Goal: Task Accomplishment & Management: Manage account settings

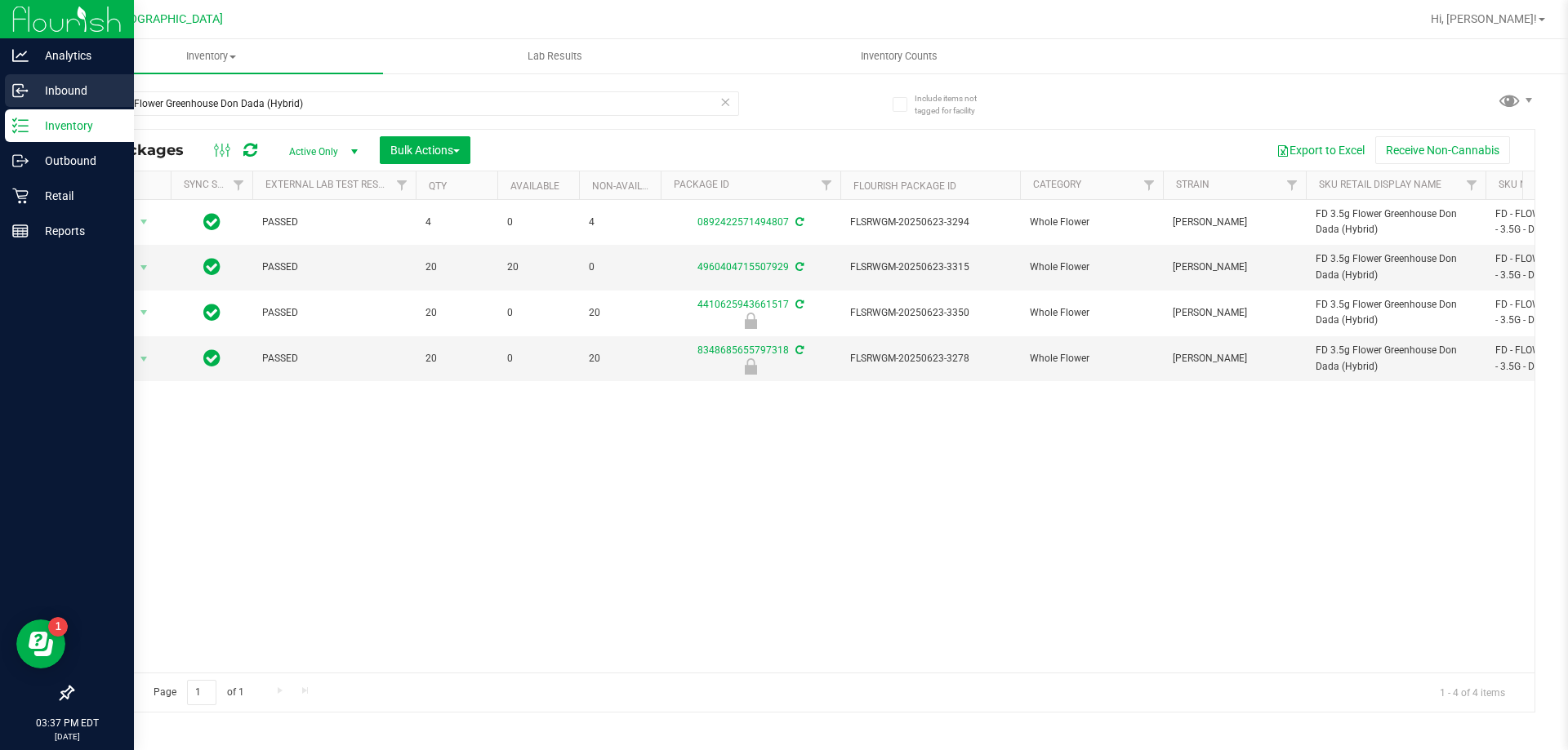
click at [60, 85] on p "Inbound" at bounding box center [77, 91] width 98 height 20
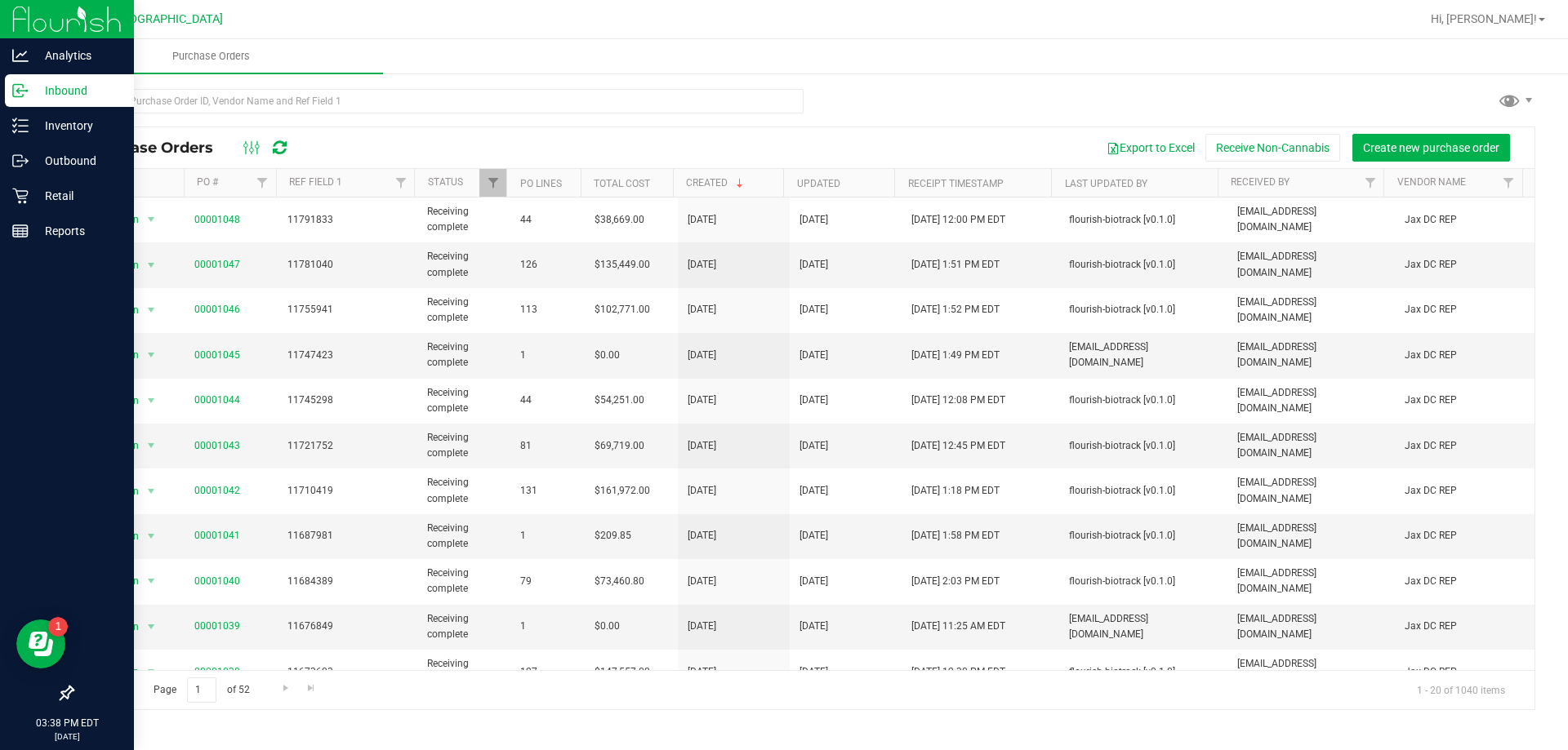
click at [40, 98] on p "Inbound" at bounding box center [77, 91] width 98 height 20
click at [44, 93] on p "Inbound" at bounding box center [77, 91] width 98 height 20
click at [52, 90] on p "Inbound" at bounding box center [77, 91] width 98 height 20
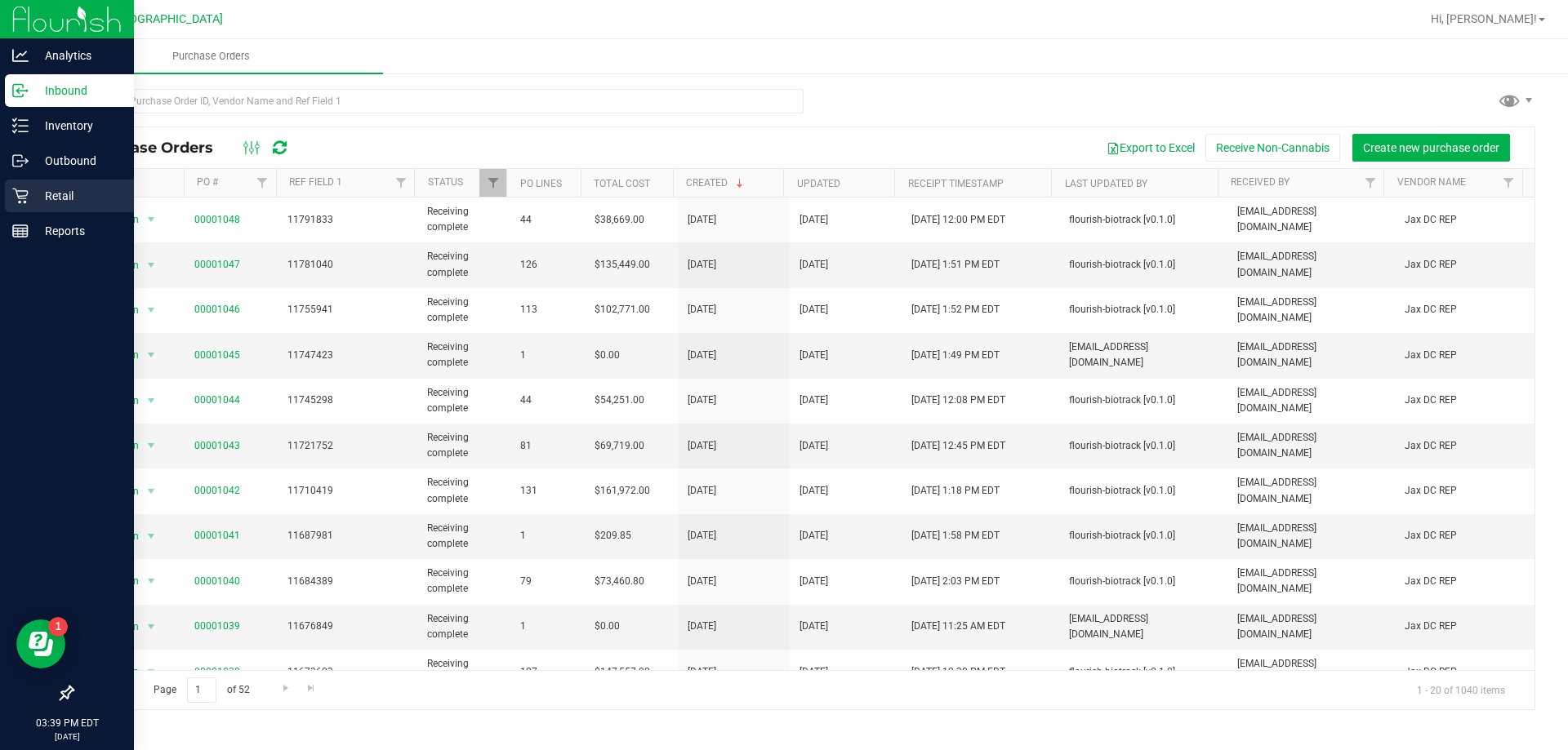
click at [72, 199] on p "Retail" at bounding box center [77, 196] width 98 height 20
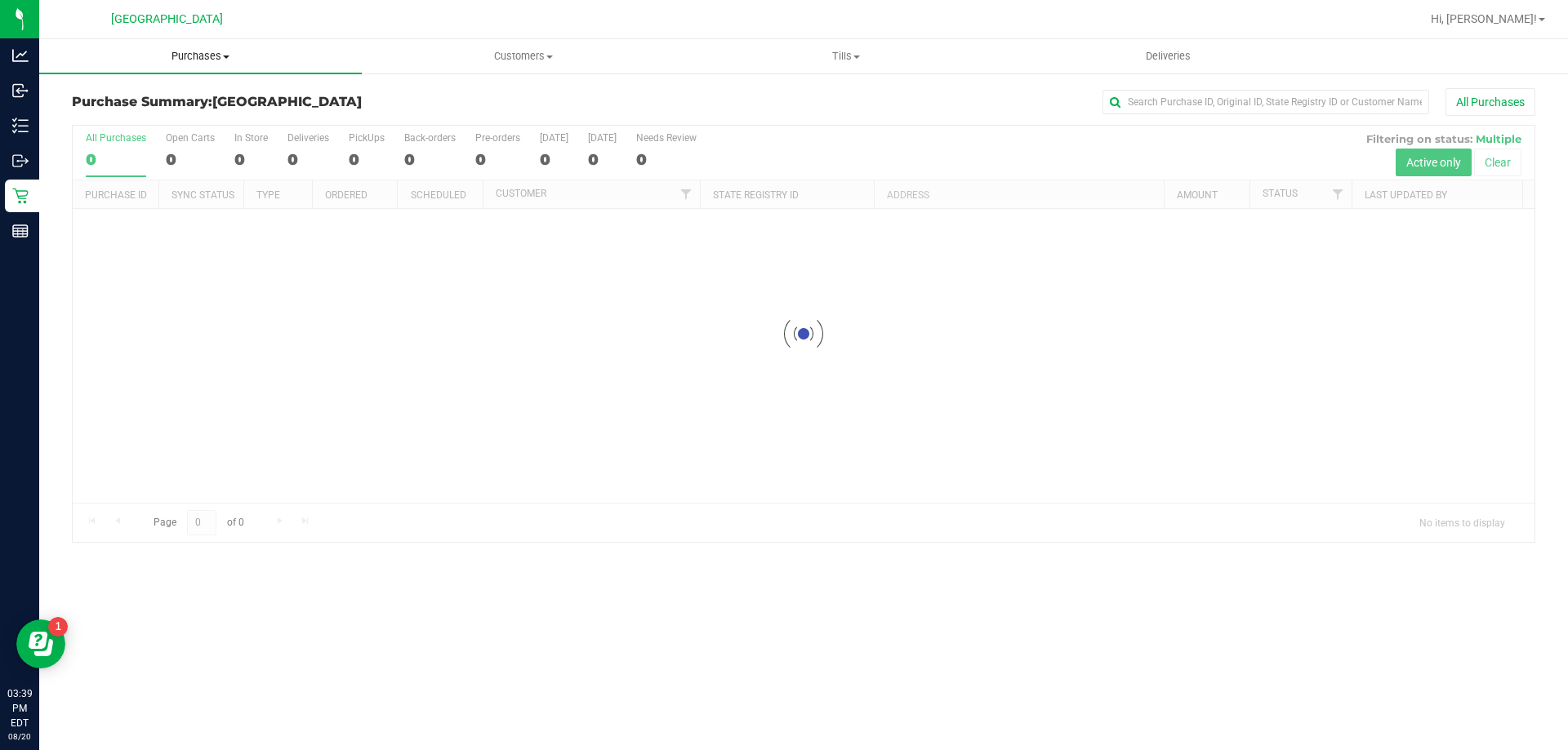
click at [212, 57] on span "Purchases" at bounding box center [200, 57] width 323 height 14
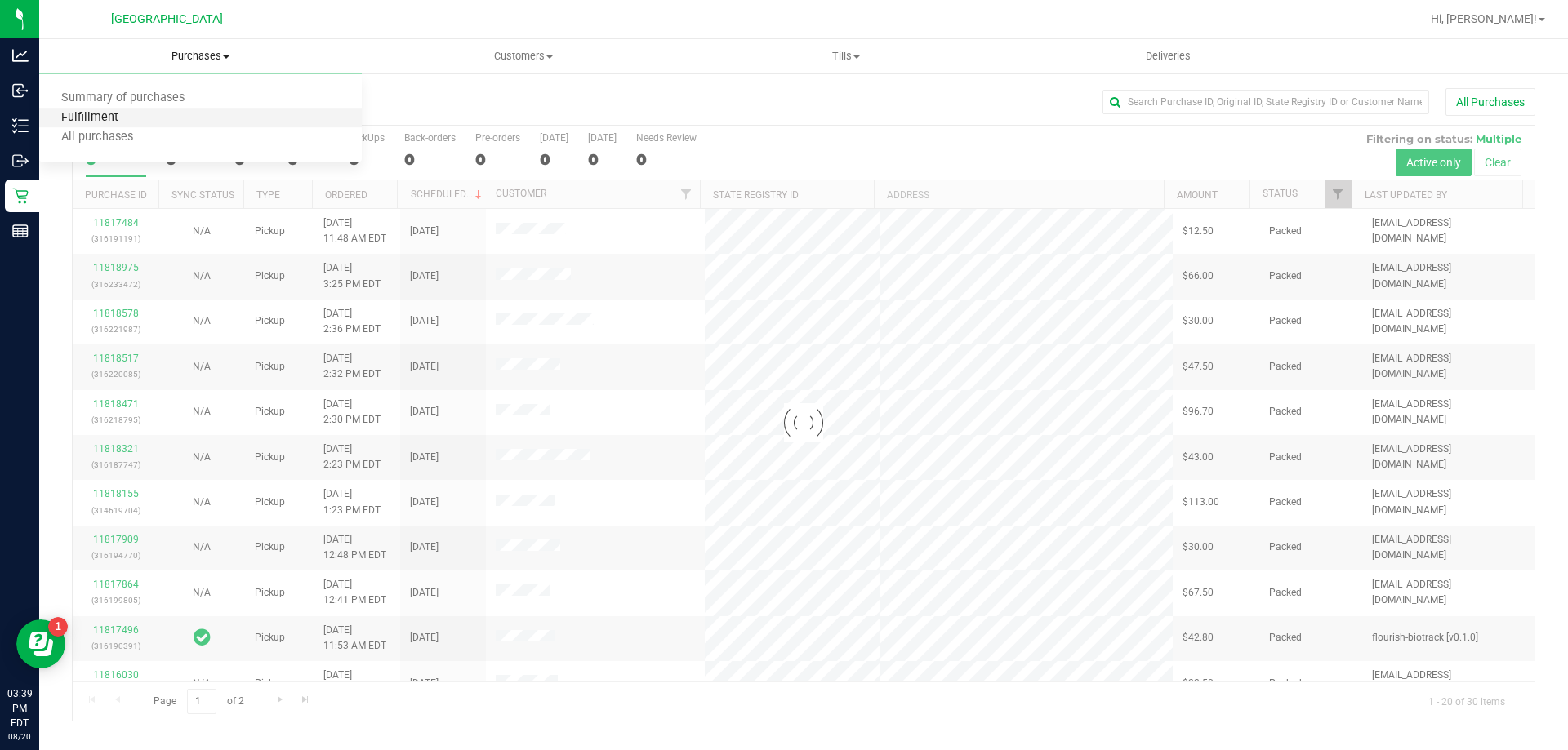
click at [107, 113] on span "Fulfillment" at bounding box center [90, 118] width 102 height 13
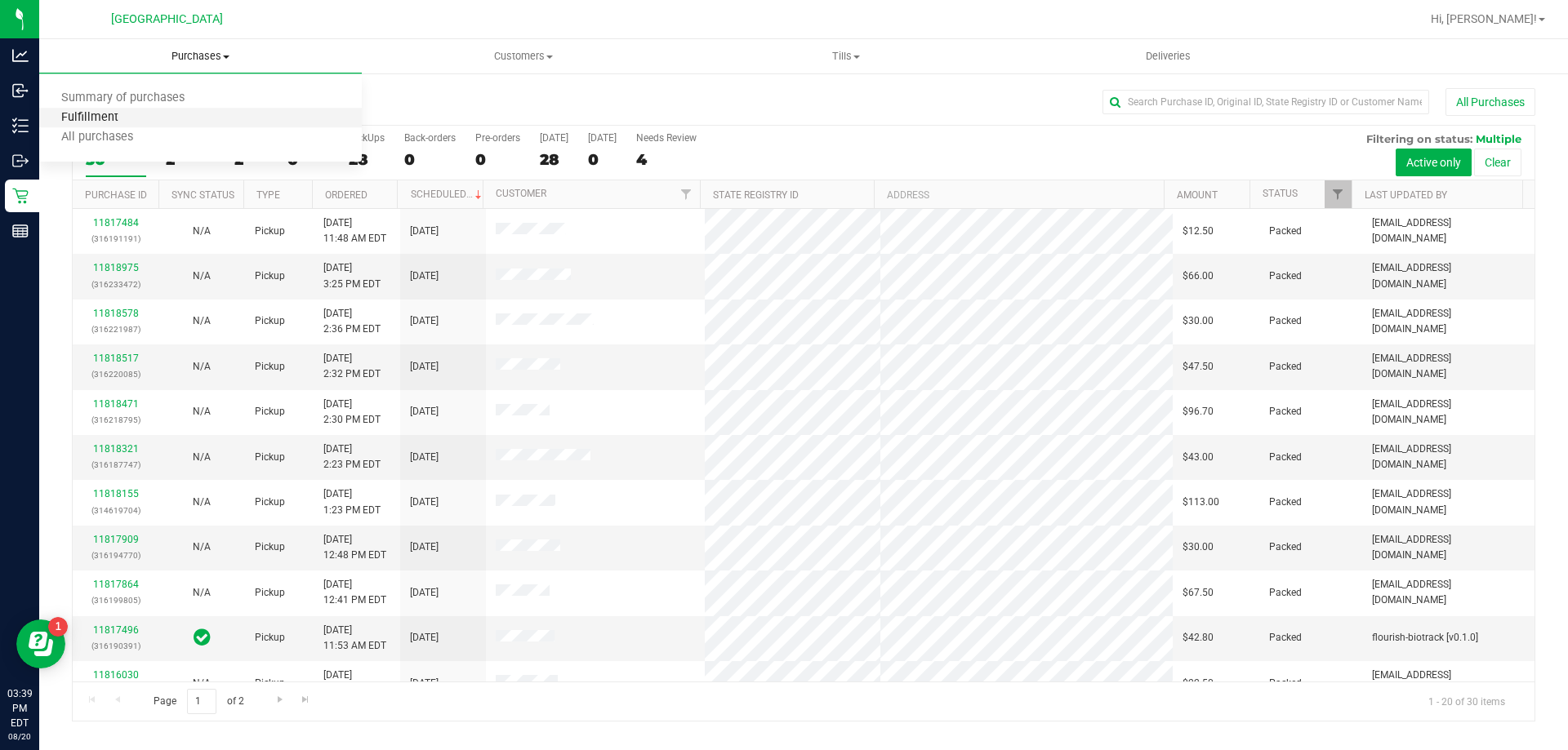
click at [102, 115] on span "Fulfillment" at bounding box center [90, 118] width 102 height 13
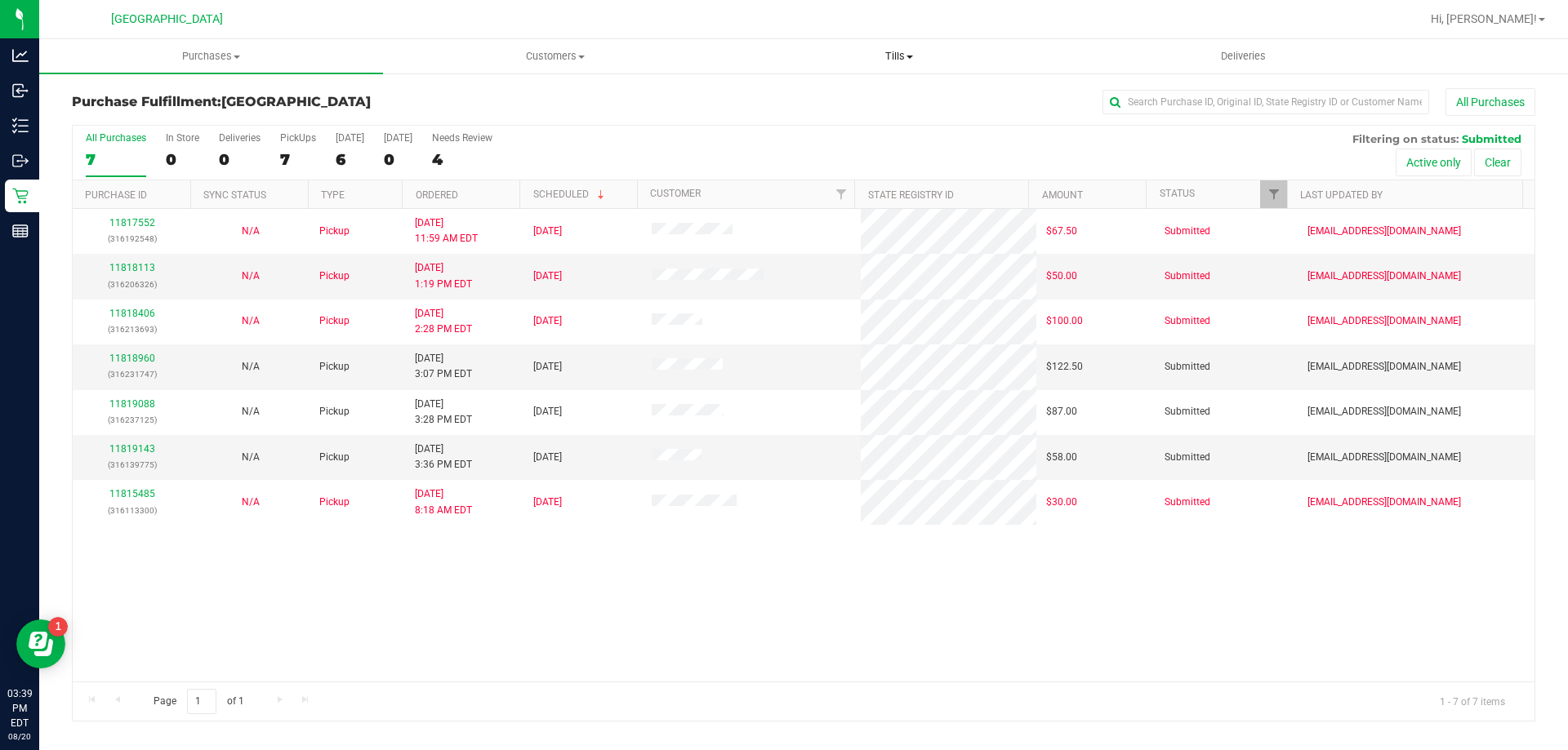
click at [898, 59] on span "Tills" at bounding box center [899, 57] width 342 height 14
click at [817, 103] on span "Manage tills" at bounding box center [782, 98] width 111 height 13
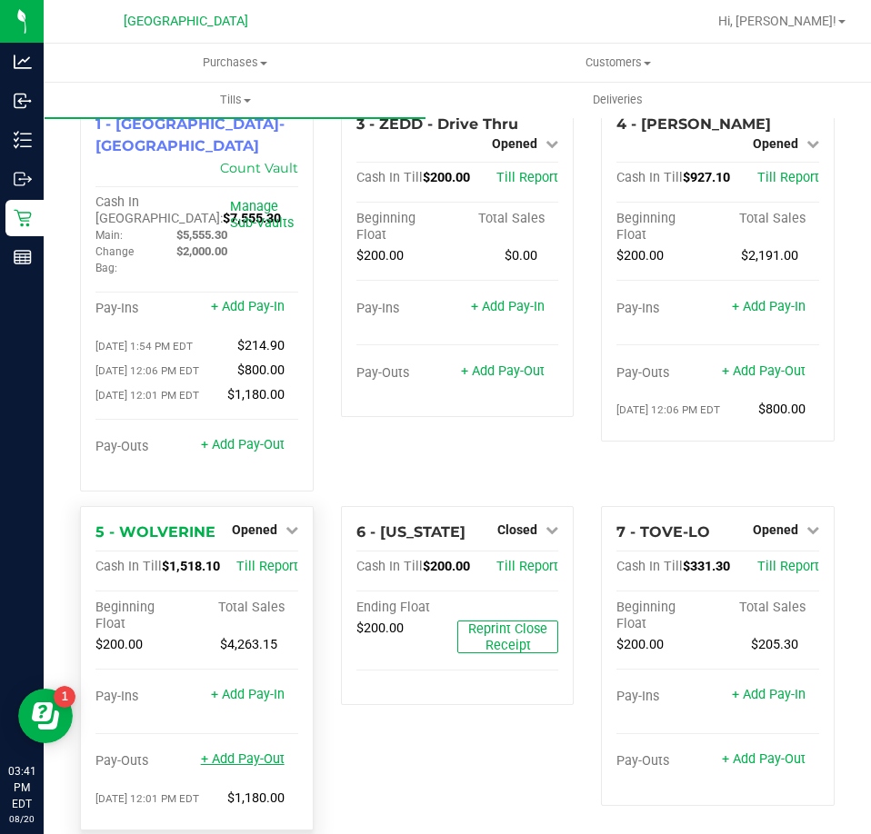
click at [236, 752] on link "+ Add Pay-Out" at bounding box center [243, 759] width 84 height 15
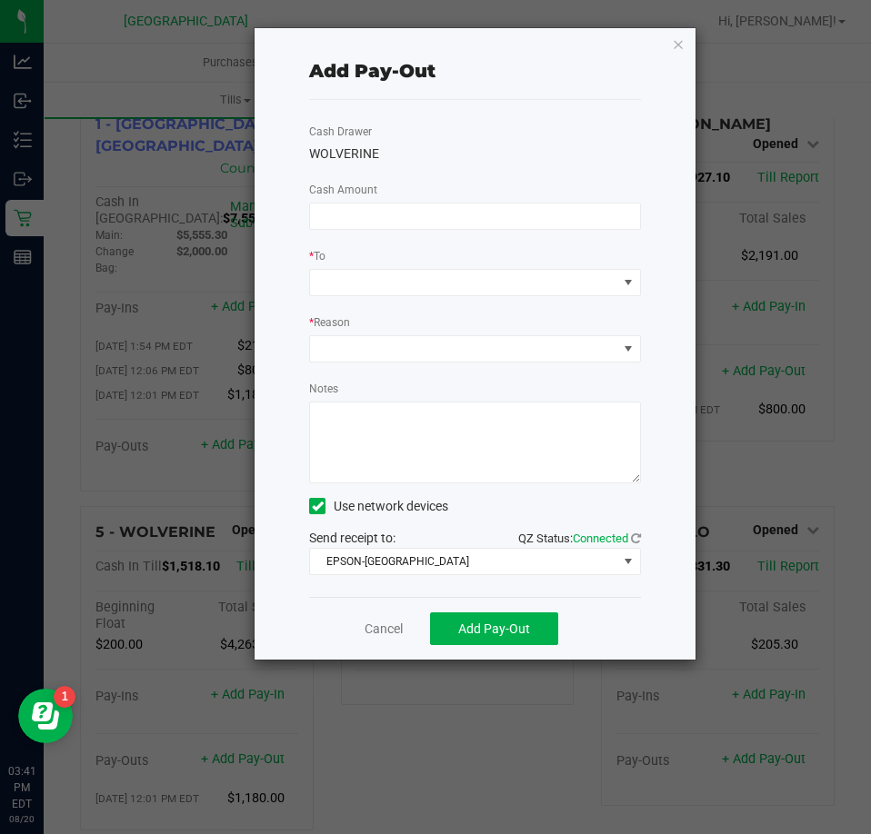
click at [354, 221] on input at bounding box center [475, 216] width 330 height 25
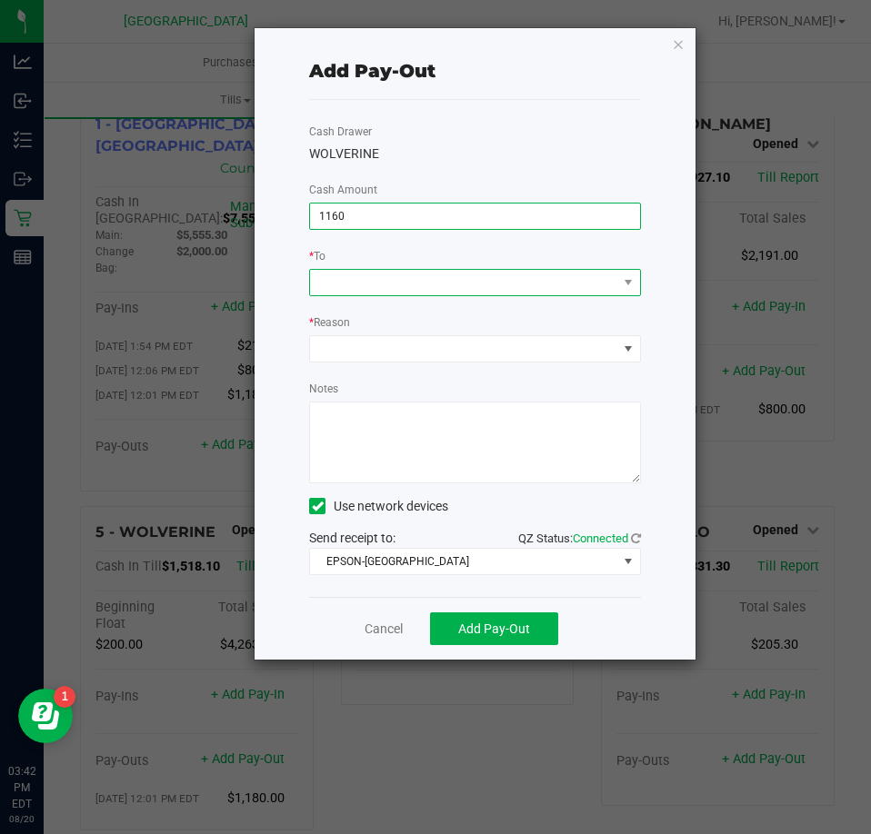
type input "$1,160.00"
click at [349, 279] on span at bounding box center [463, 282] width 307 height 25
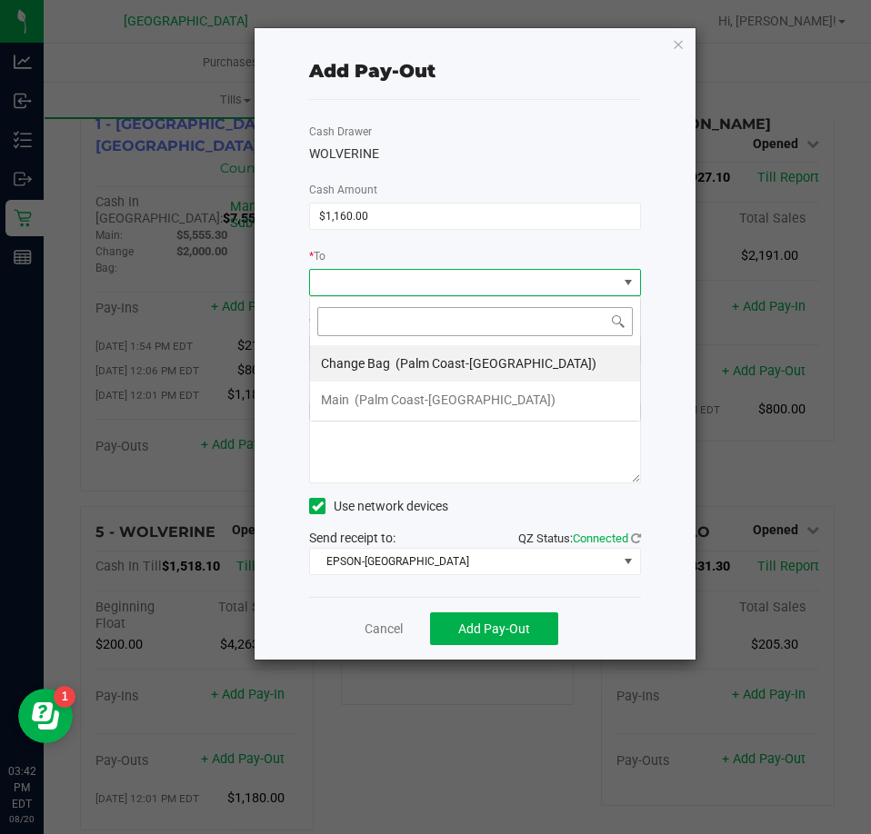
scroll to position [27, 331]
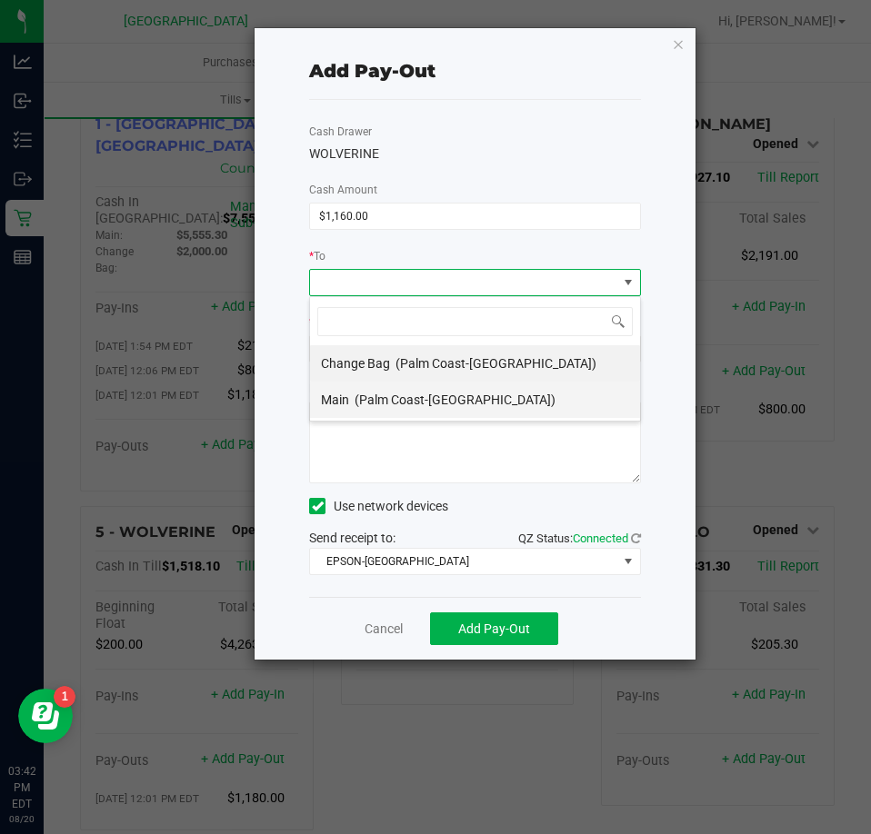
click at [348, 394] on span "Main" at bounding box center [335, 400] width 28 height 15
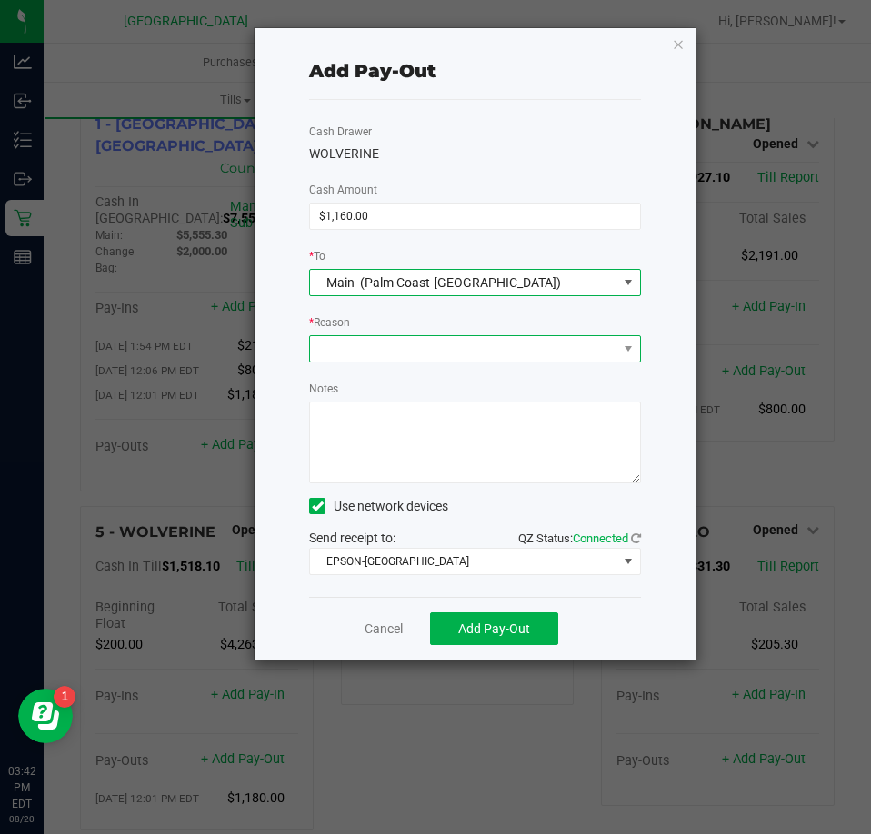
click at [355, 353] on span at bounding box center [463, 348] width 307 height 25
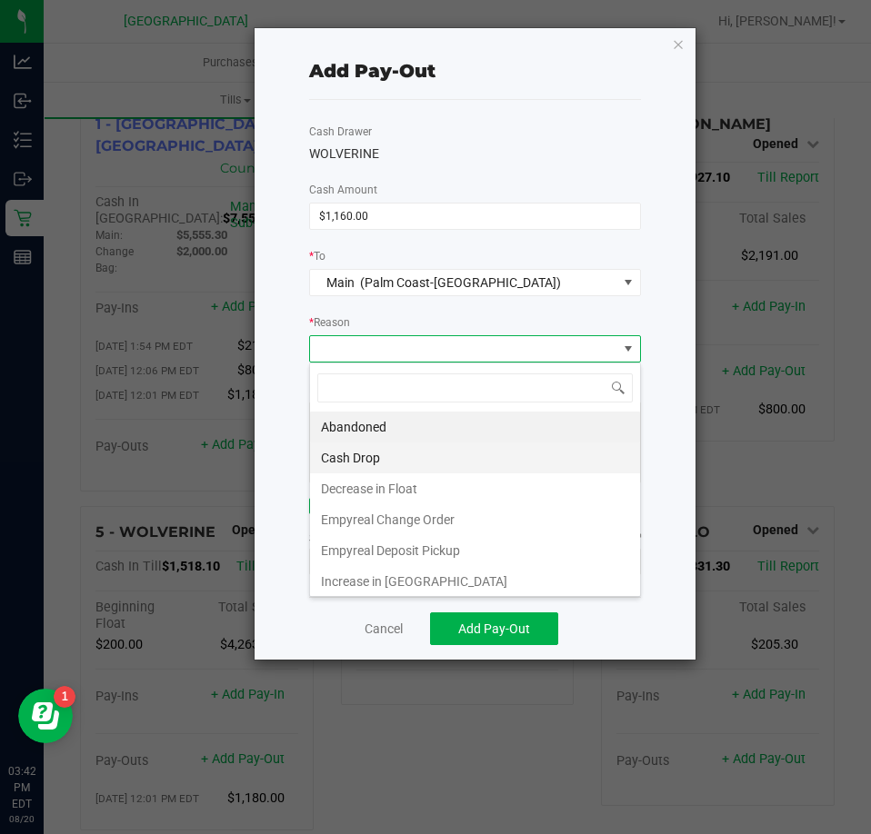
click at [355, 450] on li "Cash Drop" at bounding box center [475, 458] width 330 height 31
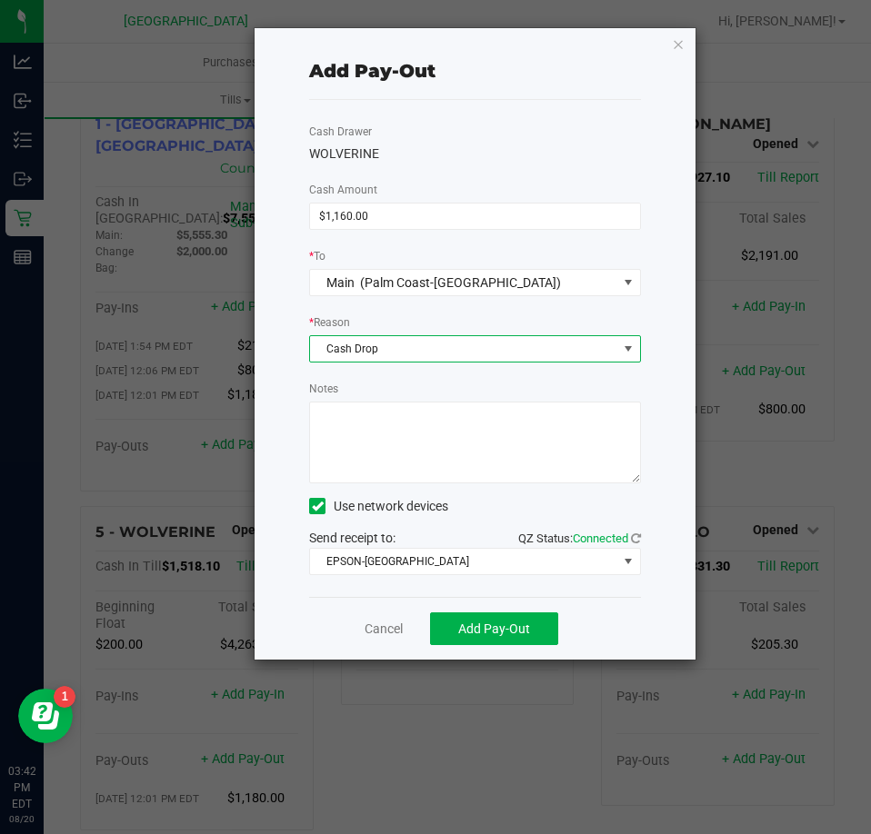
click at [425, 453] on textarea "Notes" at bounding box center [475, 443] width 332 height 82
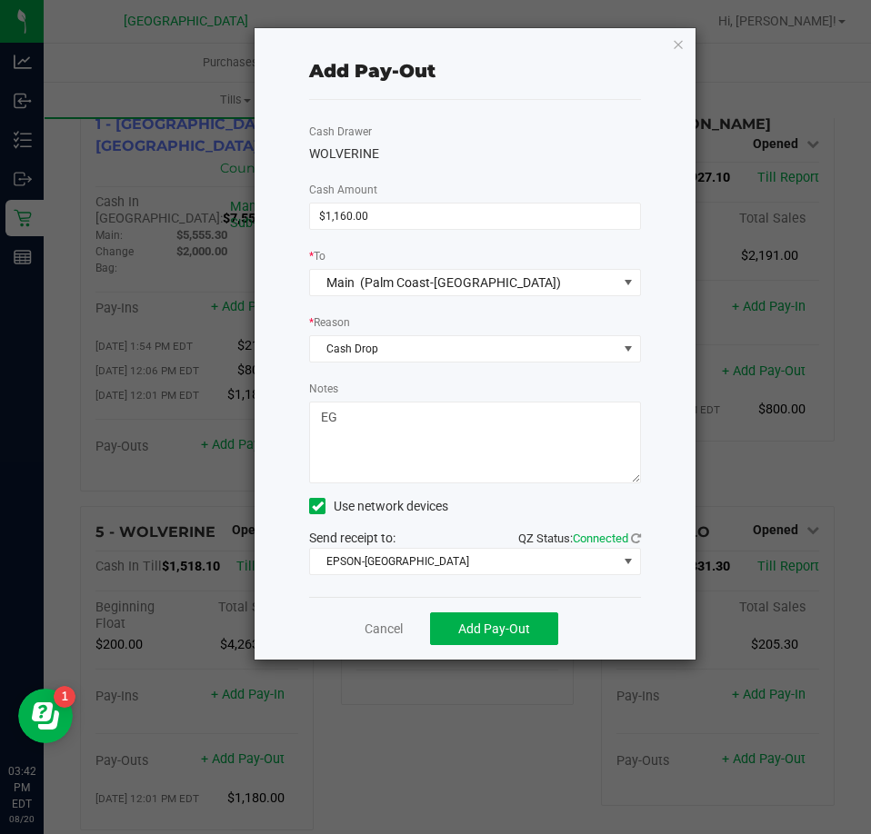
type textarea "EG"
click at [428, 391] on div "Notes" at bounding box center [475, 431] width 332 height 105
click at [485, 622] on span "Add Pay-Out" at bounding box center [494, 629] width 72 height 15
click at [677, 45] on icon "button" at bounding box center [678, 44] width 13 height 22
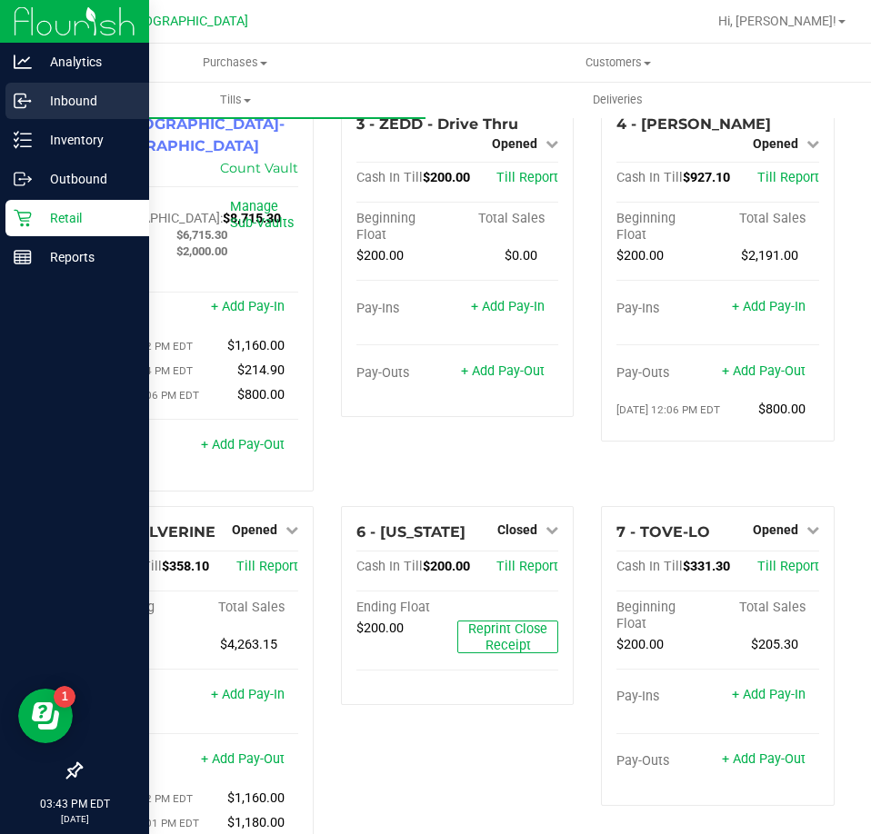
click at [67, 108] on p "Inbound" at bounding box center [86, 101] width 109 height 22
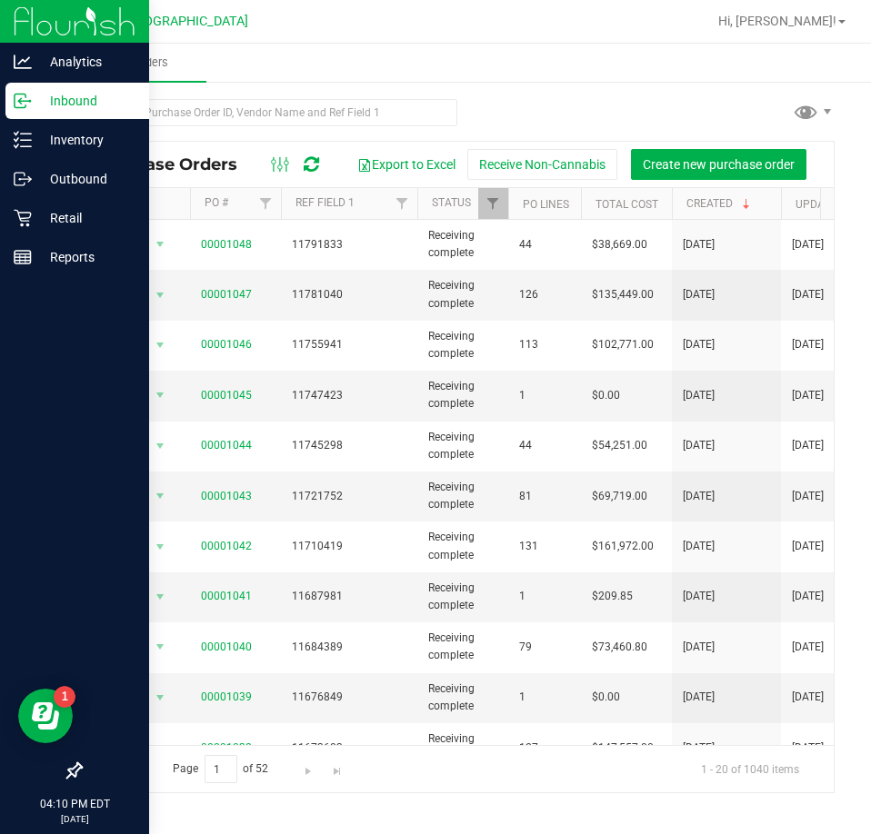
click at [66, 98] on p "Inbound" at bounding box center [86, 101] width 109 height 22
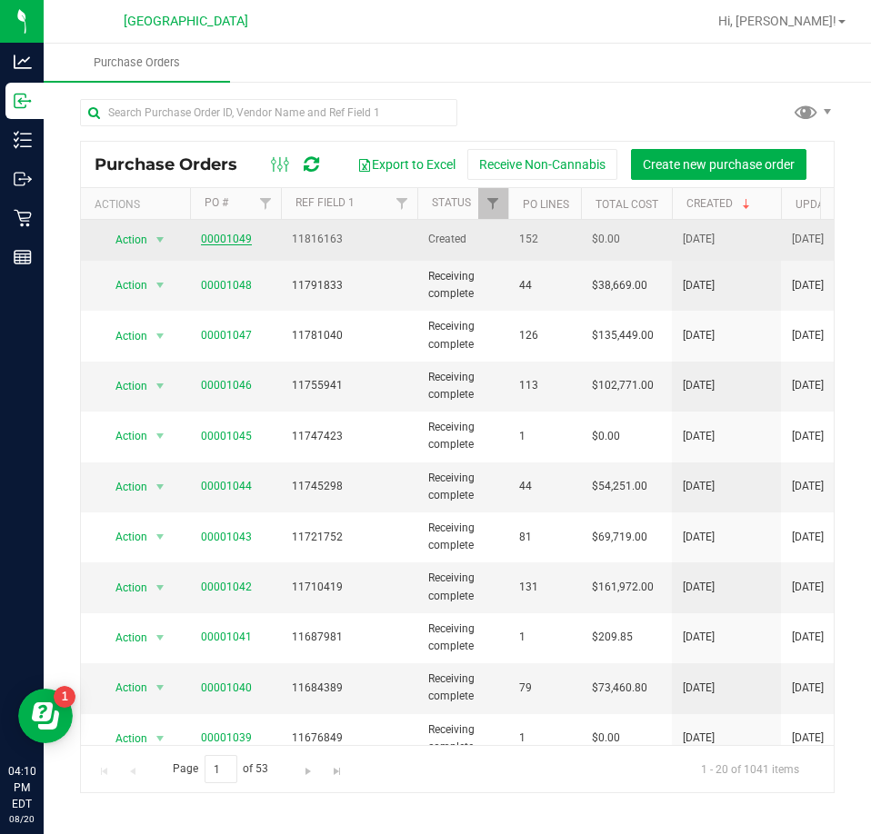
click at [228, 234] on link "00001049" at bounding box center [226, 239] width 51 height 13
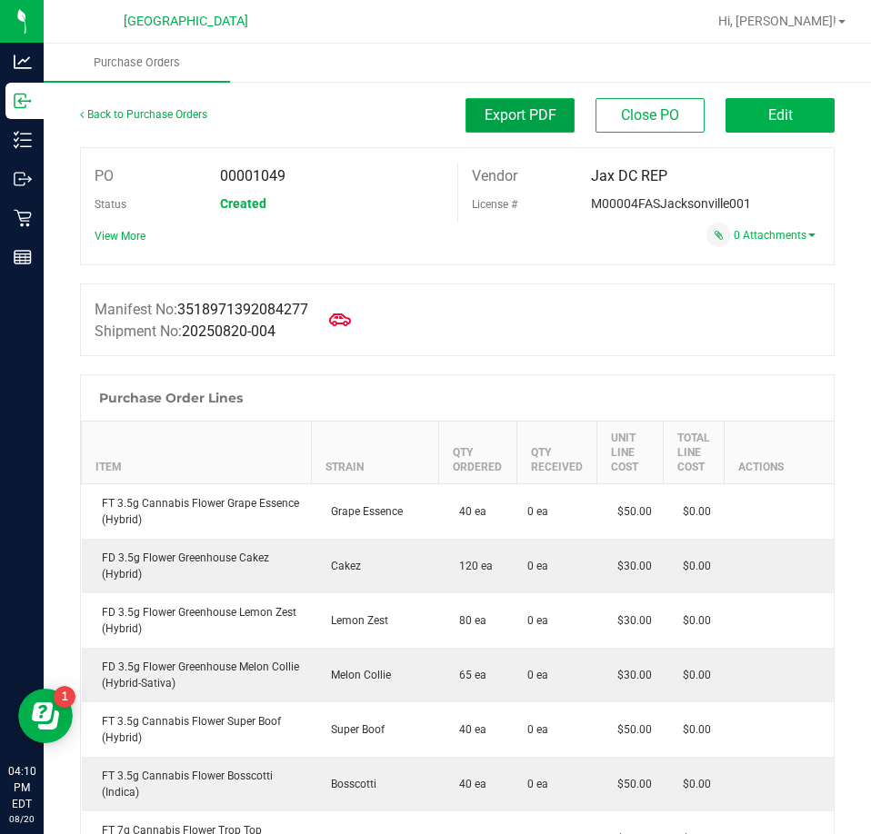
click at [522, 116] on span "Export PDF" at bounding box center [520, 114] width 72 height 17
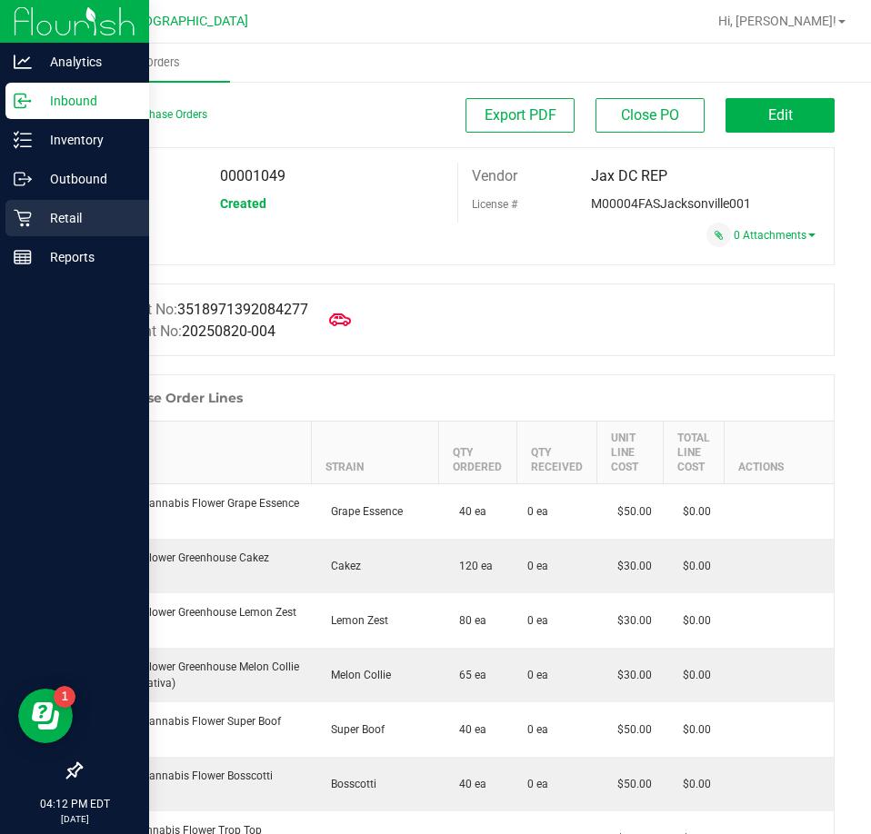
click at [65, 221] on p "Retail" at bounding box center [86, 218] width 109 height 22
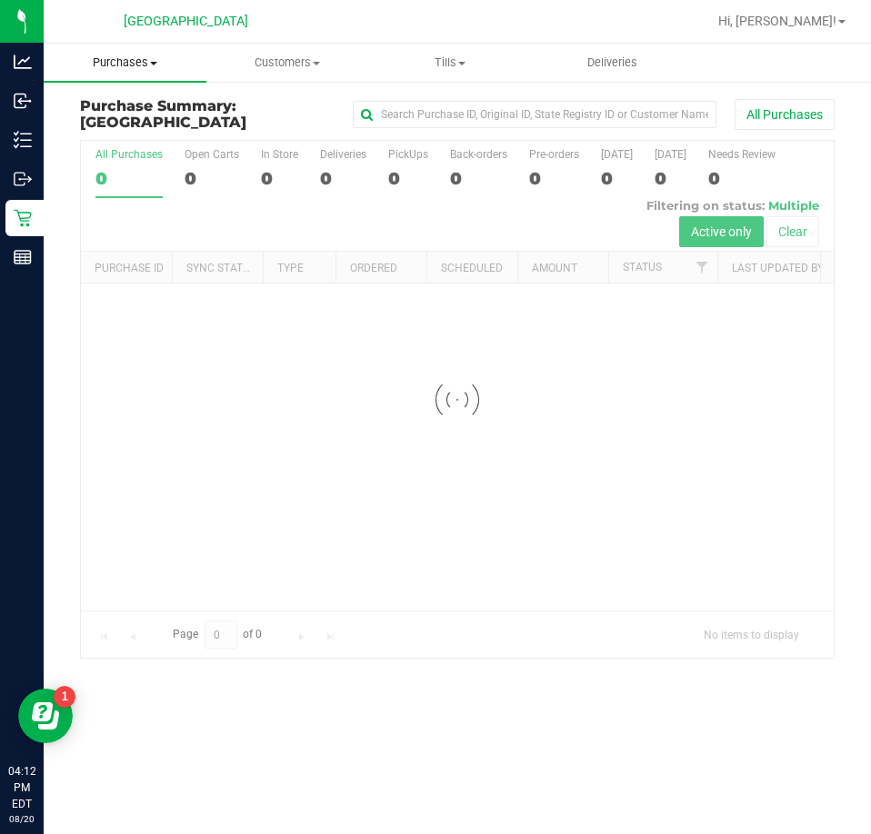
click at [135, 65] on span "Purchases" at bounding box center [125, 63] width 163 height 16
click at [118, 130] on span "Fulfillment" at bounding box center [100, 131] width 113 height 15
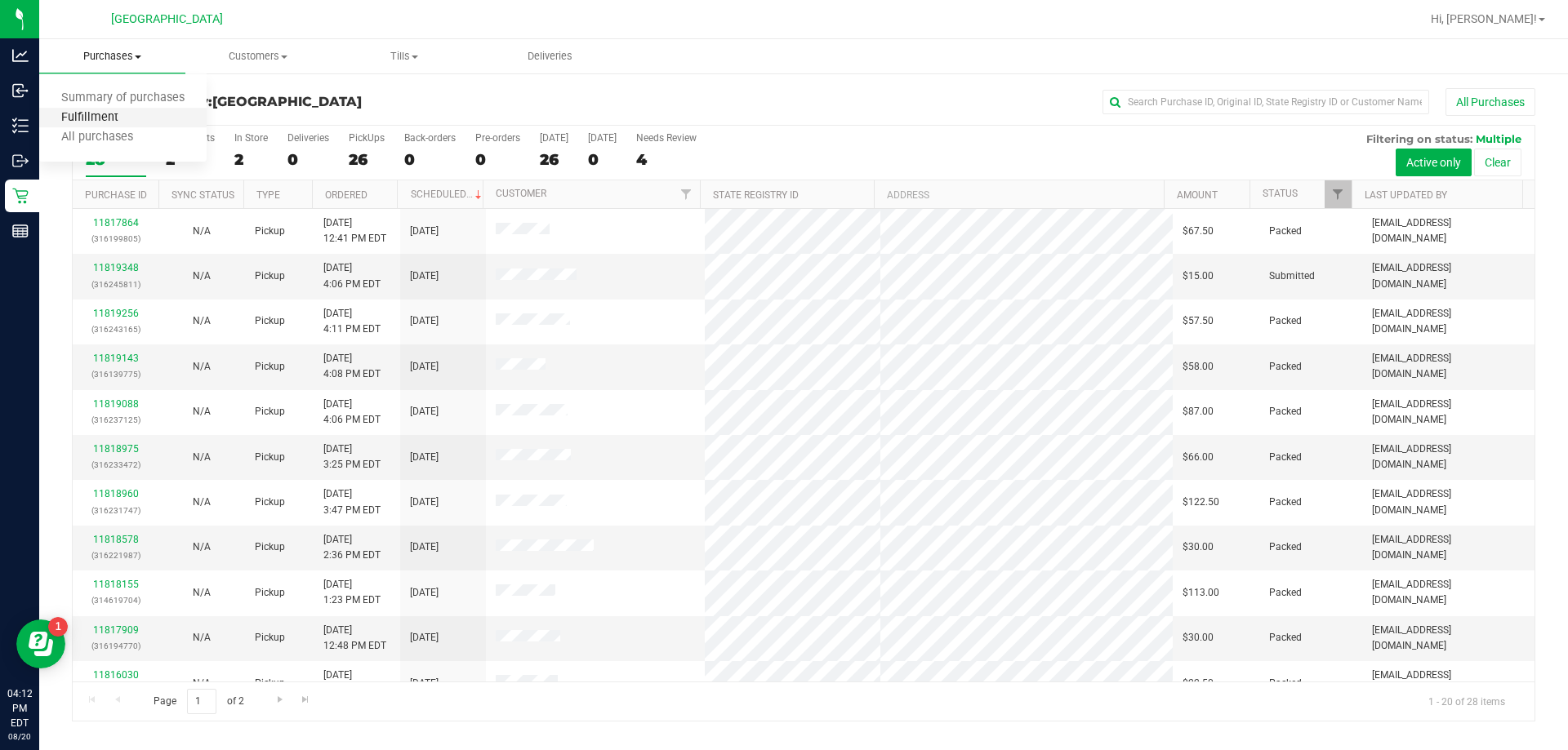
click at [87, 122] on span "Fulfillment" at bounding box center [90, 118] width 102 height 13
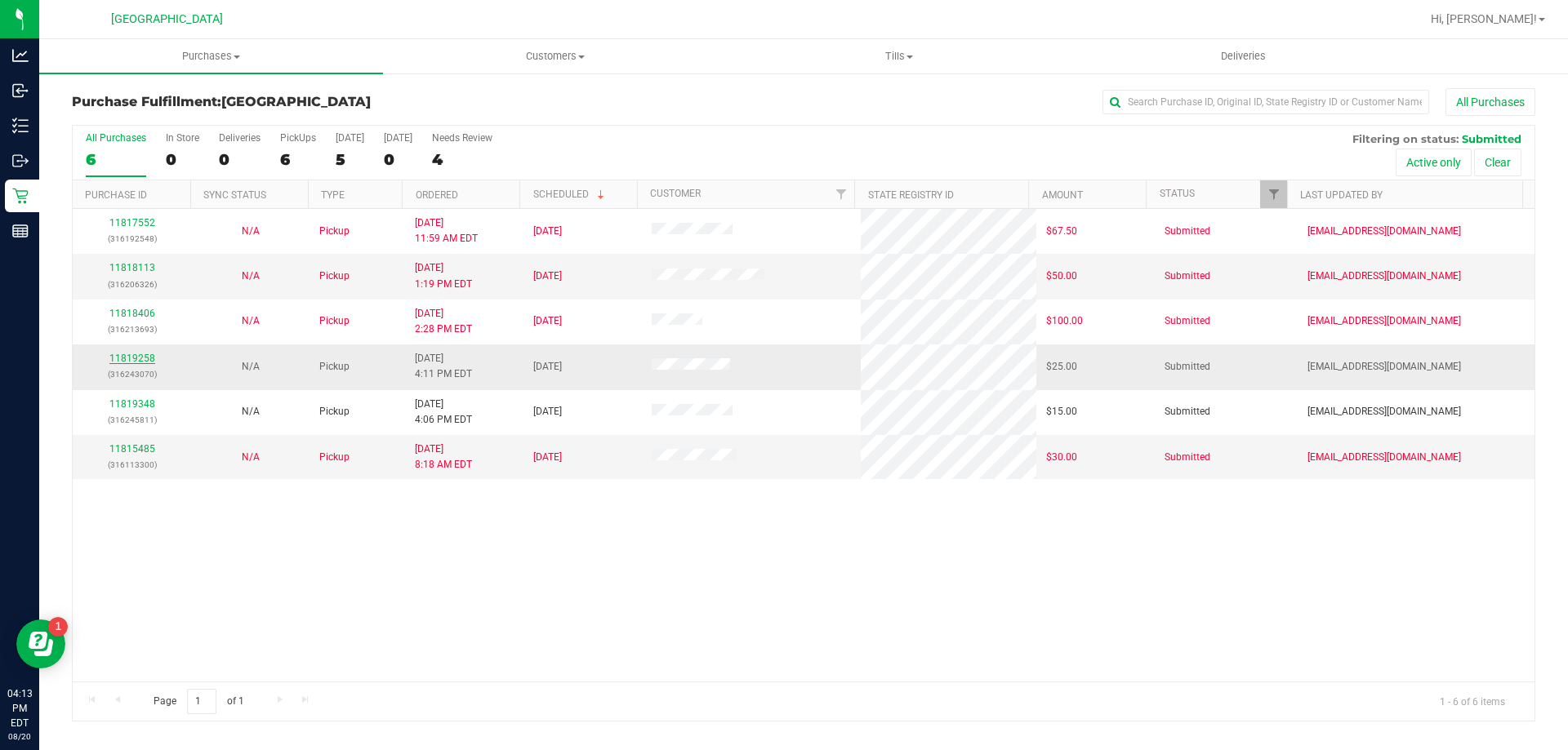
click at [134, 356] on link "11819258" at bounding box center [132, 358] width 46 height 12
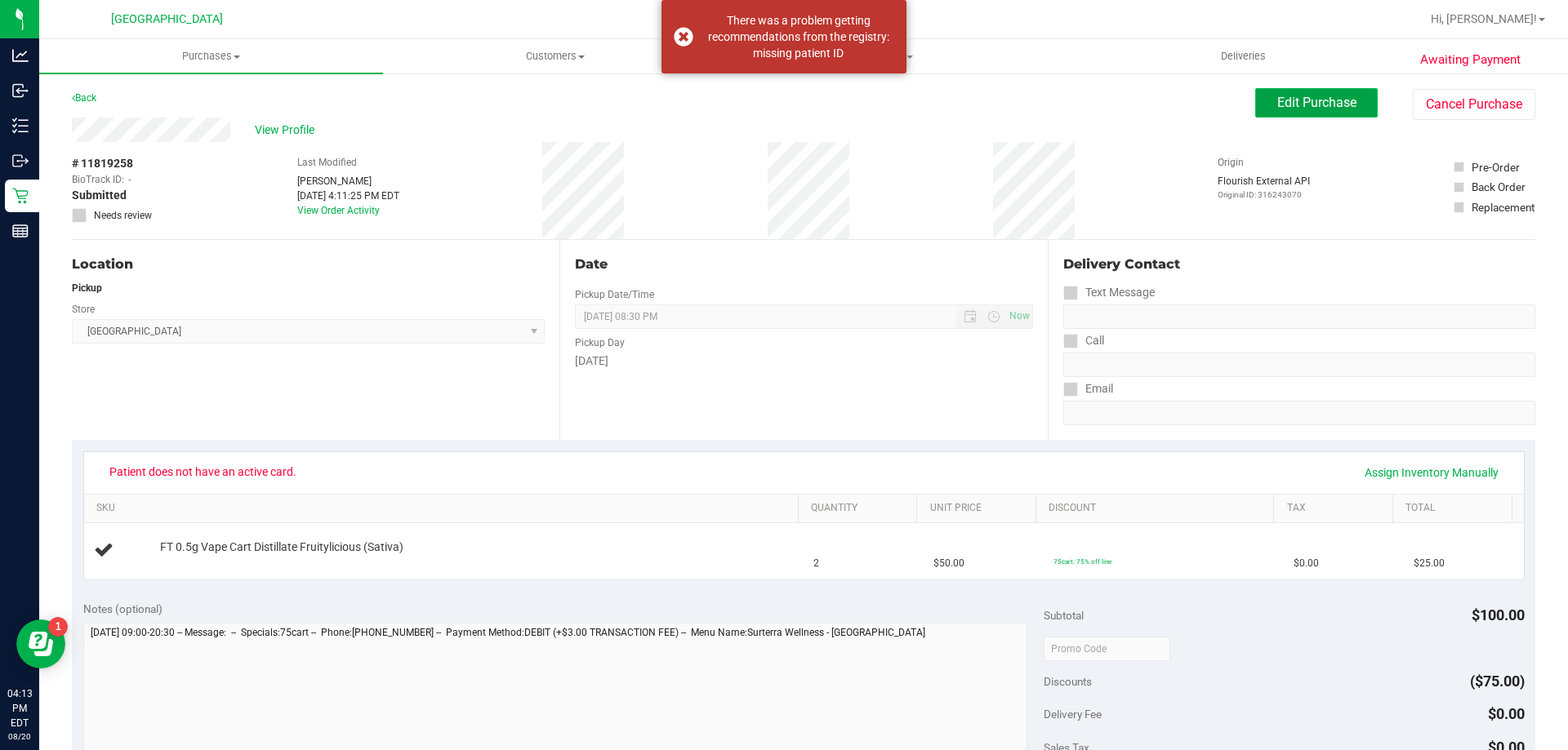
click at [782, 101] on span "Edit Purchase" at bounding box center [1317, 101] width 79 height 15
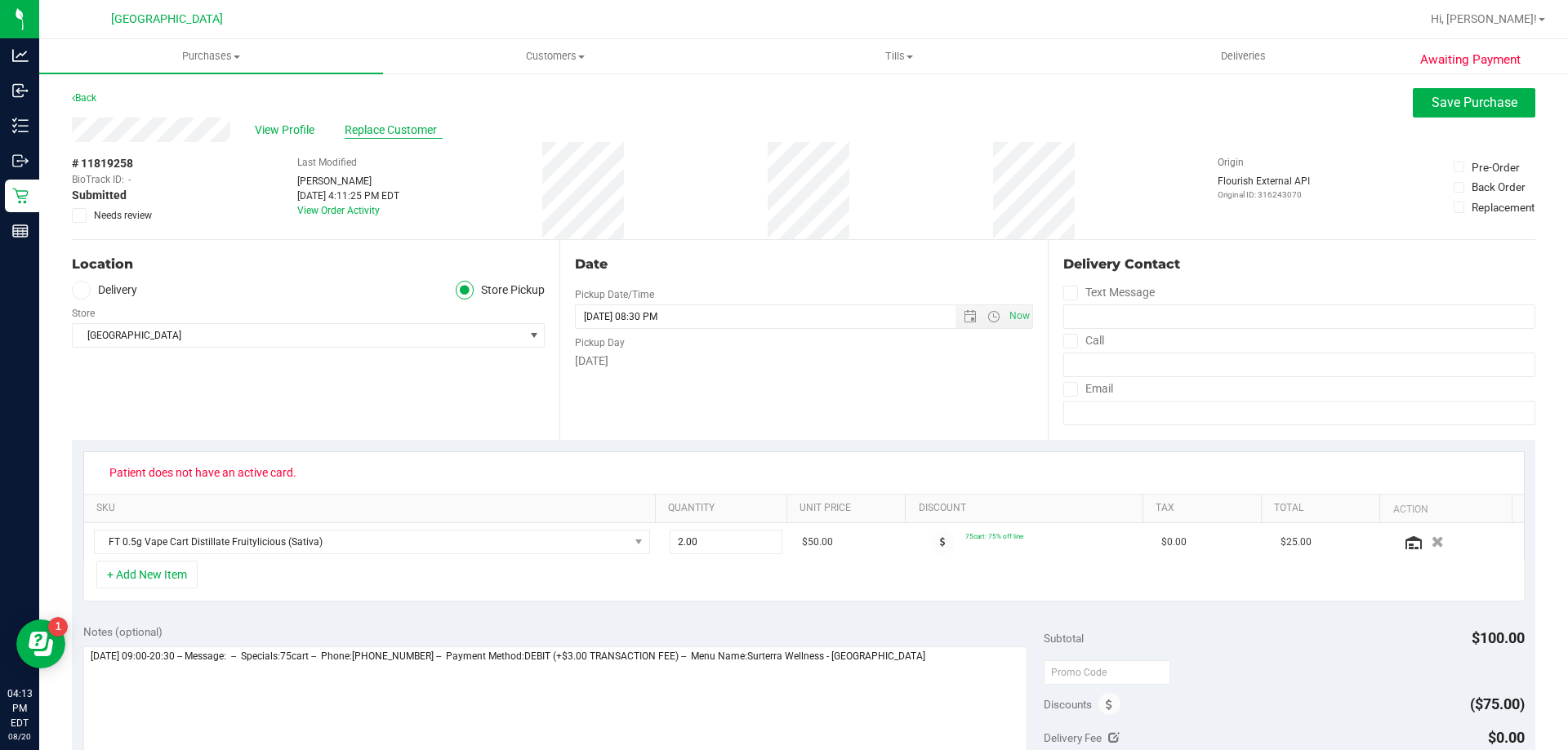
click at [399, 129] on span "Replace Customer" at bounding box center [394, 129] width 98 height 17
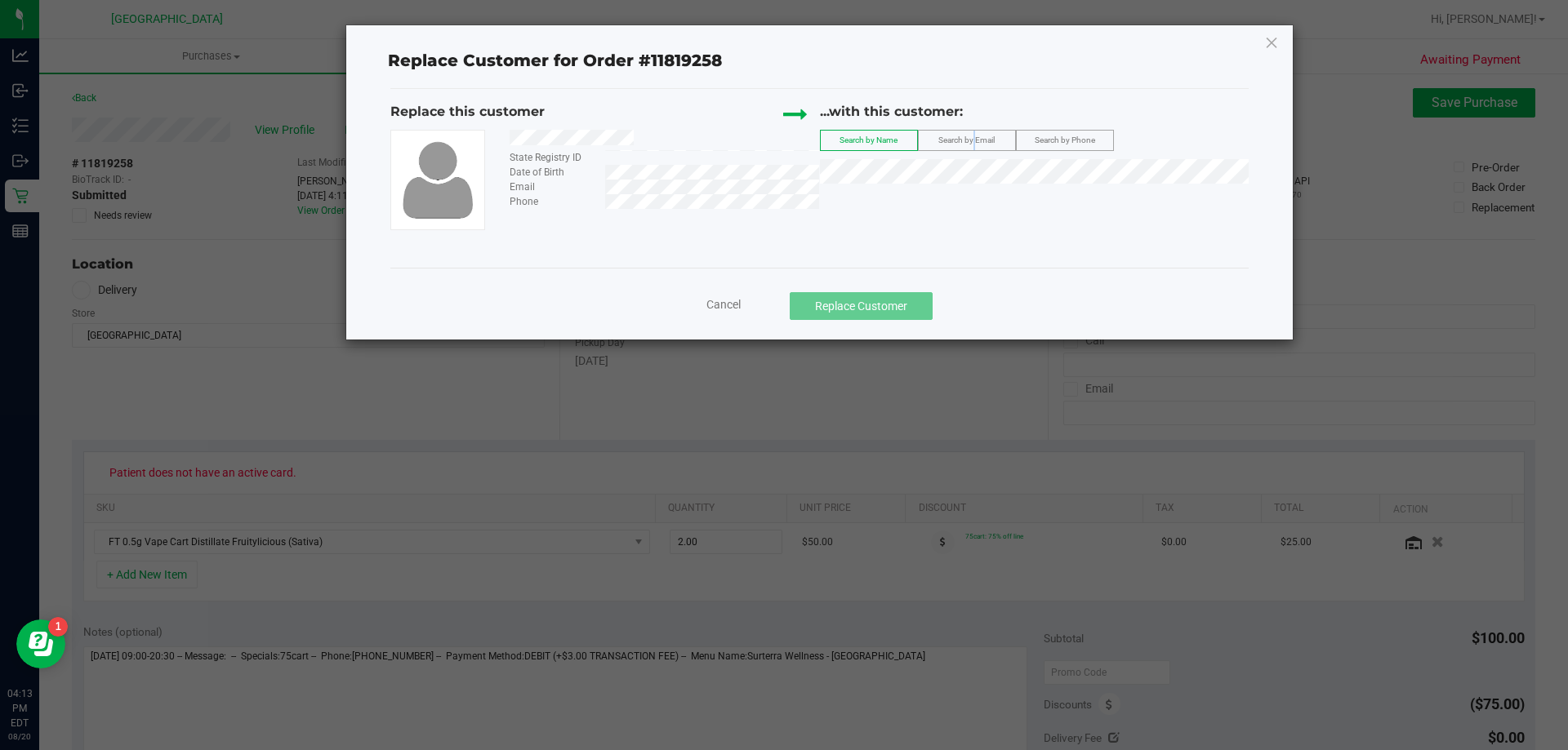
click at [782, 137] on span "Search by Email" at bounding box center [966, 140] width 57 height 9
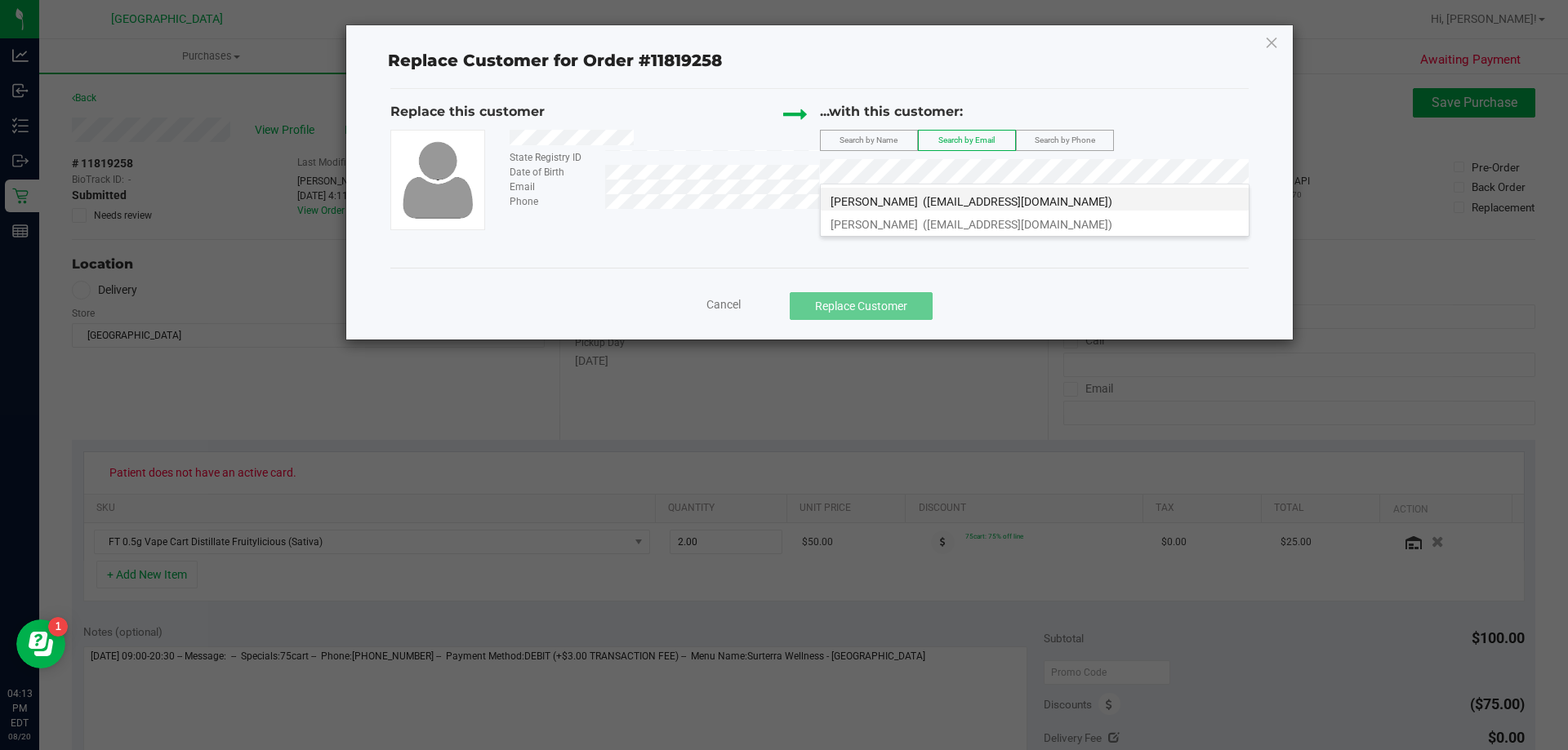
click at [782, 200] on span "[PERSON_NAME]" at bounding box center [873, 201] width 87 height 13
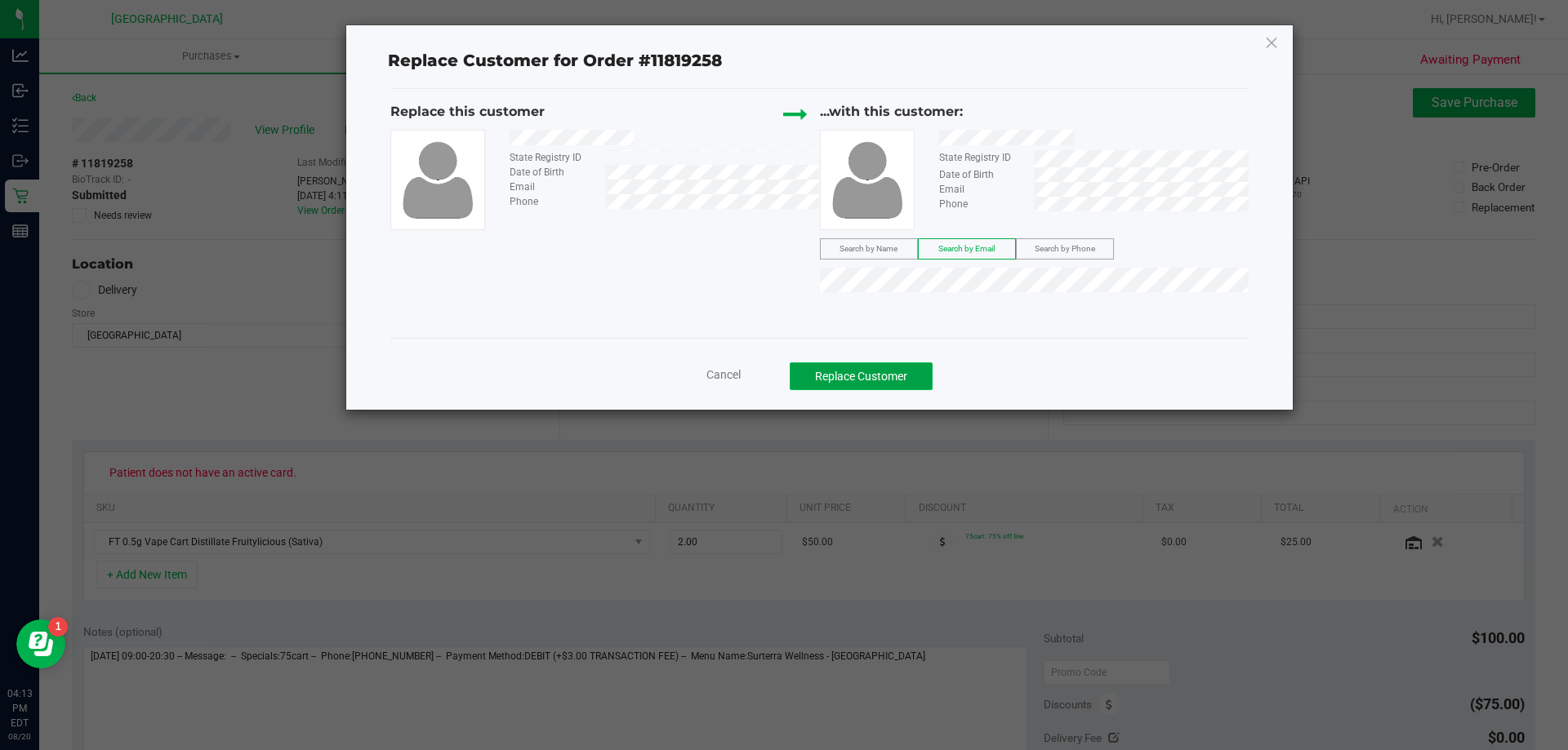
click at [782, 378] on button "Replace Customer" at bounding box center [861, 376] width 143 height 28
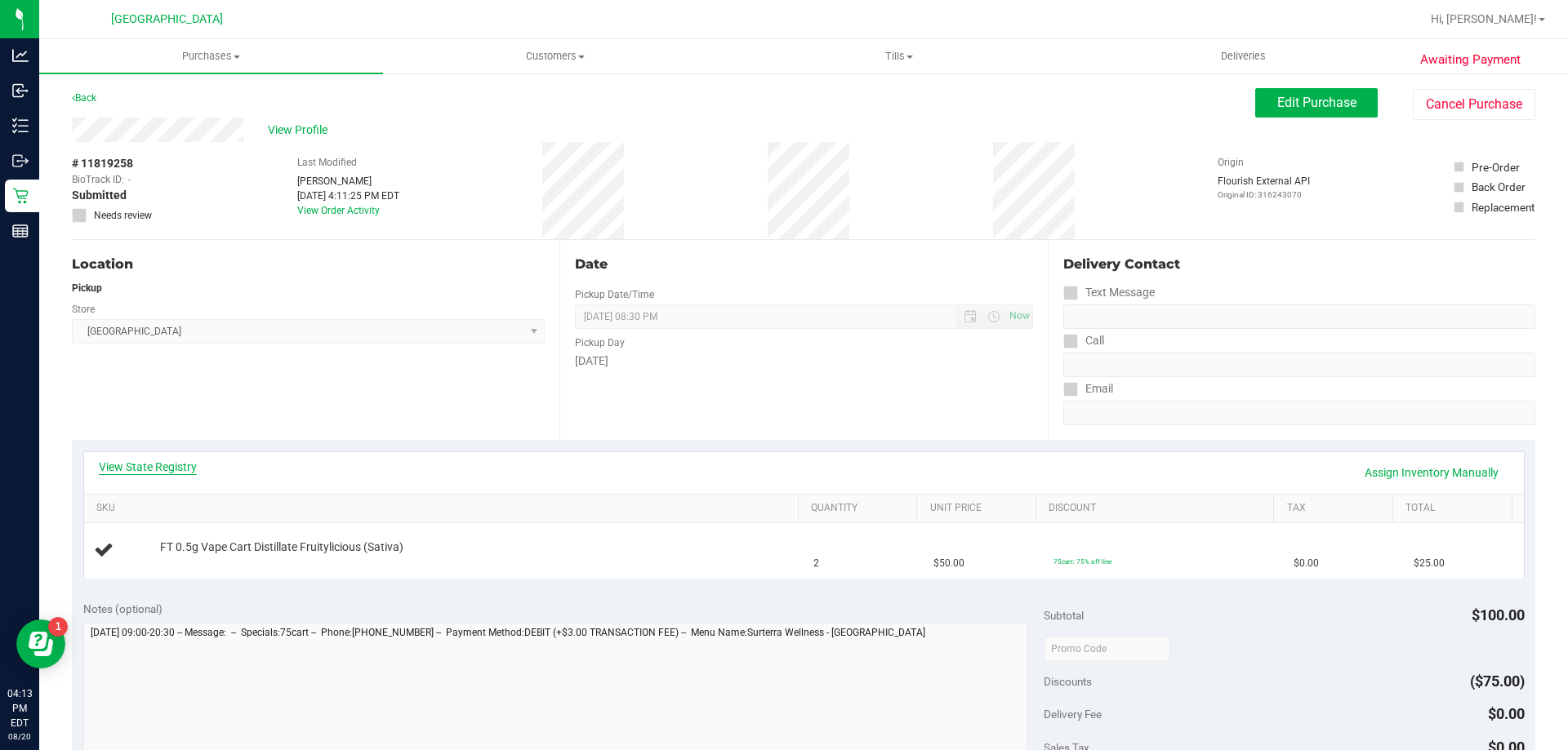
click at [143, 466] on link "View State Registry" at bounding box center [147, 467] width 98 height 16
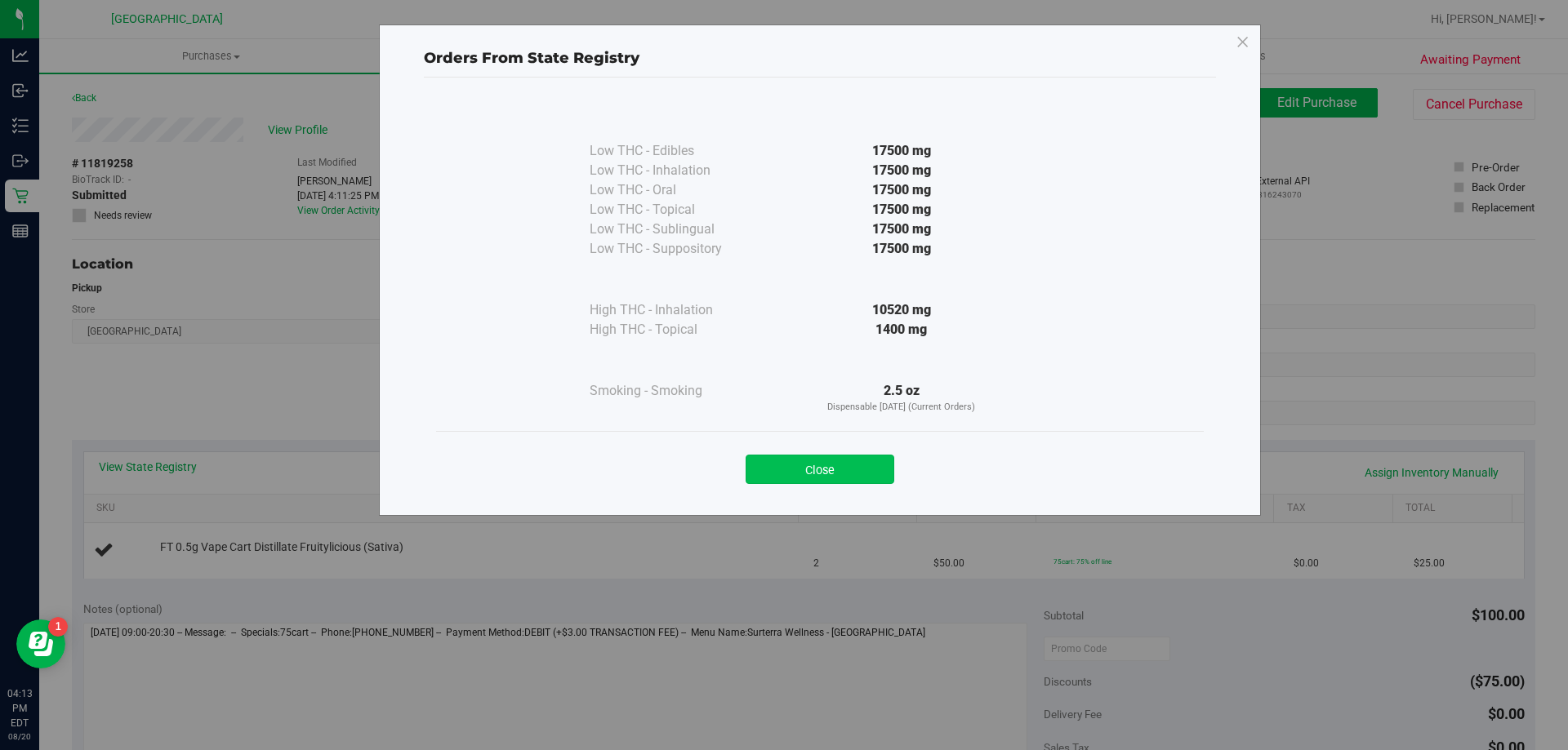
click at [782, 465] on button "Close" at bounding box center [819, 469] width 148 height 30
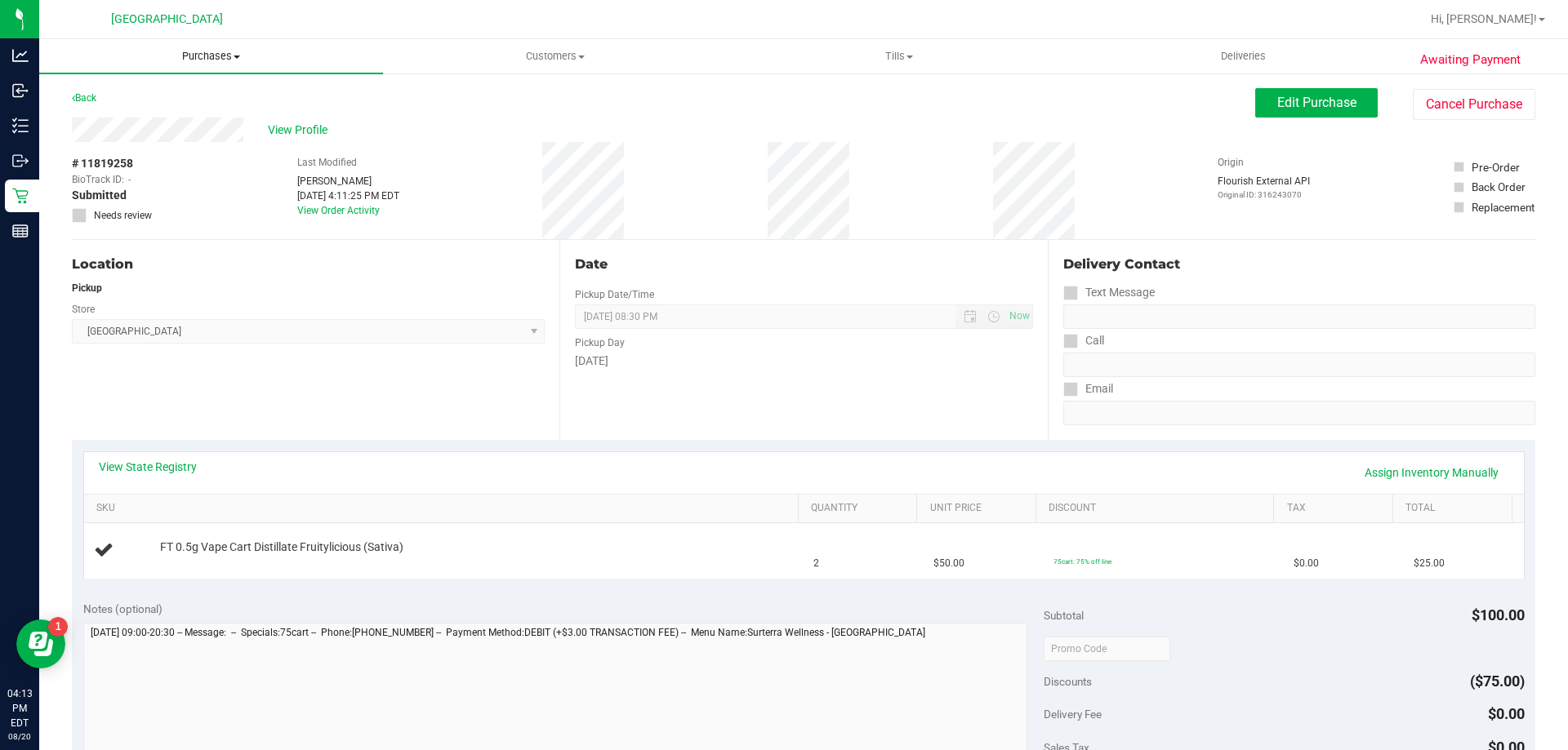
click at [216, 56] on span "Purchases" at bounding box center [211, 57] width 344 height 14
click at [116, 124] on span "Fulfillment" at bounding box center [90, 118] width 102 height 13
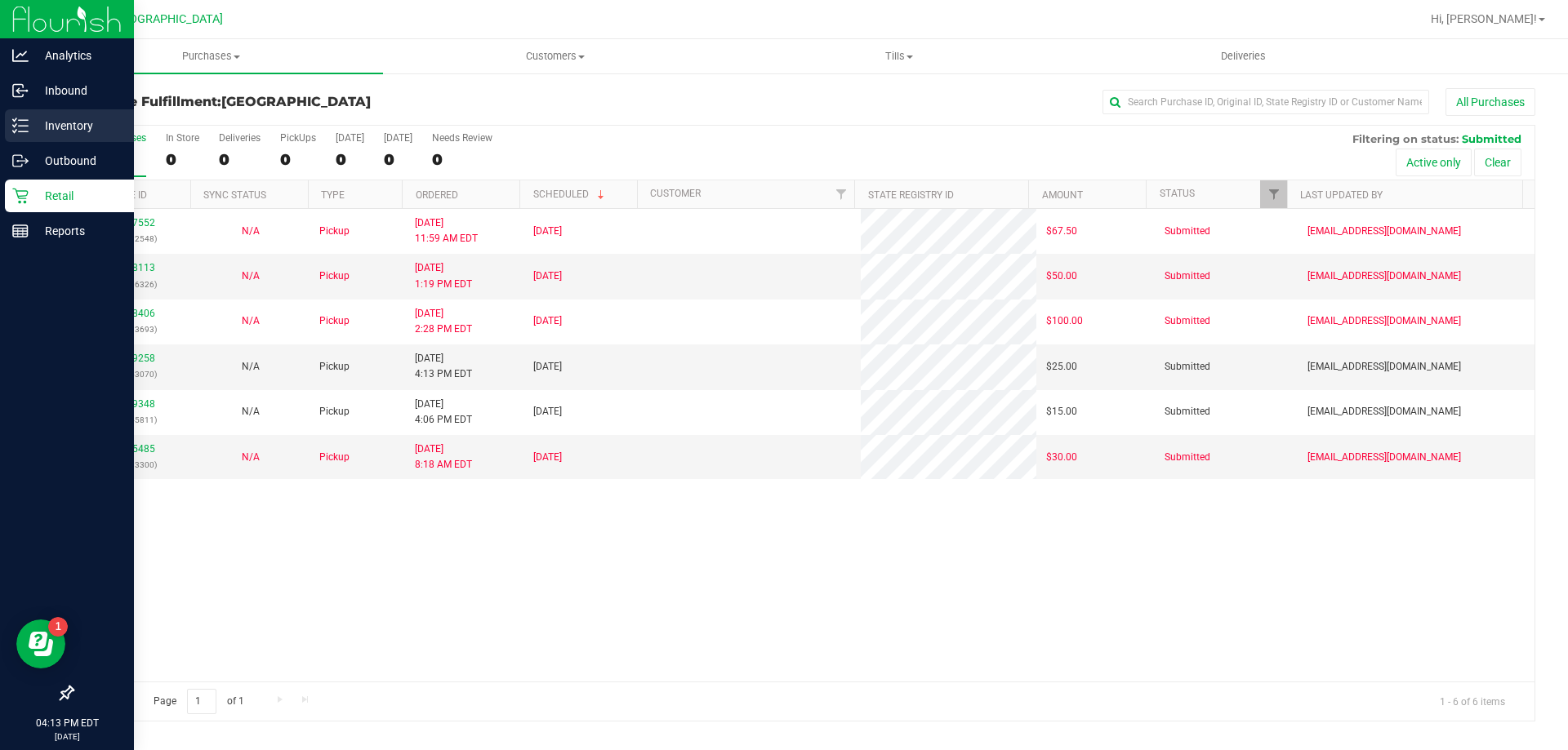
click at [44, 121] on p "Inventory" at bounding box center [77, 126] width 98 height 20
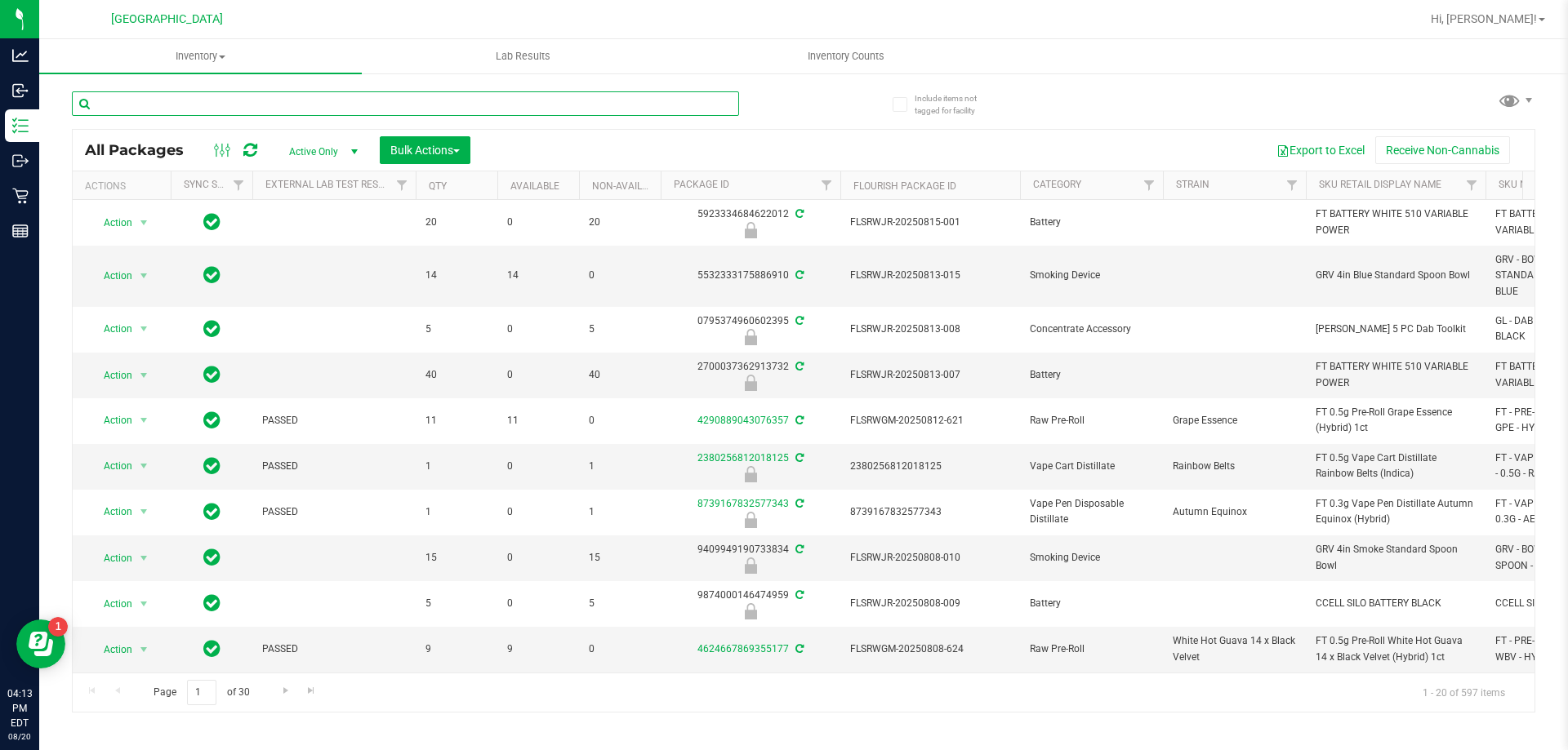
click at [201, 96] on input "text" at bounding box center [405, 103] width 668 height 24
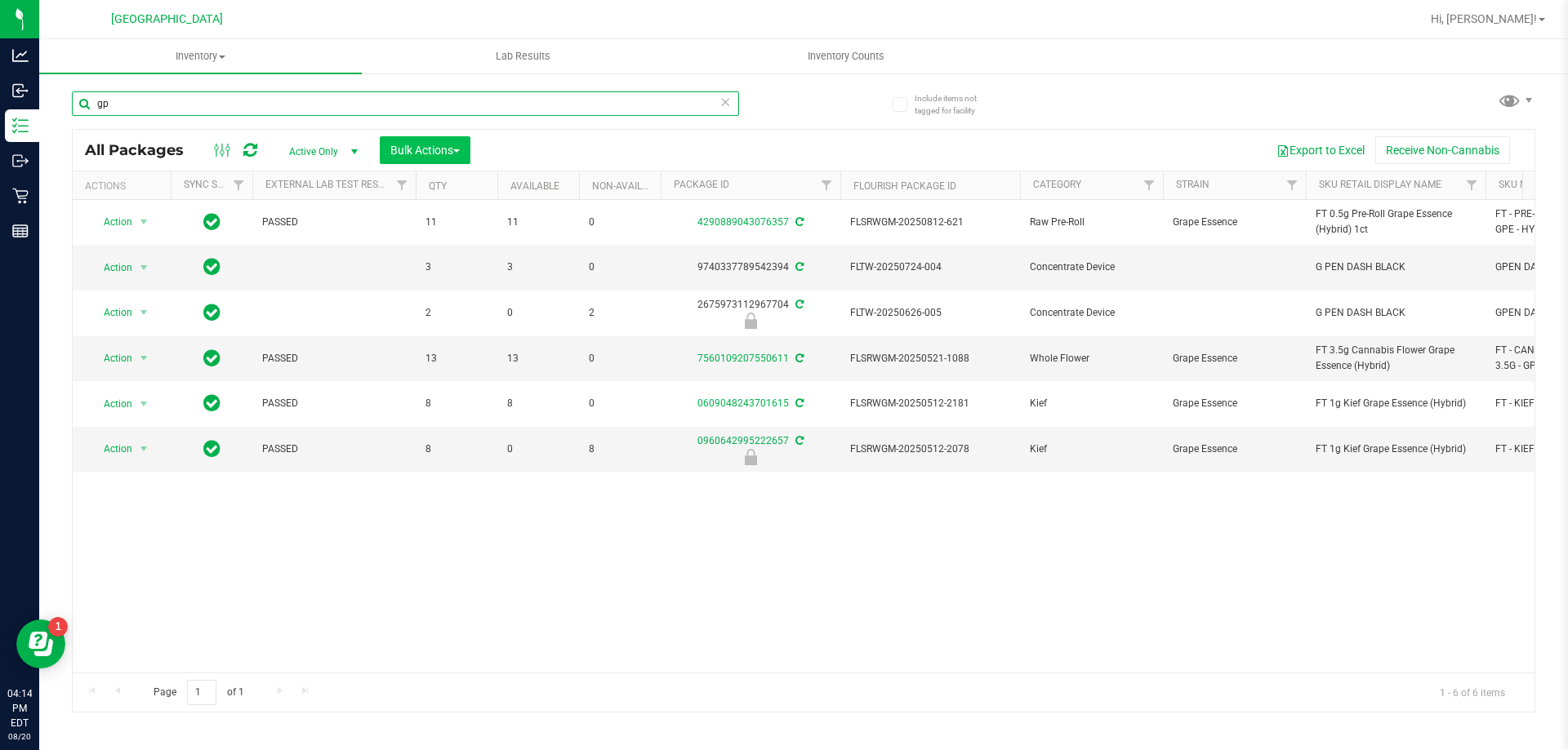
type input "g"
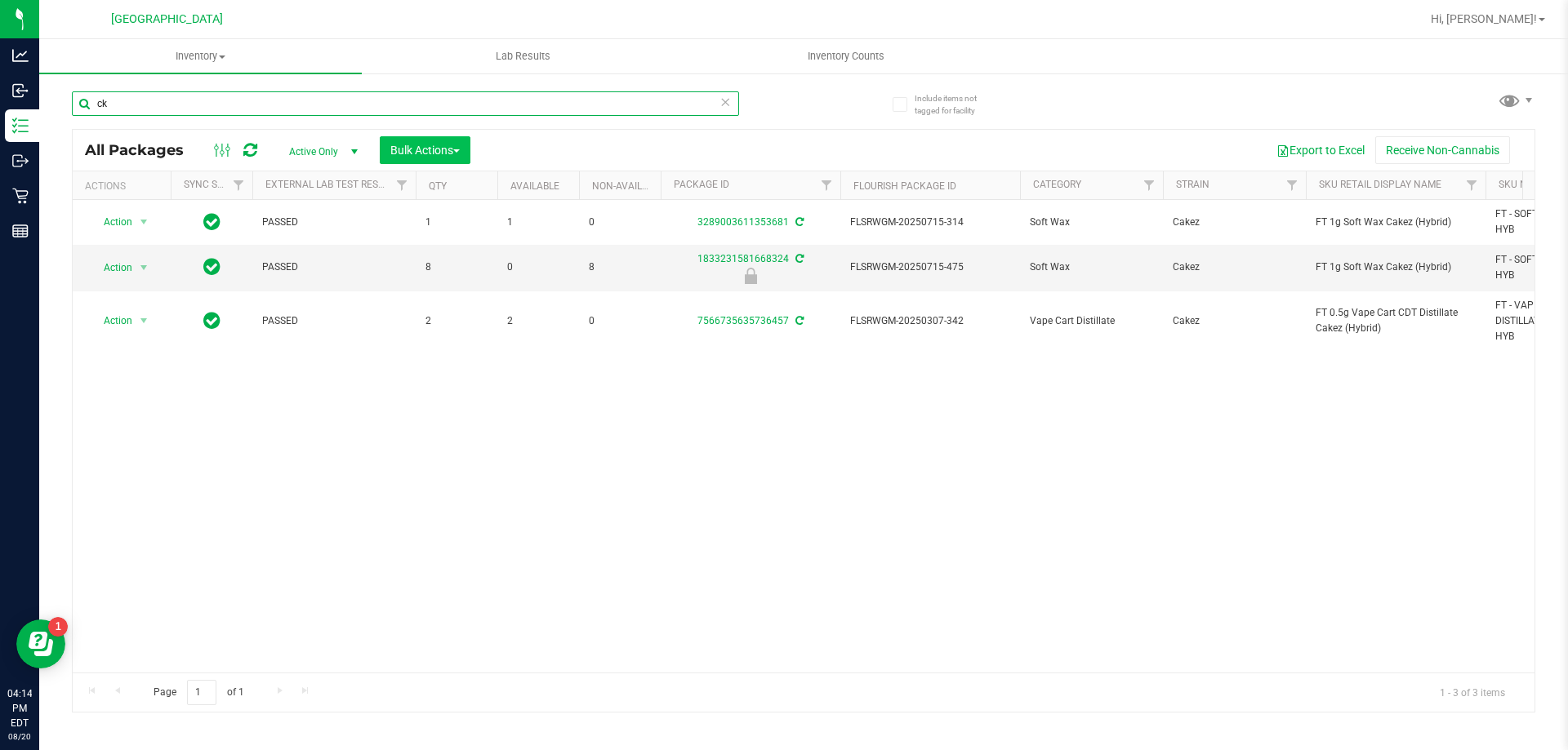
type input "c"
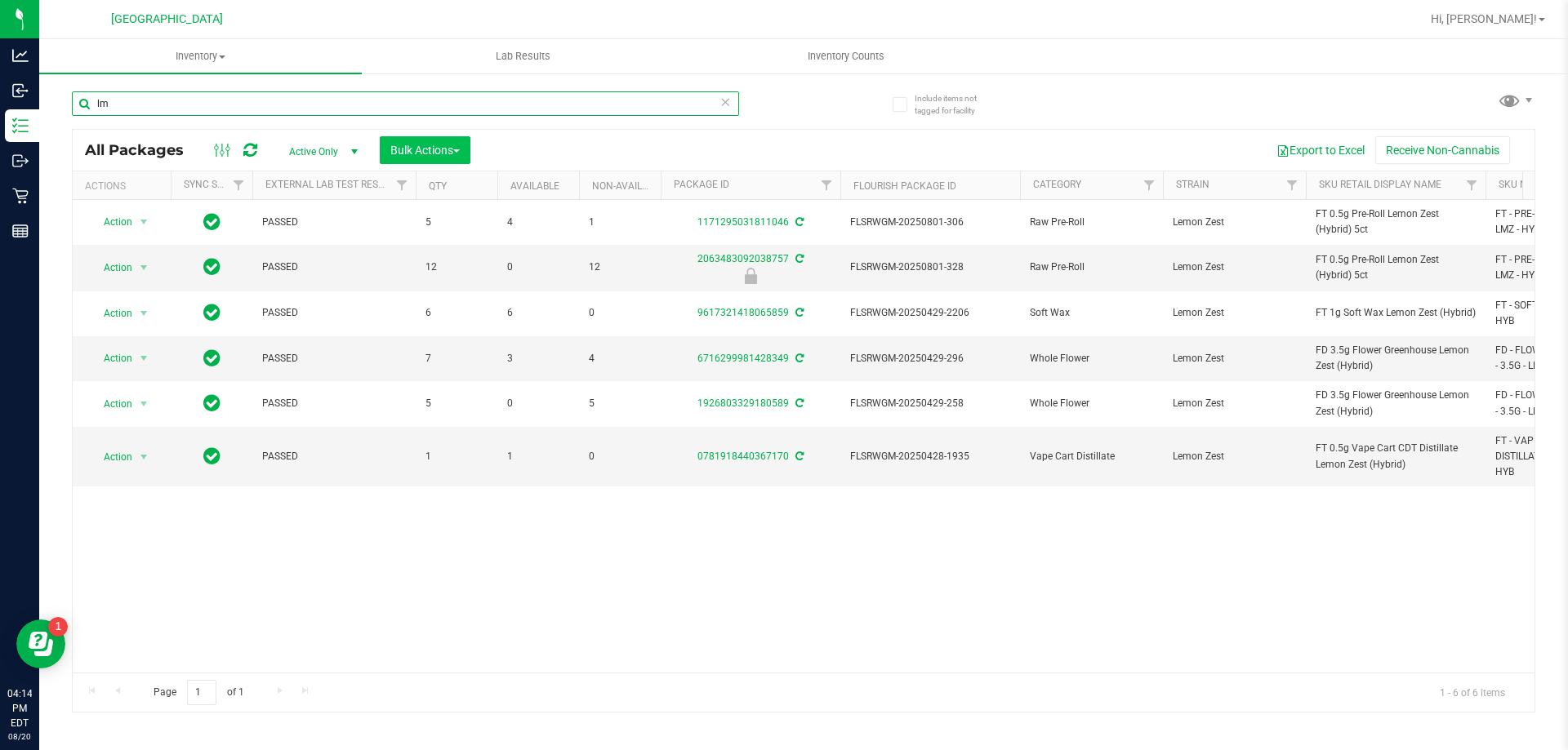
type input "l"
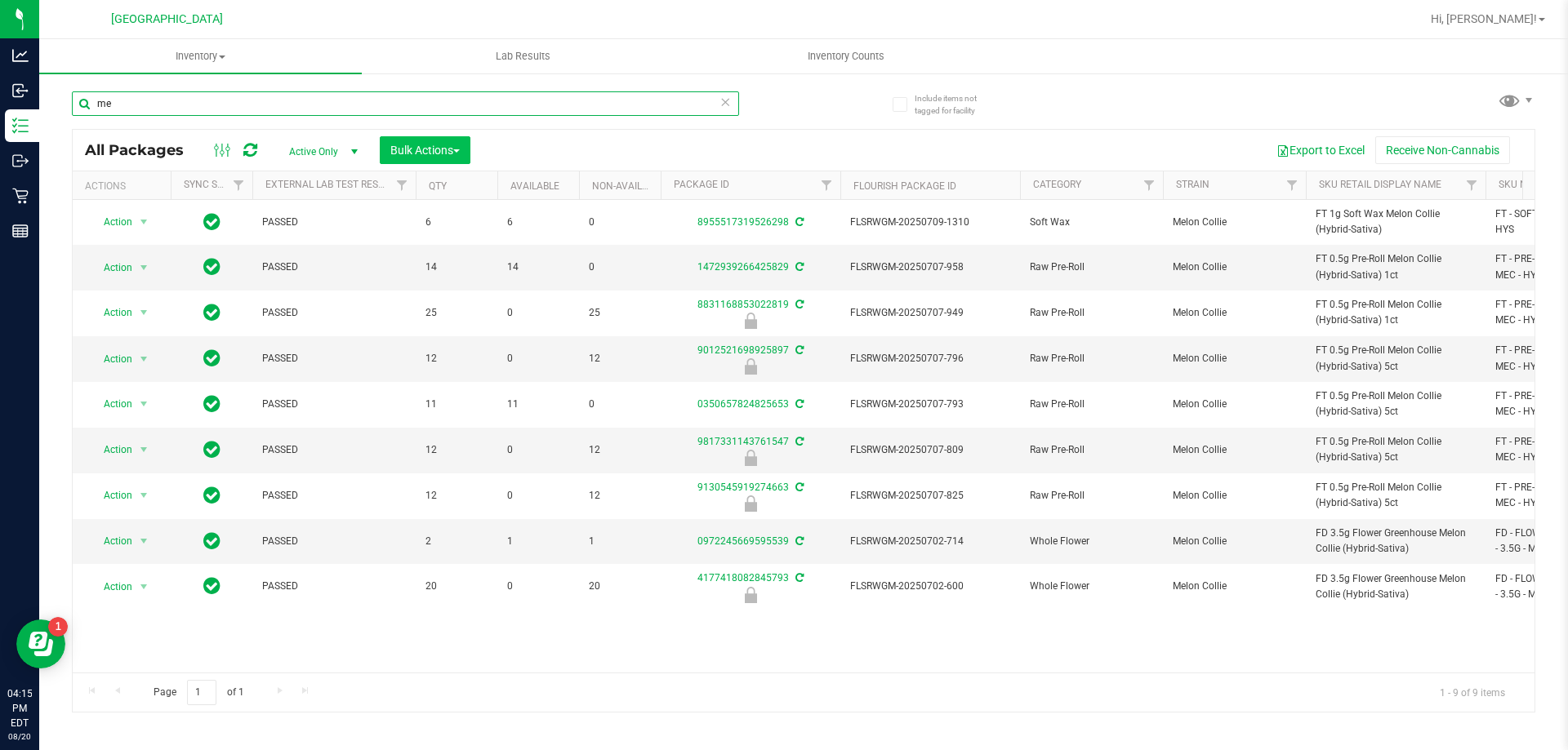
type input "m"
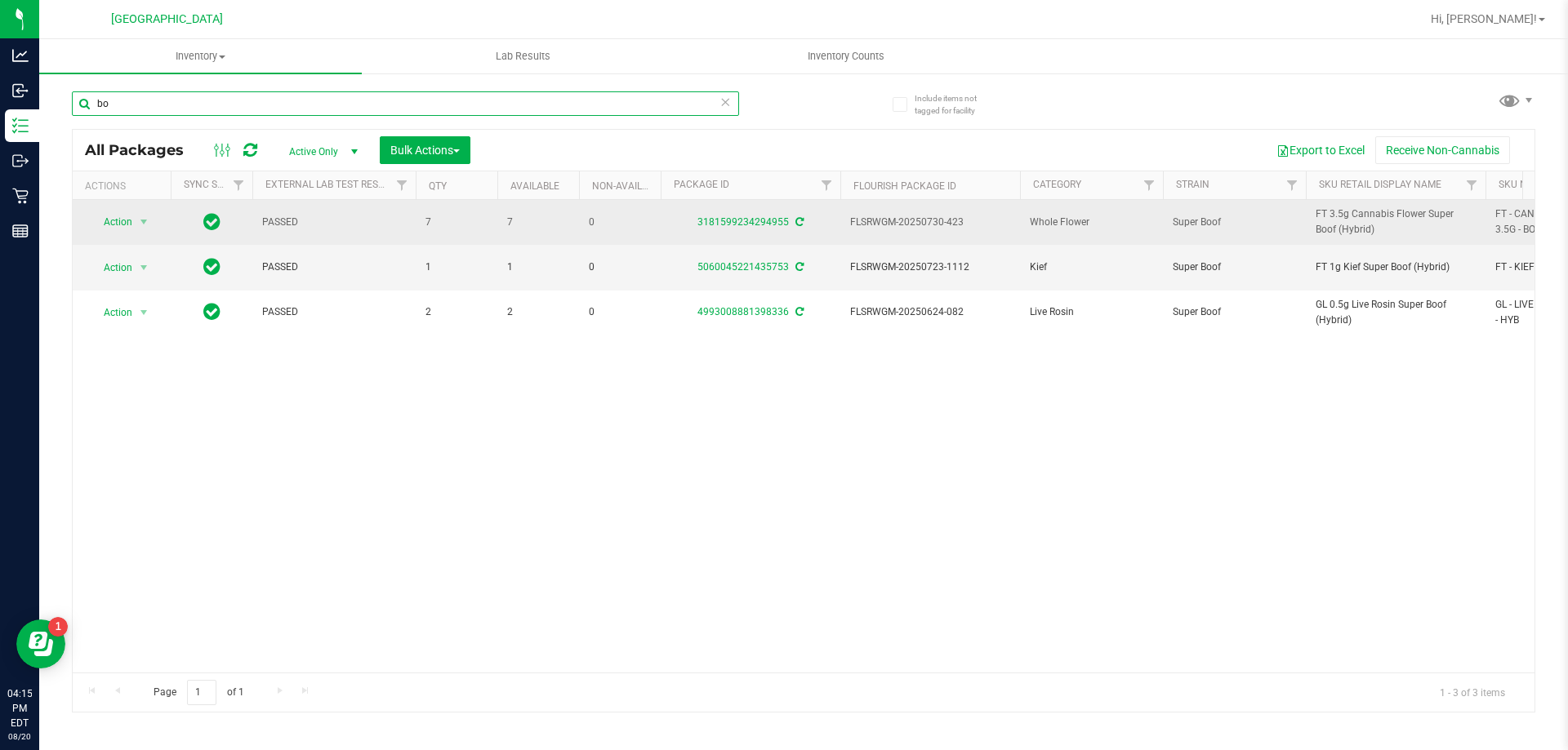
type input "b"
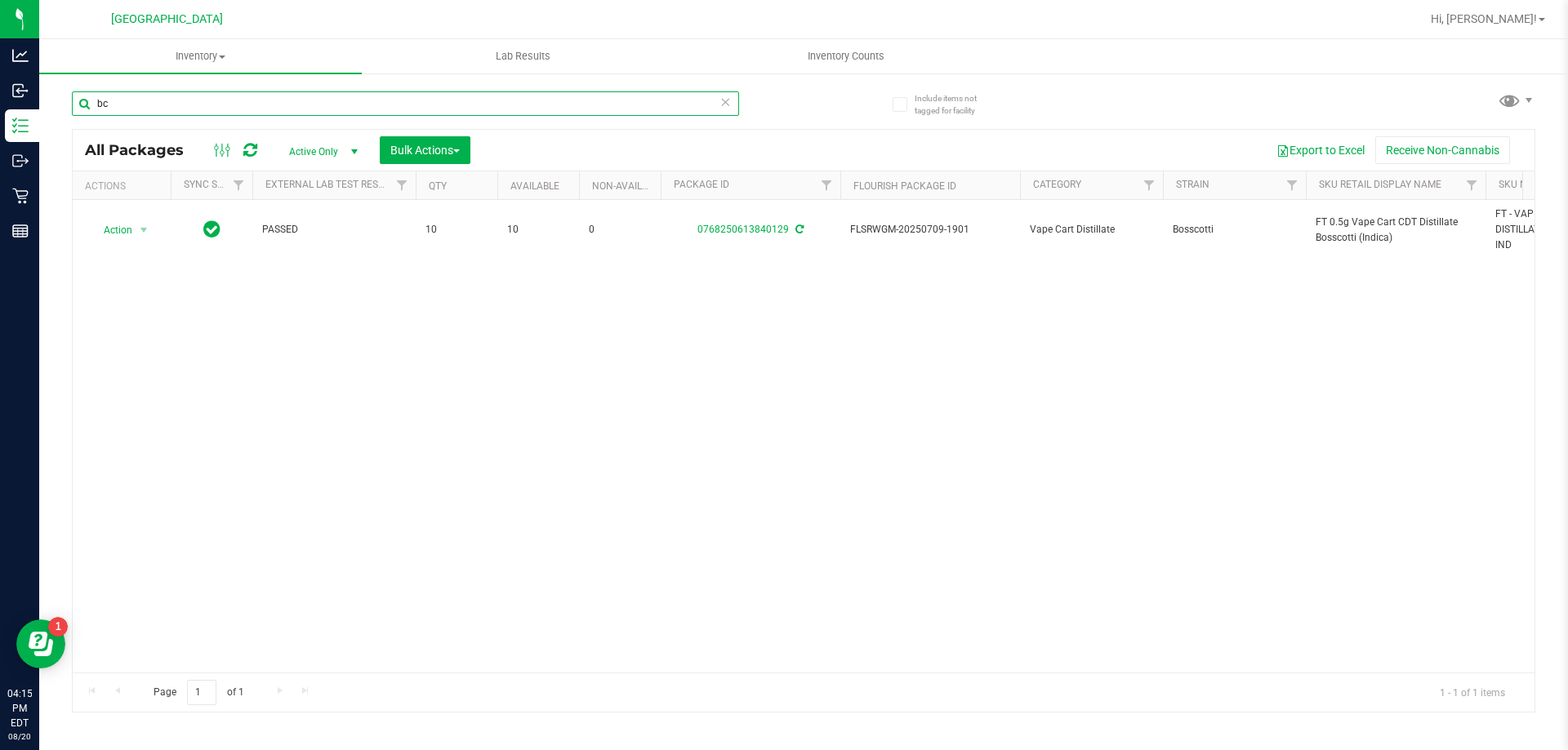
type input "b"
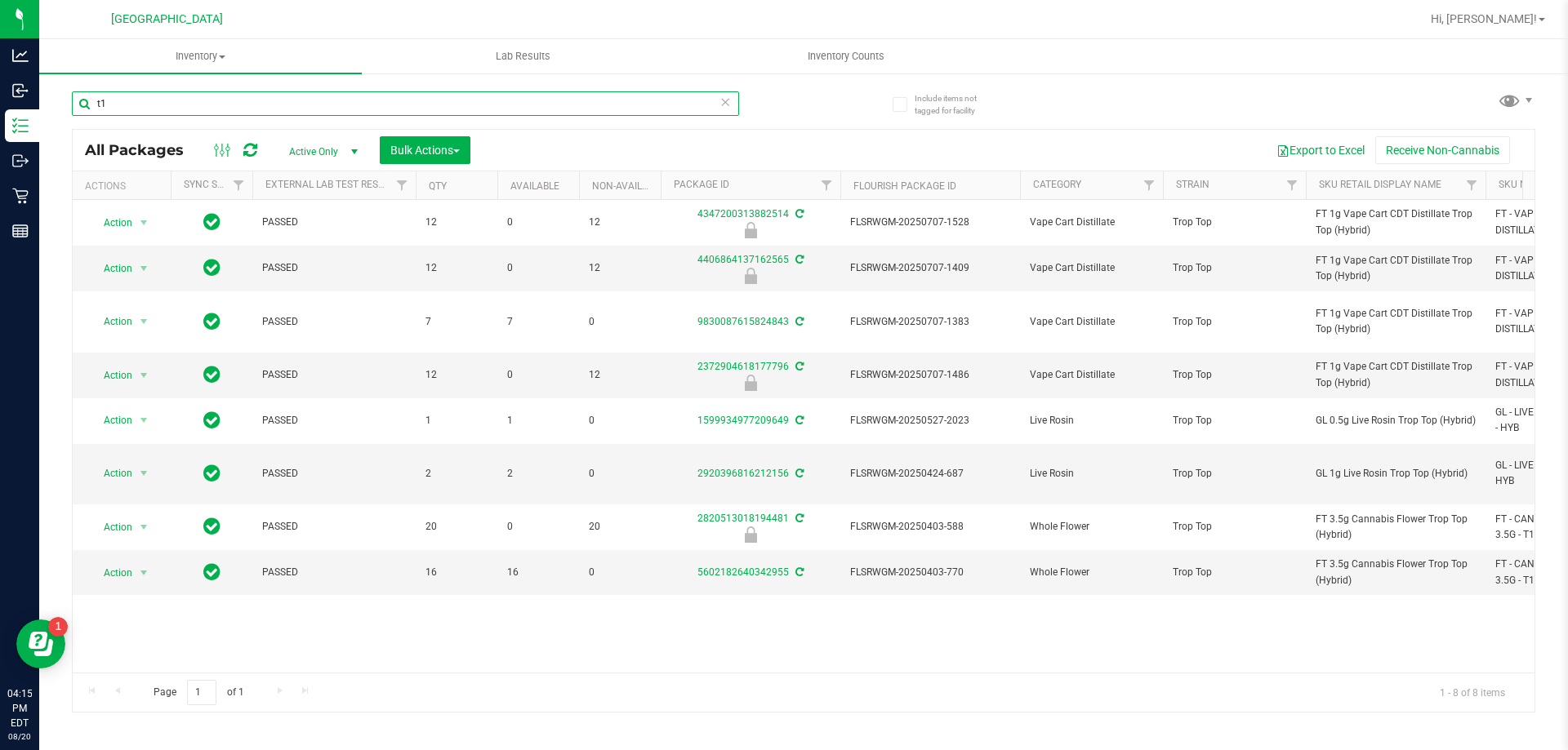
type input "t"
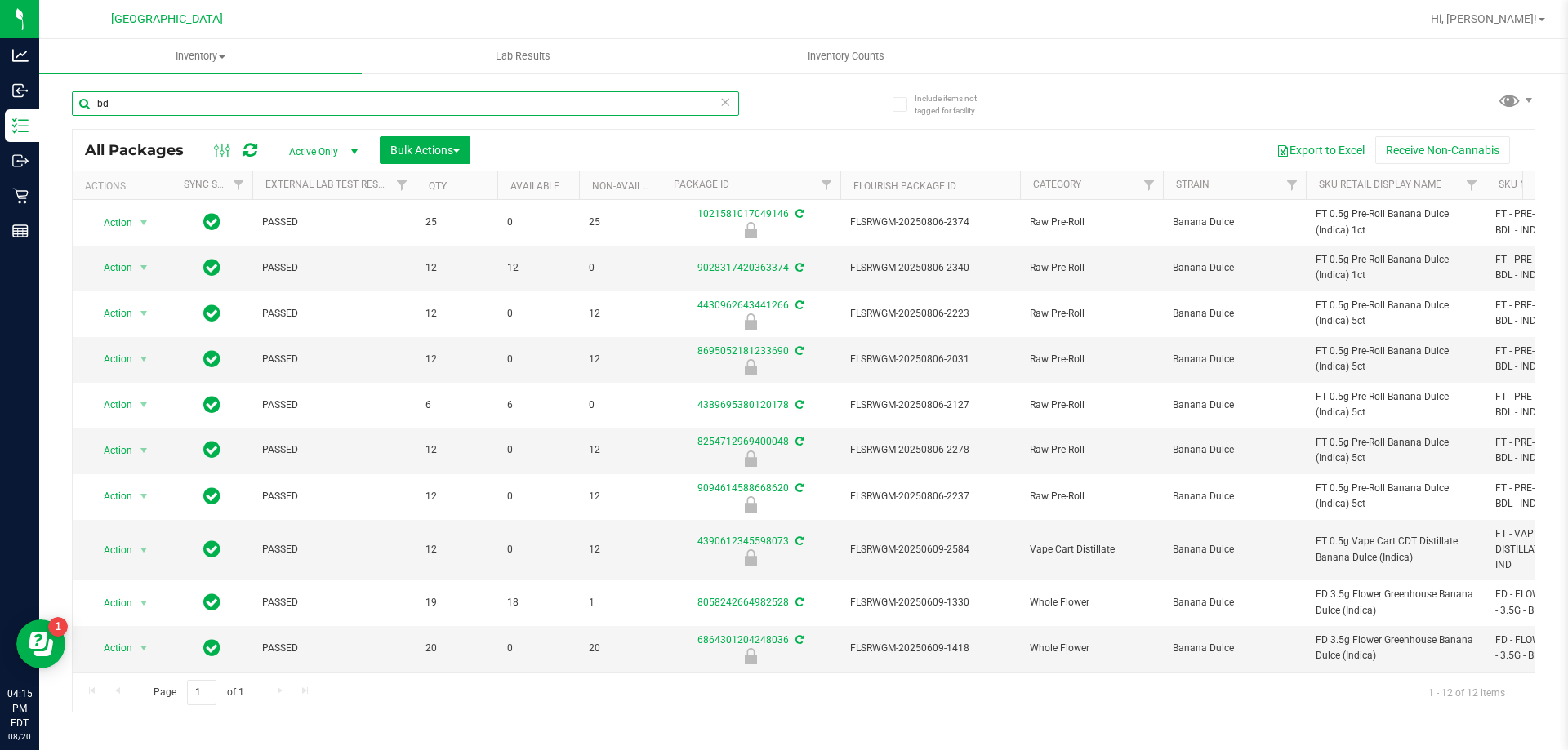
type input "b"
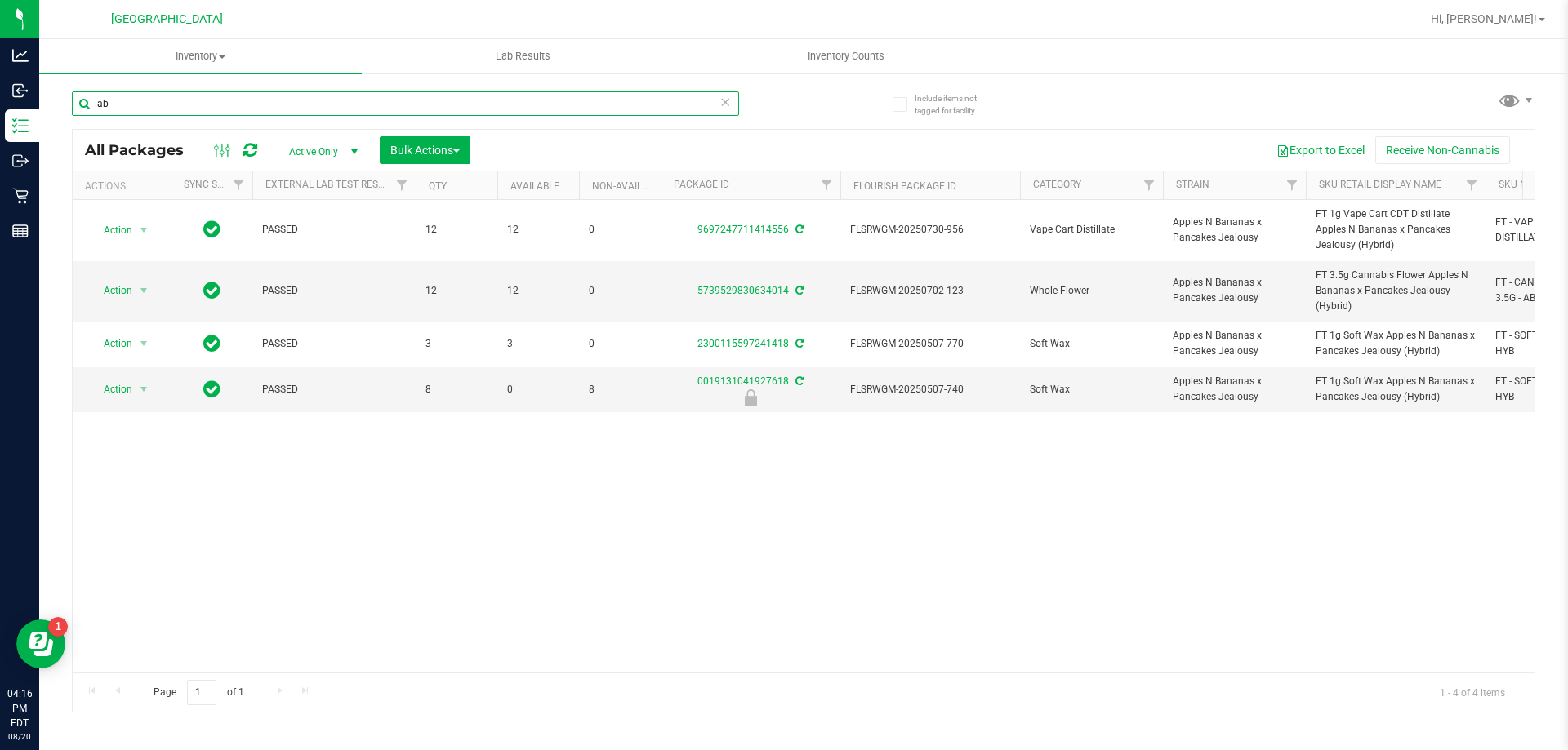
type input "a"
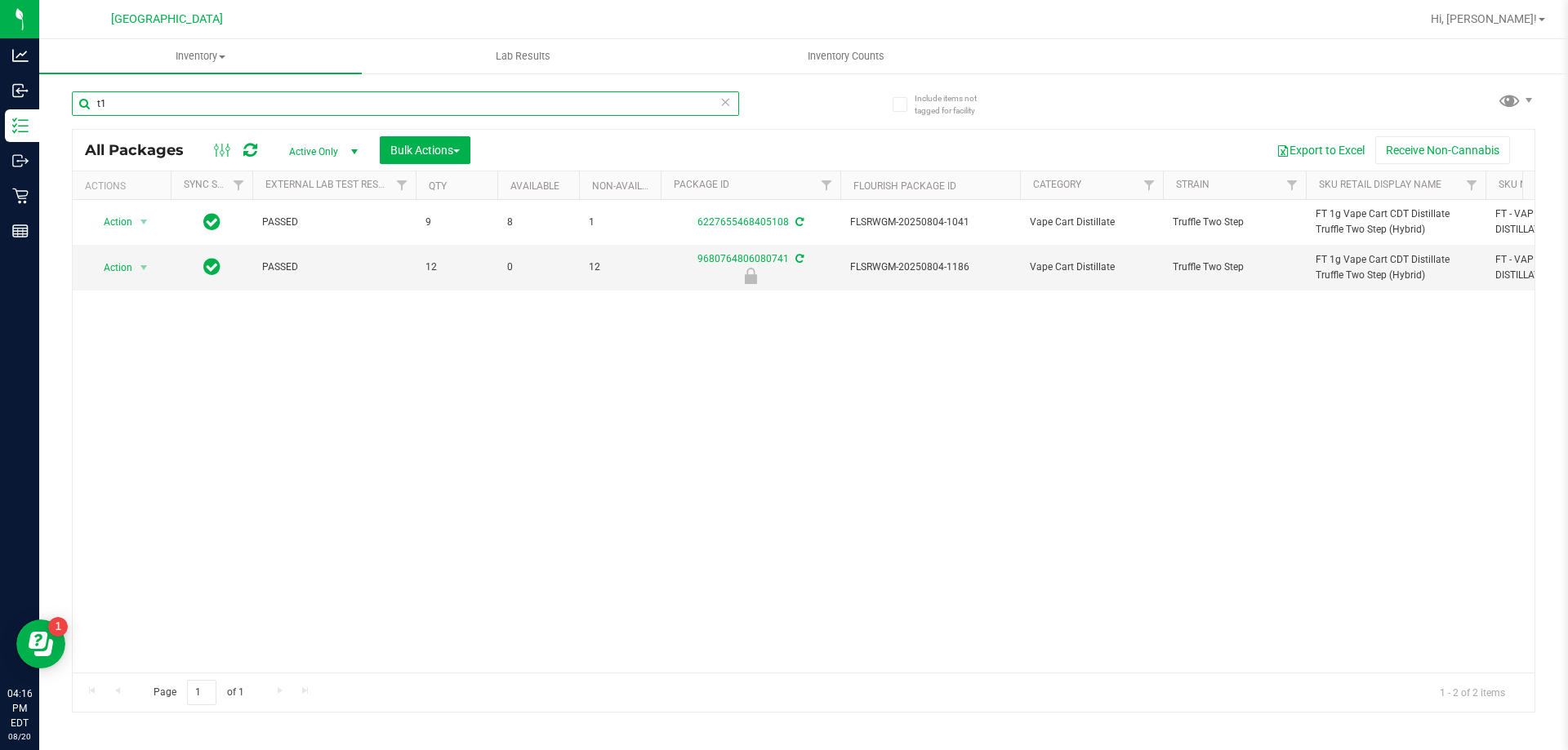
type input "t"
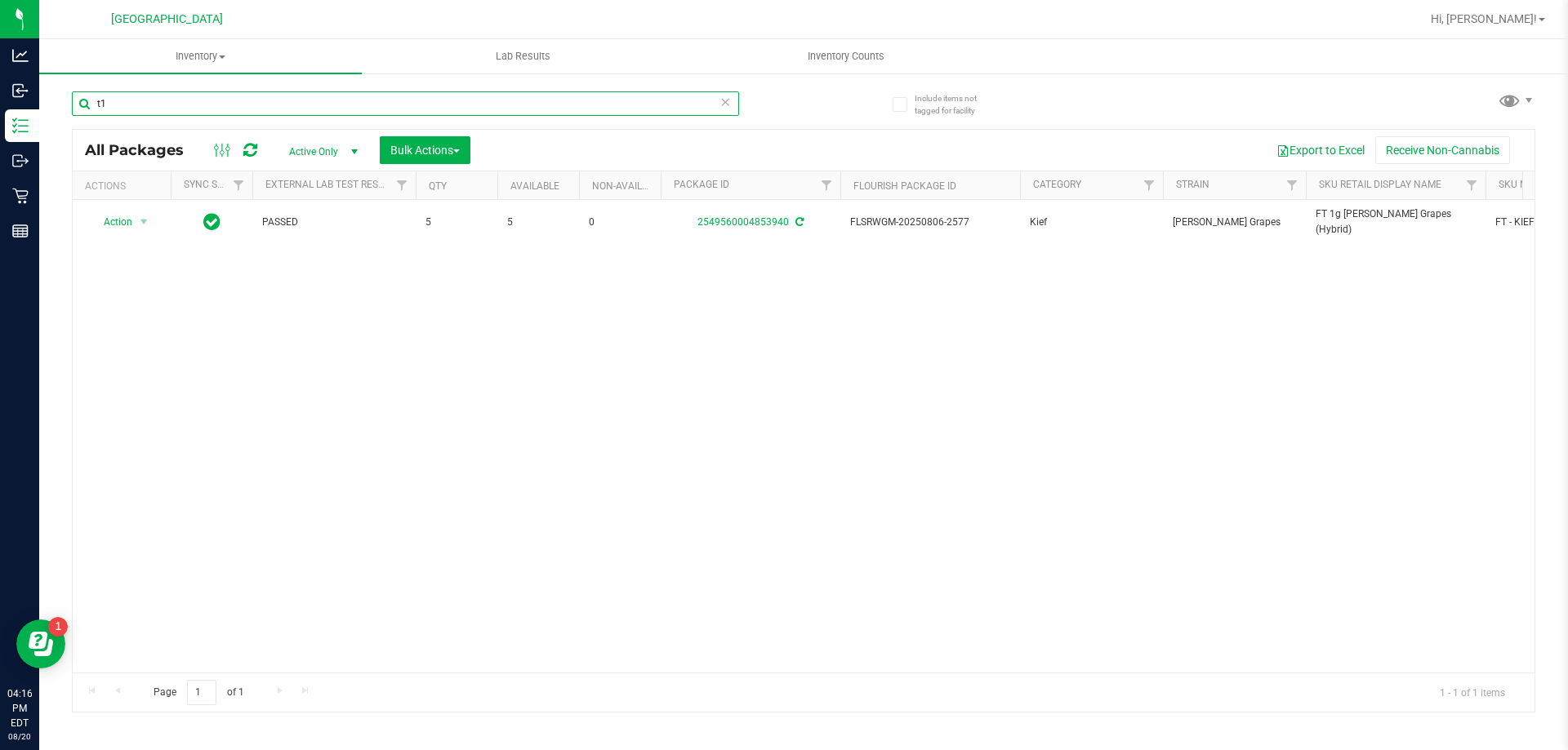
type input "t"
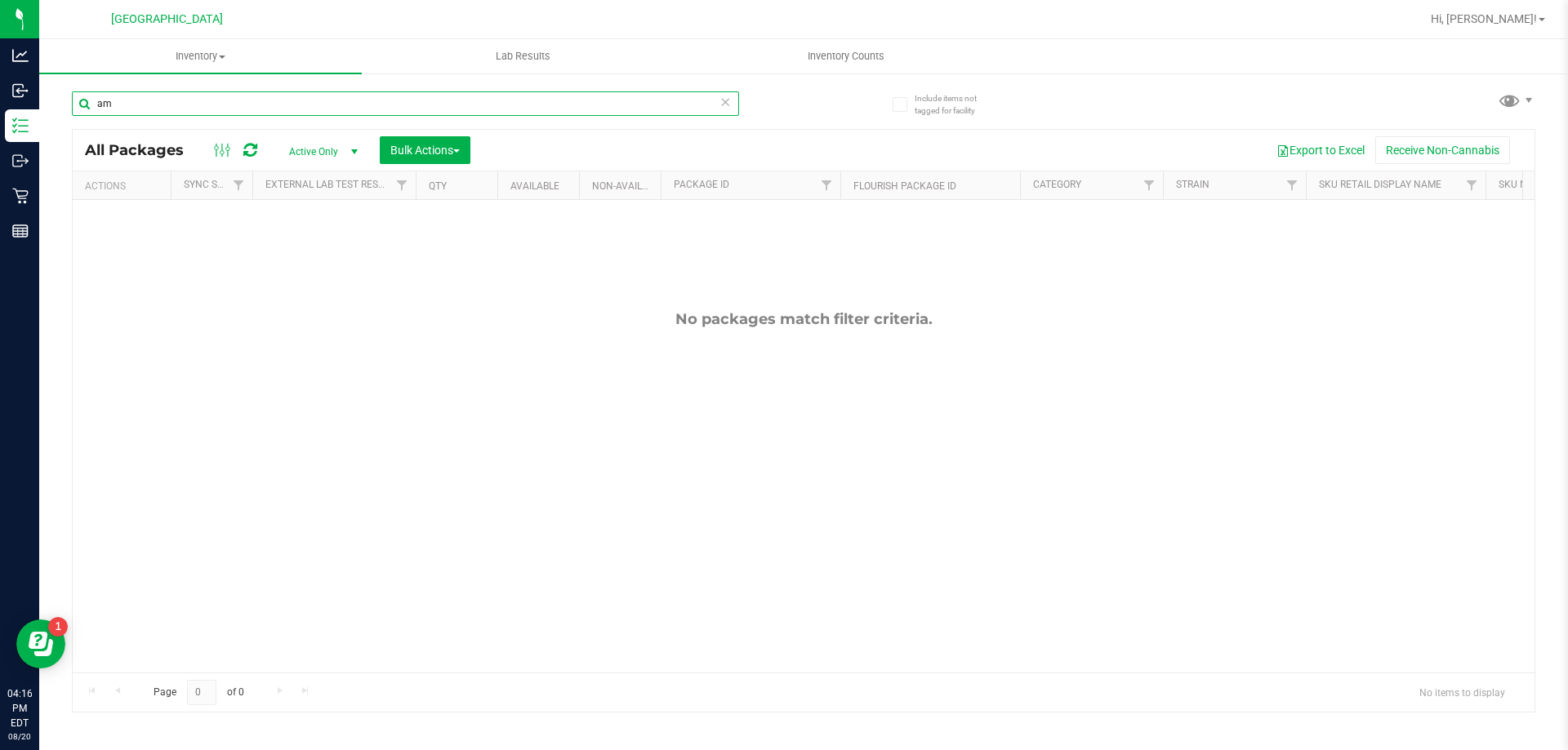
type input "a"
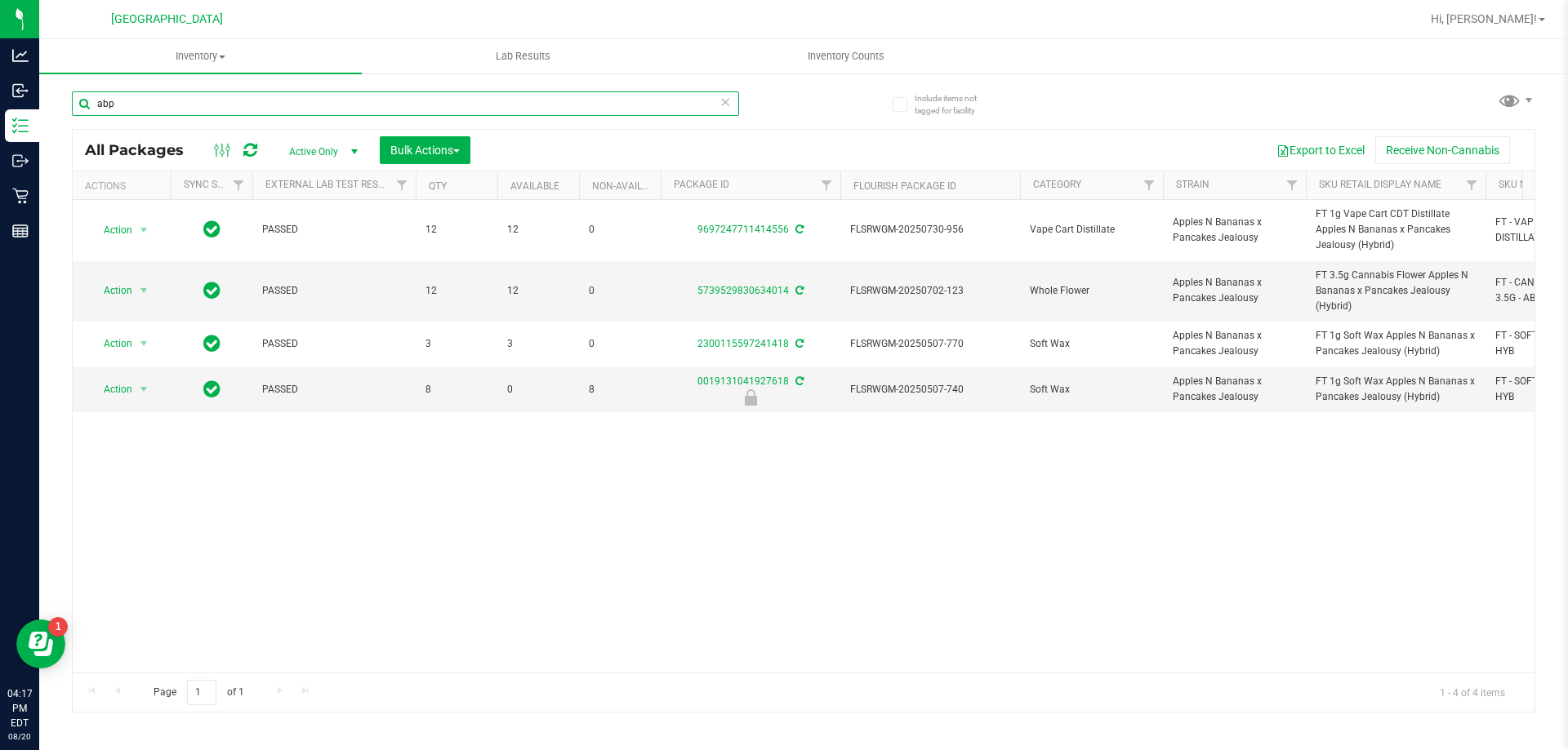
click at [143, 109] on input "abp" at bounding box center [405, 103] width 668 height 24
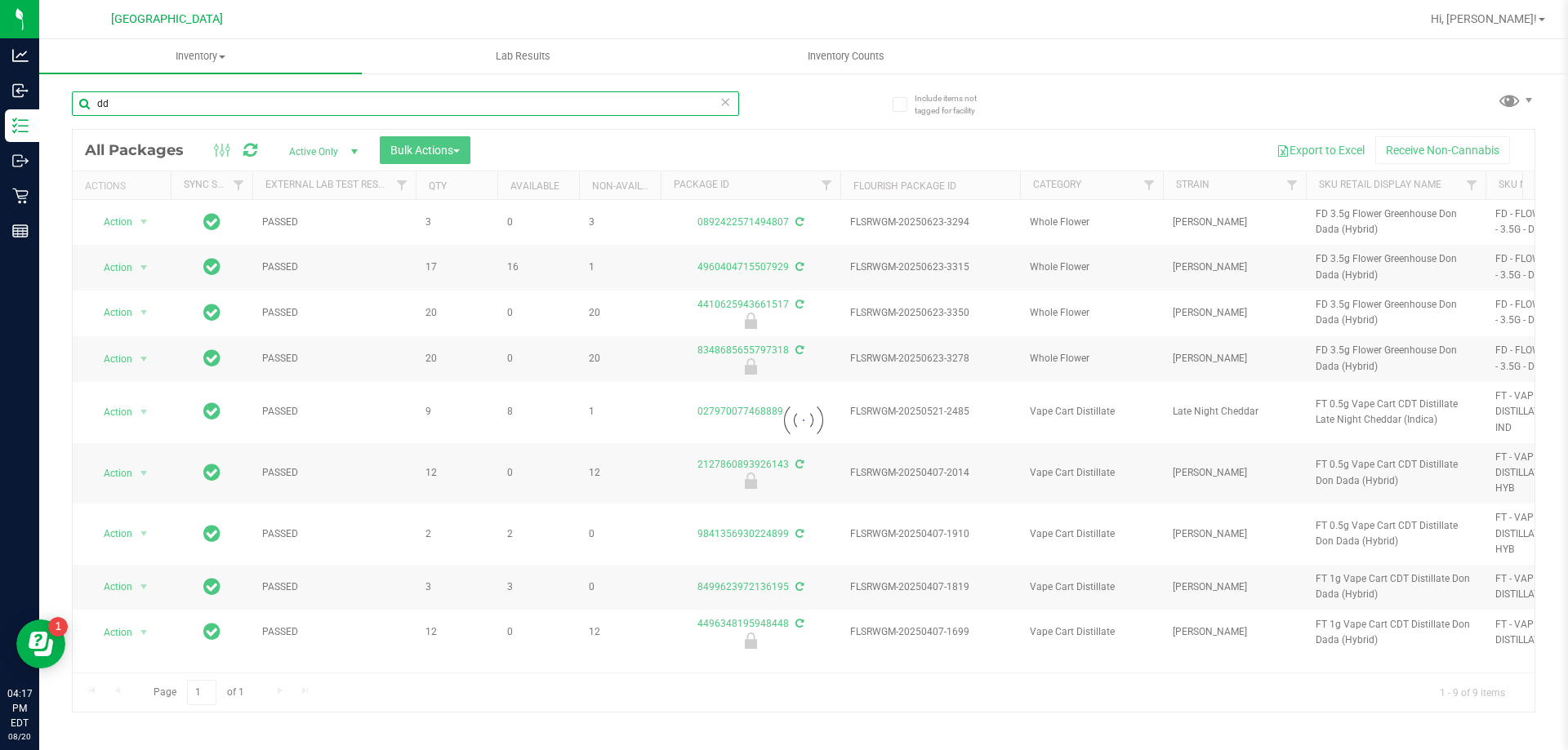
type input "d"
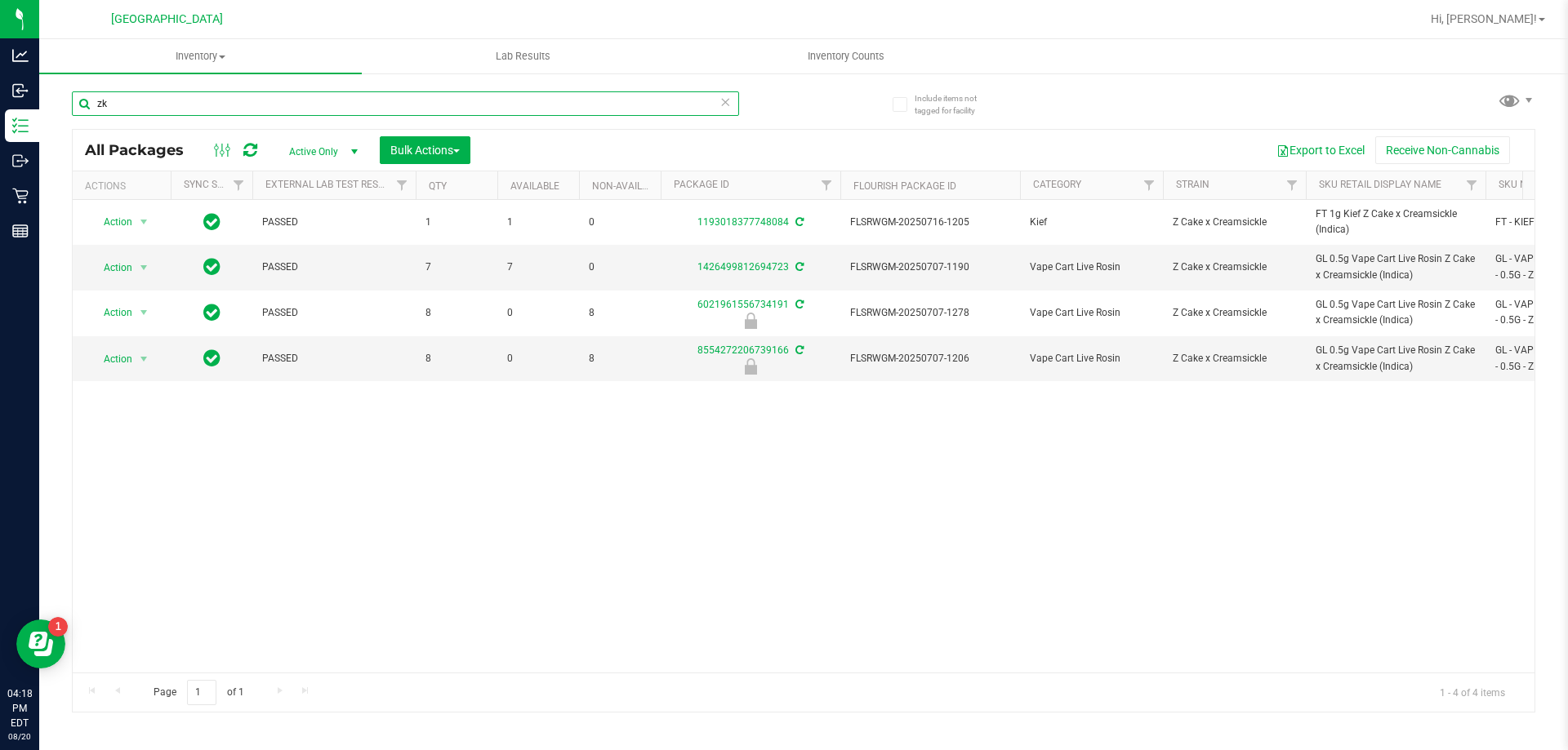
type input "z"
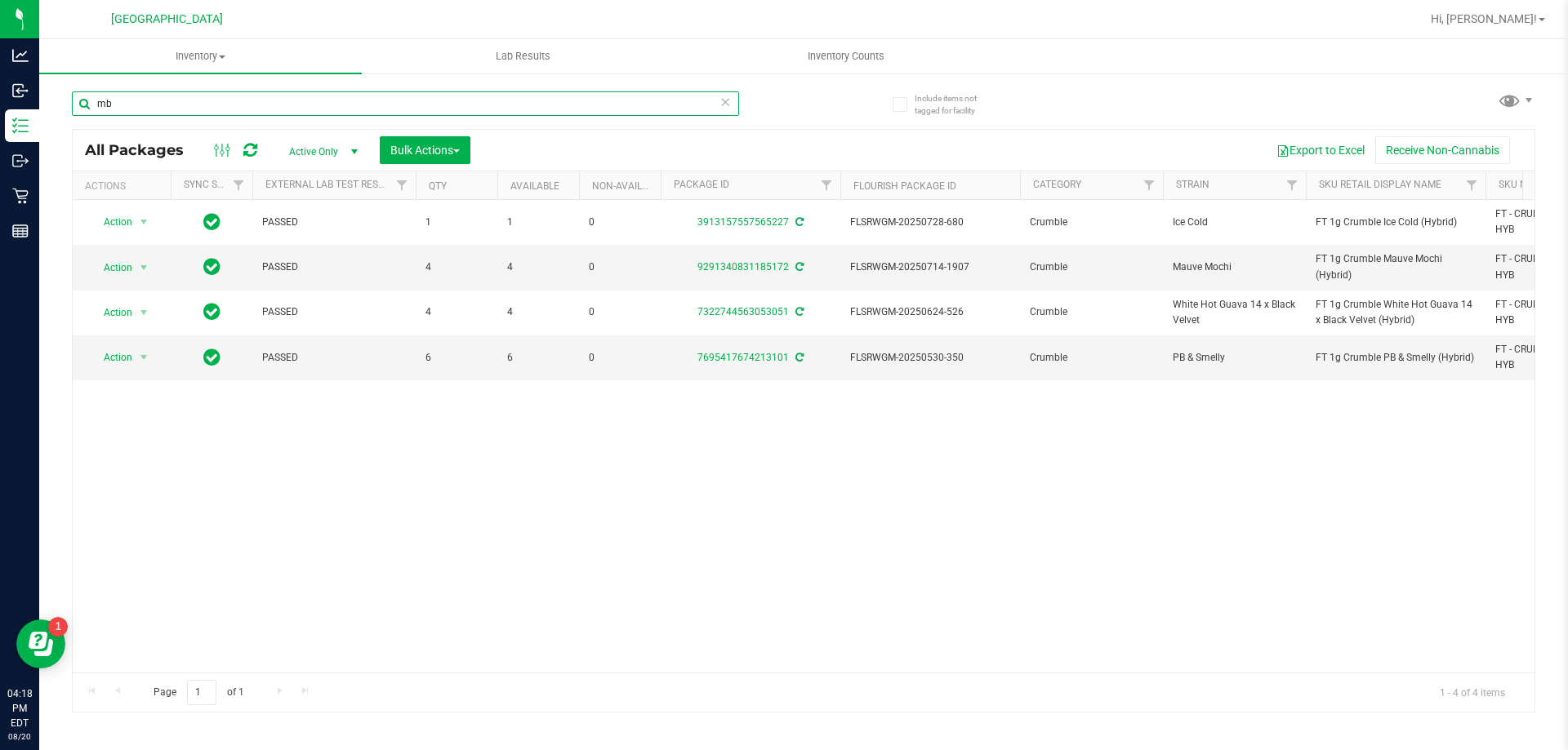
type input "m"
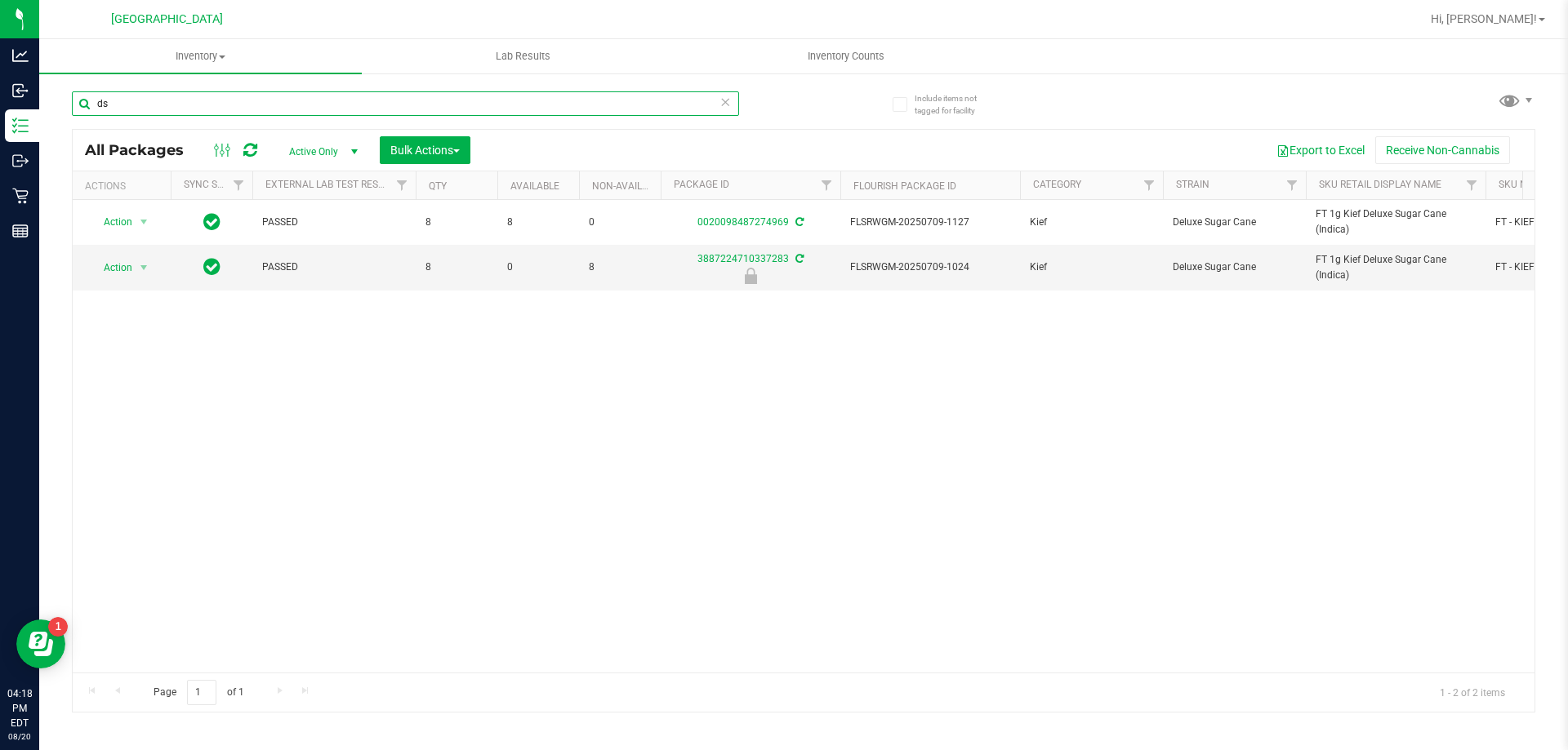
type input "d"
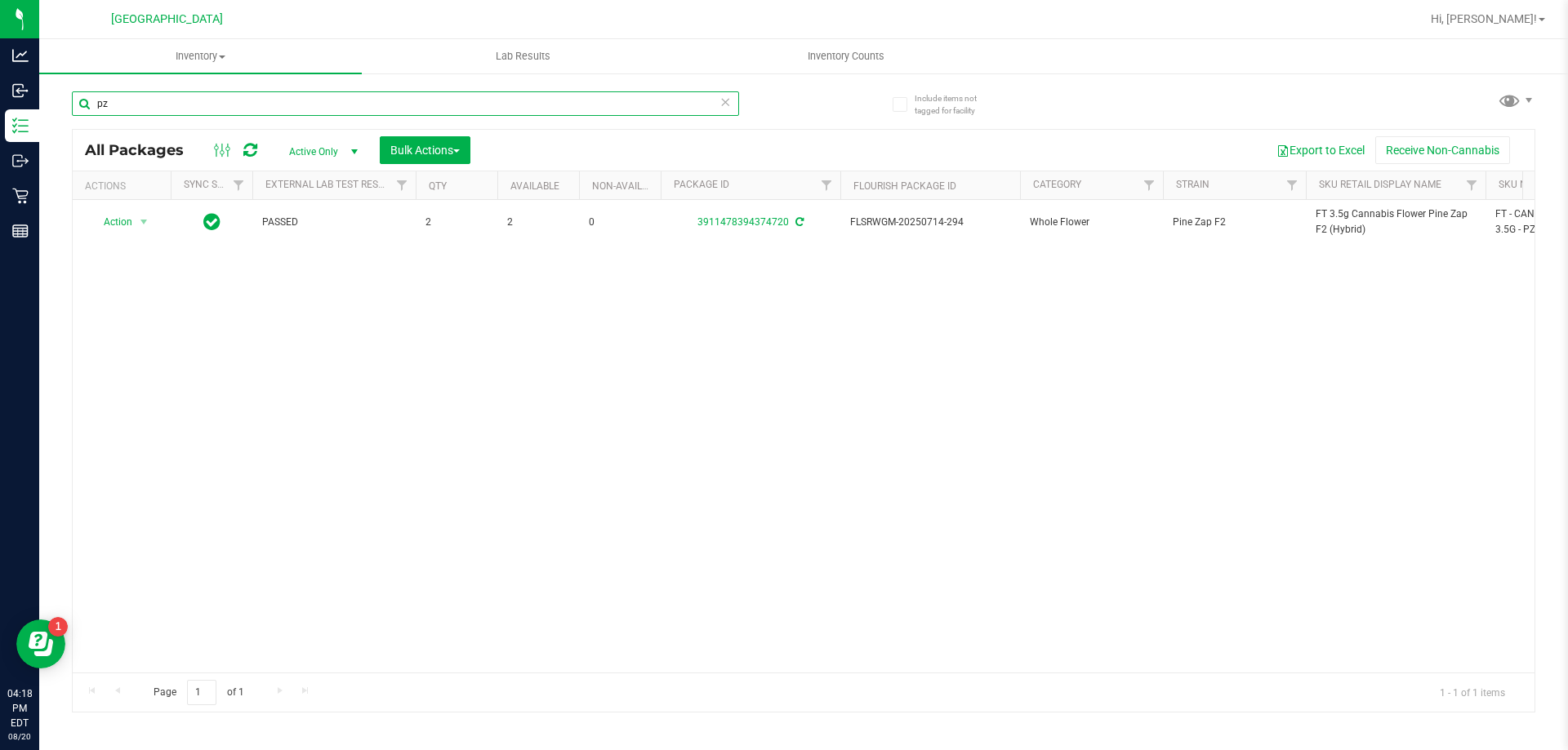
type input "p"
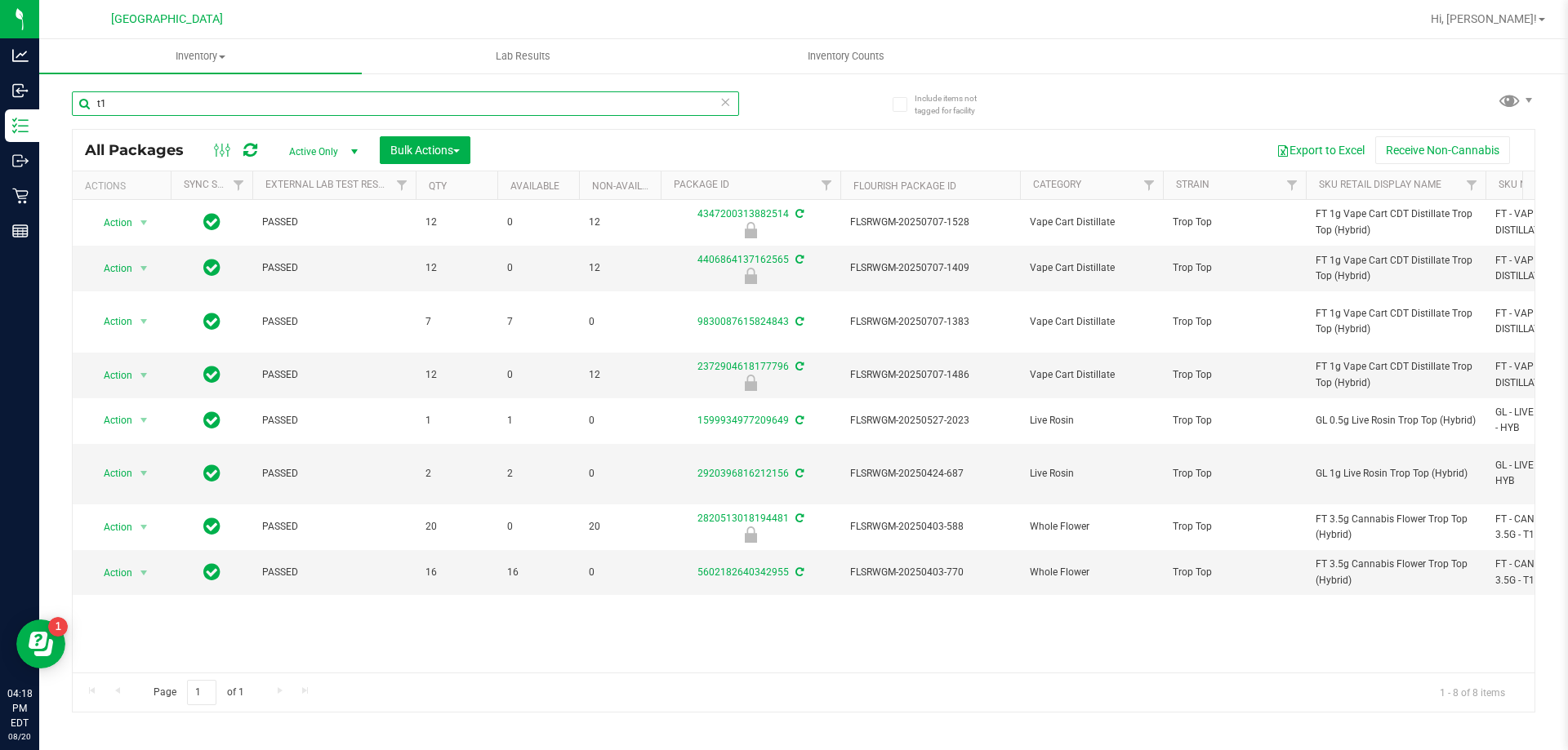
type input "t"
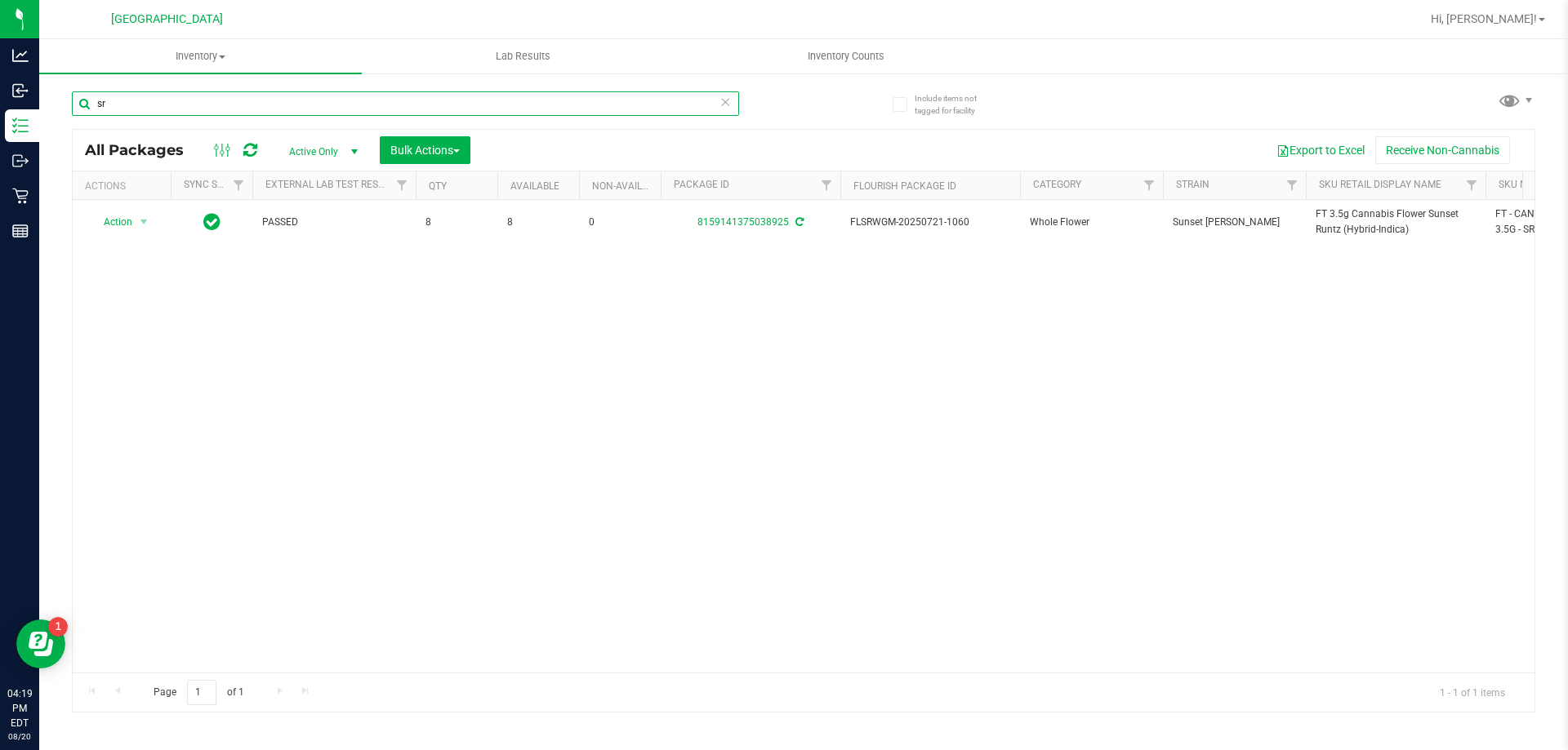
type input "s"
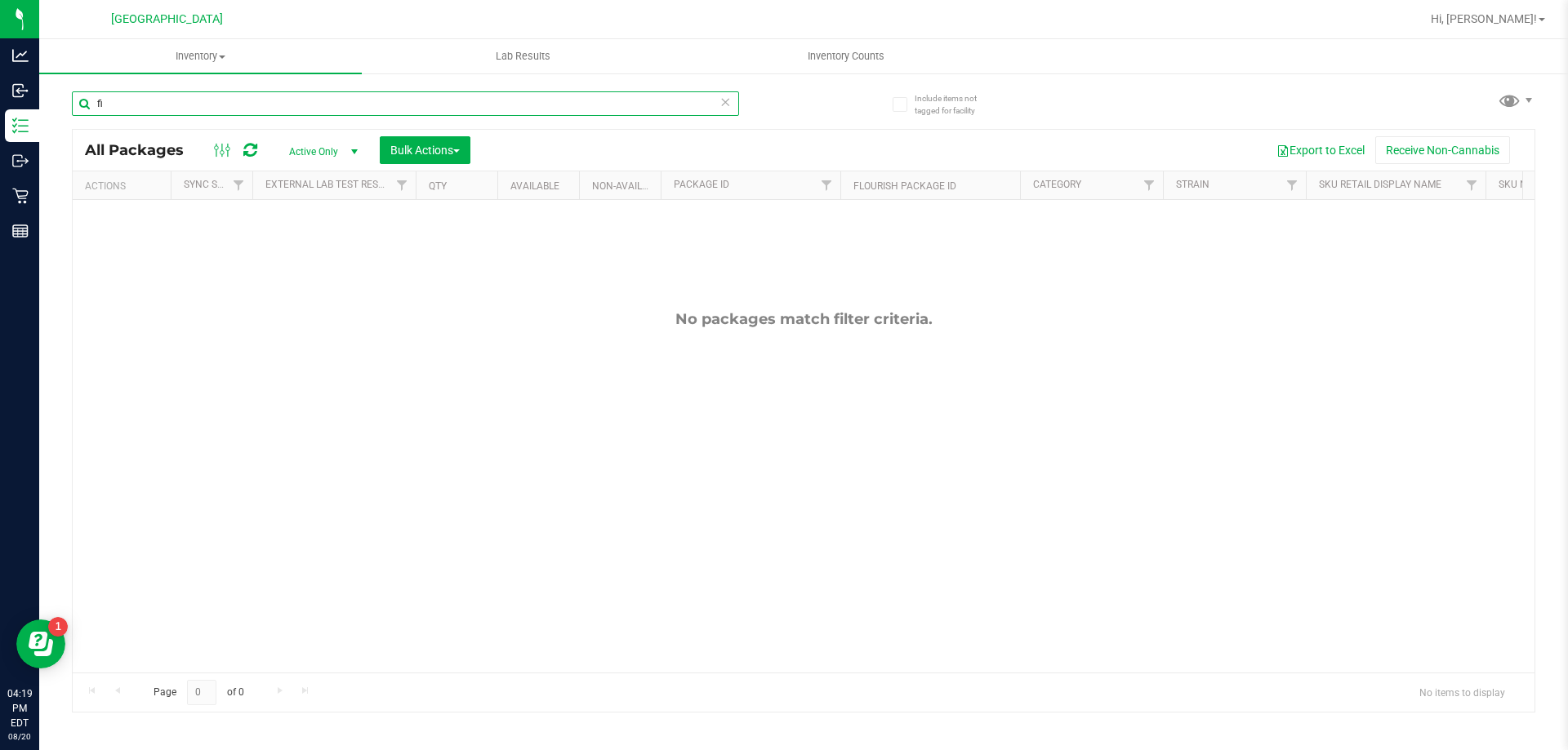
type input "f"
type input "a"
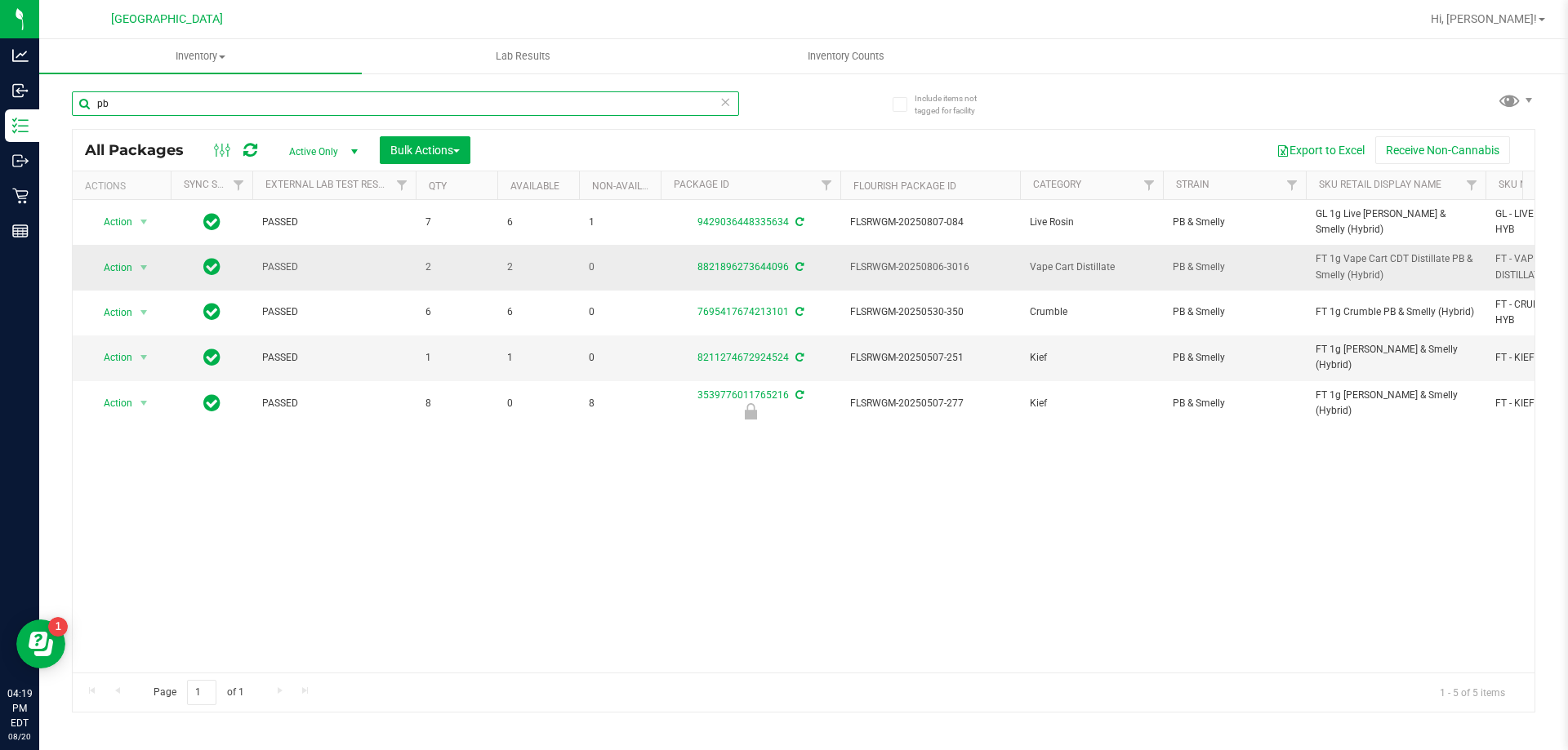
type input "p"
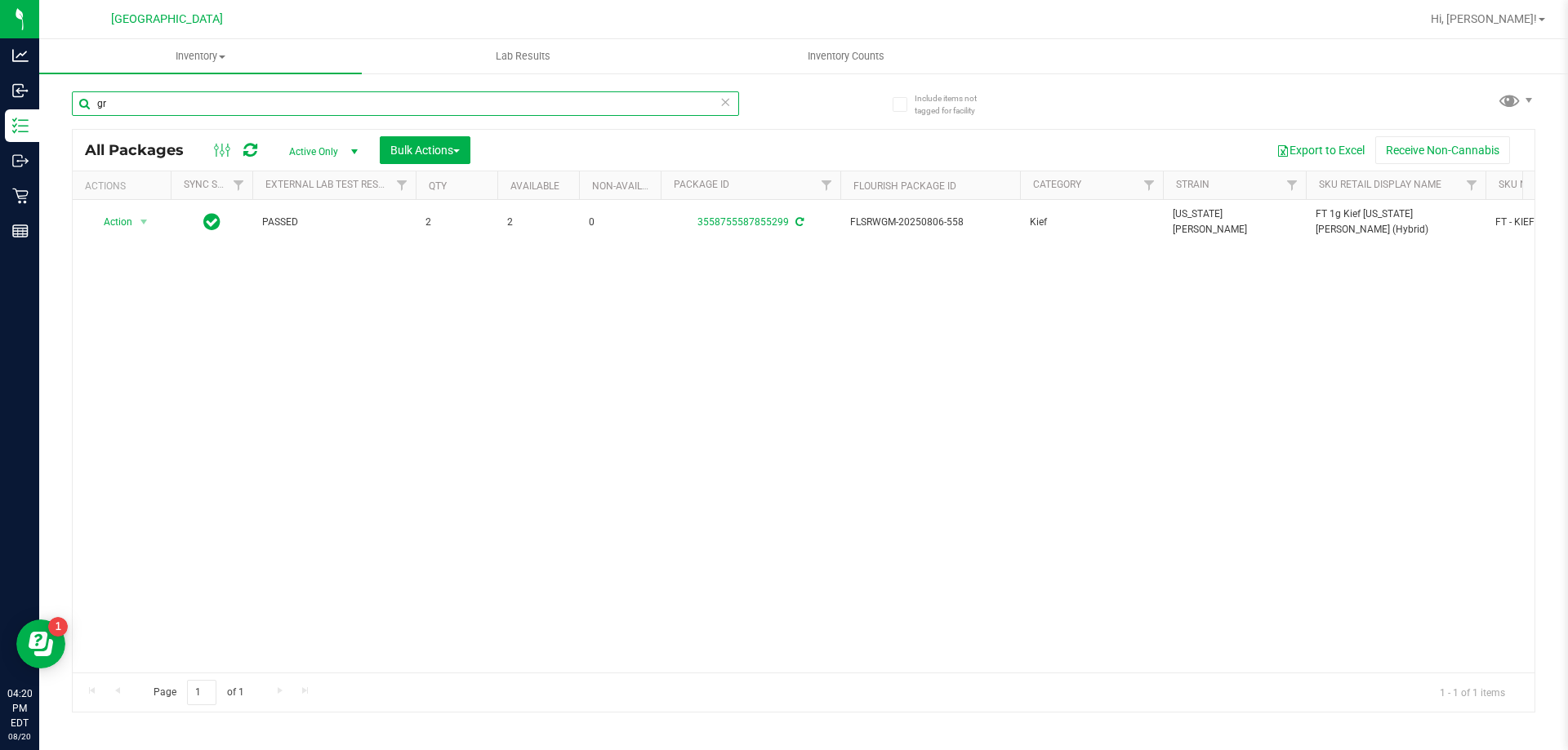
type input "g"
type input "t"
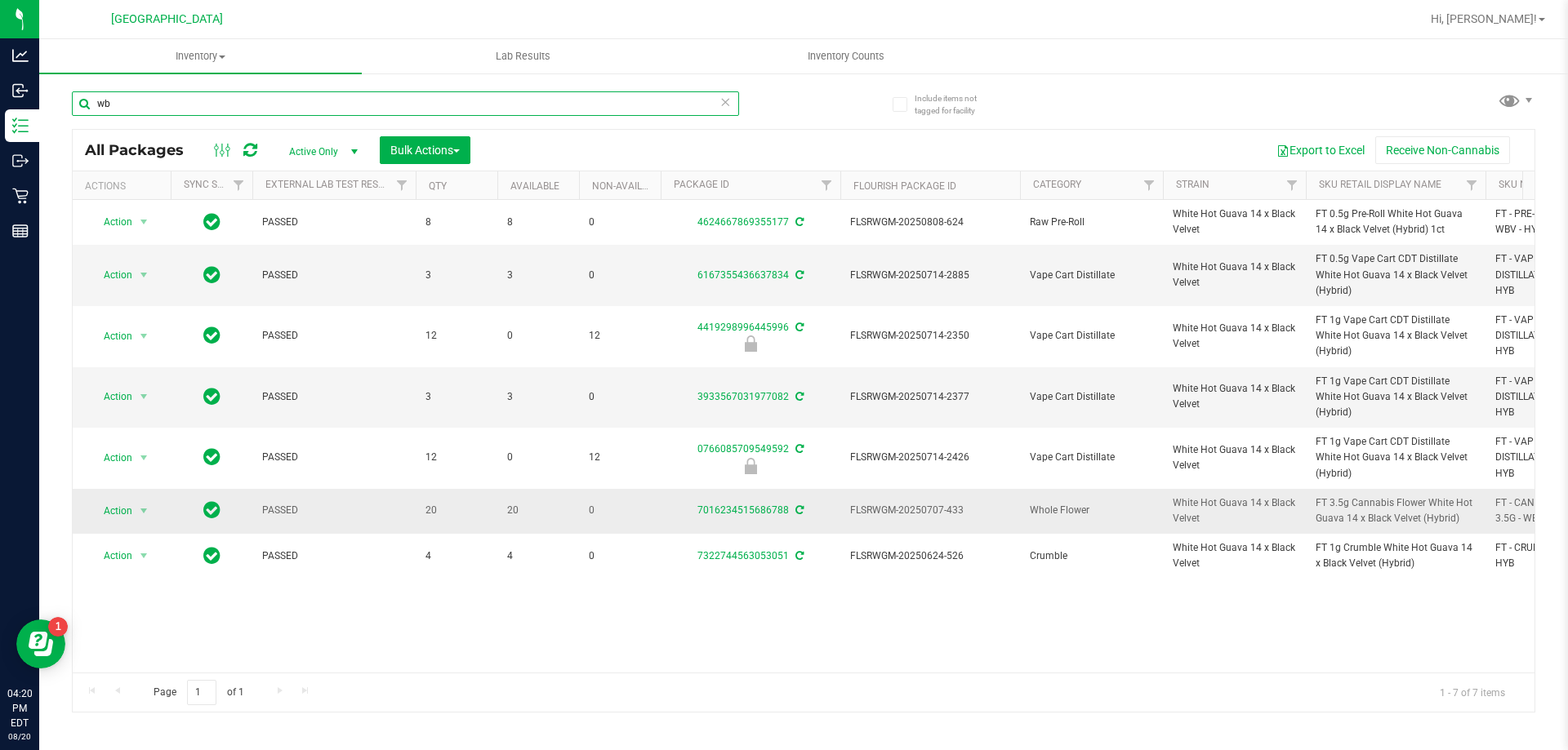
type input "w"
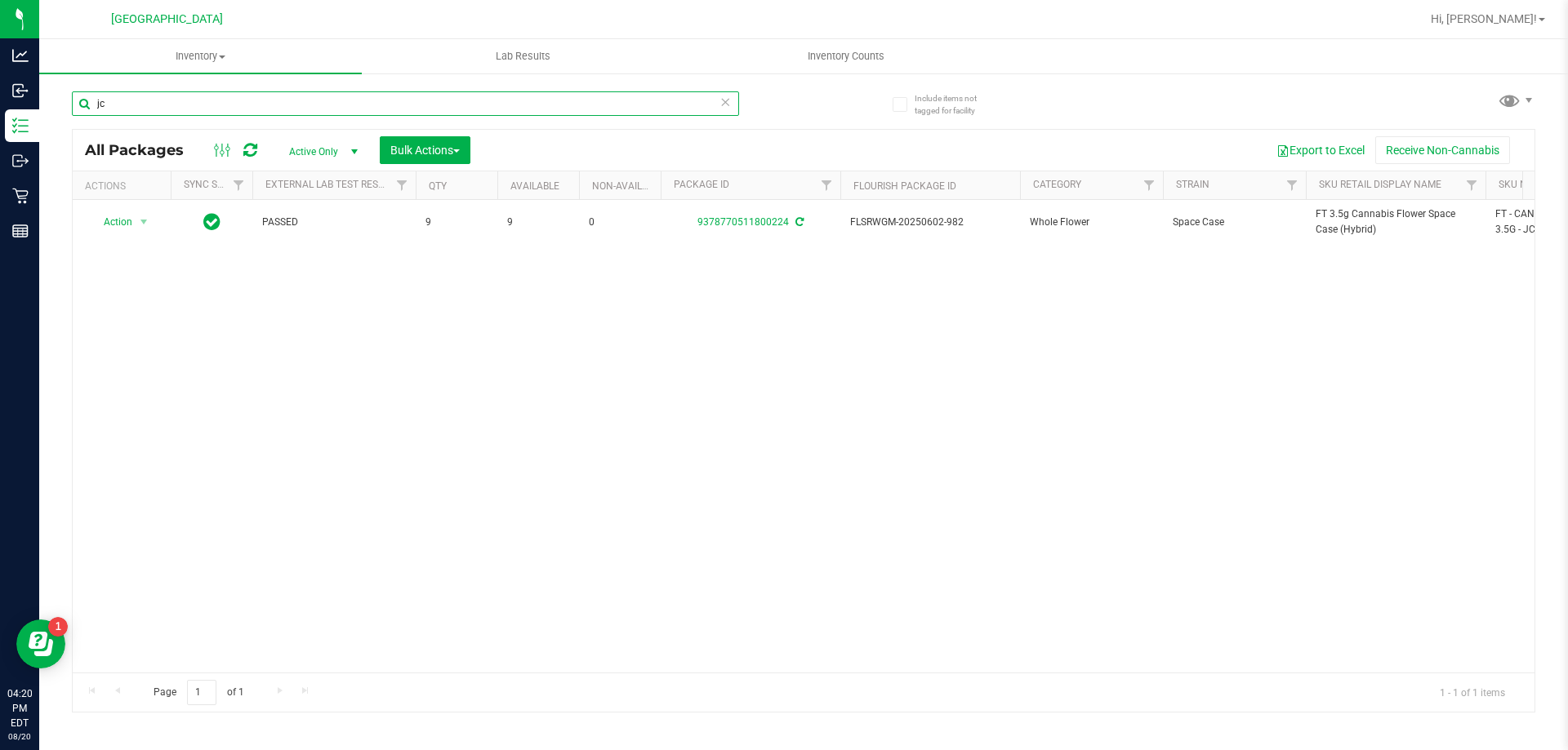
type input "j"
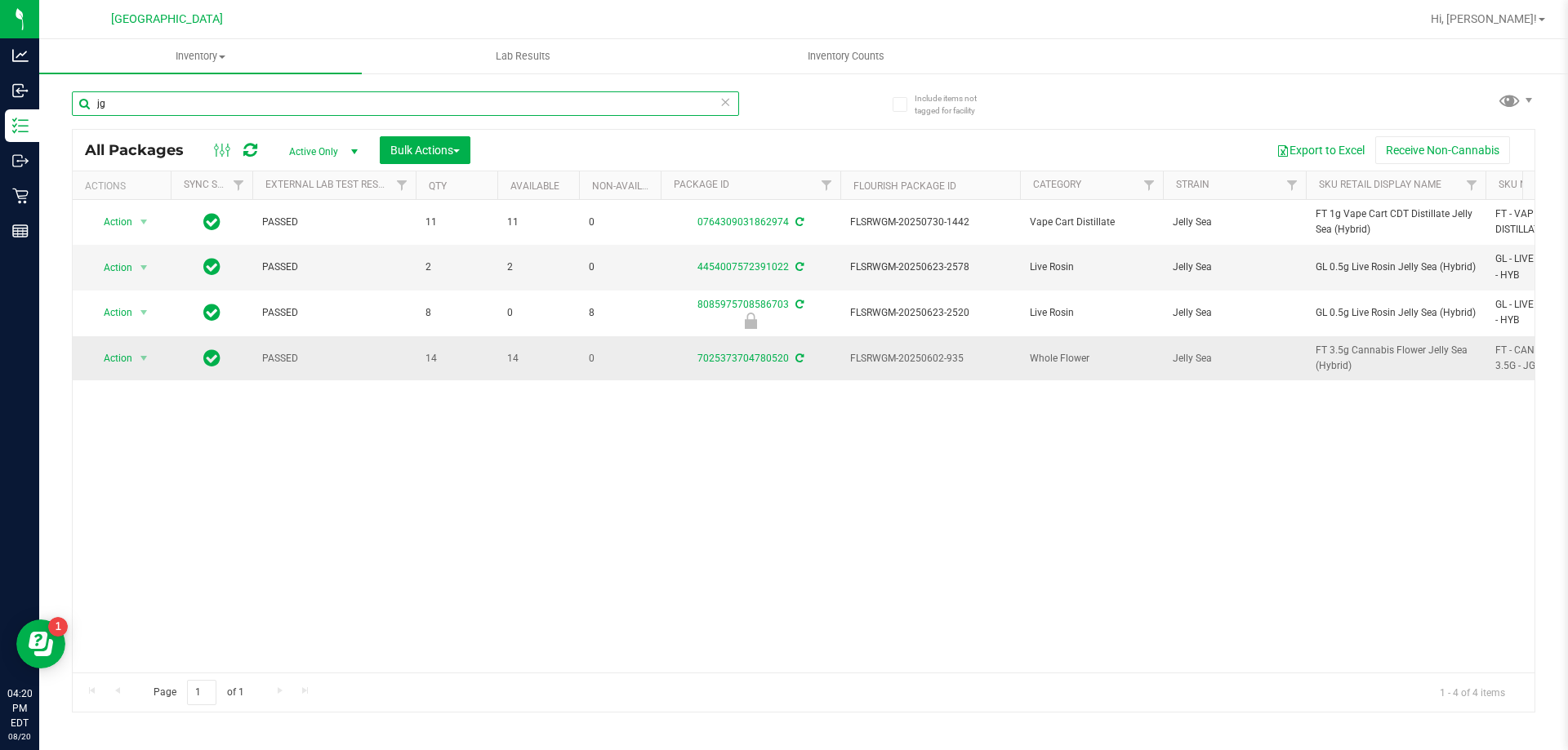
type input "j"
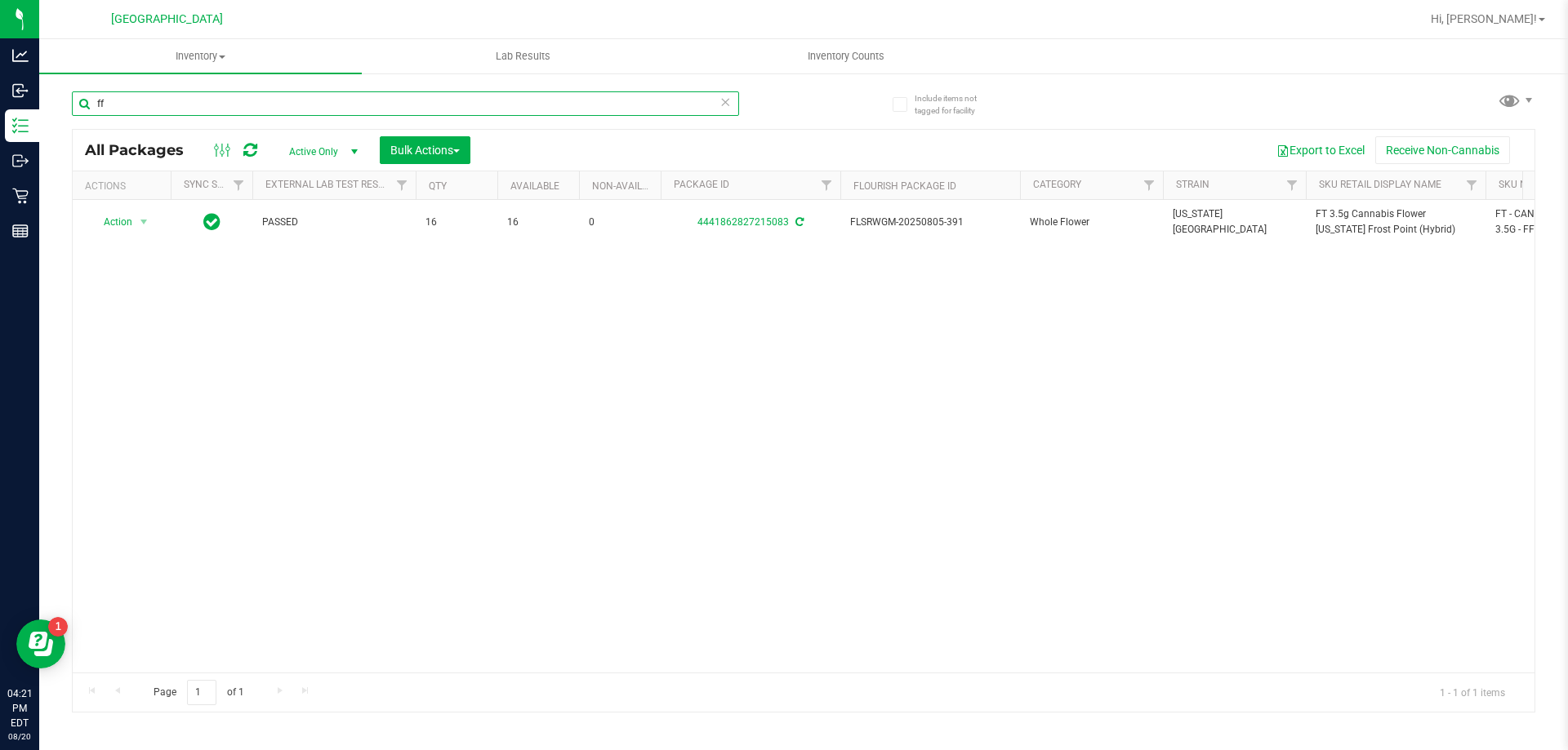
type input "f"
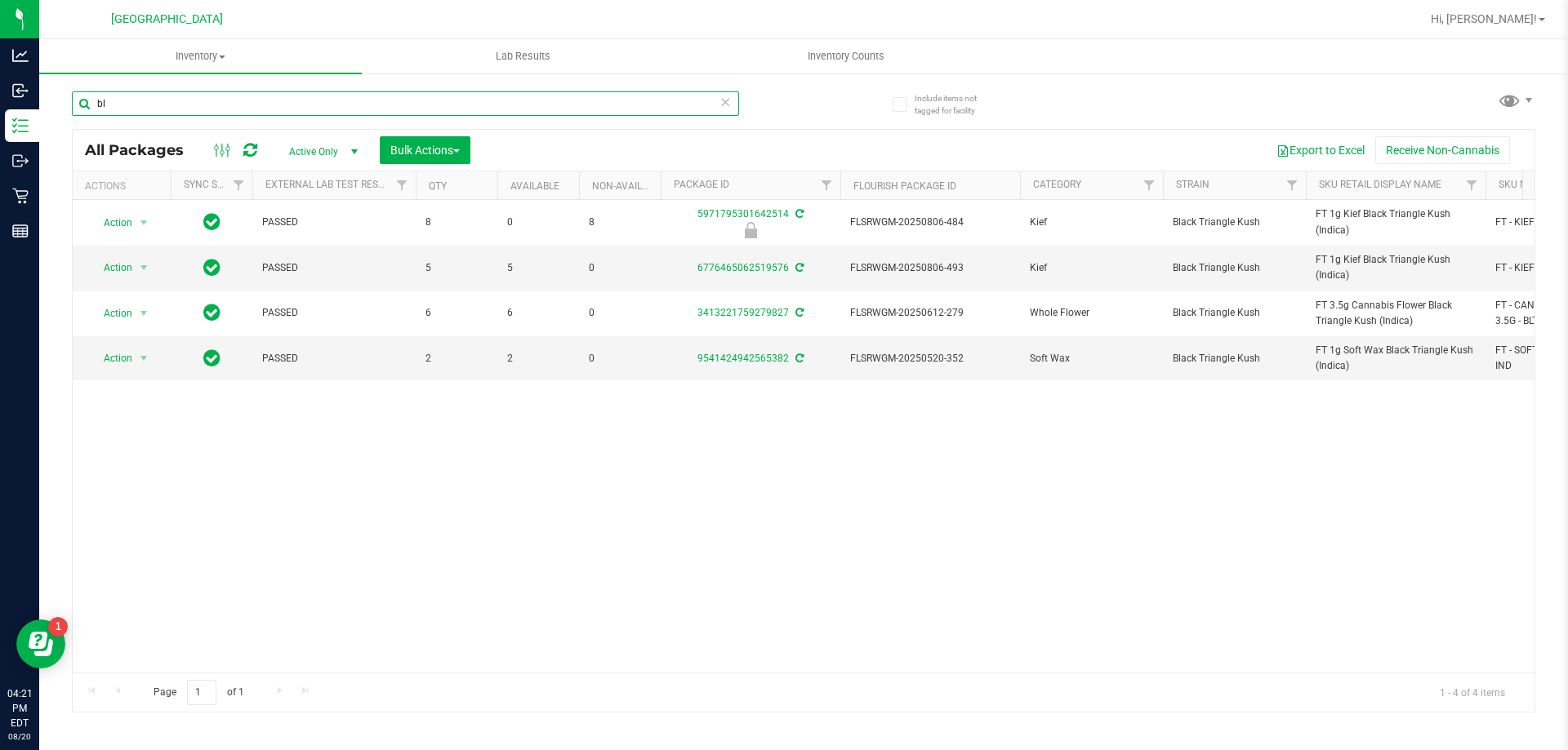
type input "b"
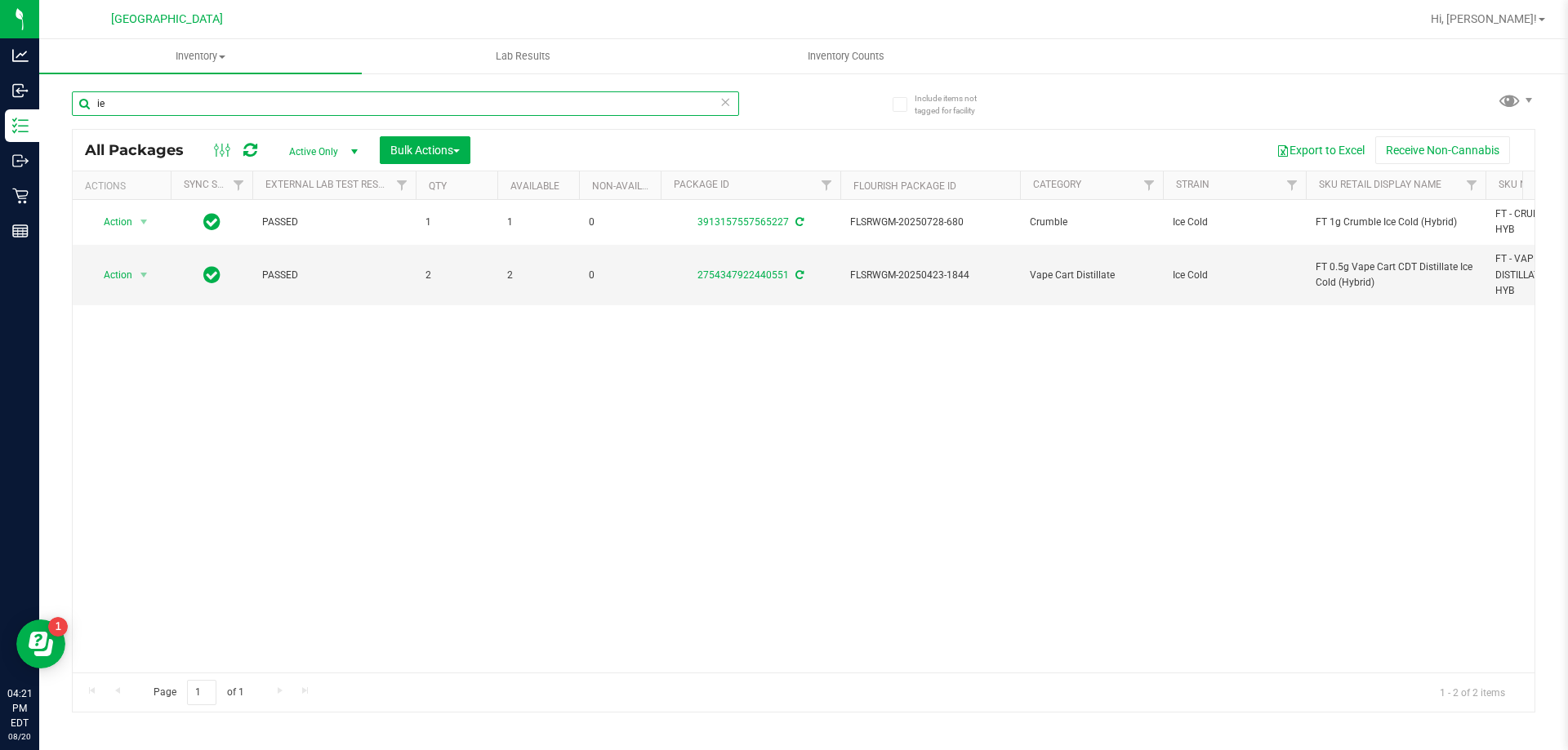
type input "i"
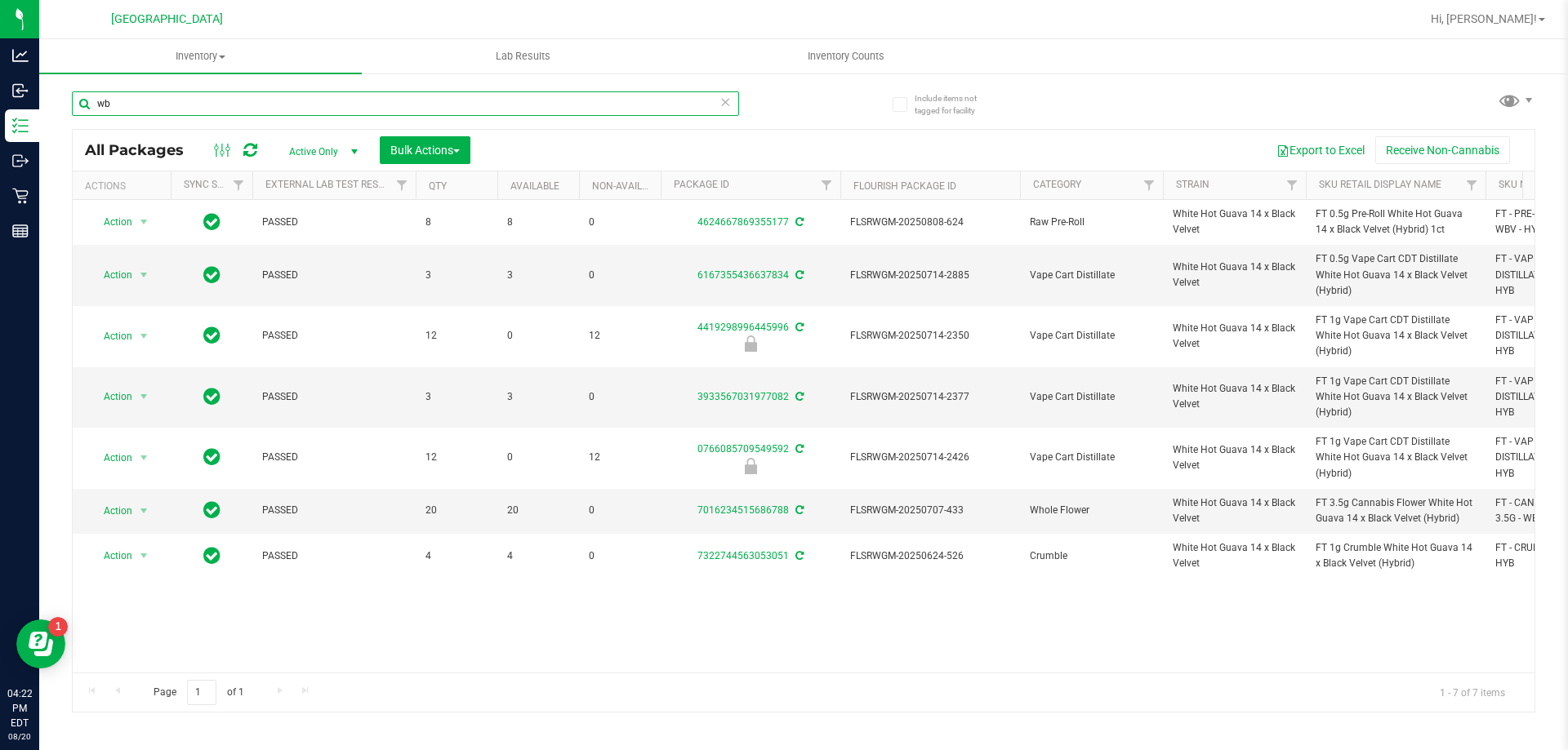
type input "w"
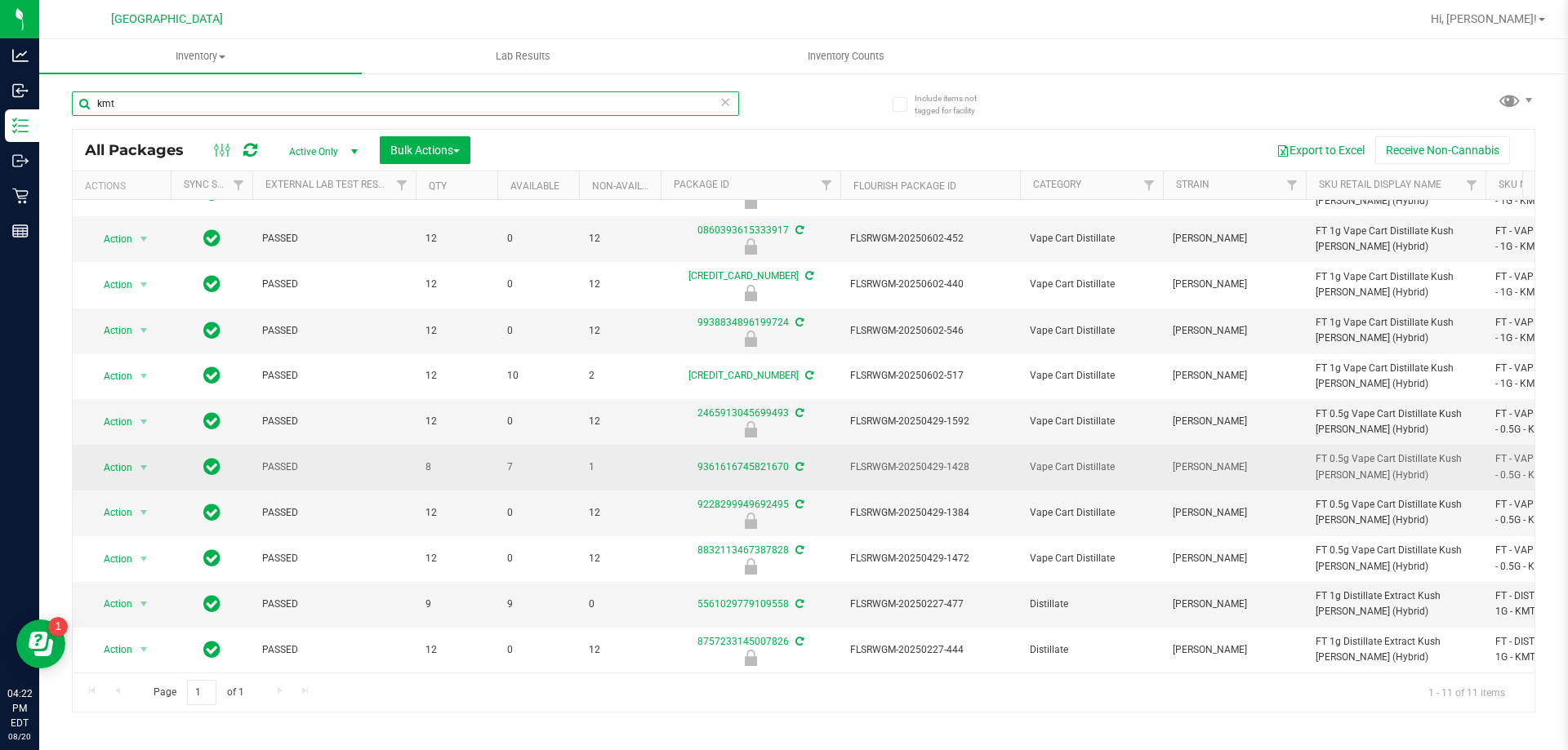
scroll to position [41, 0]
type input "k"
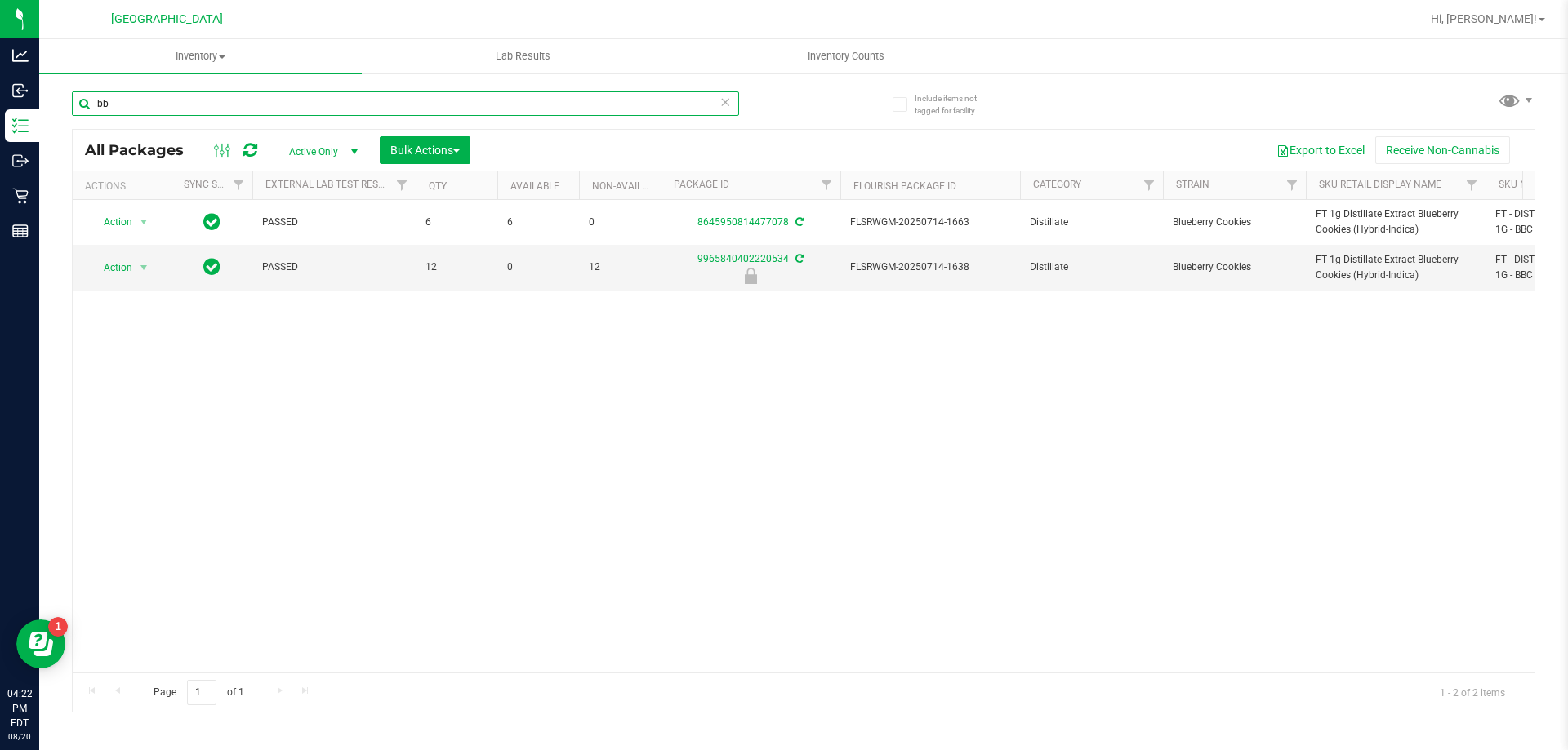
type input "b"
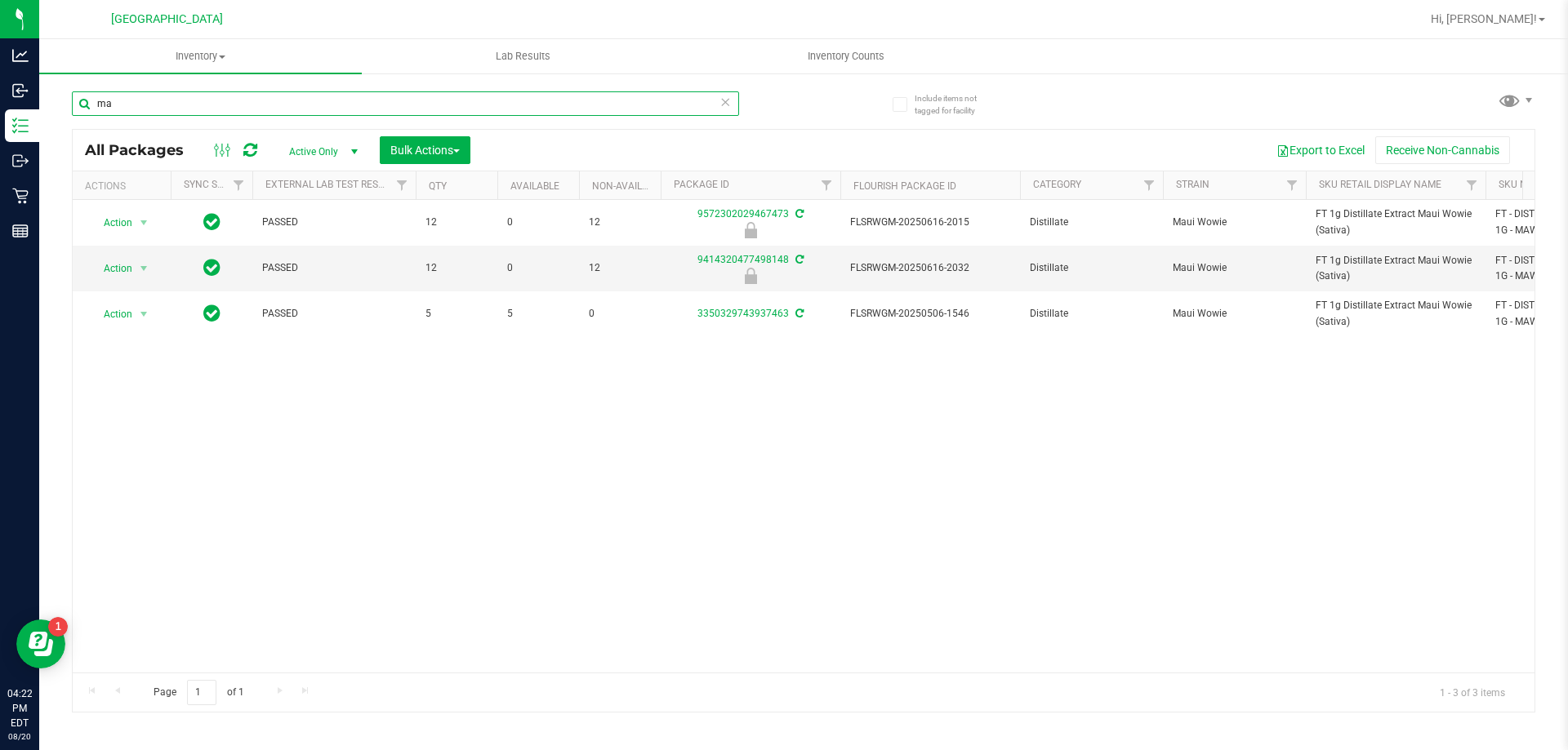
type input "m"
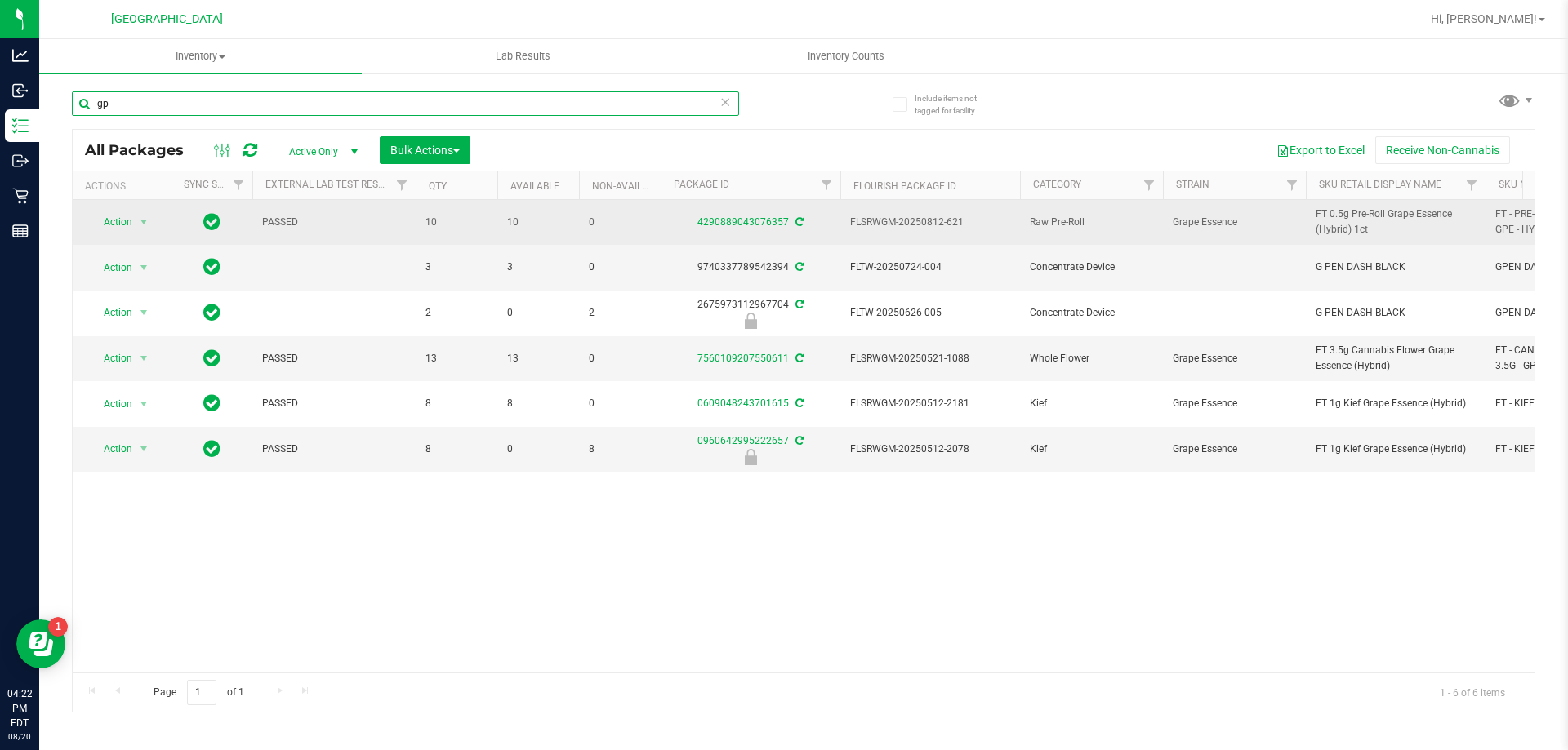
type input "g"
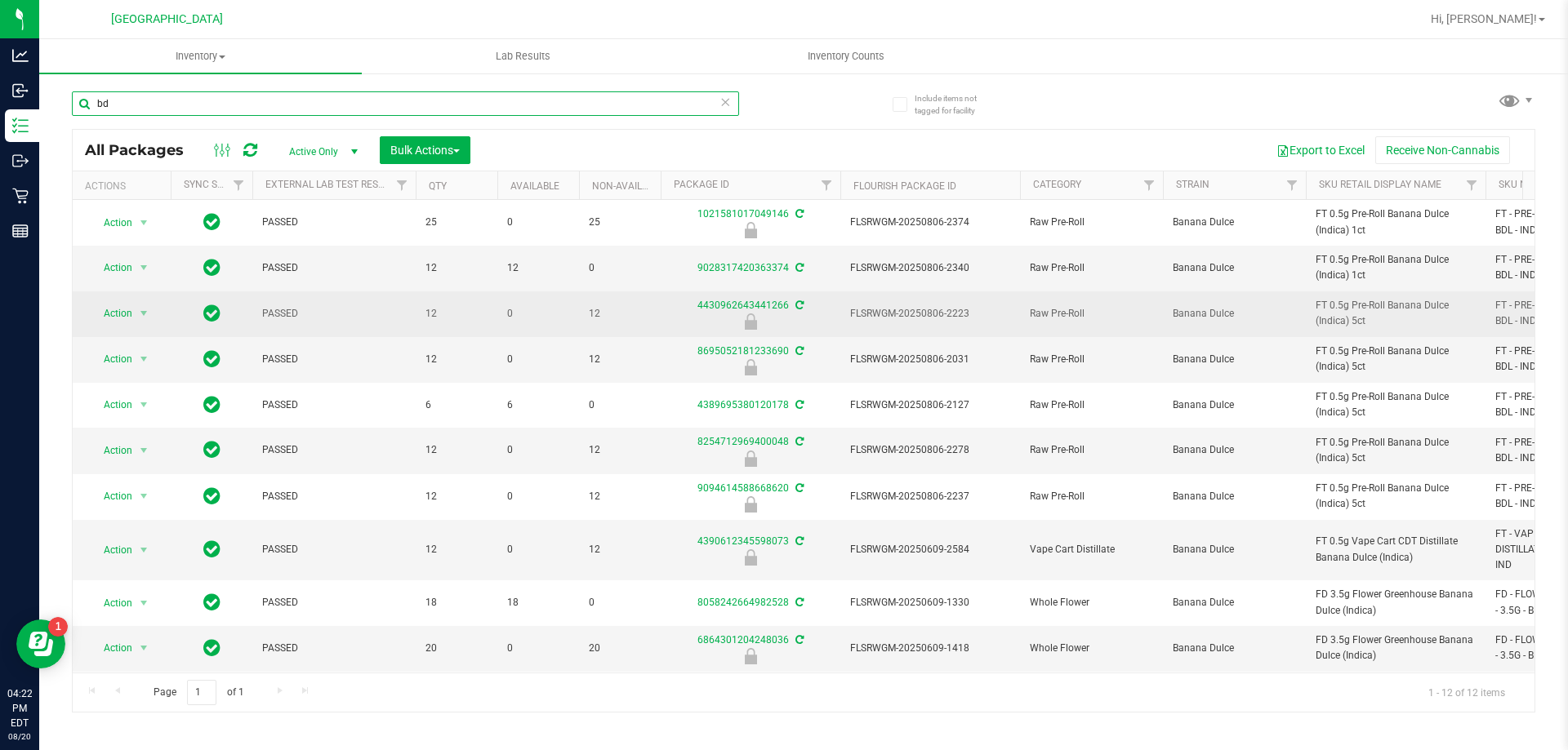
type input "b"
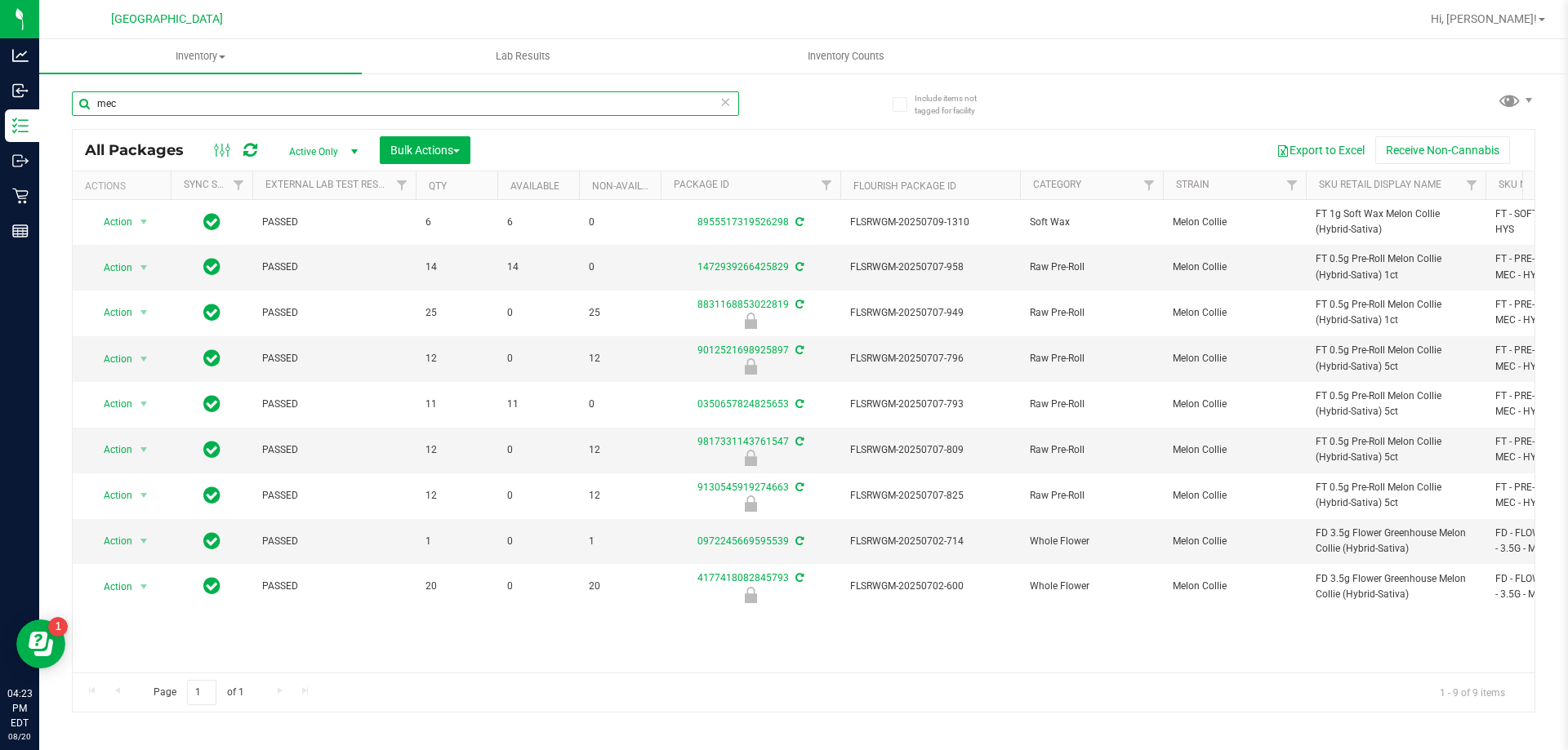
click at [394, 99] on input "mec" at bounding box center [405, 103] width 668 height 24
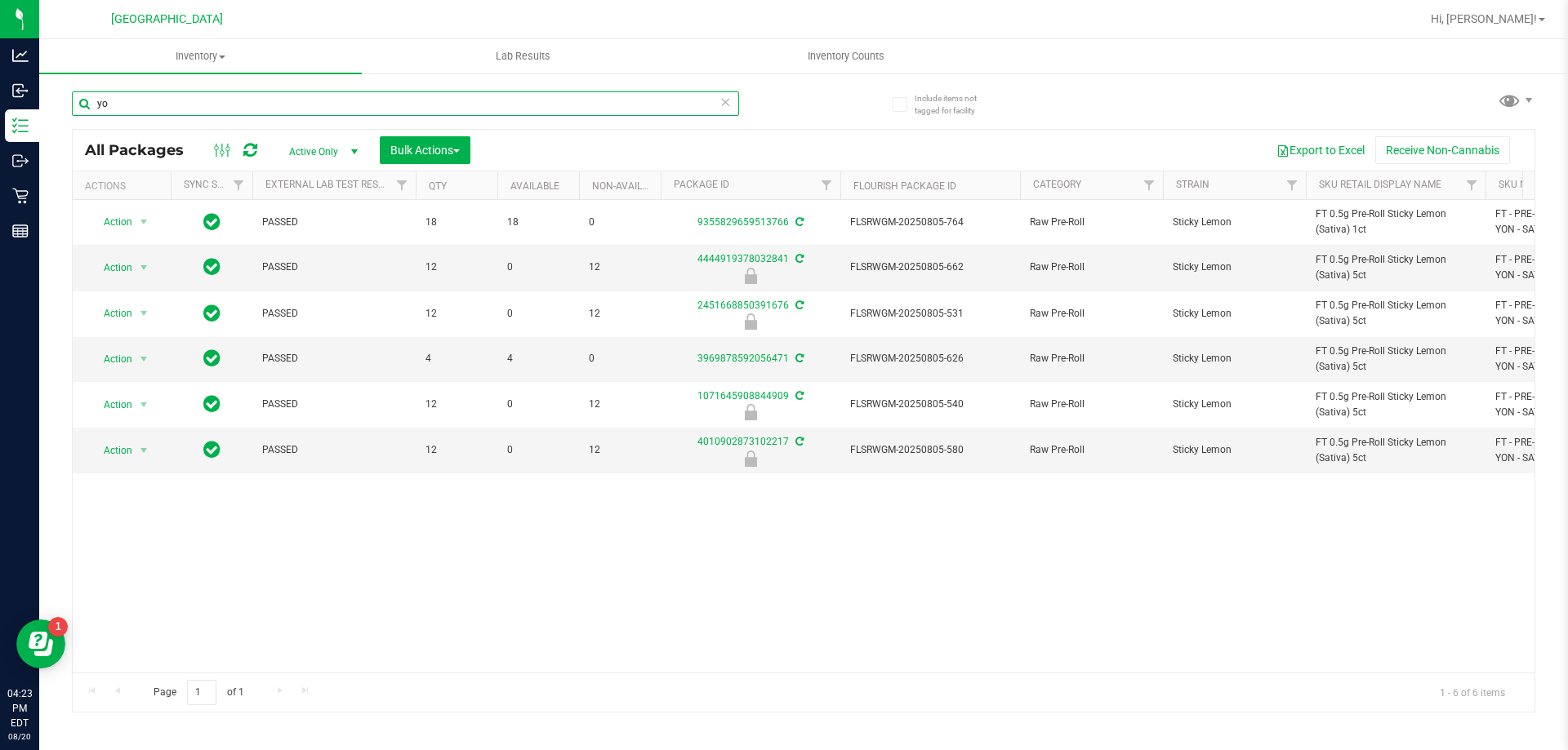
type input "y"
type input "c"
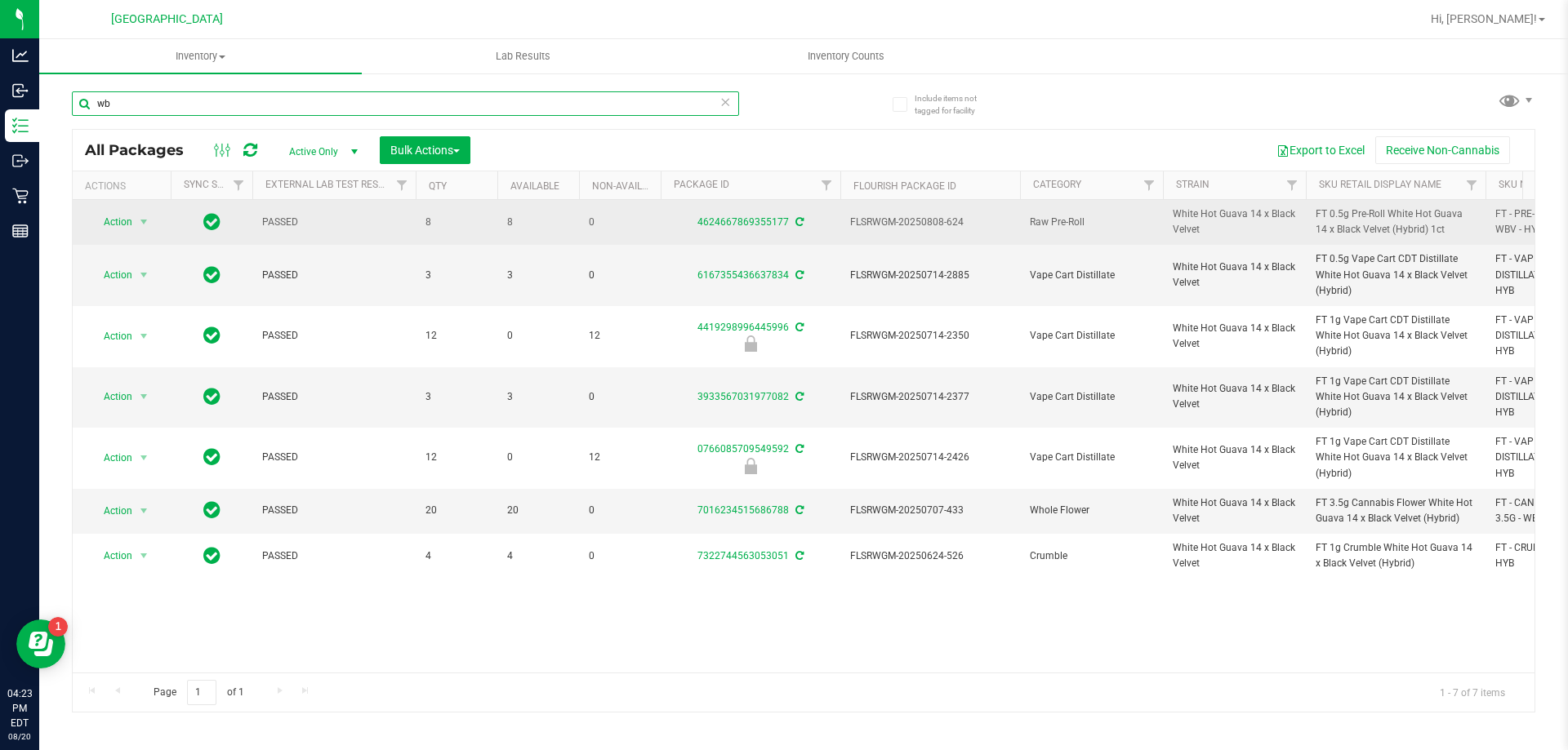
type input "w"
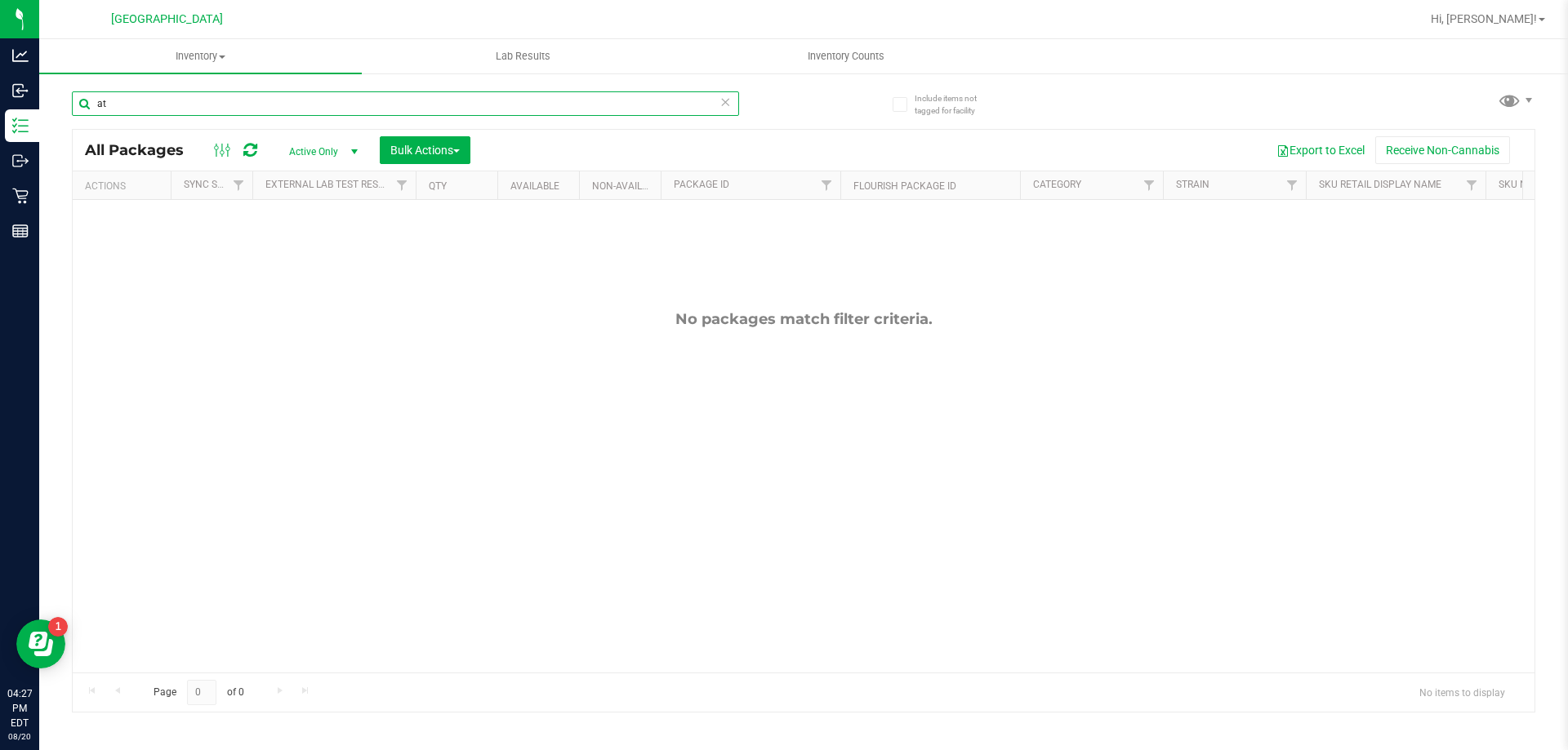
type input "a"
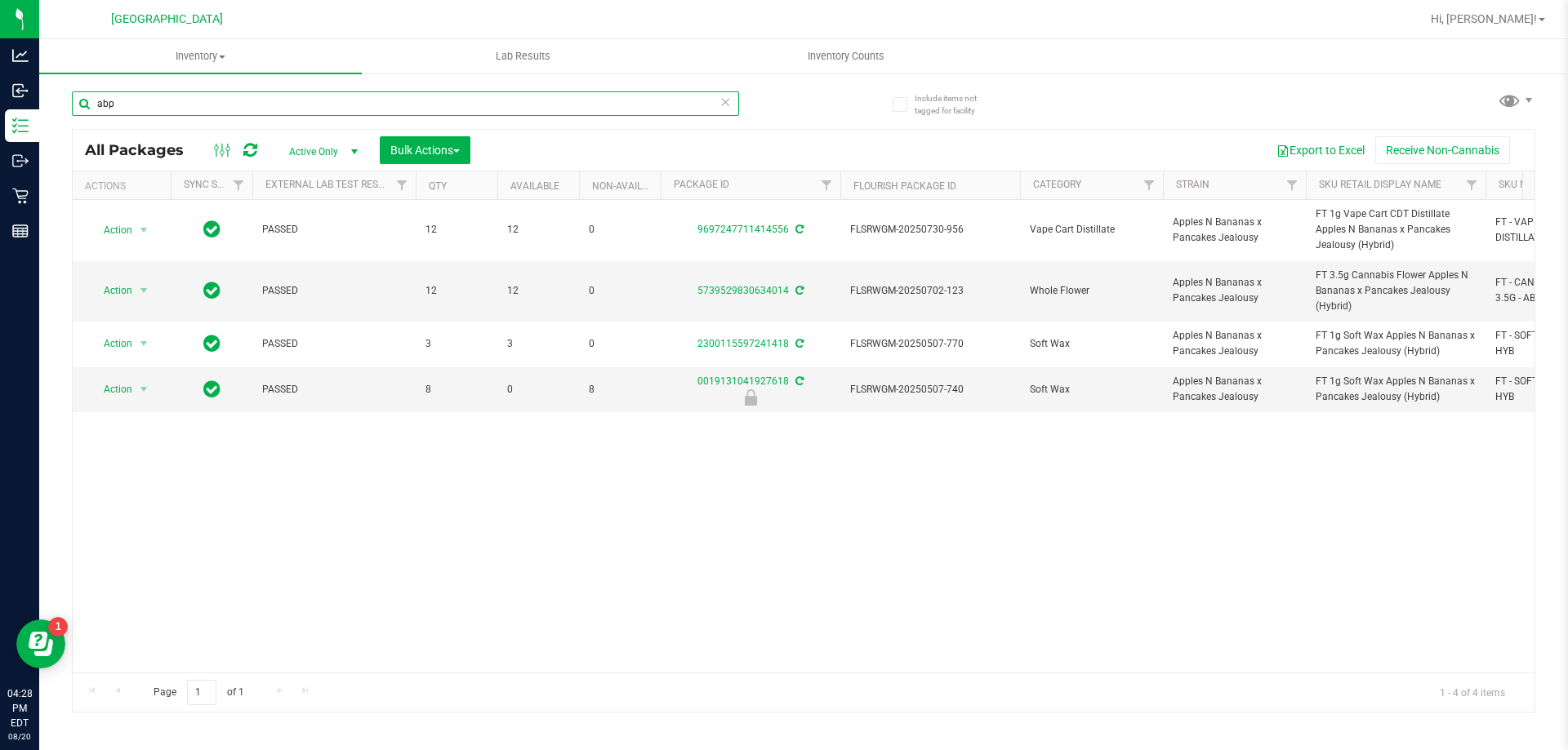
click at [122, 109] on input "abp" at bounding box center [405, 103] width 668 height 24
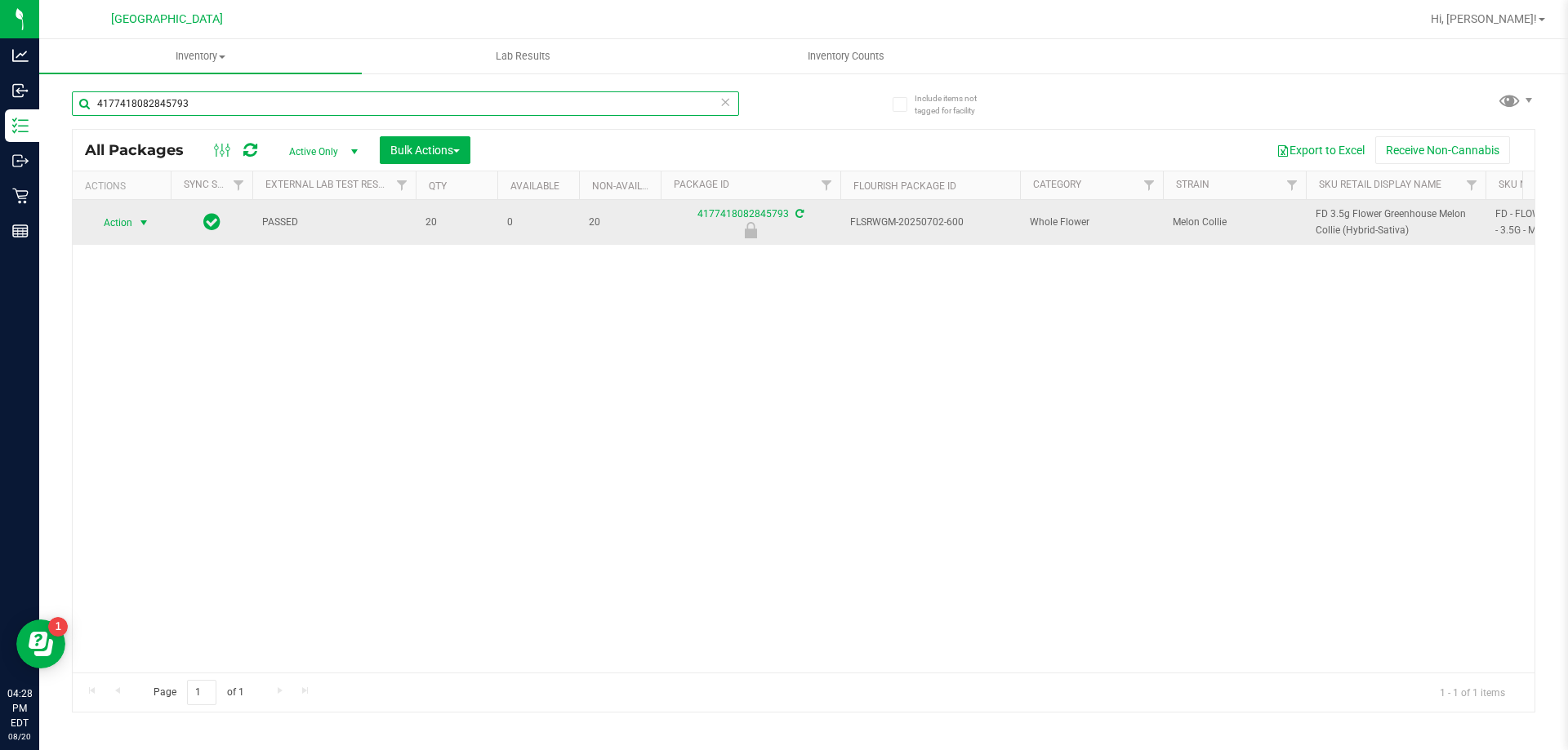
type input "4177418082845793"
click at [115, 222] on span "Action" at bounding box center [111, 222] width 44 height 22
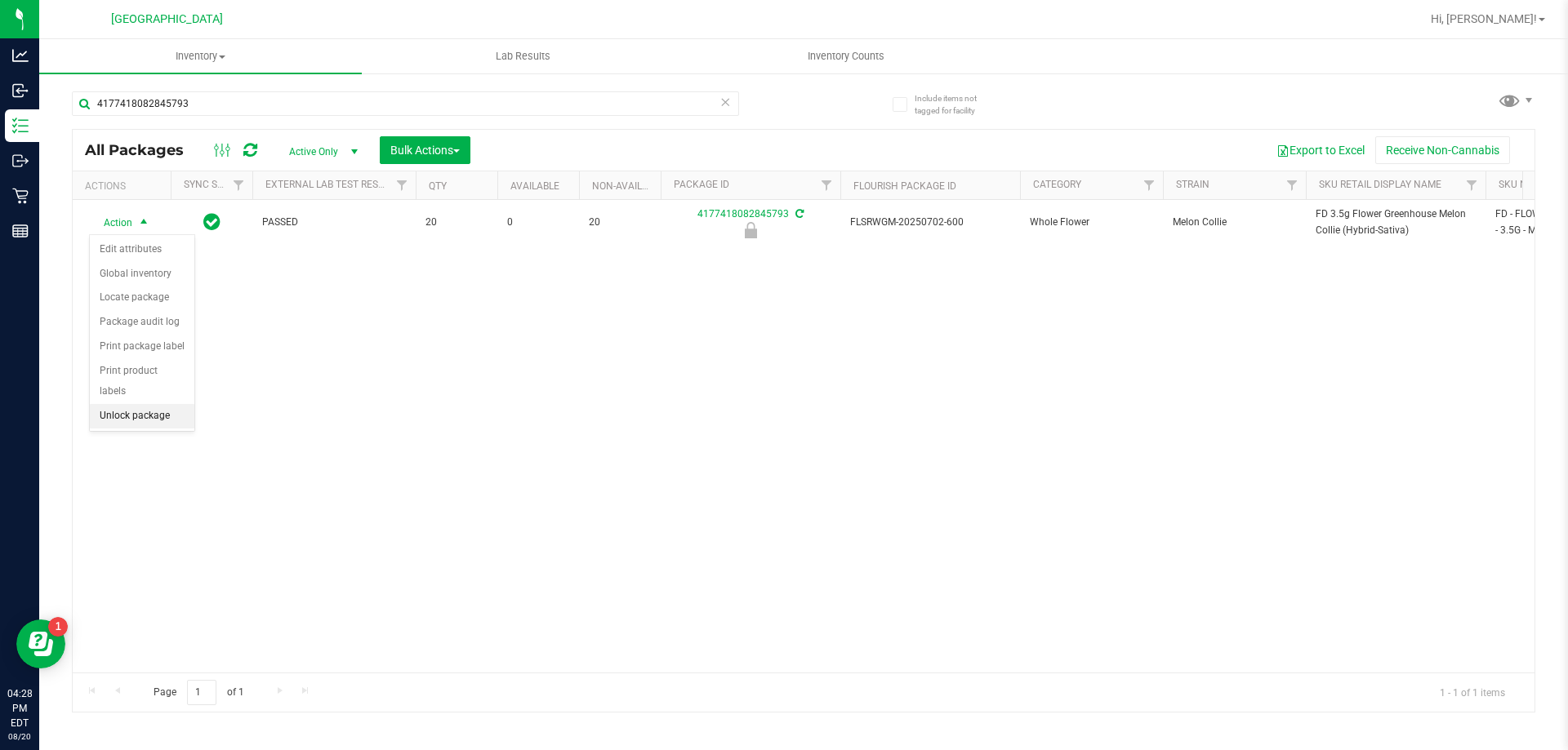
click at [155, 404] on li "Unlock package" at bounding box center [142, 416] width 104 height 24
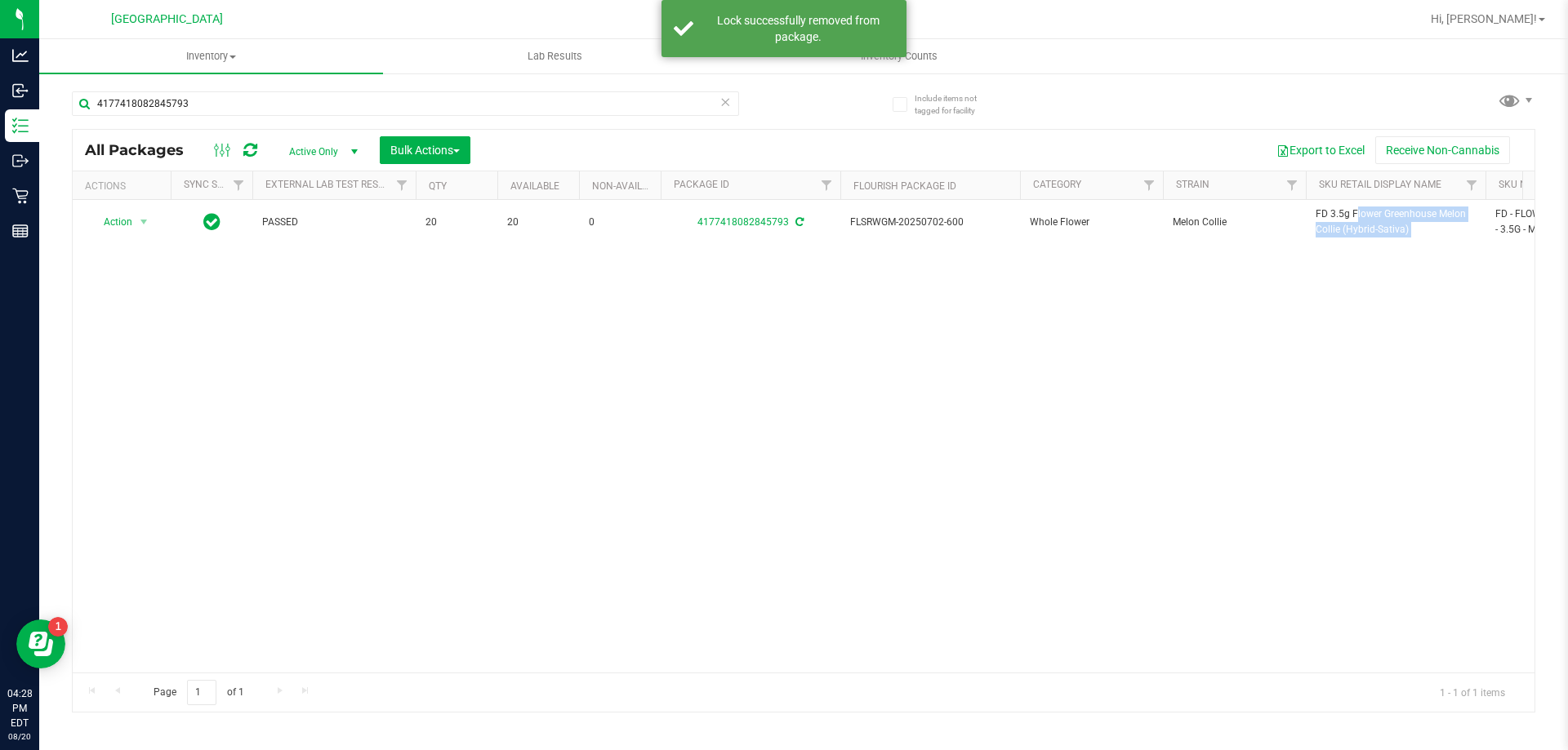
click at [782, 217] on span "FD 3.5g Flower Greenhouse Melon Collie (Hybrid-Sativa)" at bounding box center [1395, 222] width 160 height 31
click at [430, 103] on input "4177418082845793" at bounding box center [405, 103] width 668 height 24
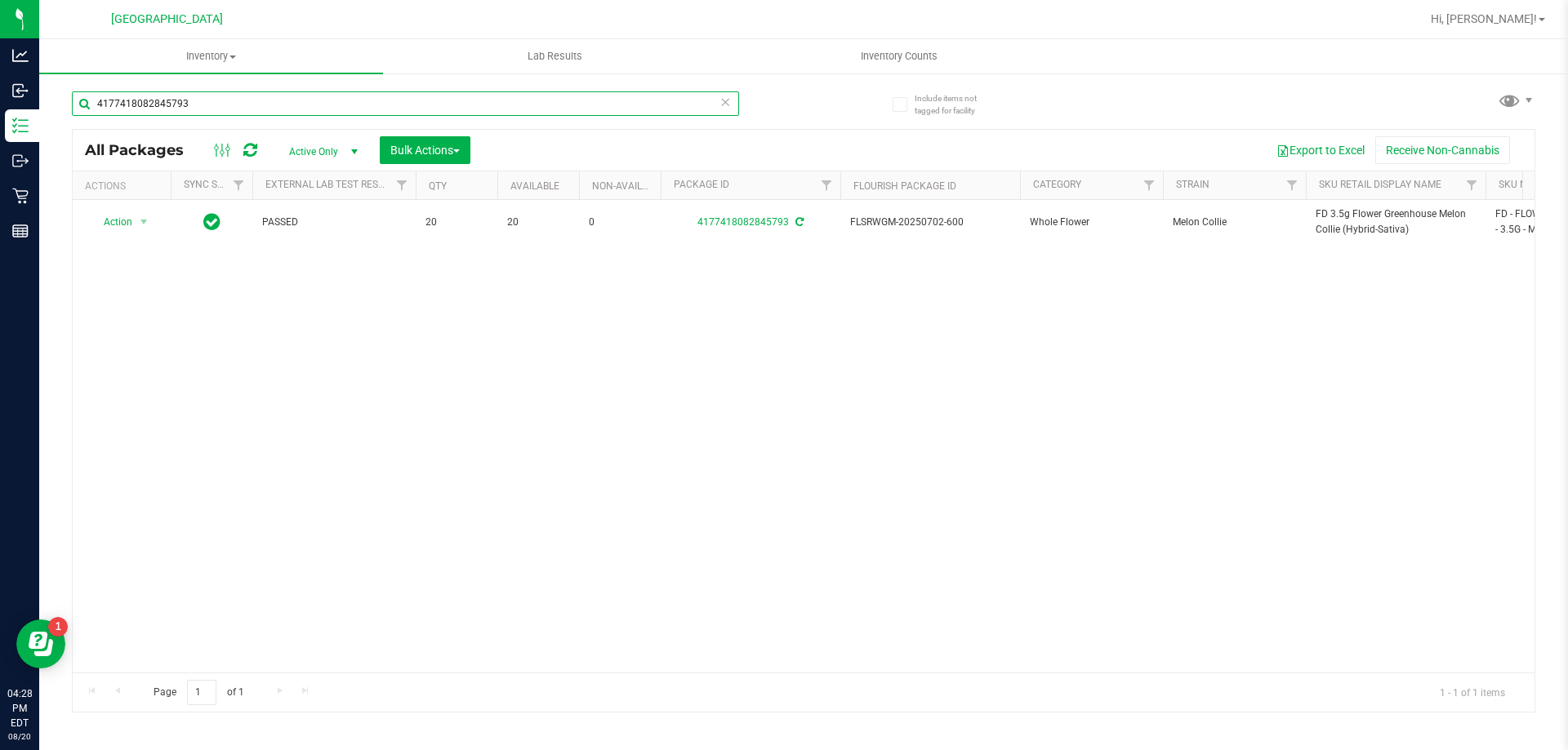
click at [430, 103] on input "4177418082845793" at bounding box center [405, 103] width 668 height 24
paste input "FD 3.5g Flower Greenhouse Melon Collie (Hybrid-Sativa)"
click at [323, 106] on input "FD 3.5g Flower Greenhouse Melon Collie (Hybrid-Sativa)" at bounding box center [405, 103] width 668 height 24
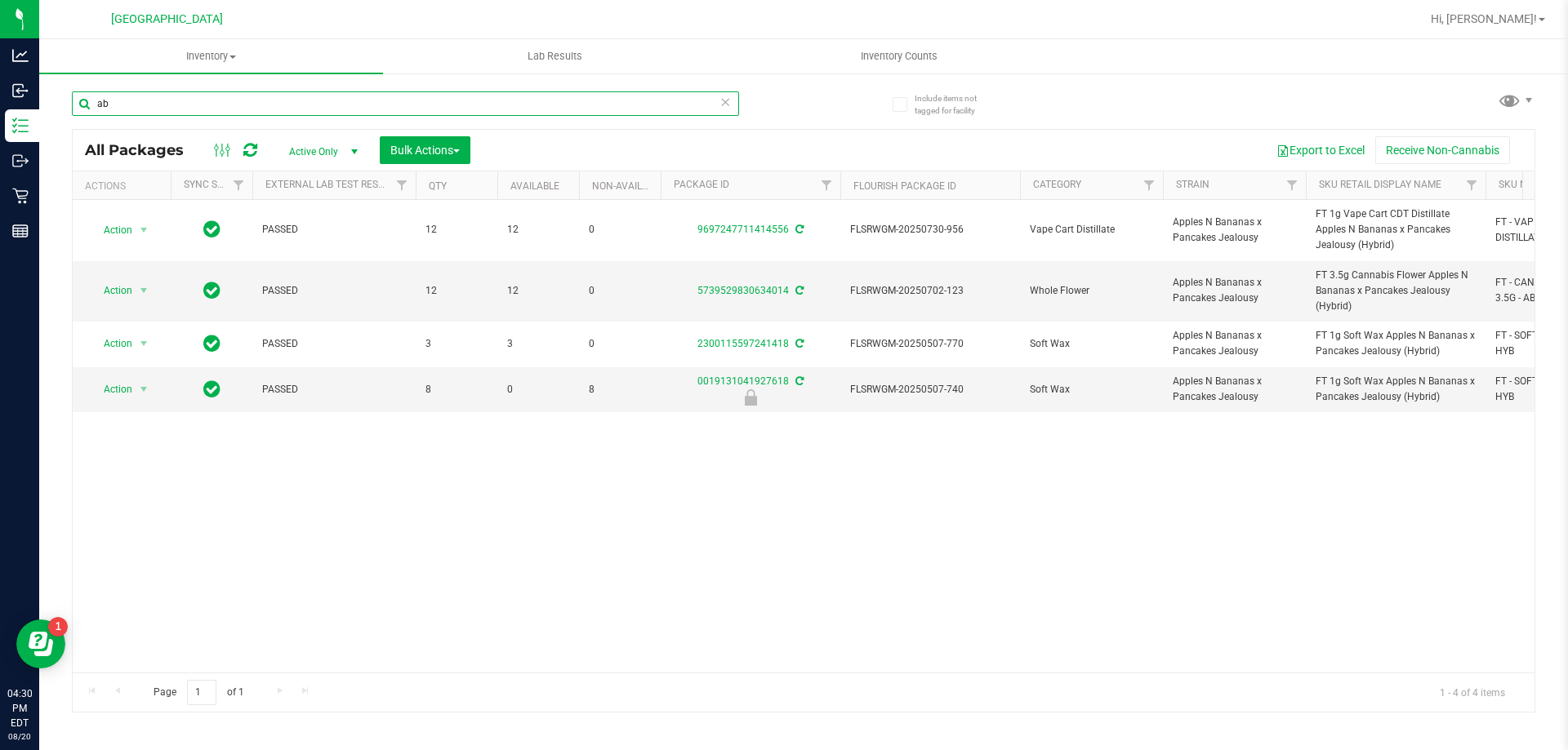
type input "a"
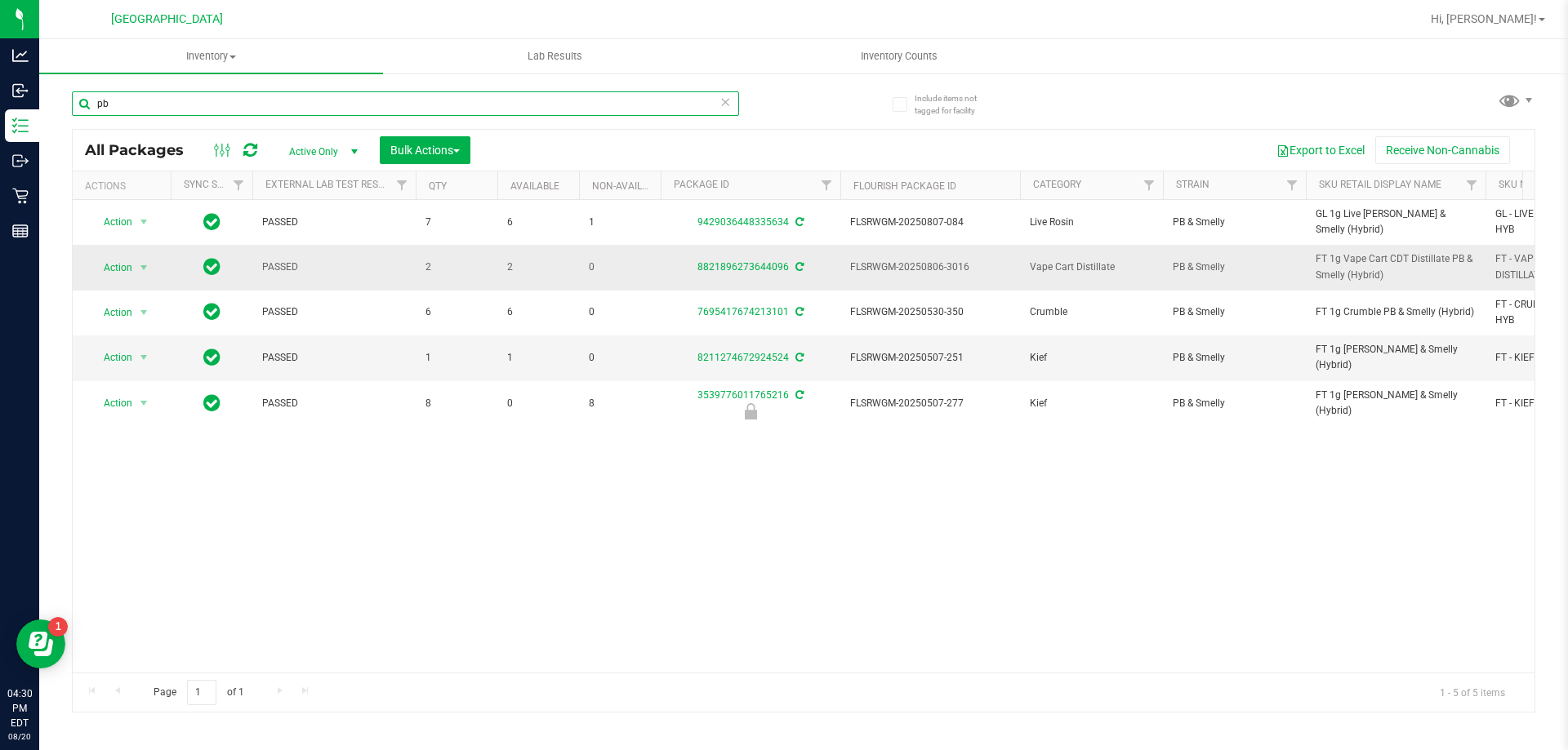
type input "p"
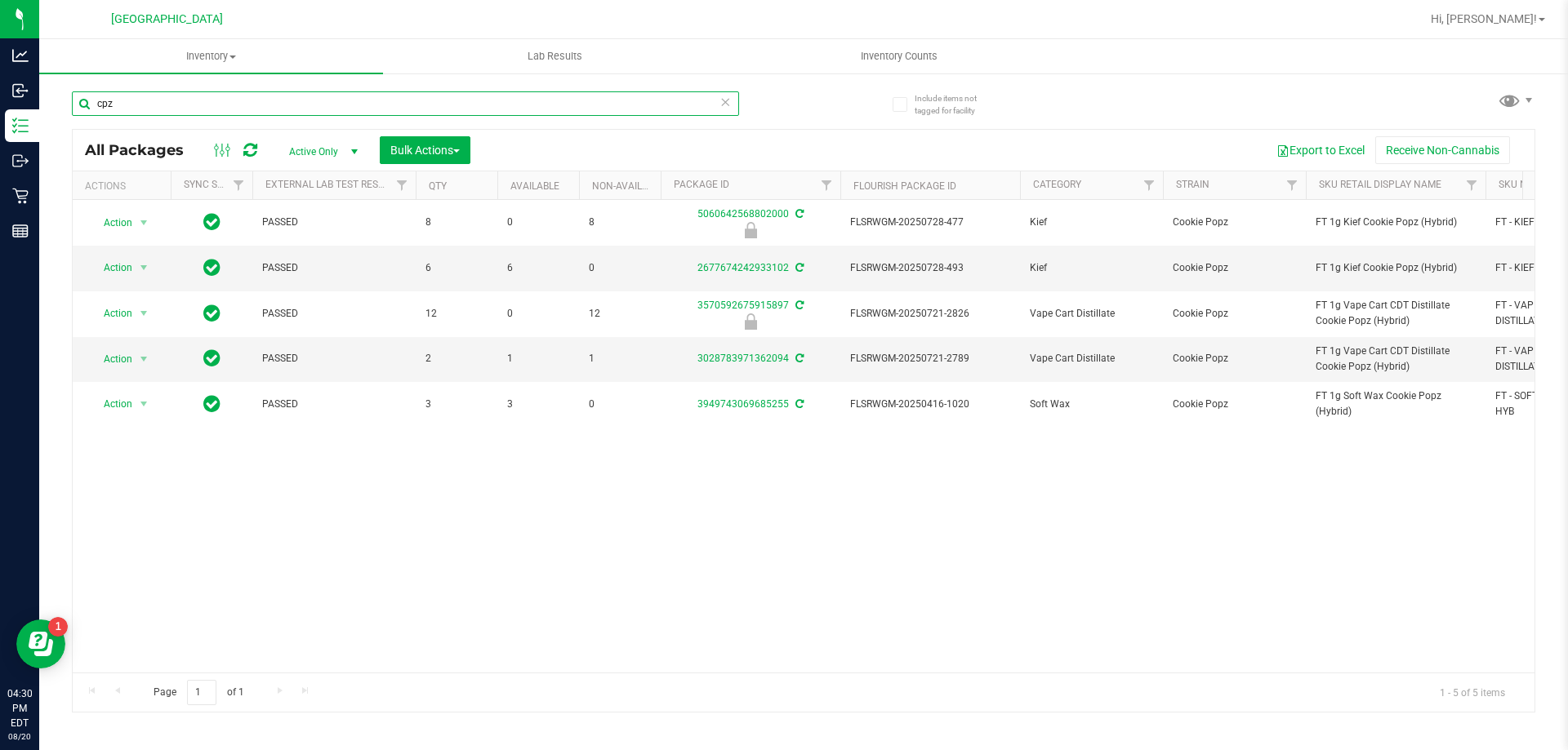
click at [273, 110] on input "cpz" at bounding box center [405, 103] width 668 height 24
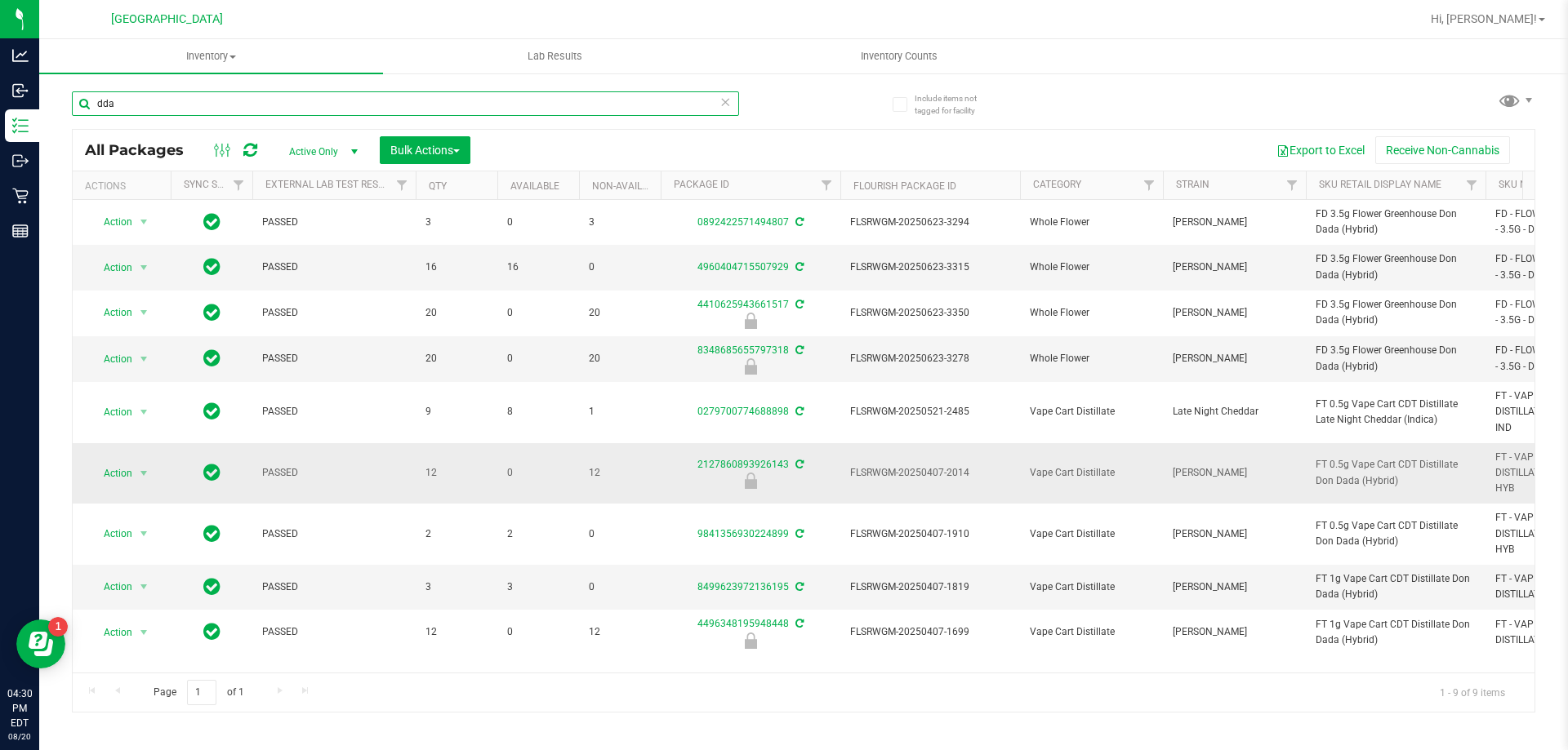
scroll to position [25, 0]
type input "d"
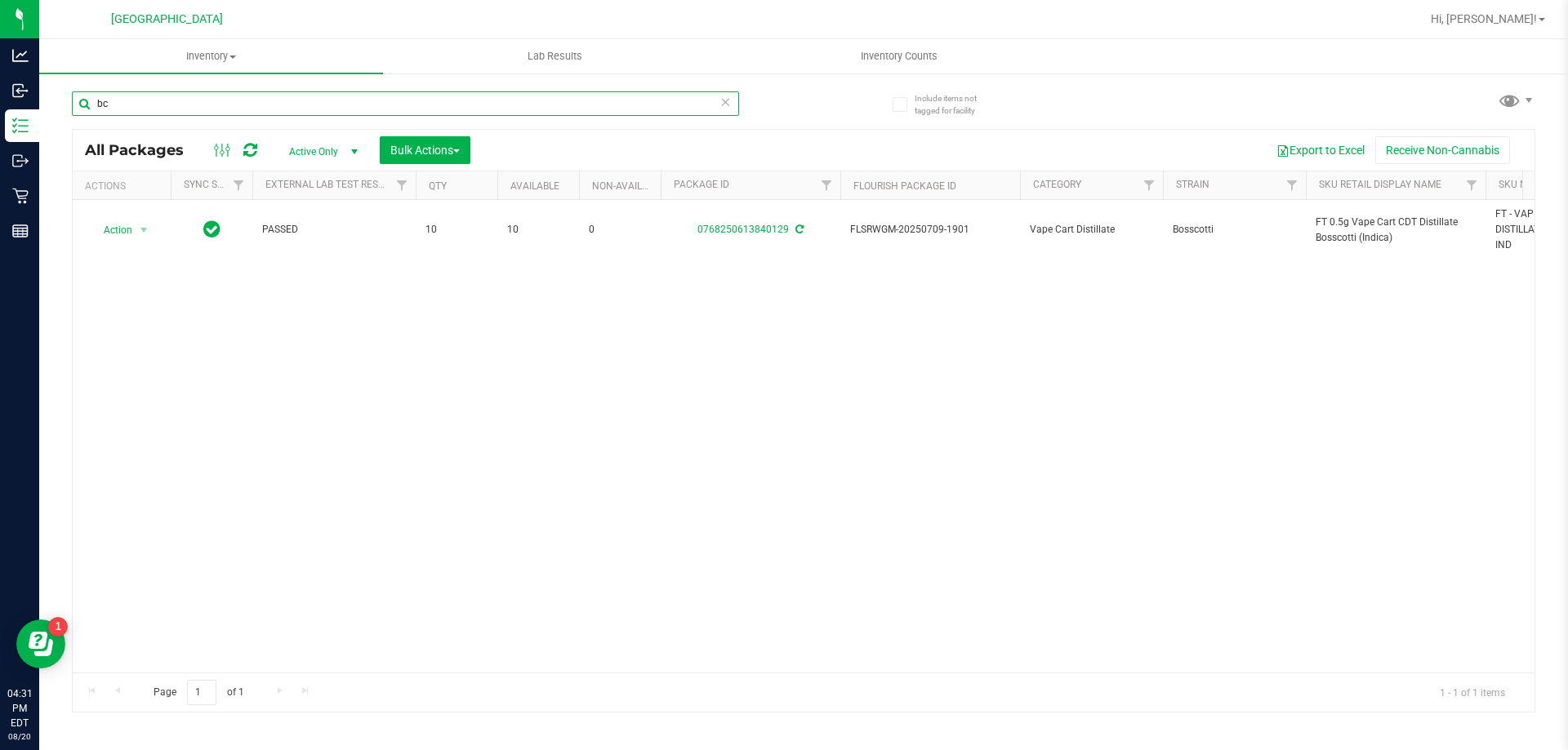
type input "b"
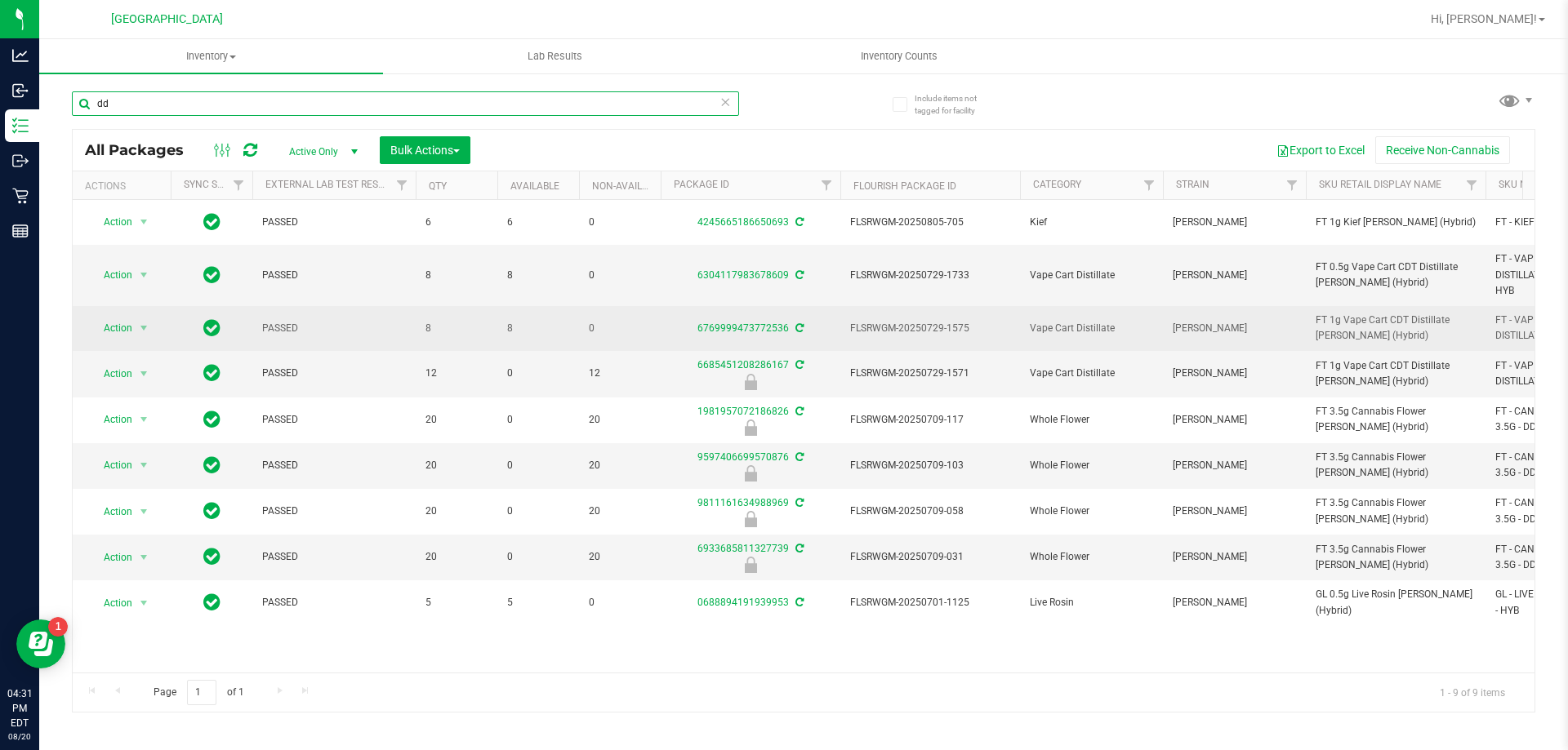
type input "d"
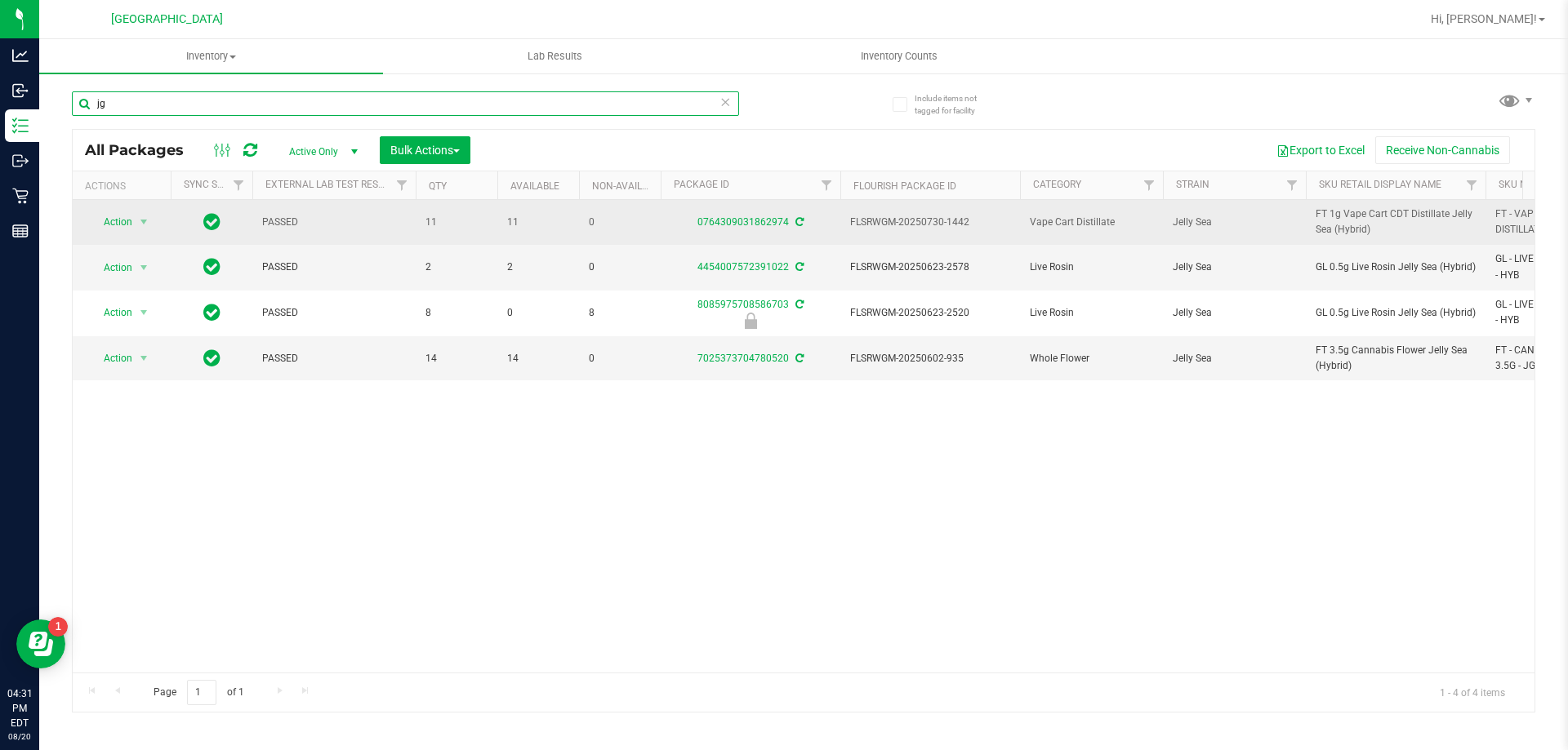
type input "j"
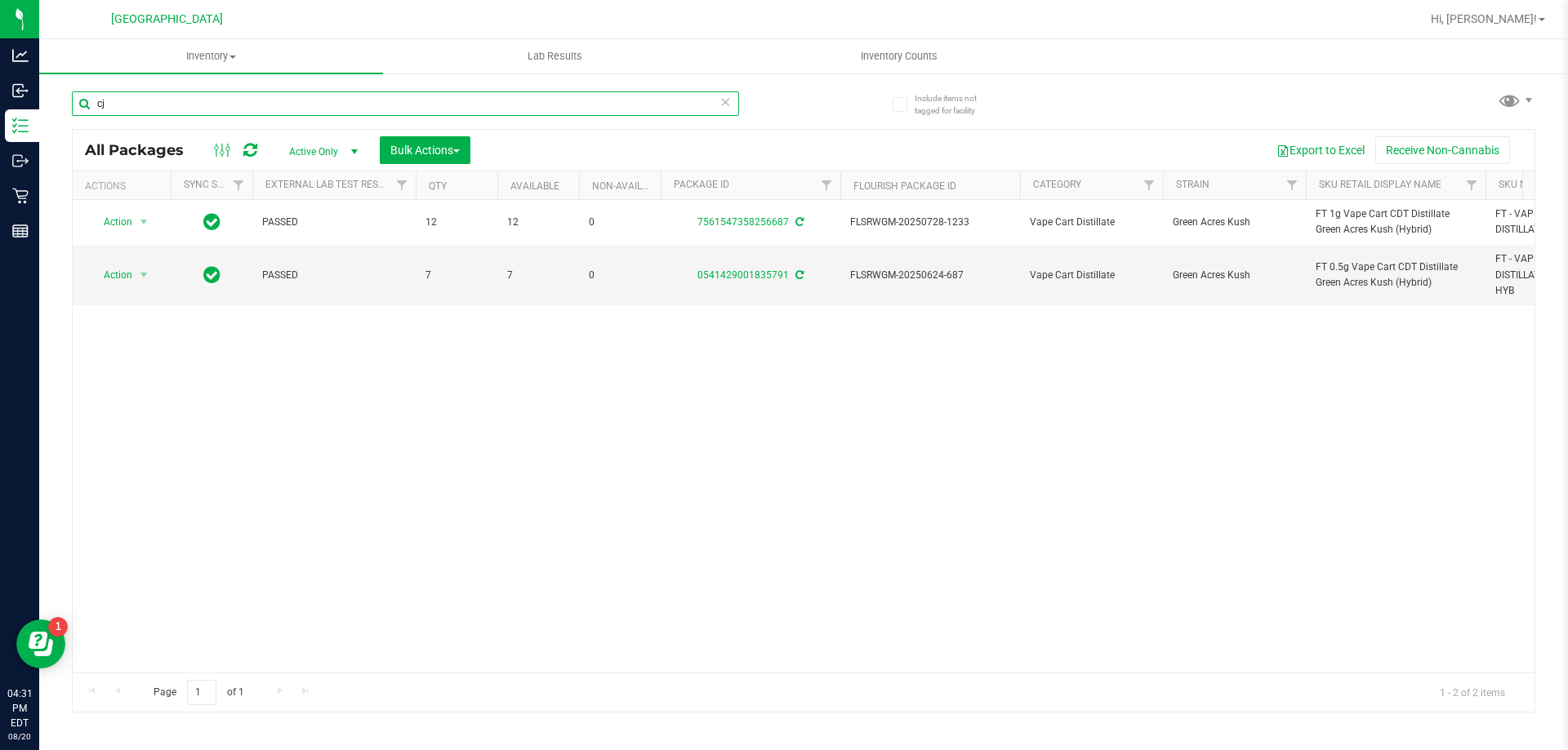
type input "c"
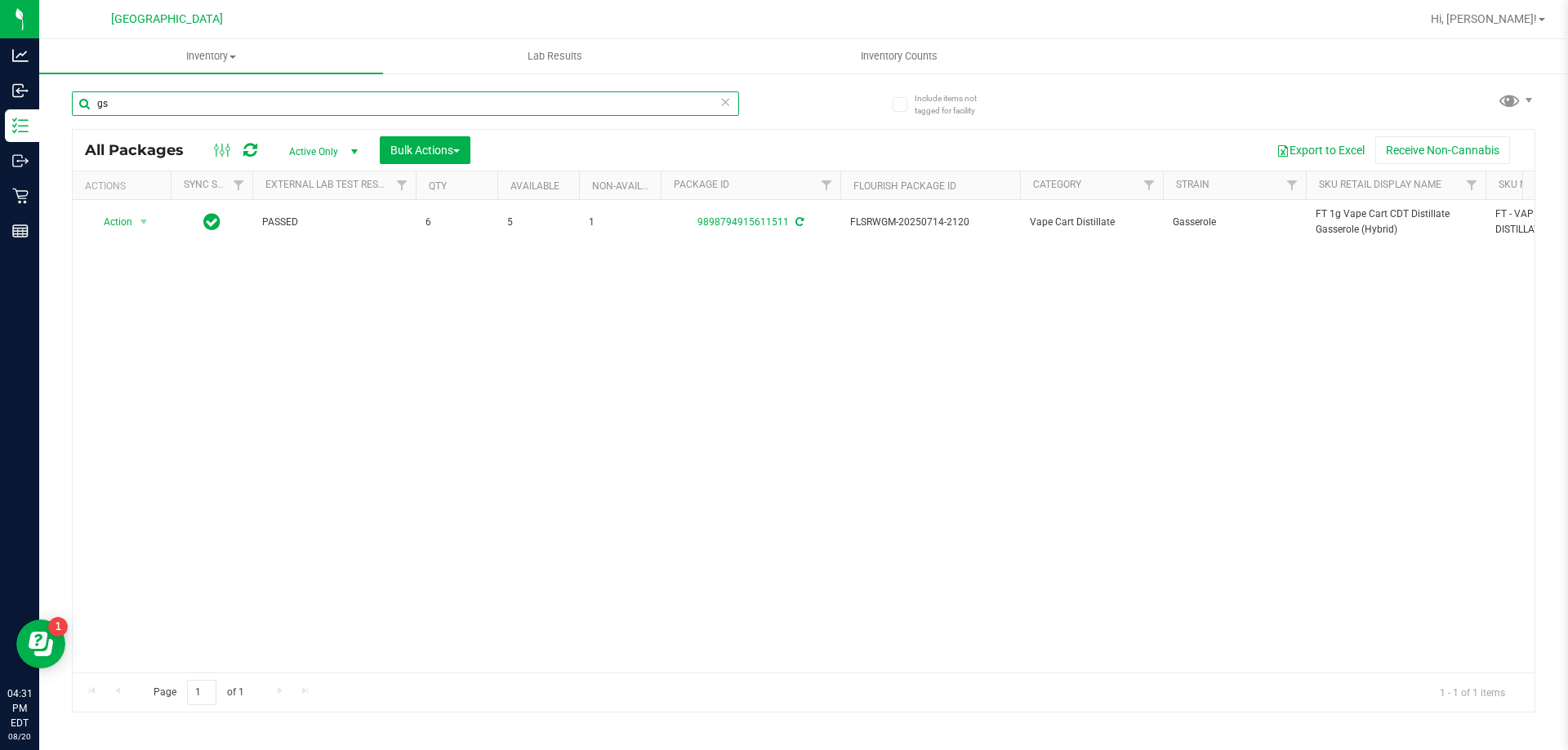
type input "g"
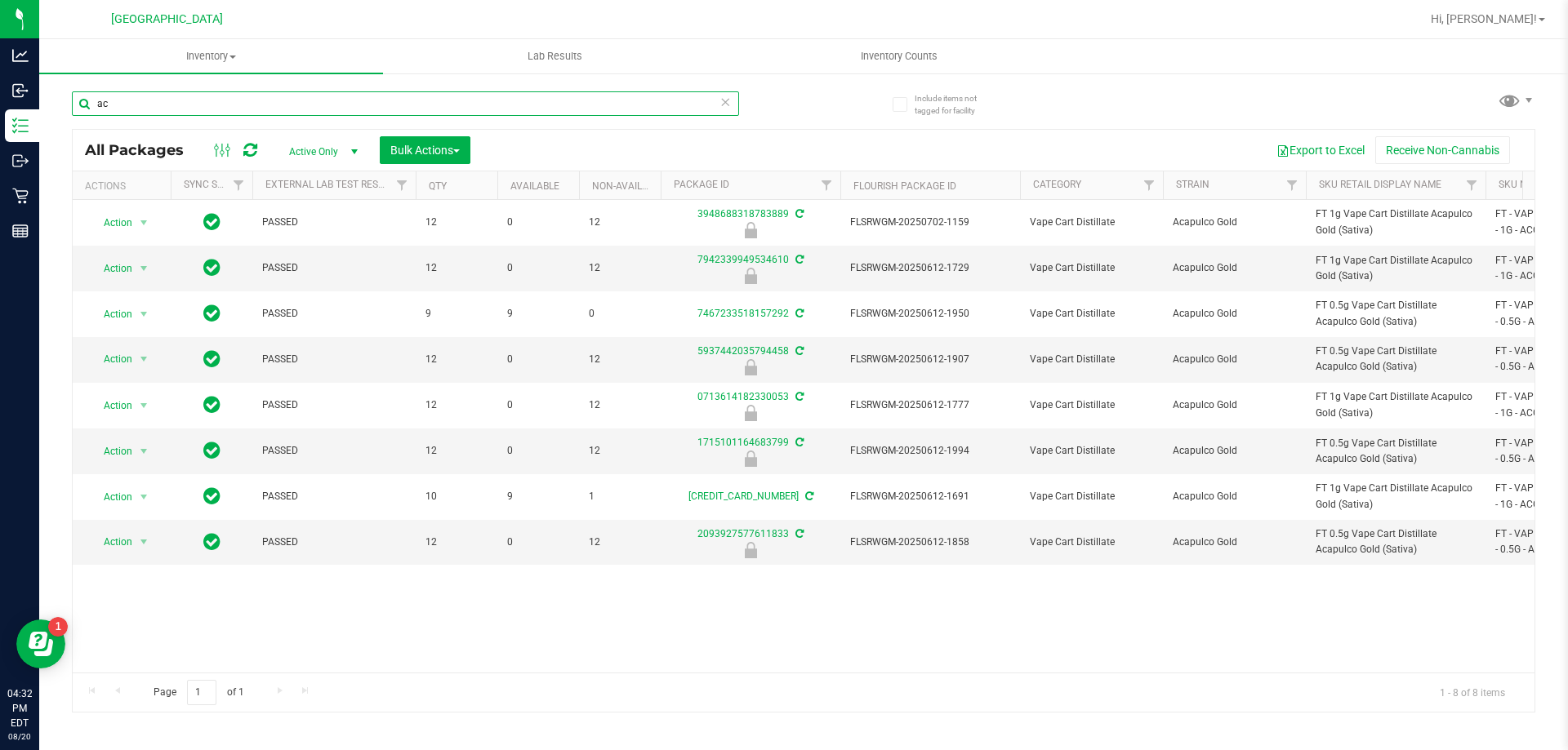
type input "a"
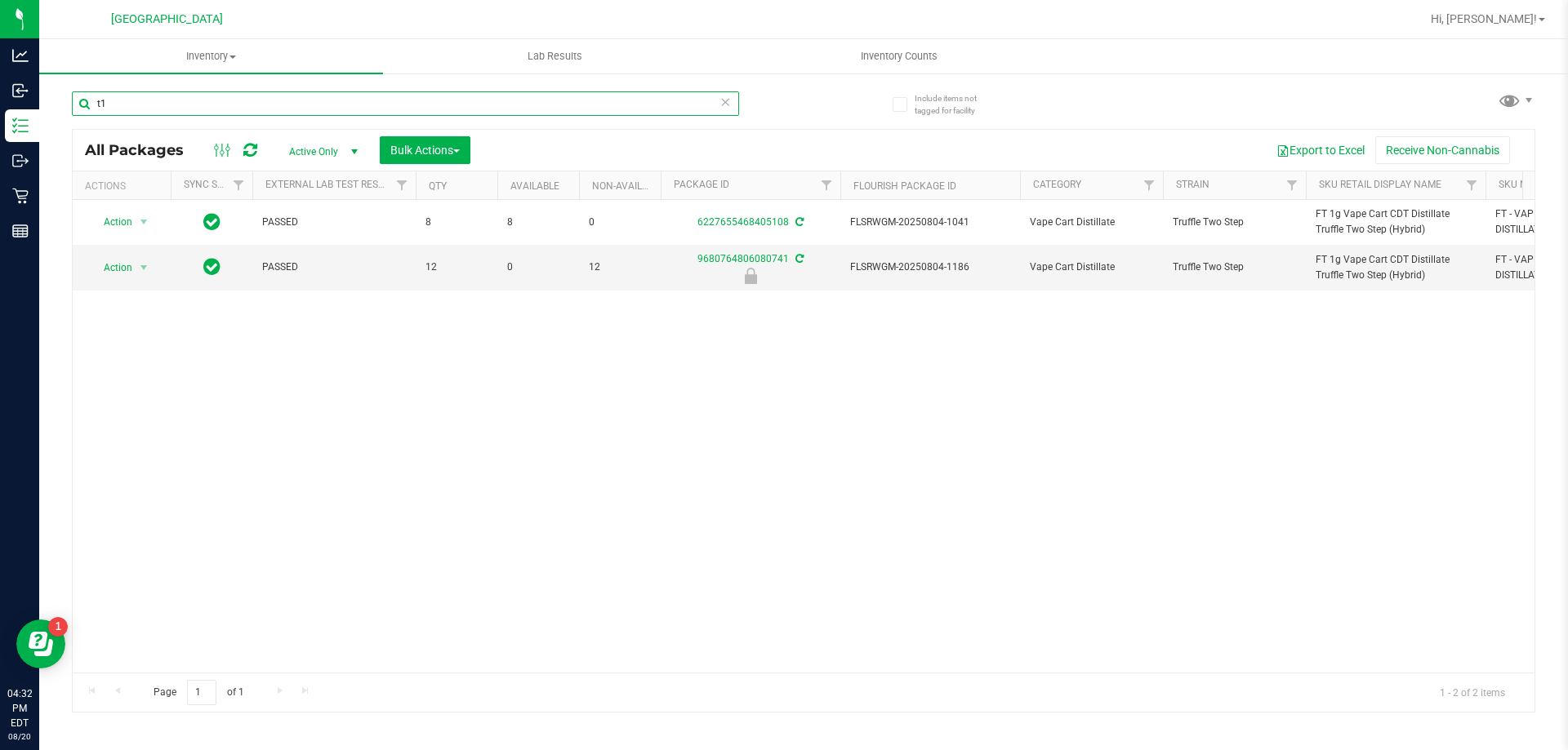
type input "t"
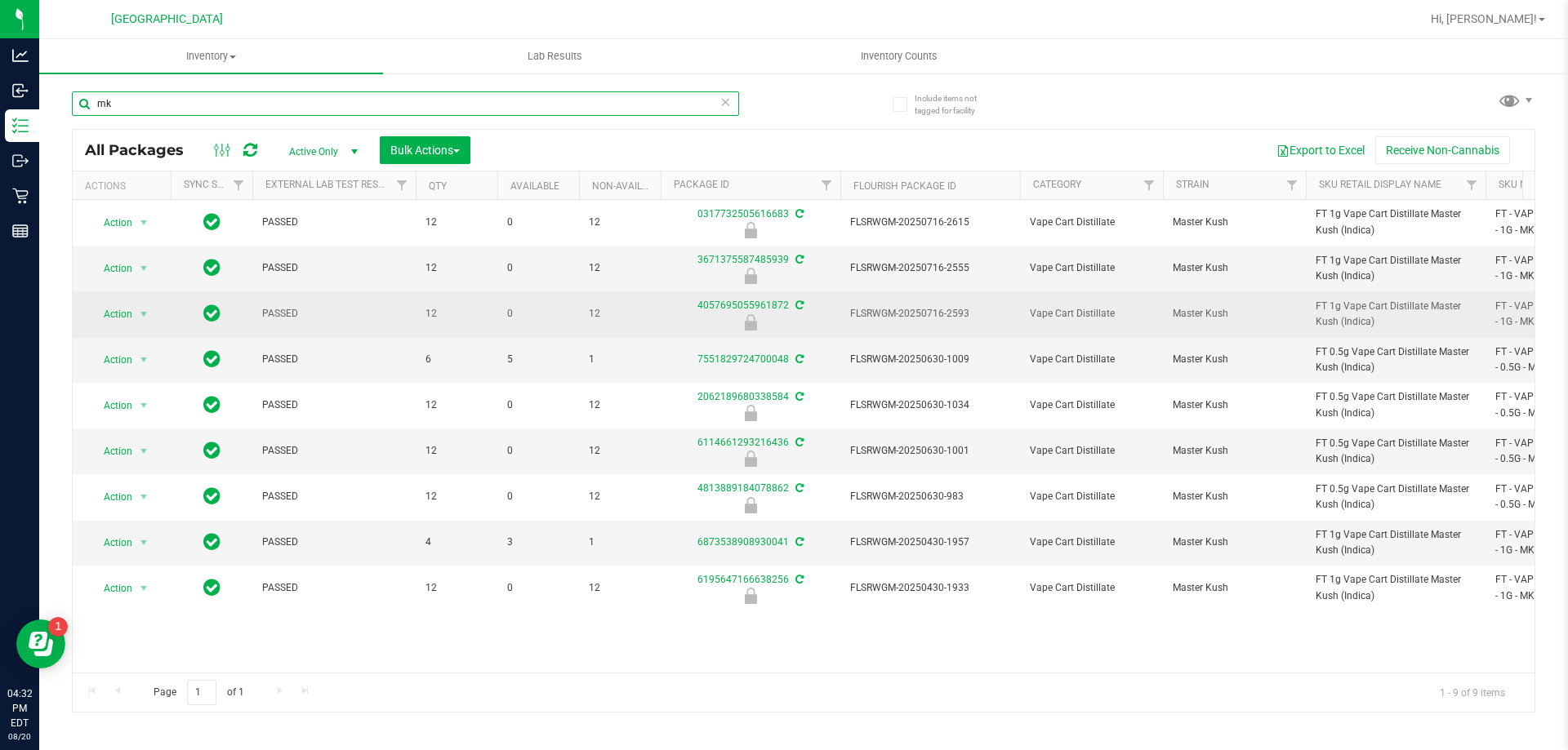
type input "m"
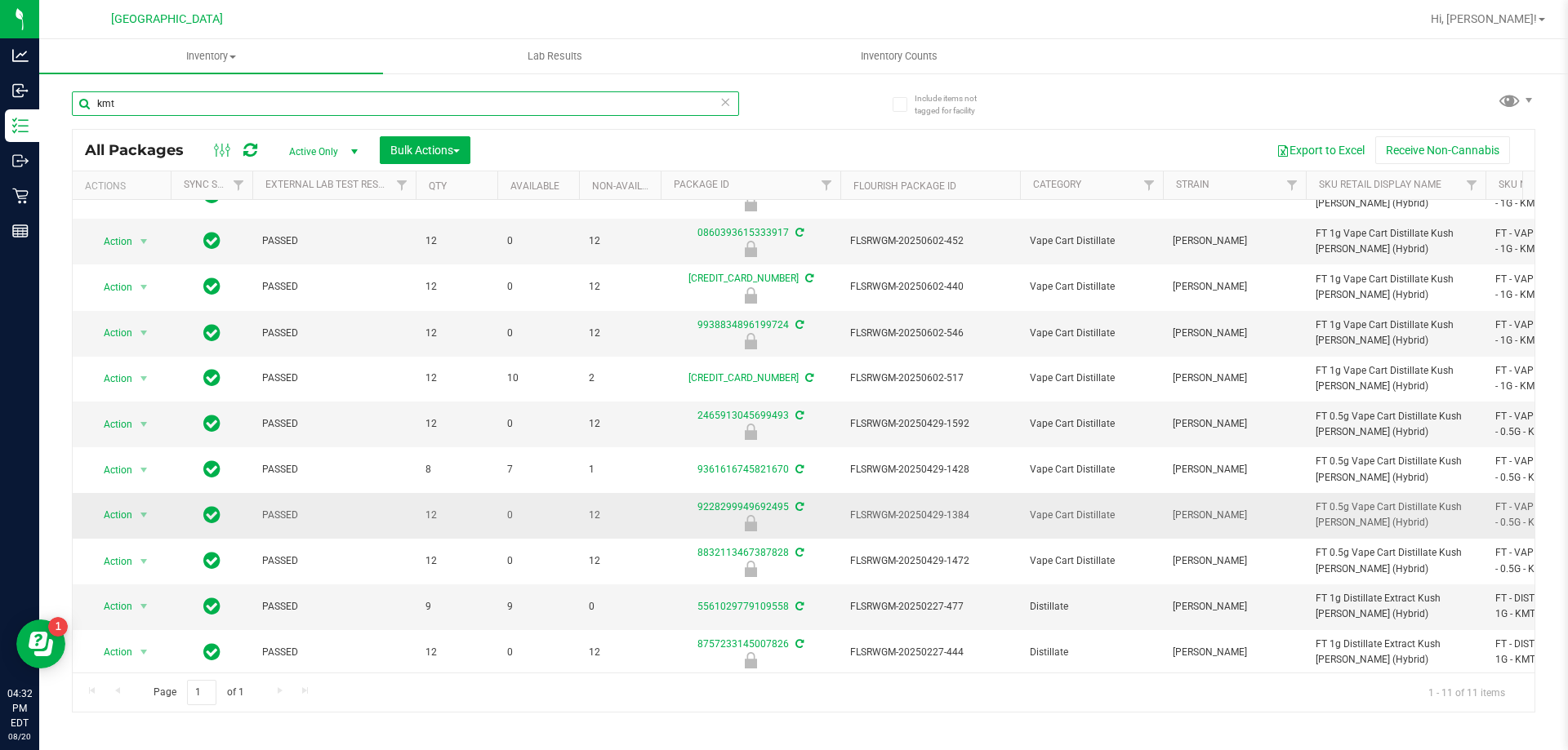
scroll to position [41, 0]
click at [136, 102] on input "kmt" at bounding box center [405, 103] width 668 height 24
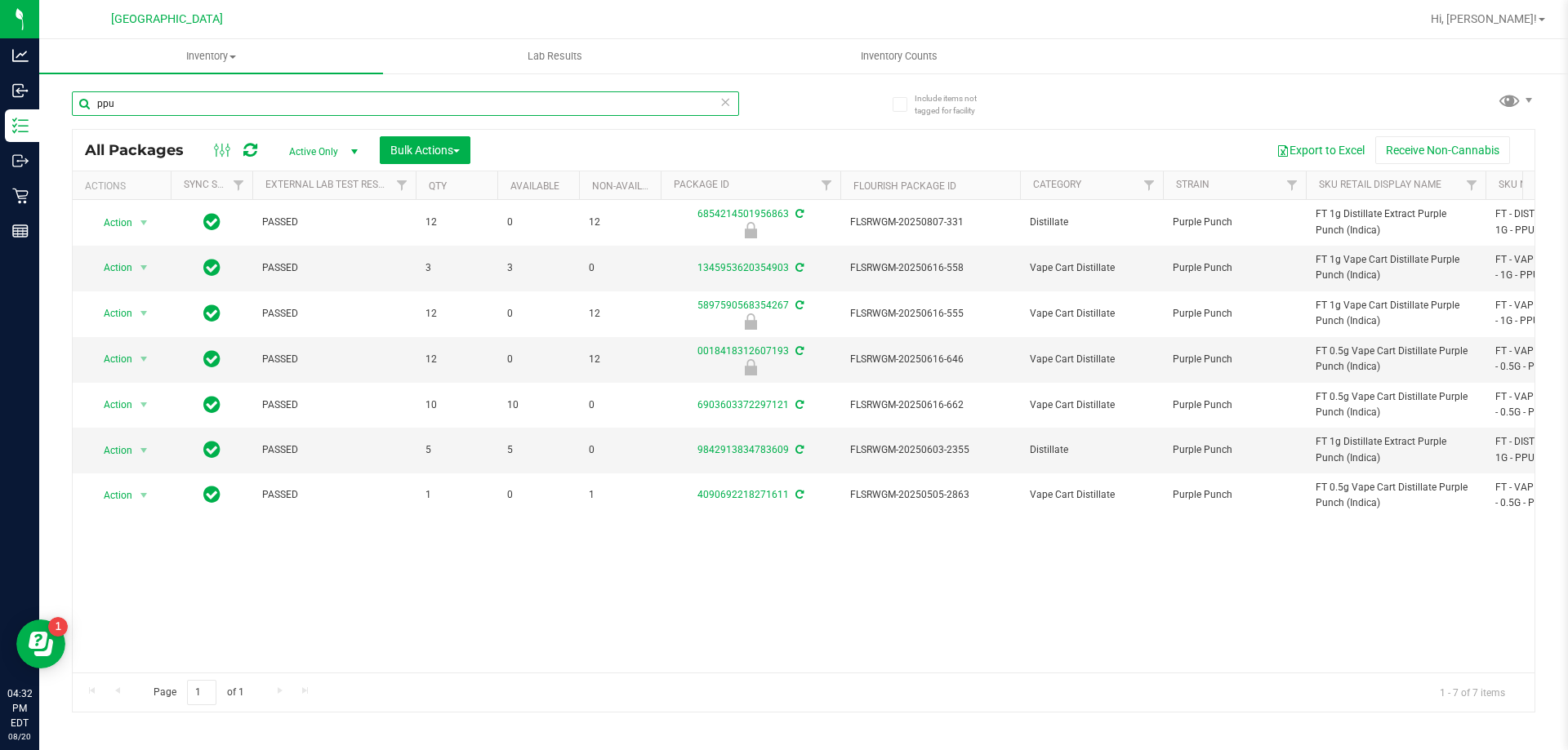
click at [260, 103] on input "ppu" at bounding box center [405, 103] width 668 height 24
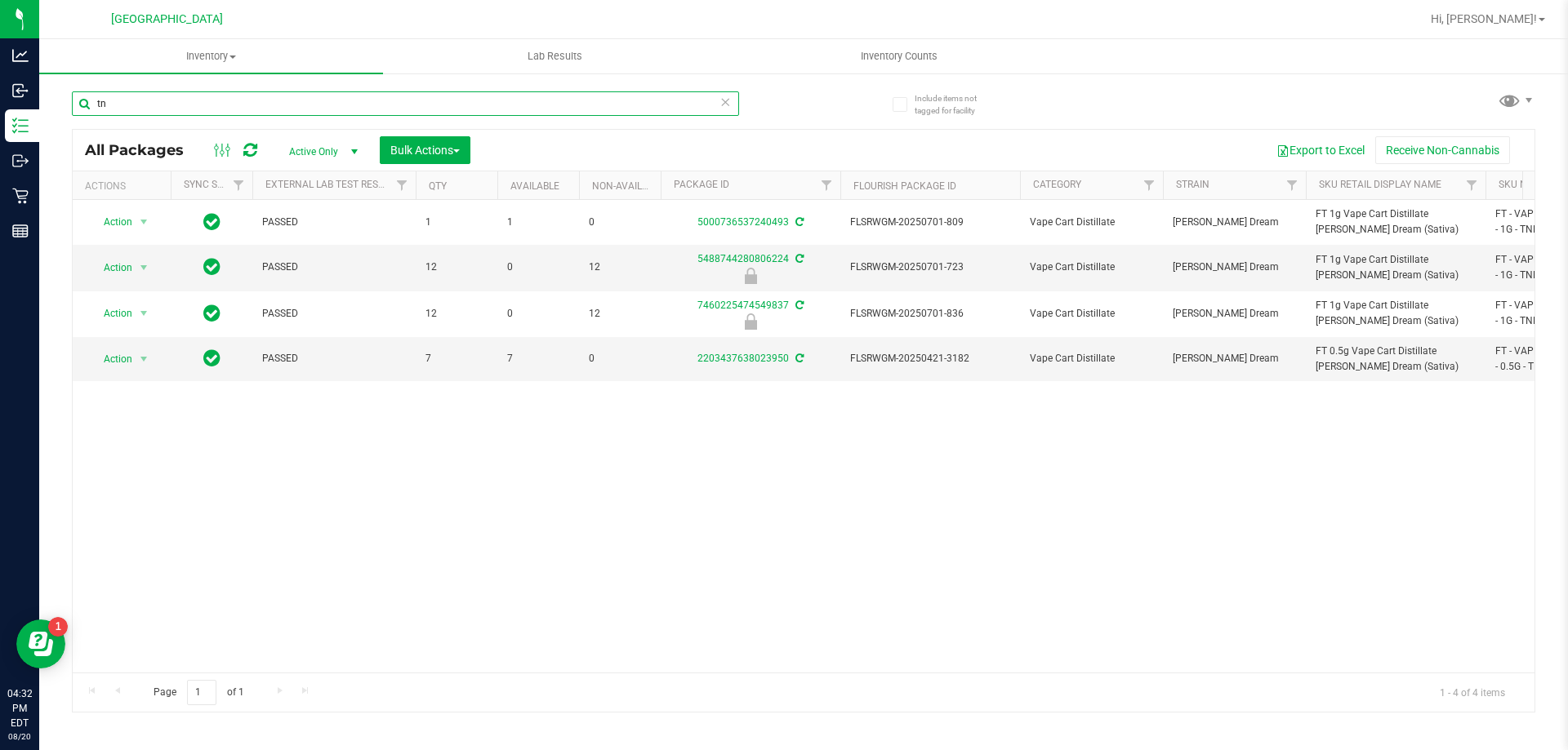
type input "t"
type input "sbc"
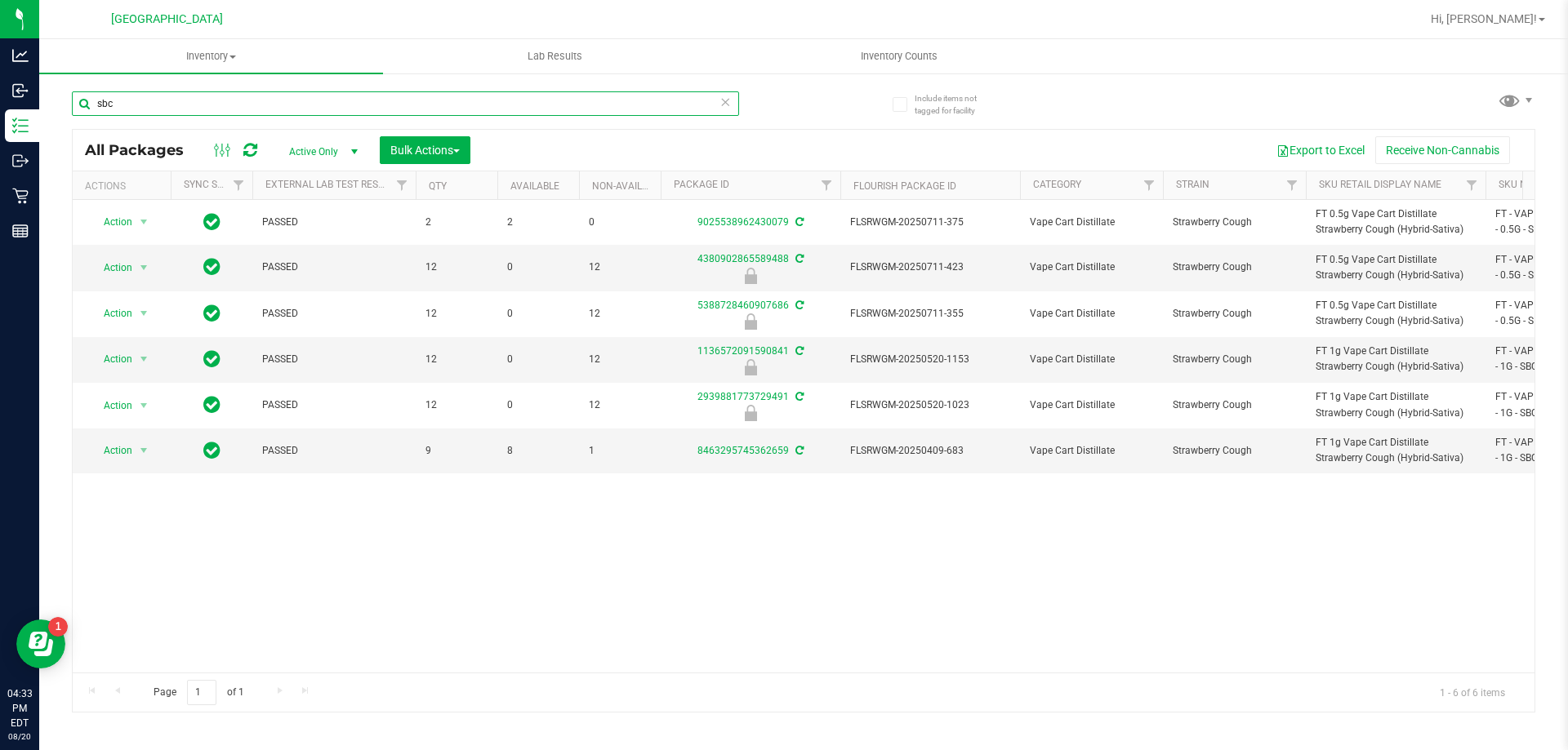
click at [397, 101] on input "sbc" at bounding box center [405, 103] width 668 height 24
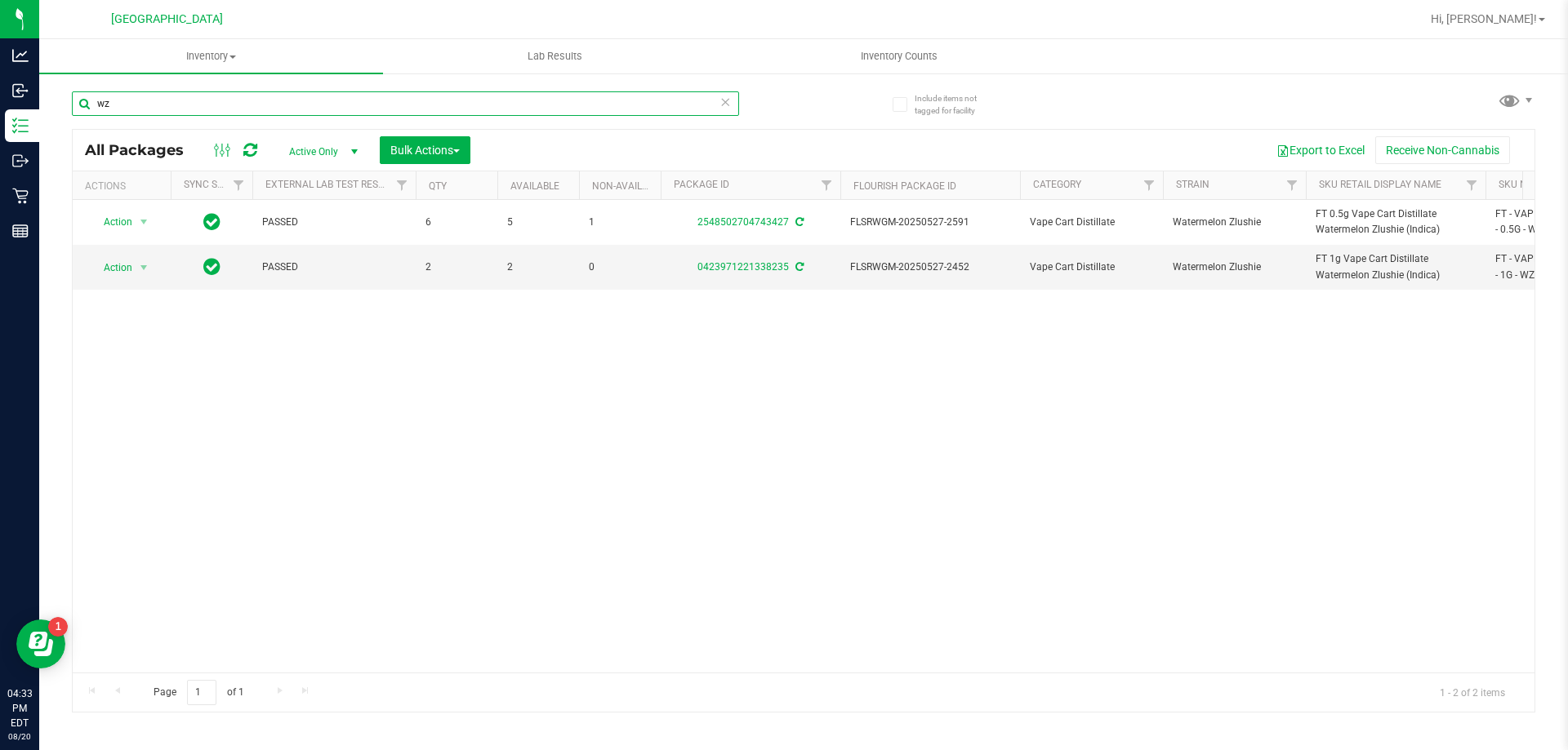
type input "w"
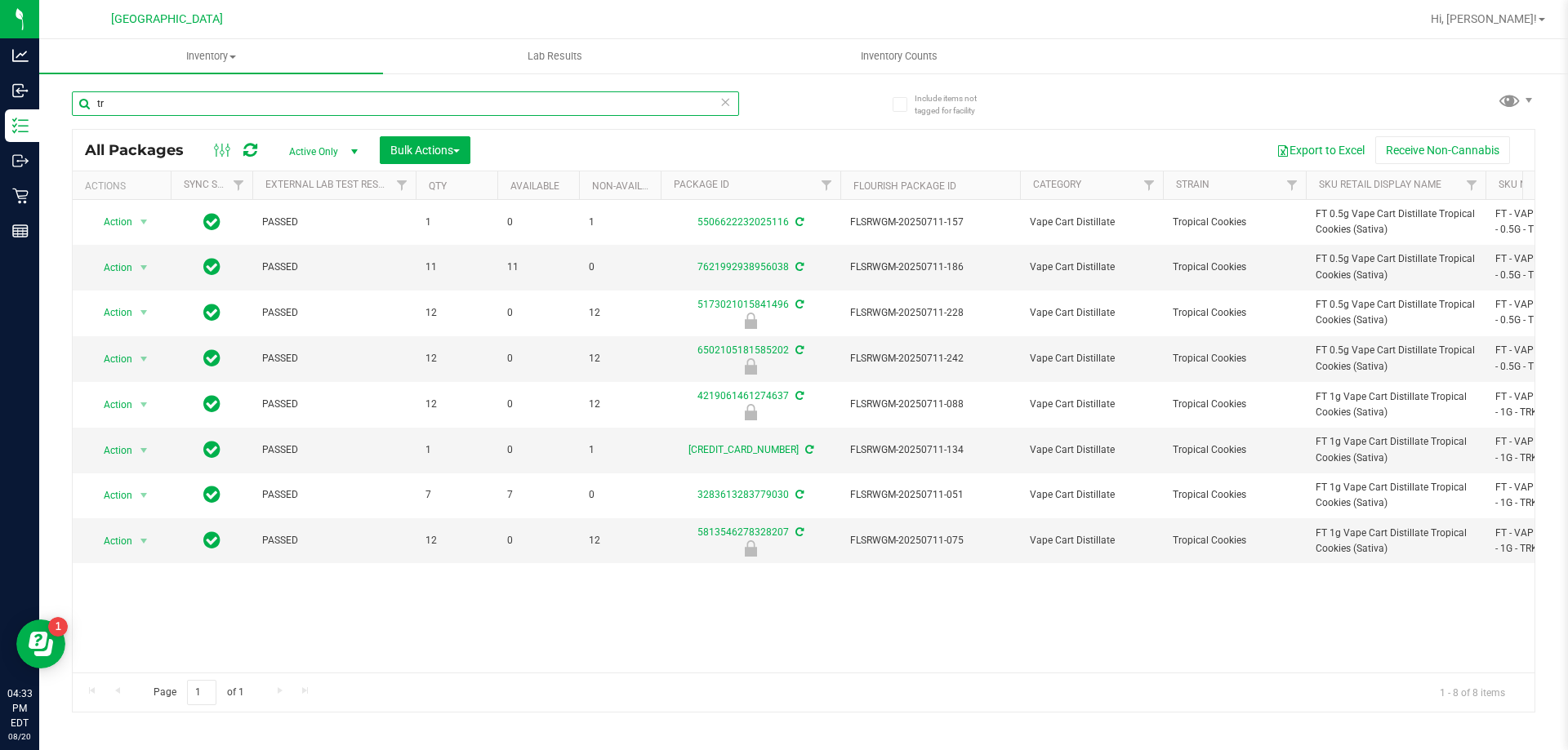
type input "t"
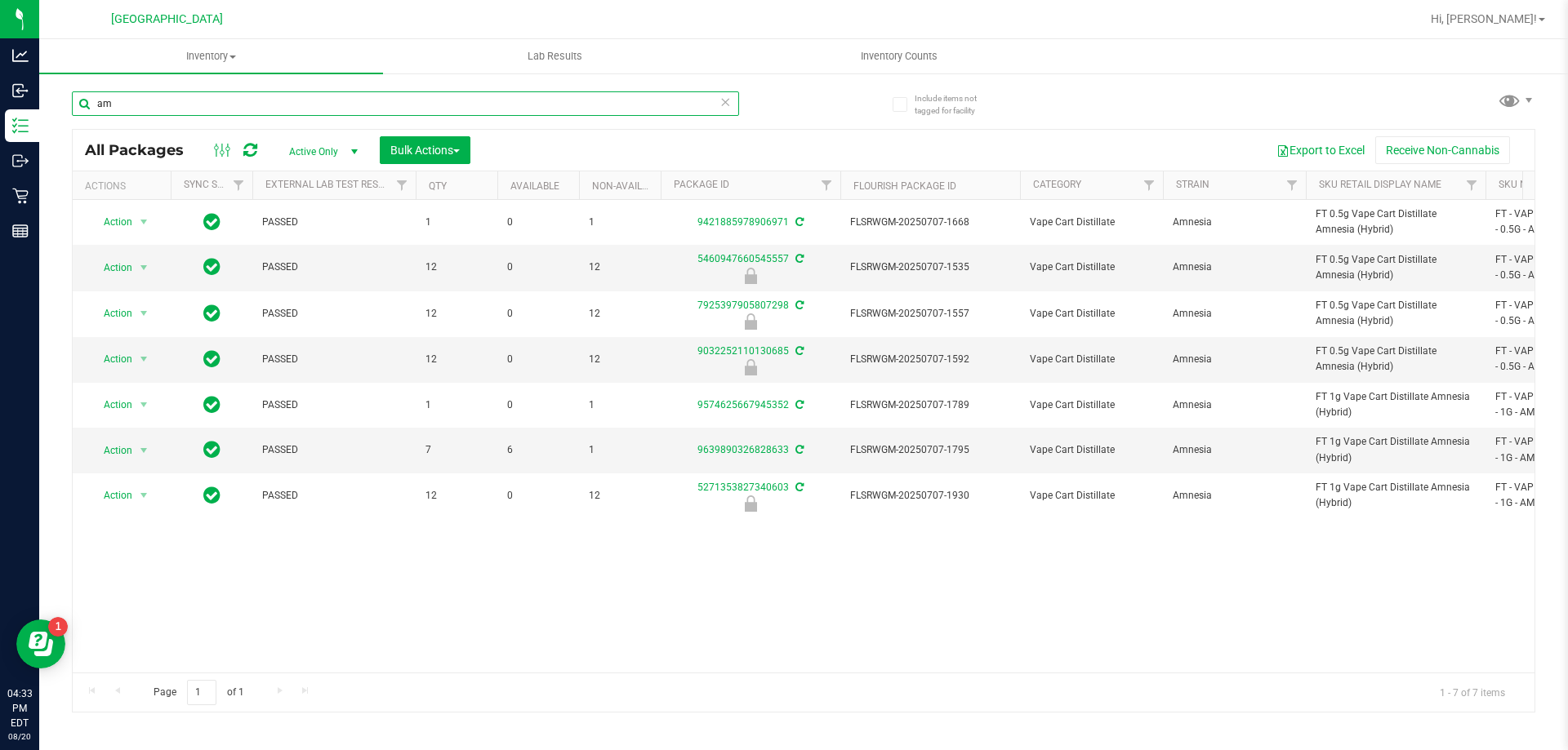
type input "a"
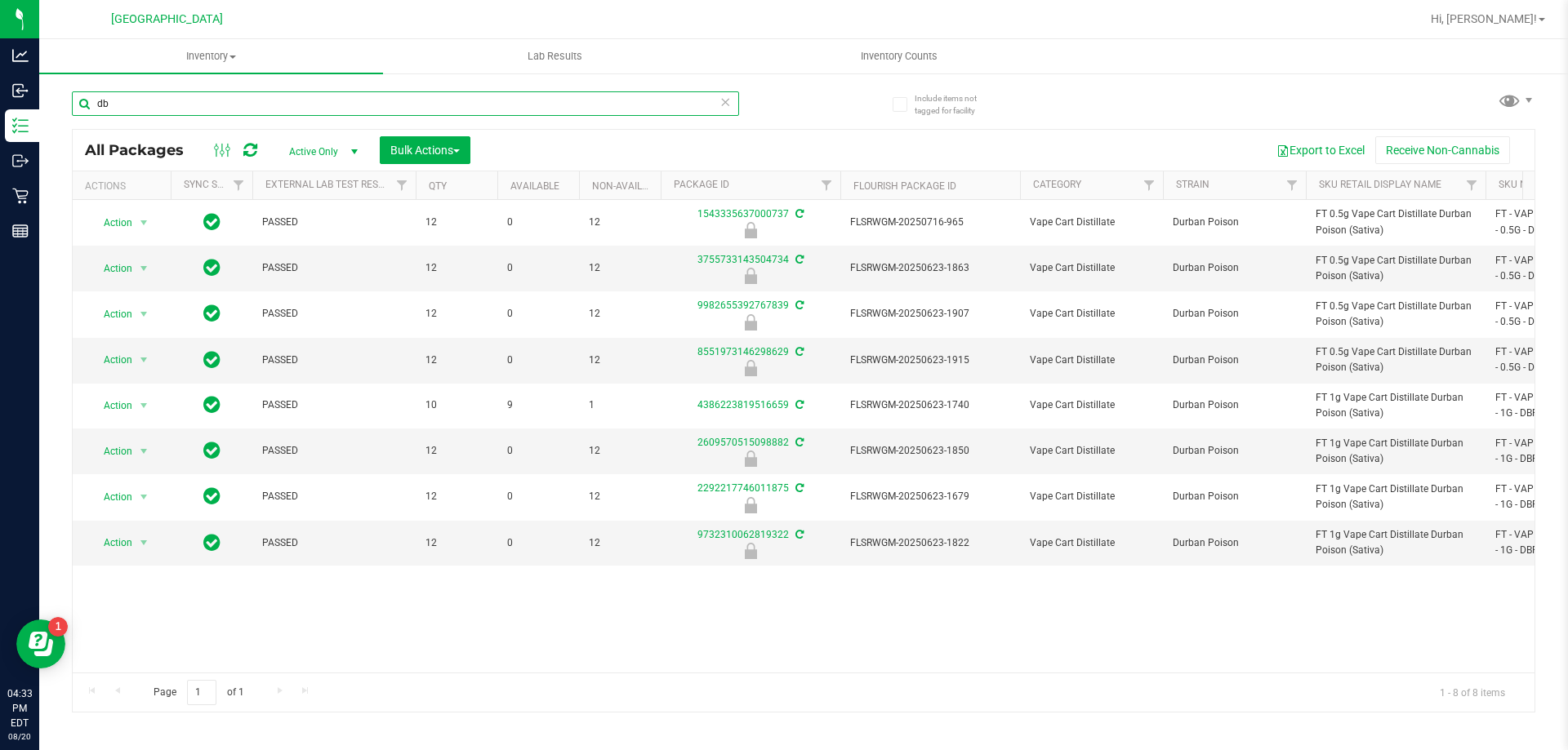
type input "d"
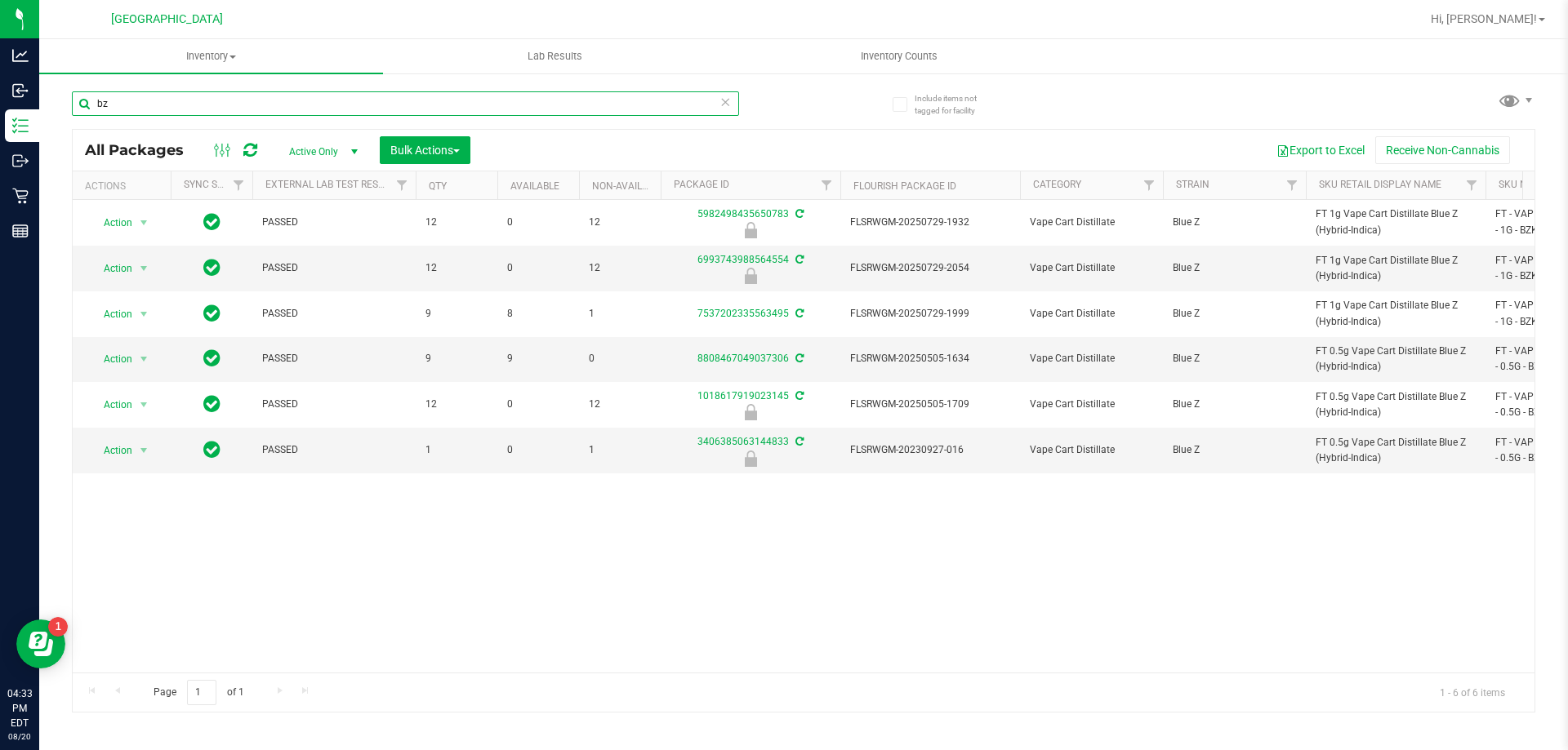
type input "b"
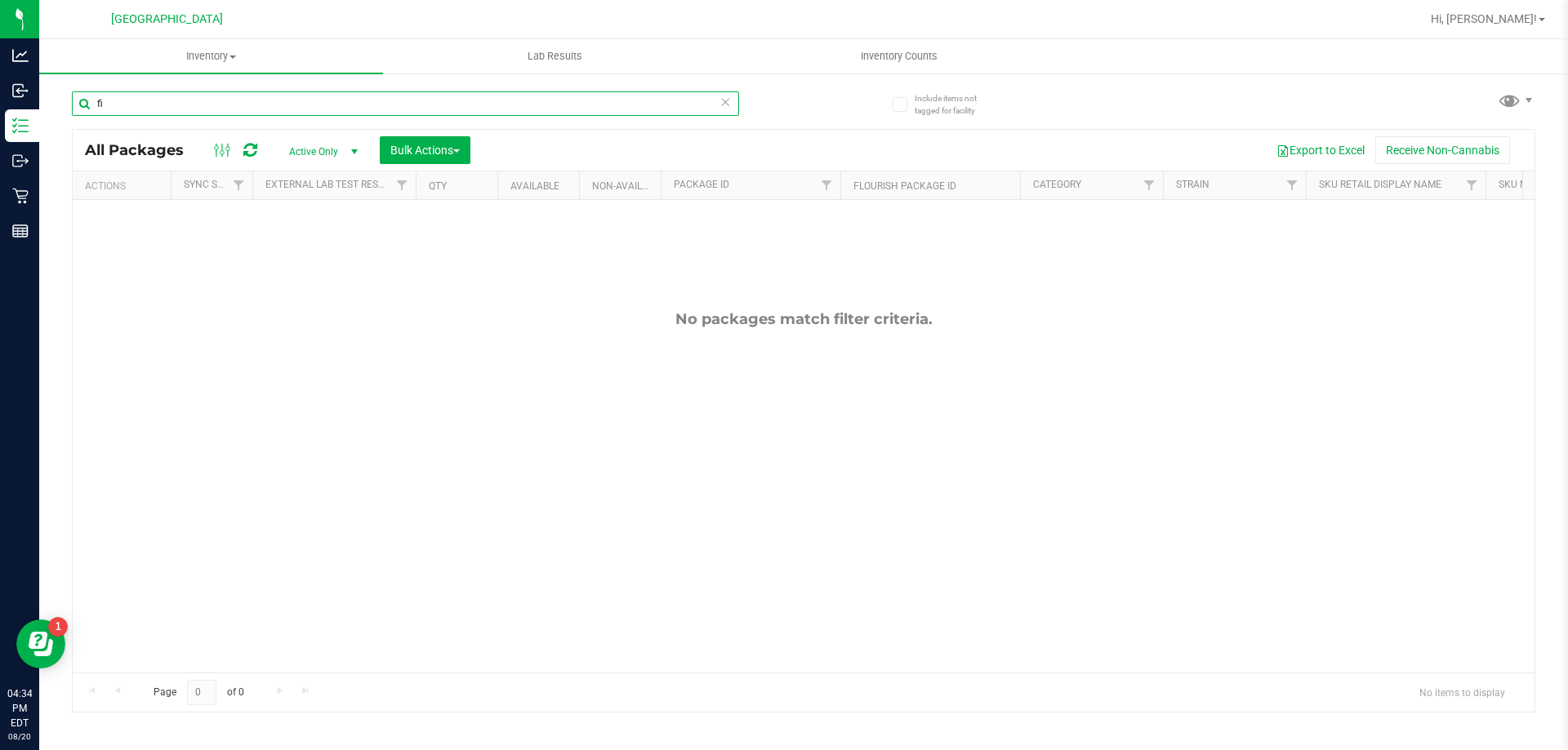
type input "f"
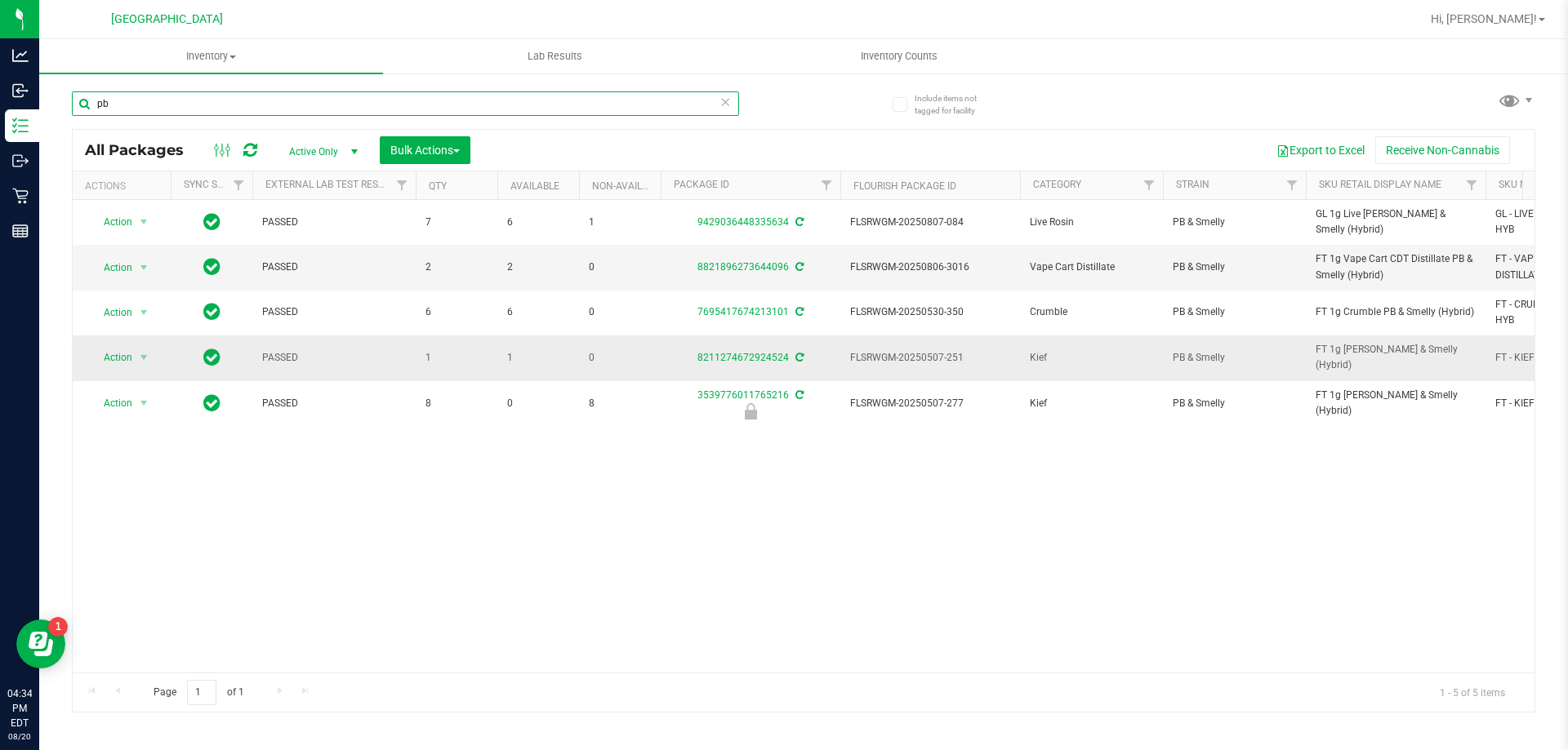
type input "p"
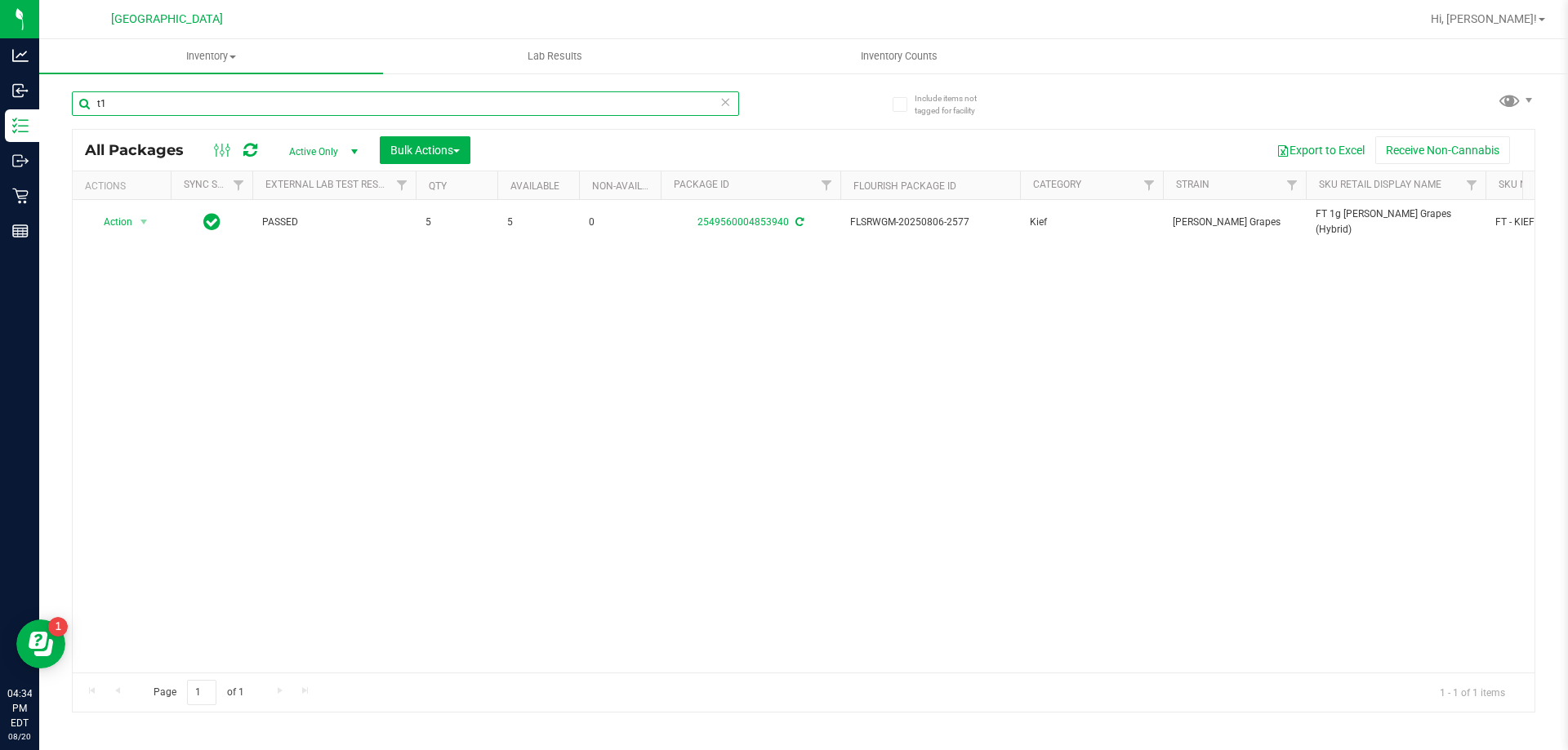
type input "t"
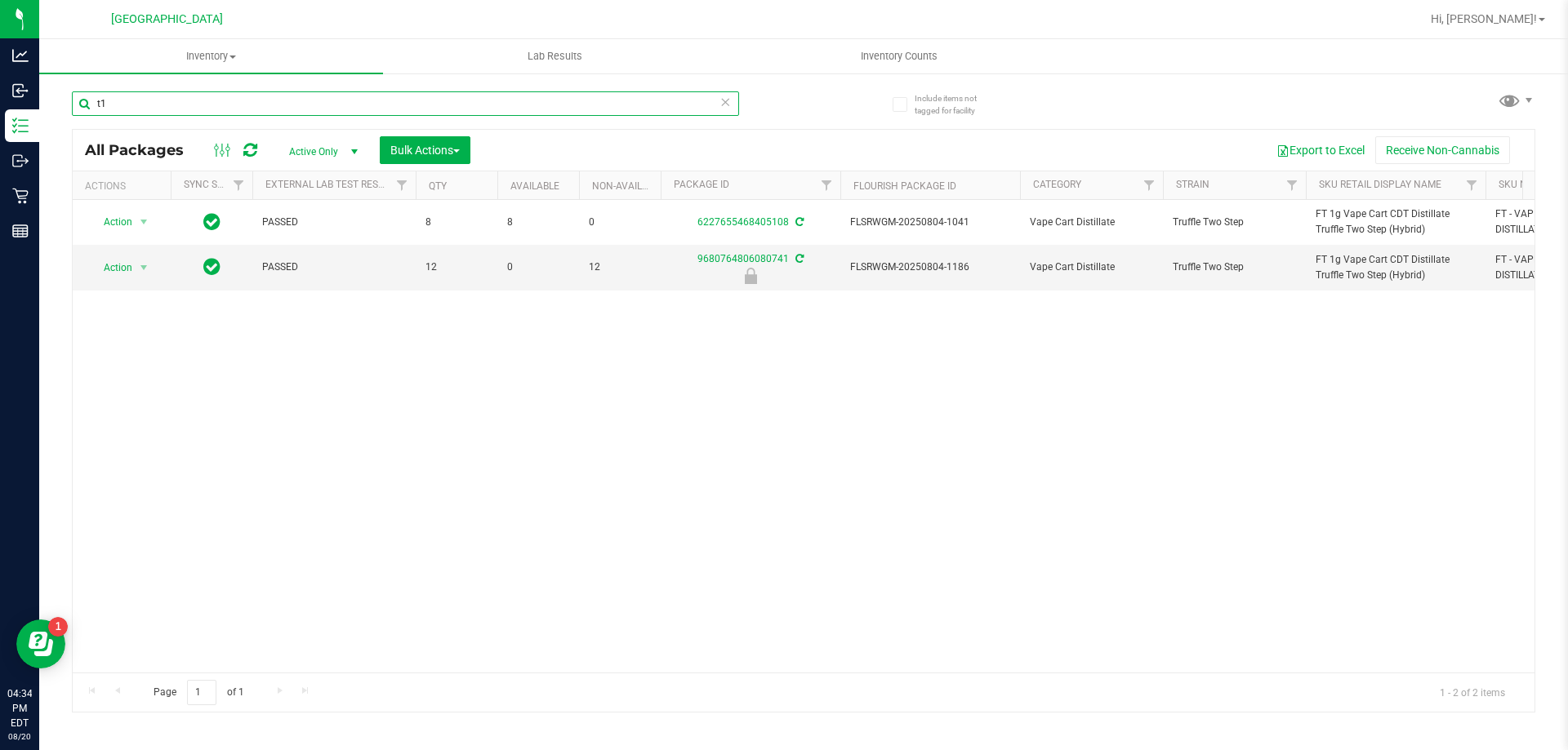
type input "t"
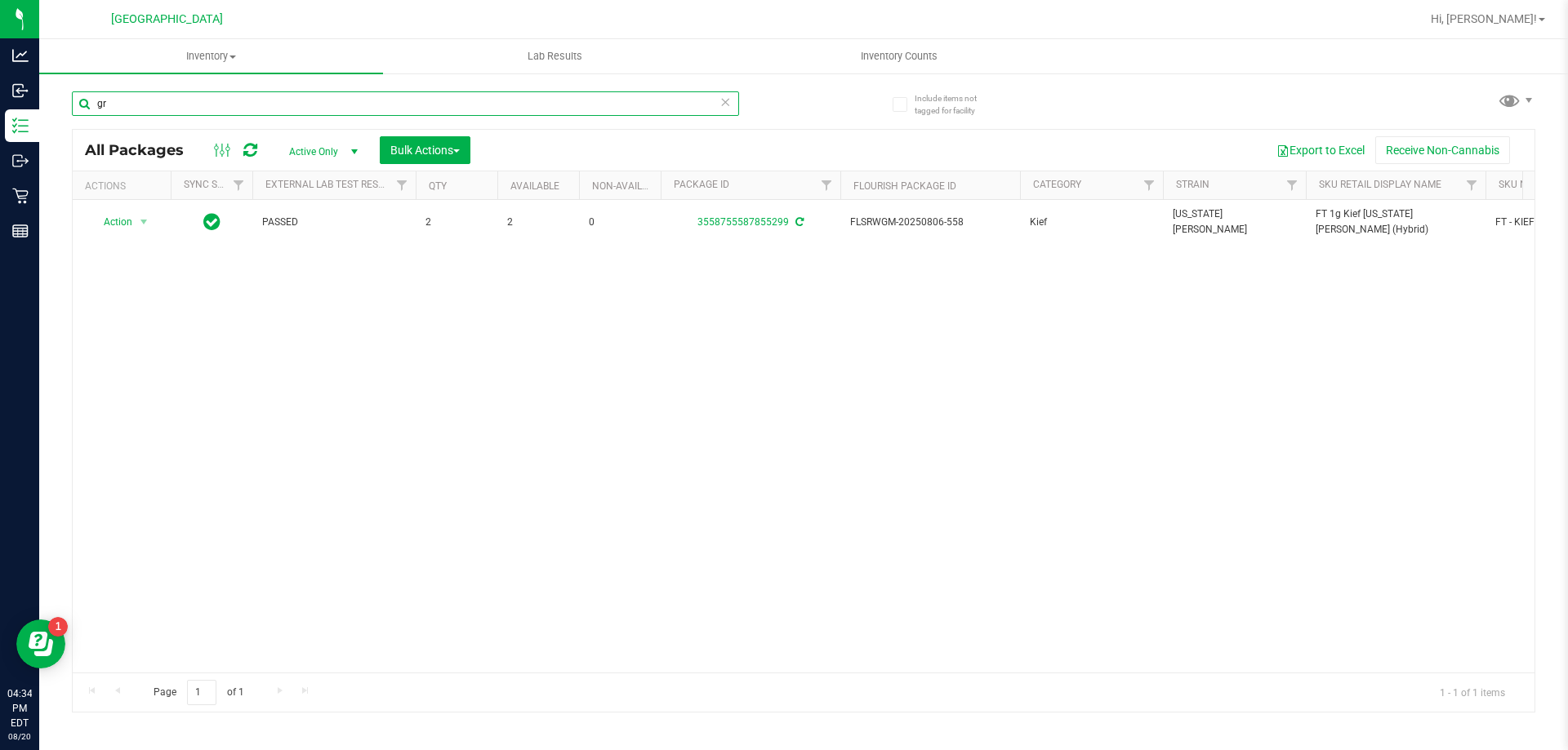
type input "g"
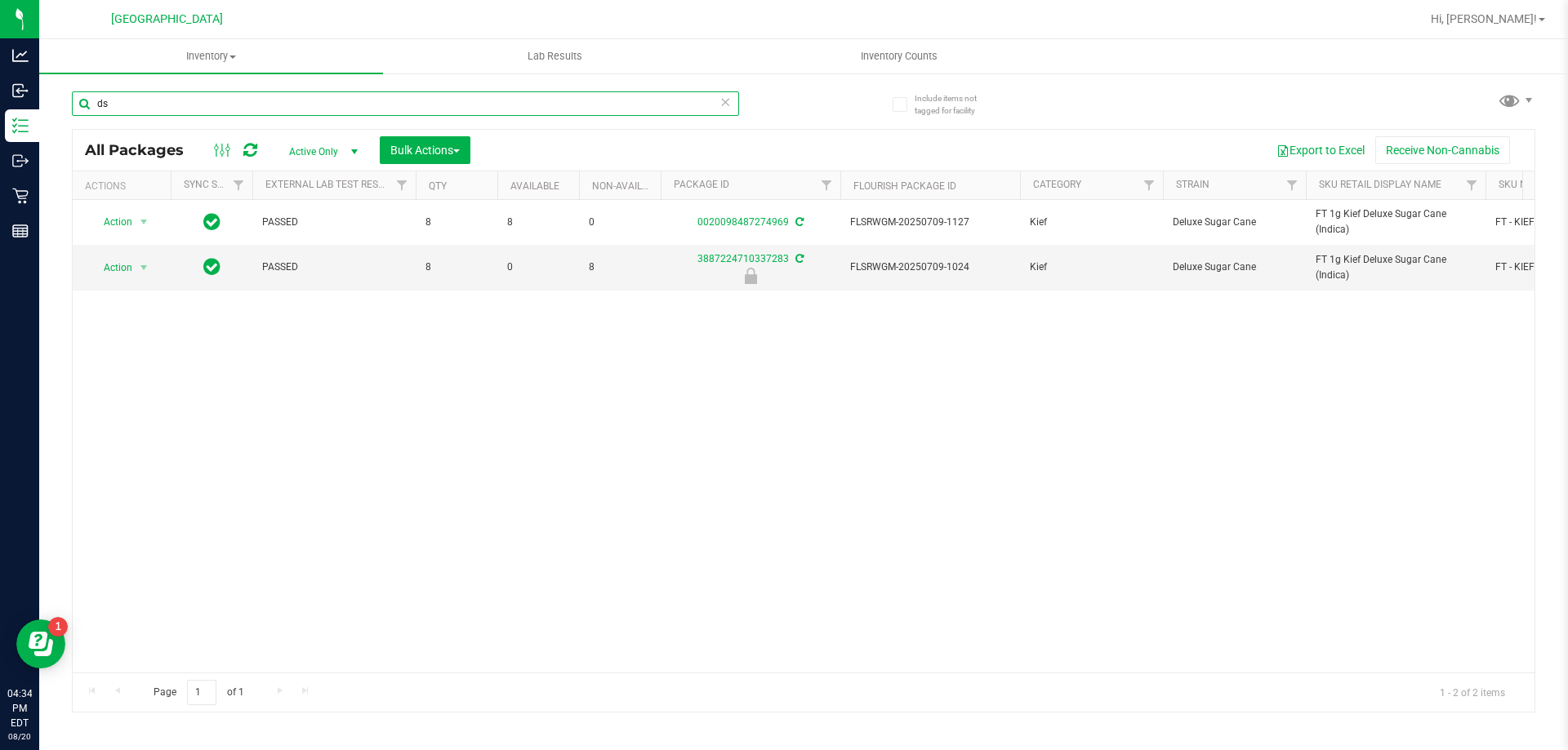
type input "d"
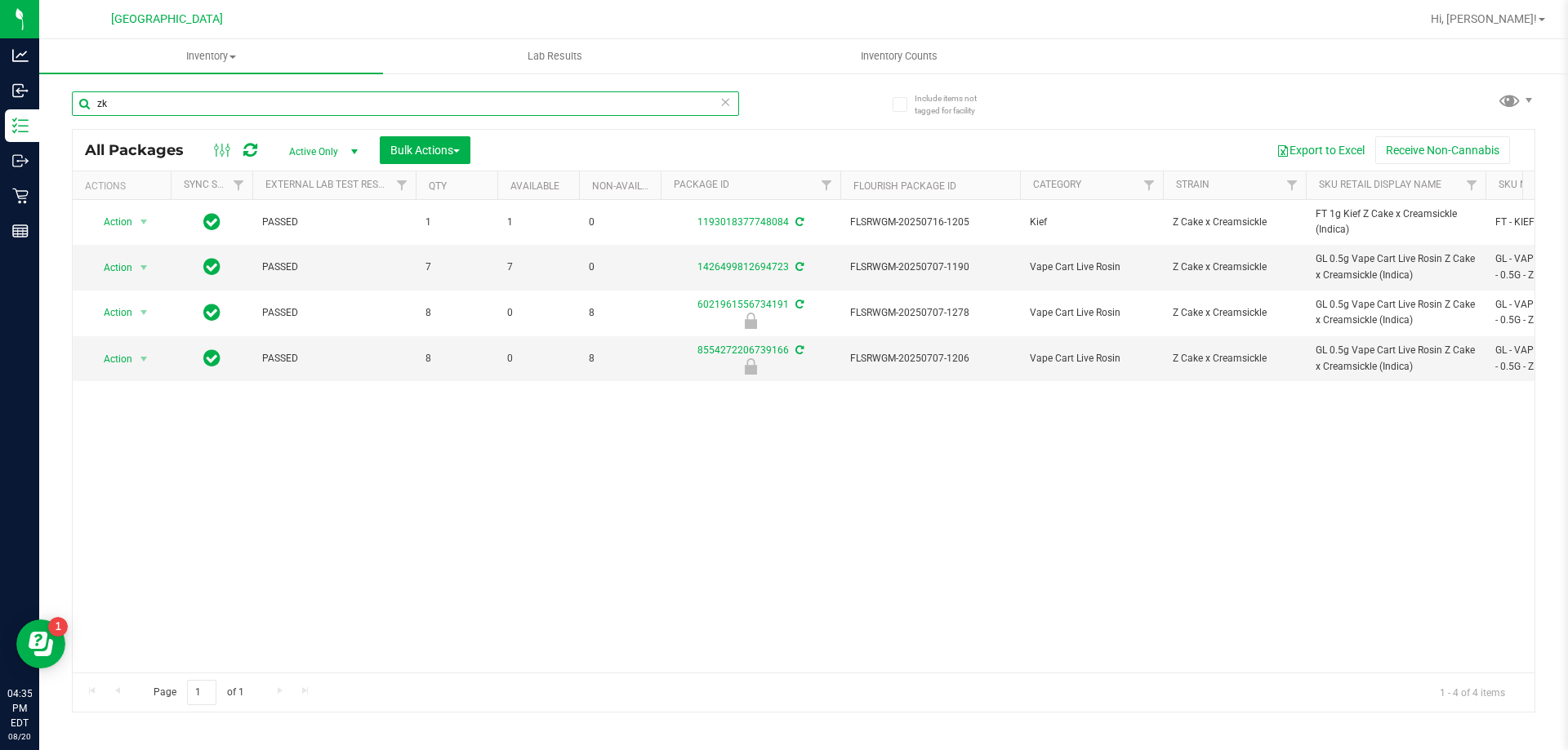
type input "z"
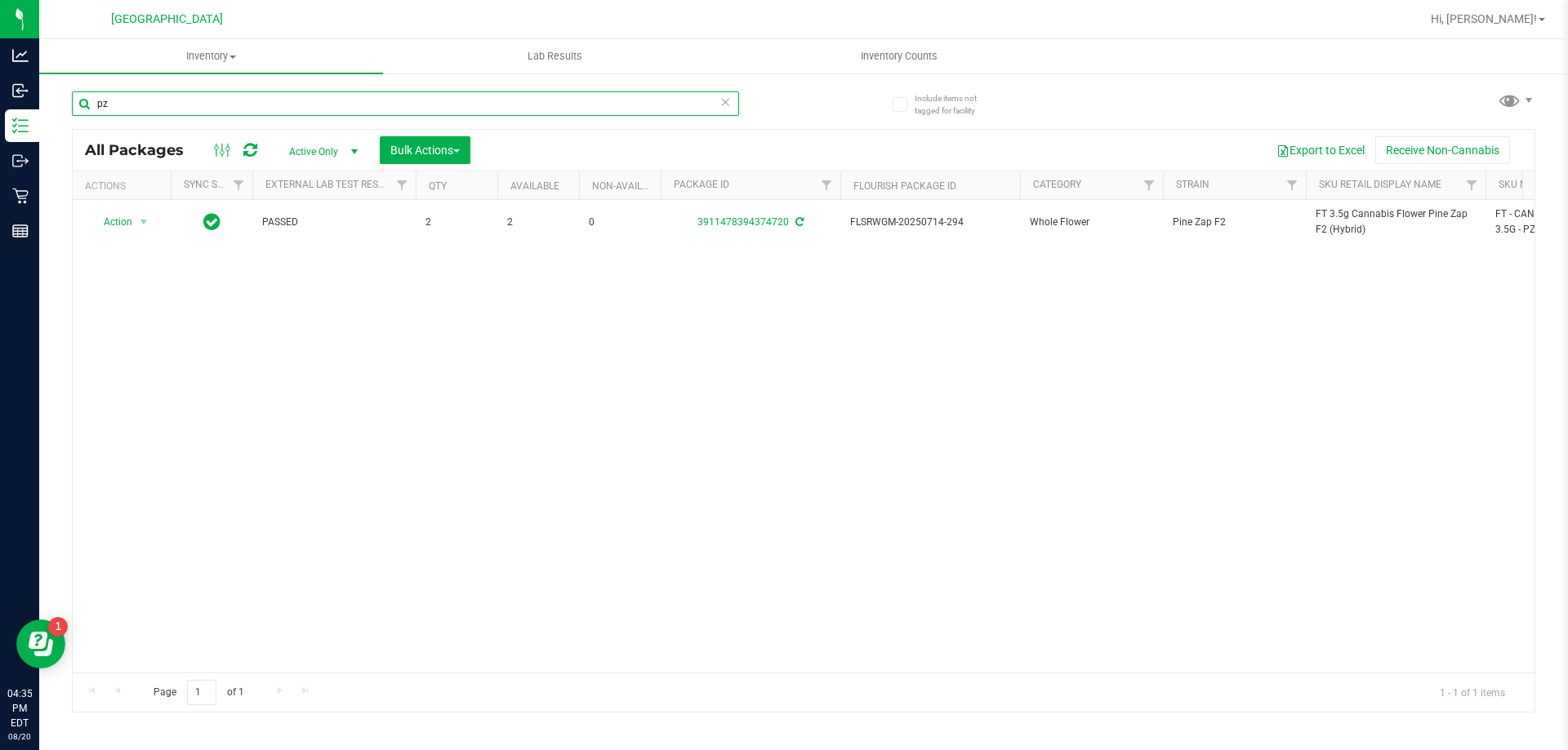
type input "p"
type input "t"
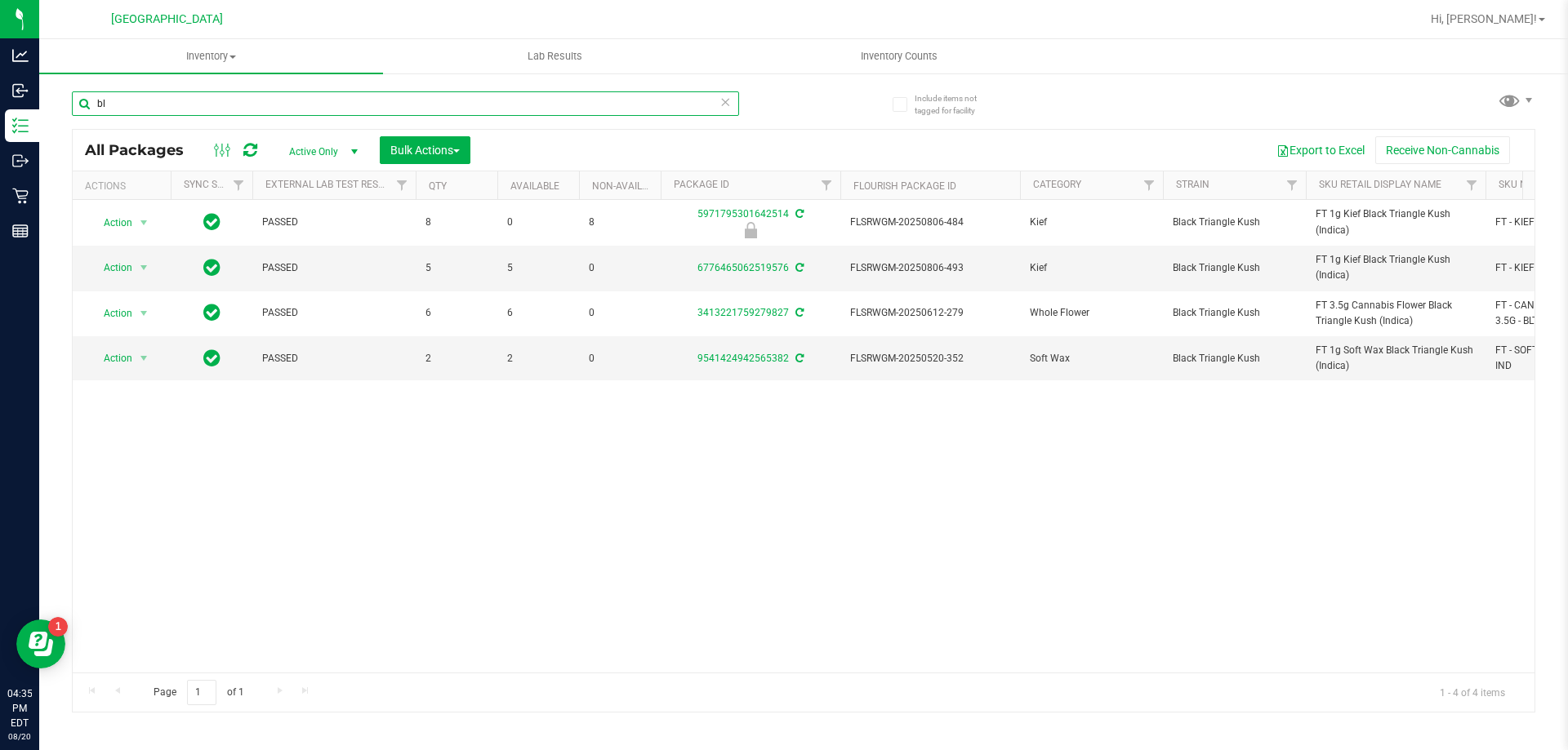
type input "b"
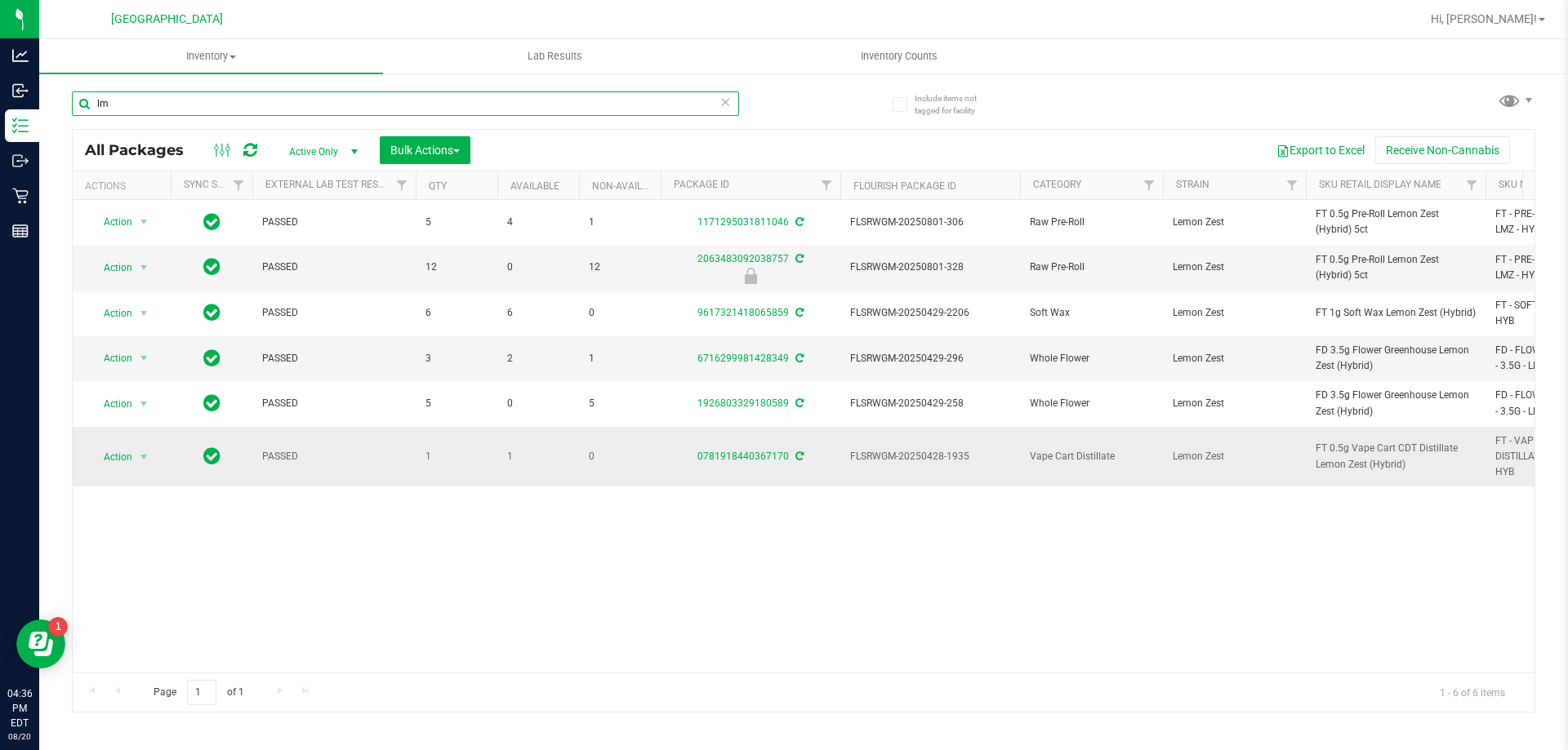
type input "l"
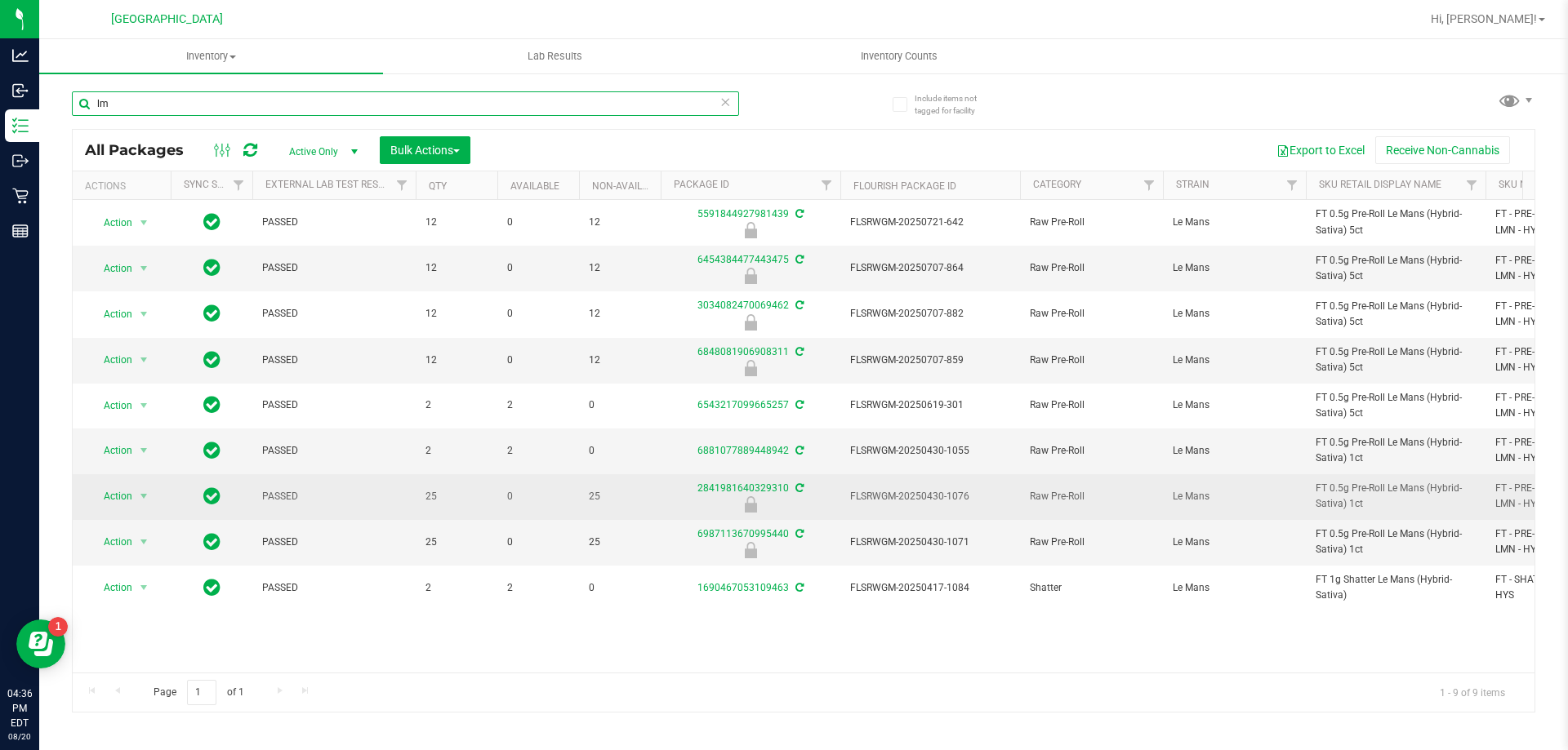
type input "l"
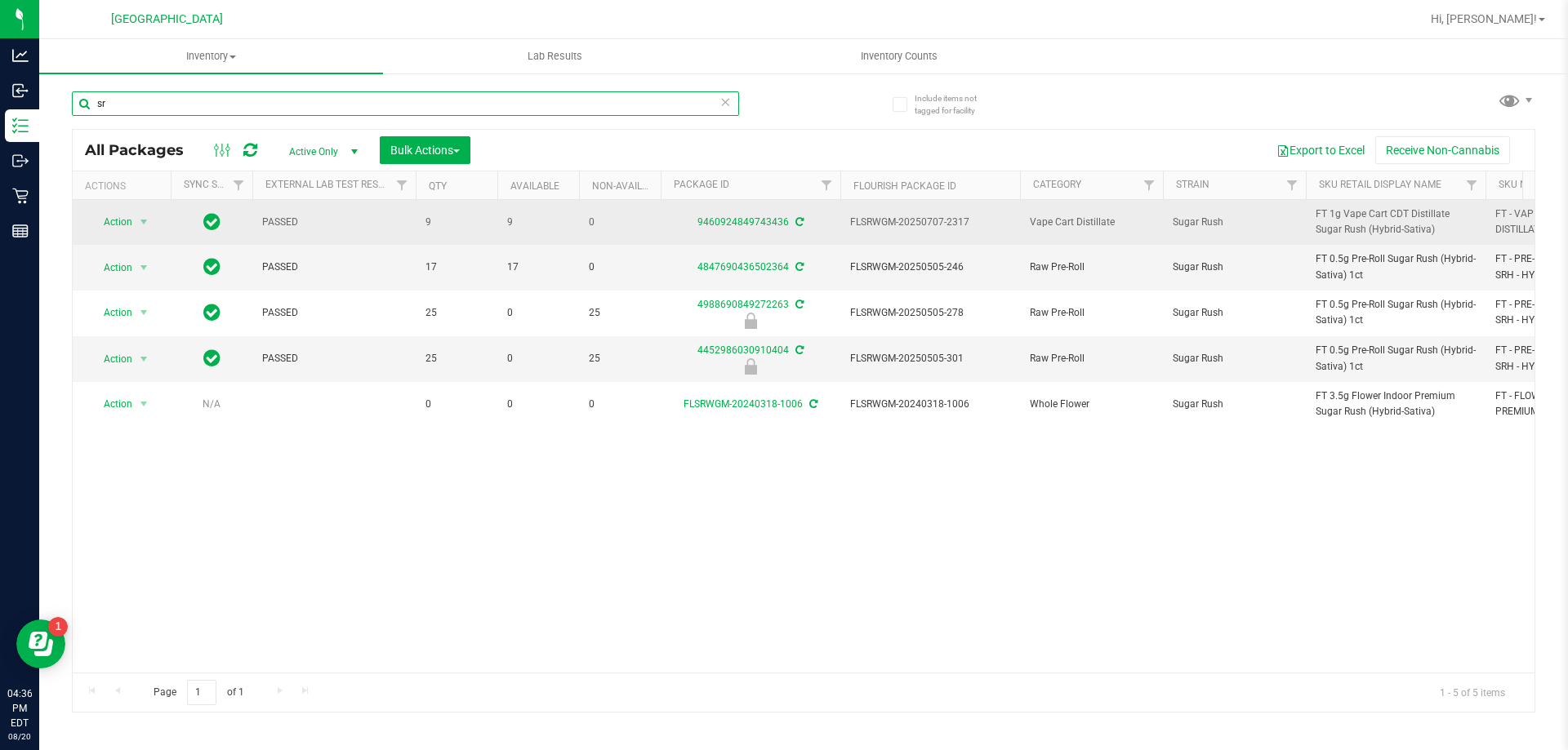
type input "s"
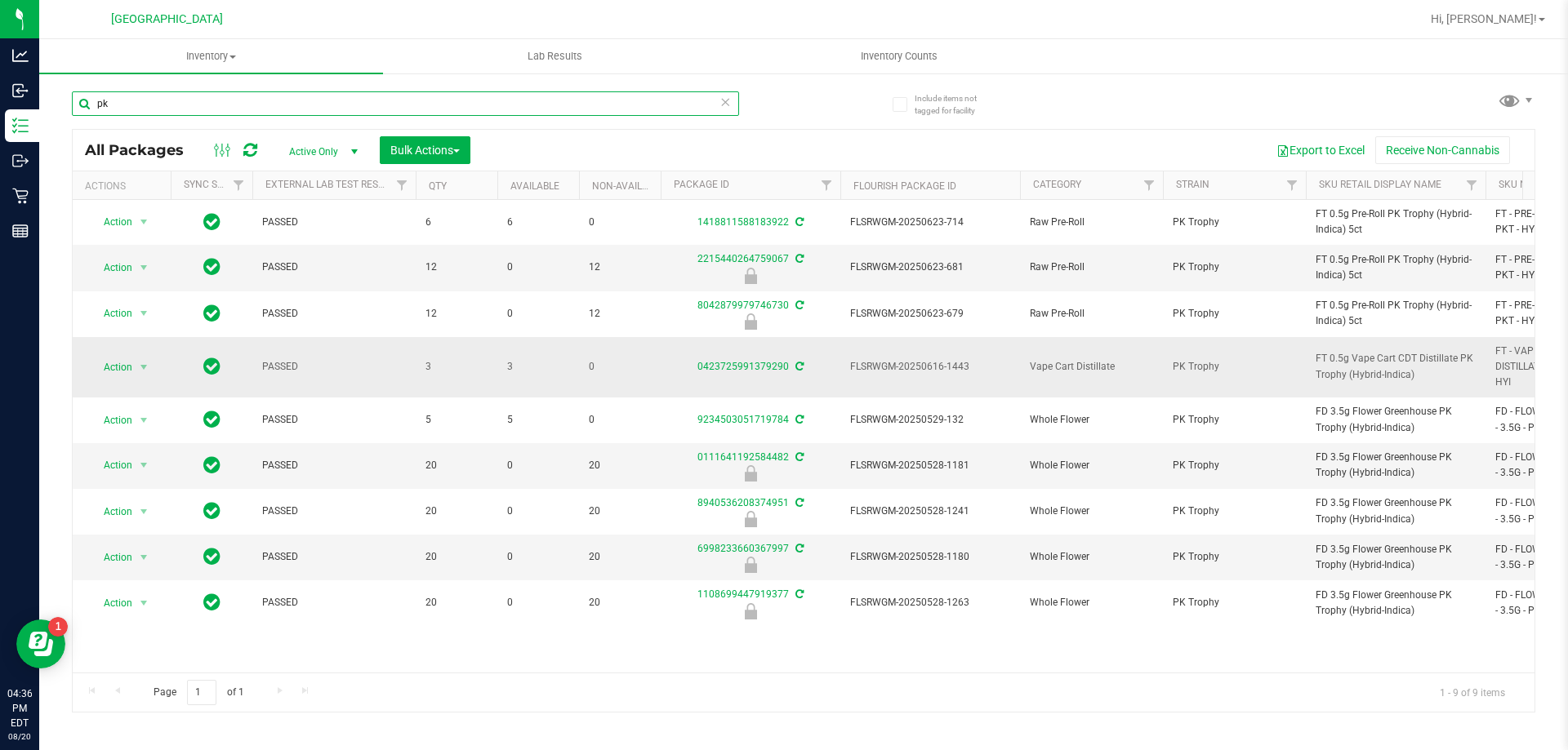
type input "p"
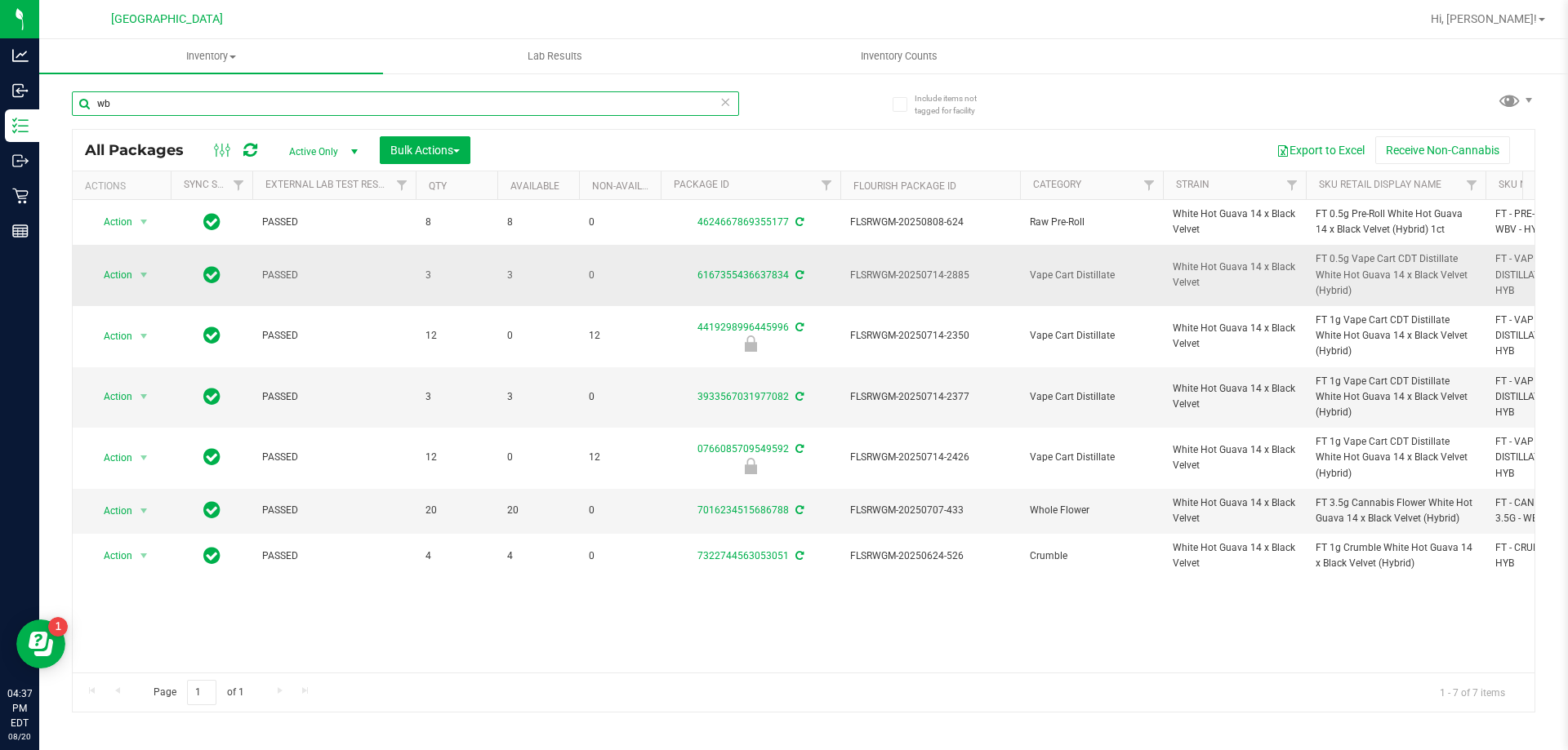
type input "w"
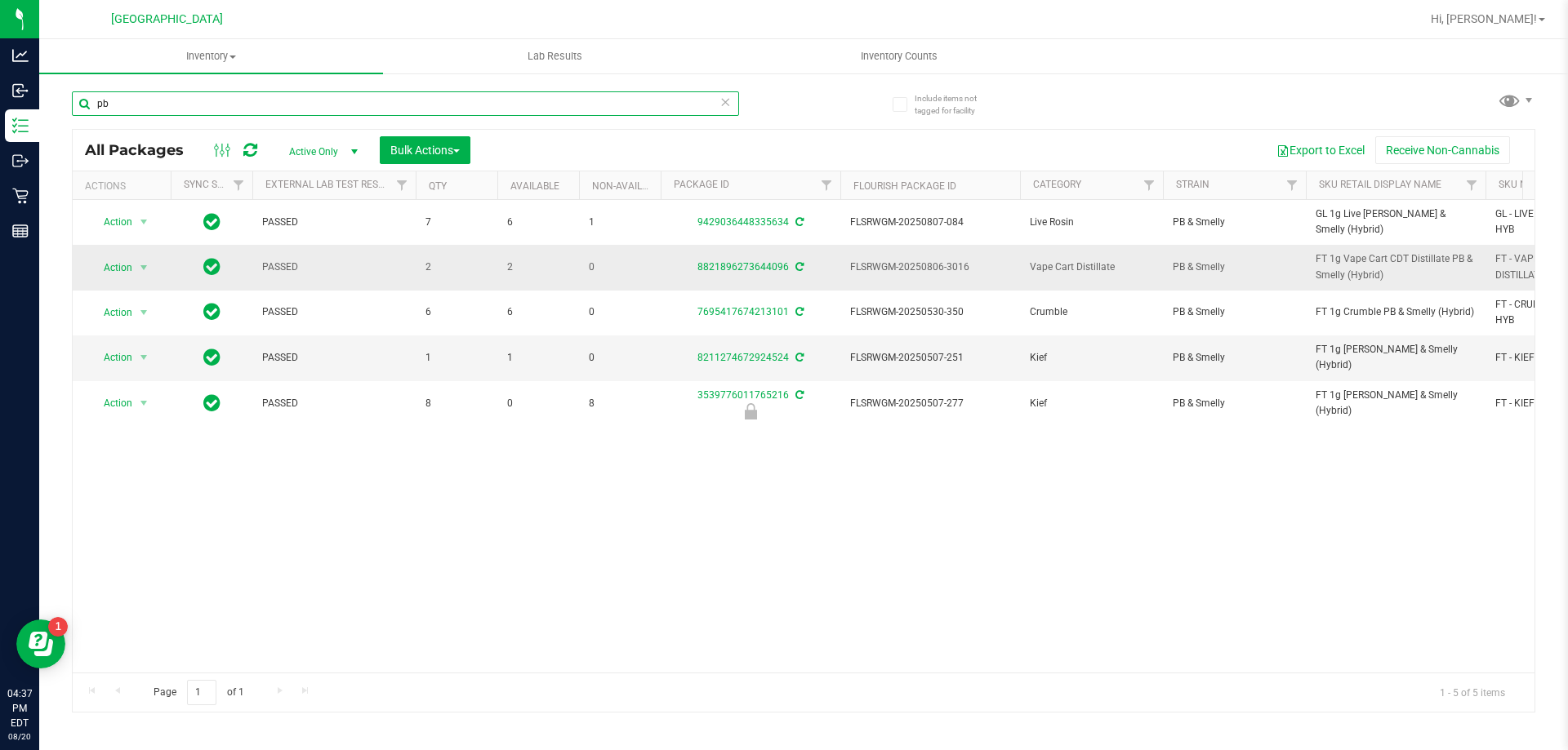
type input "p"
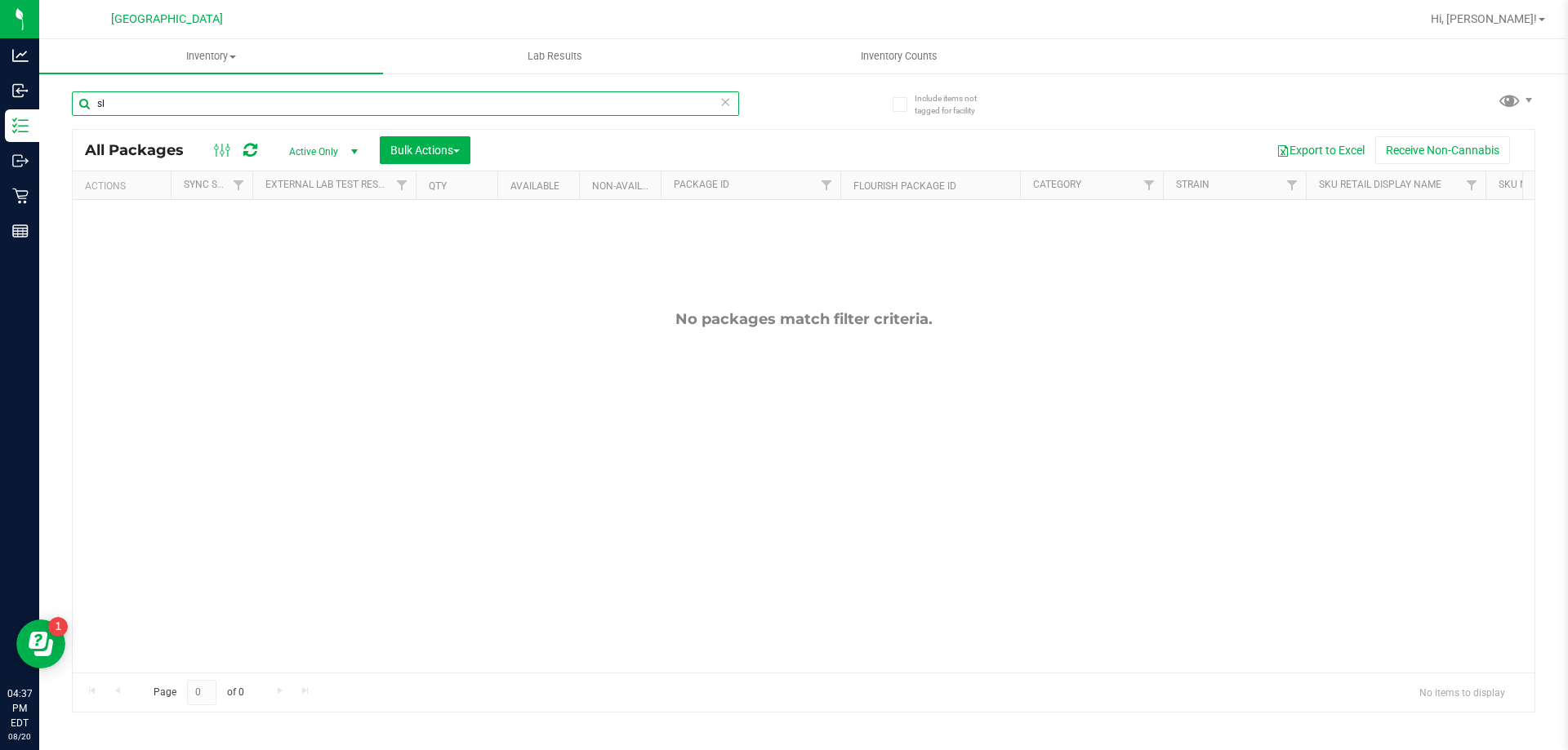
type input "s"
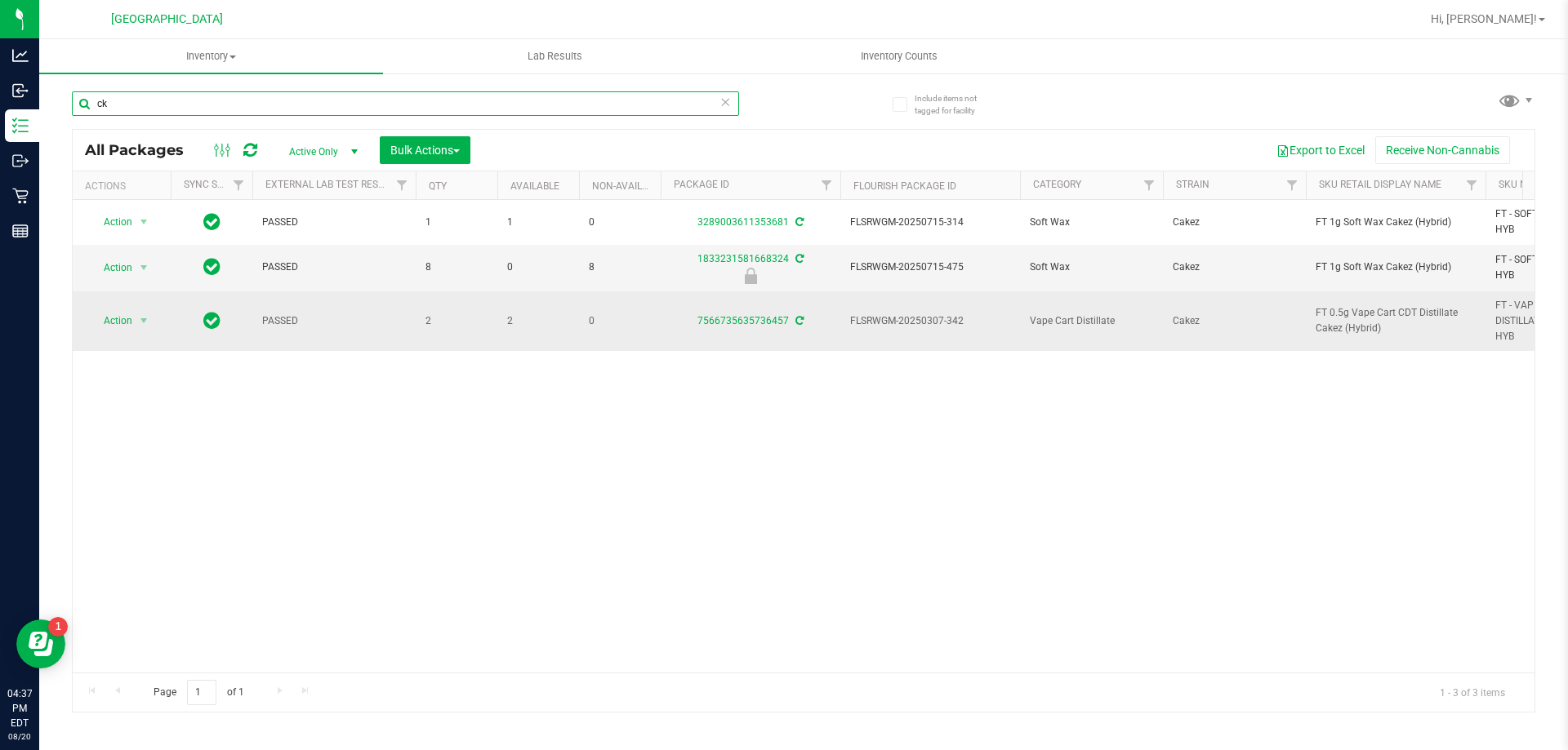
type input "c"
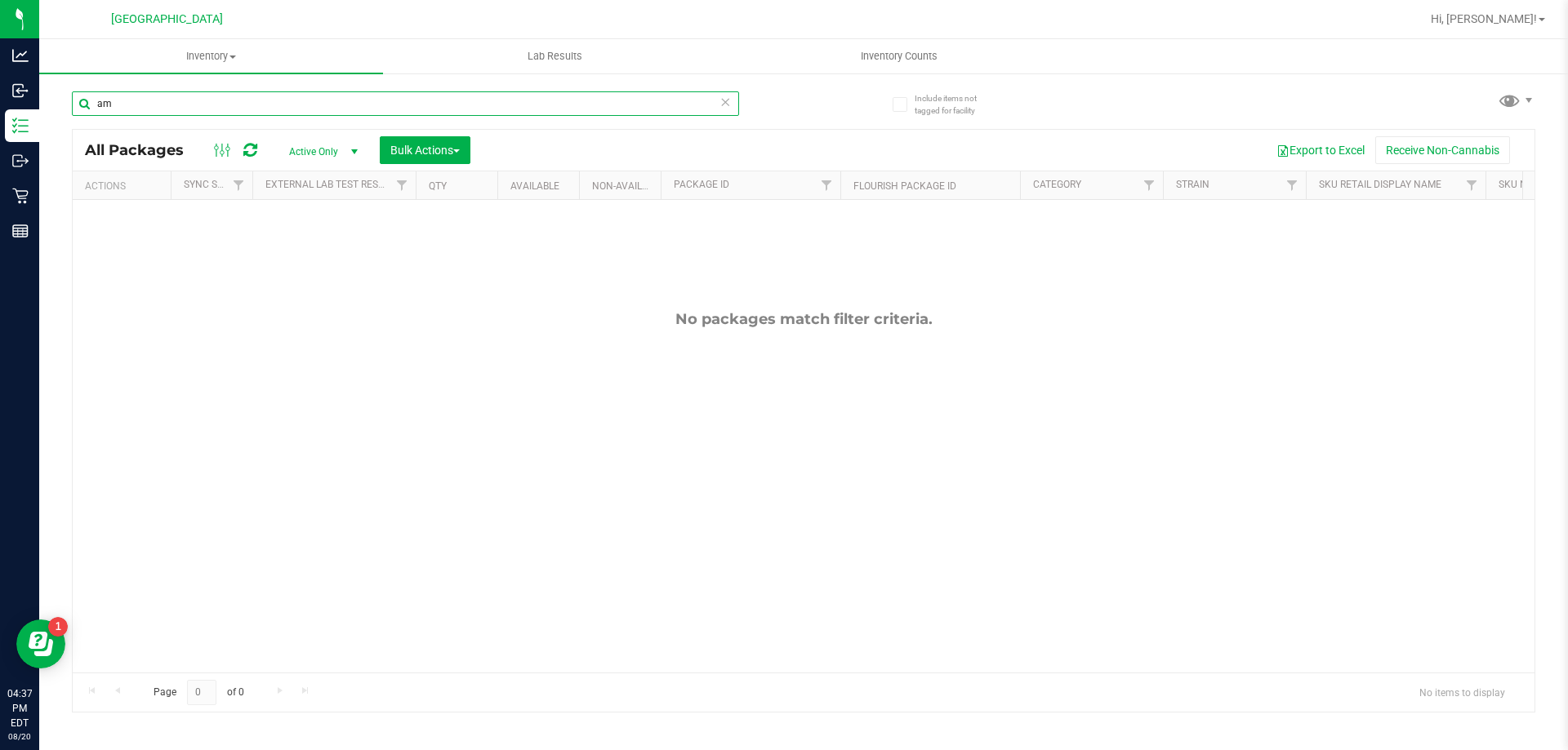
type input "a"
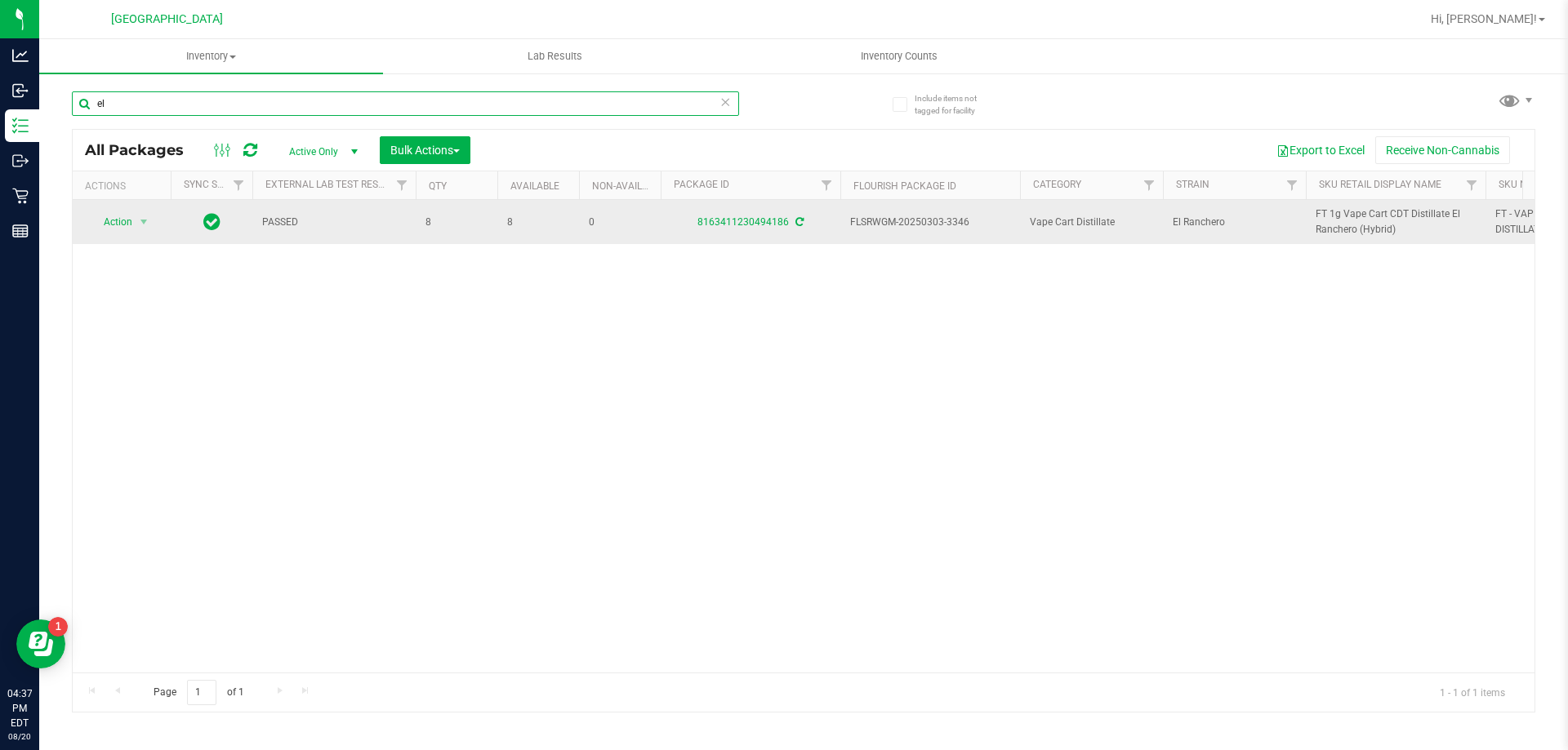
type input "e"
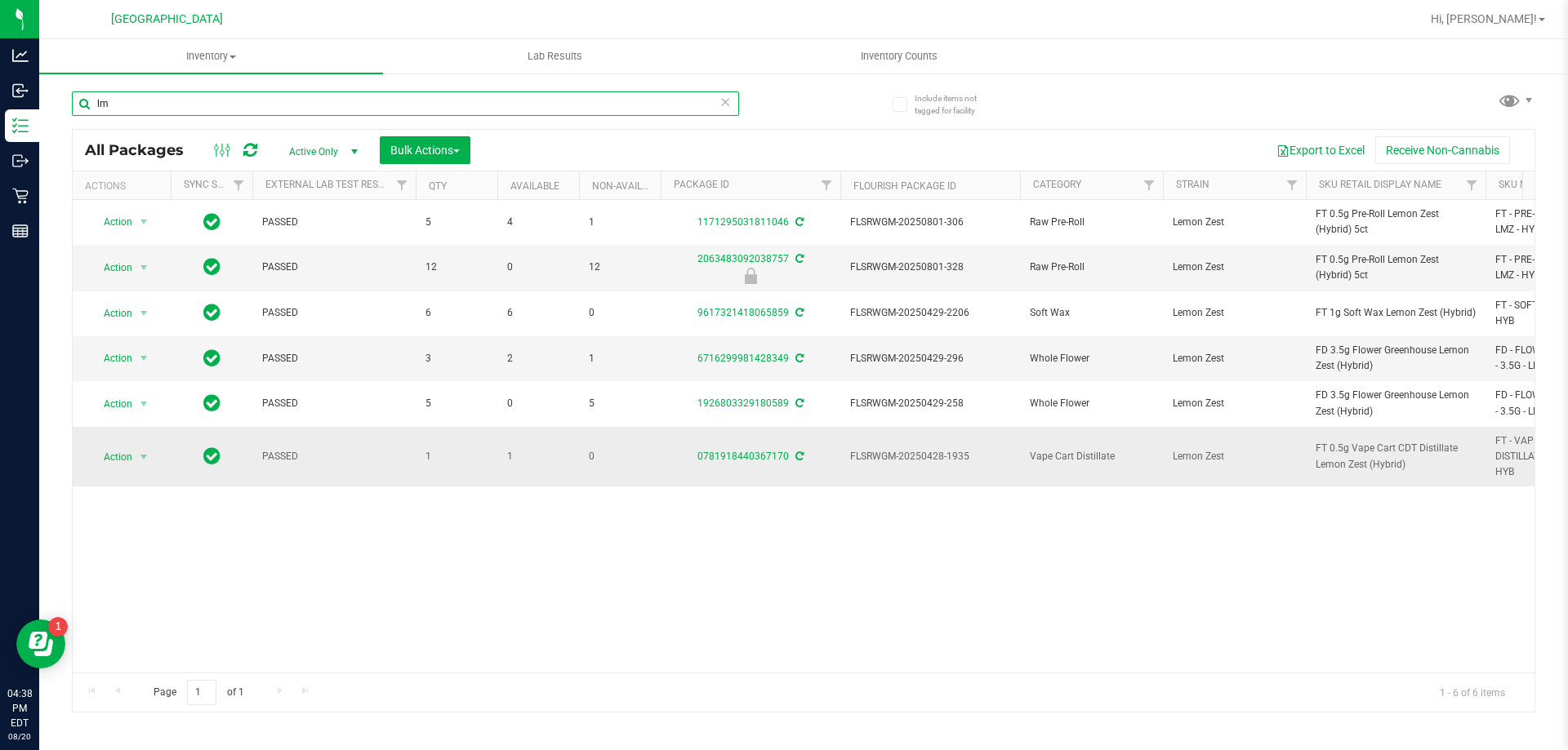
type input "l"
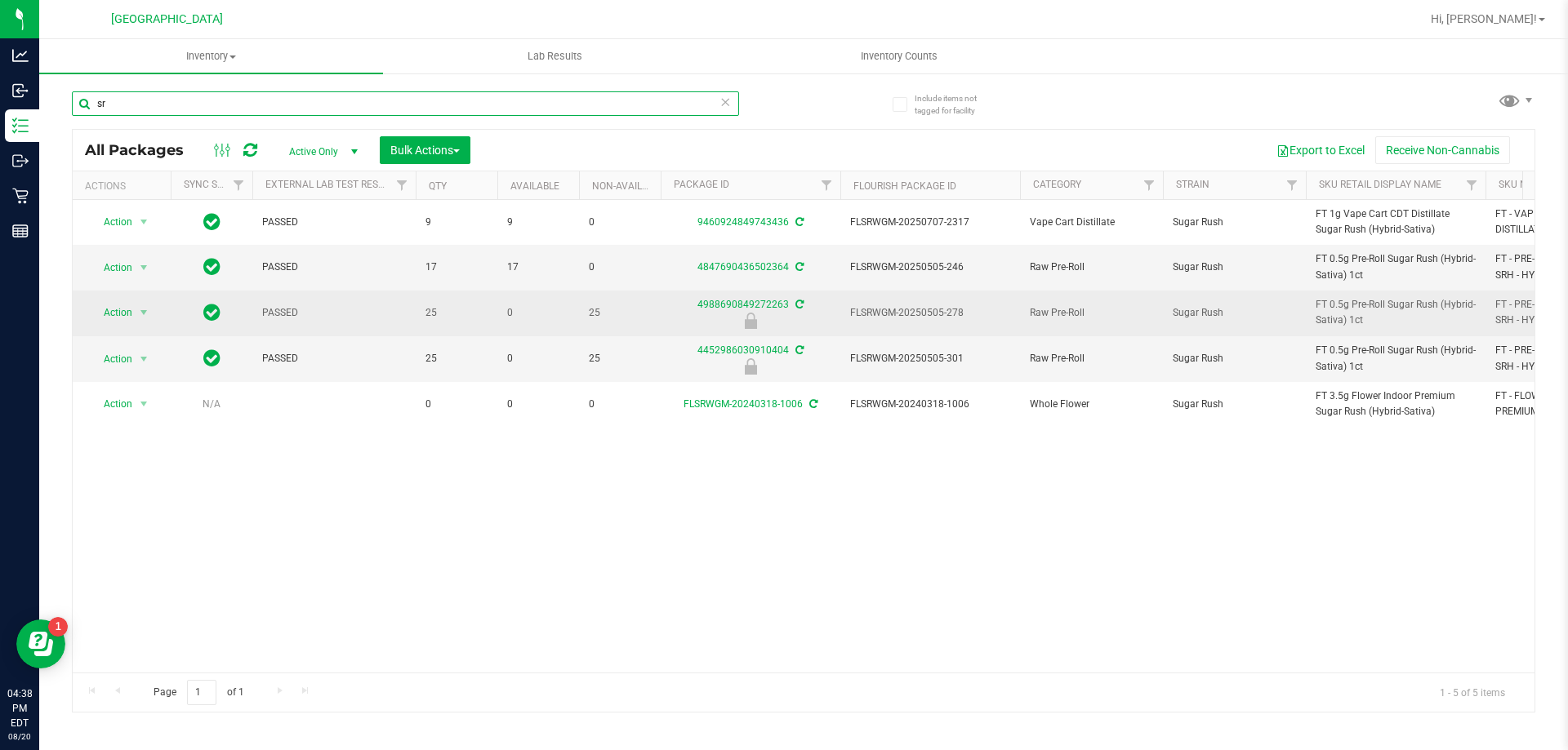
type input "s"
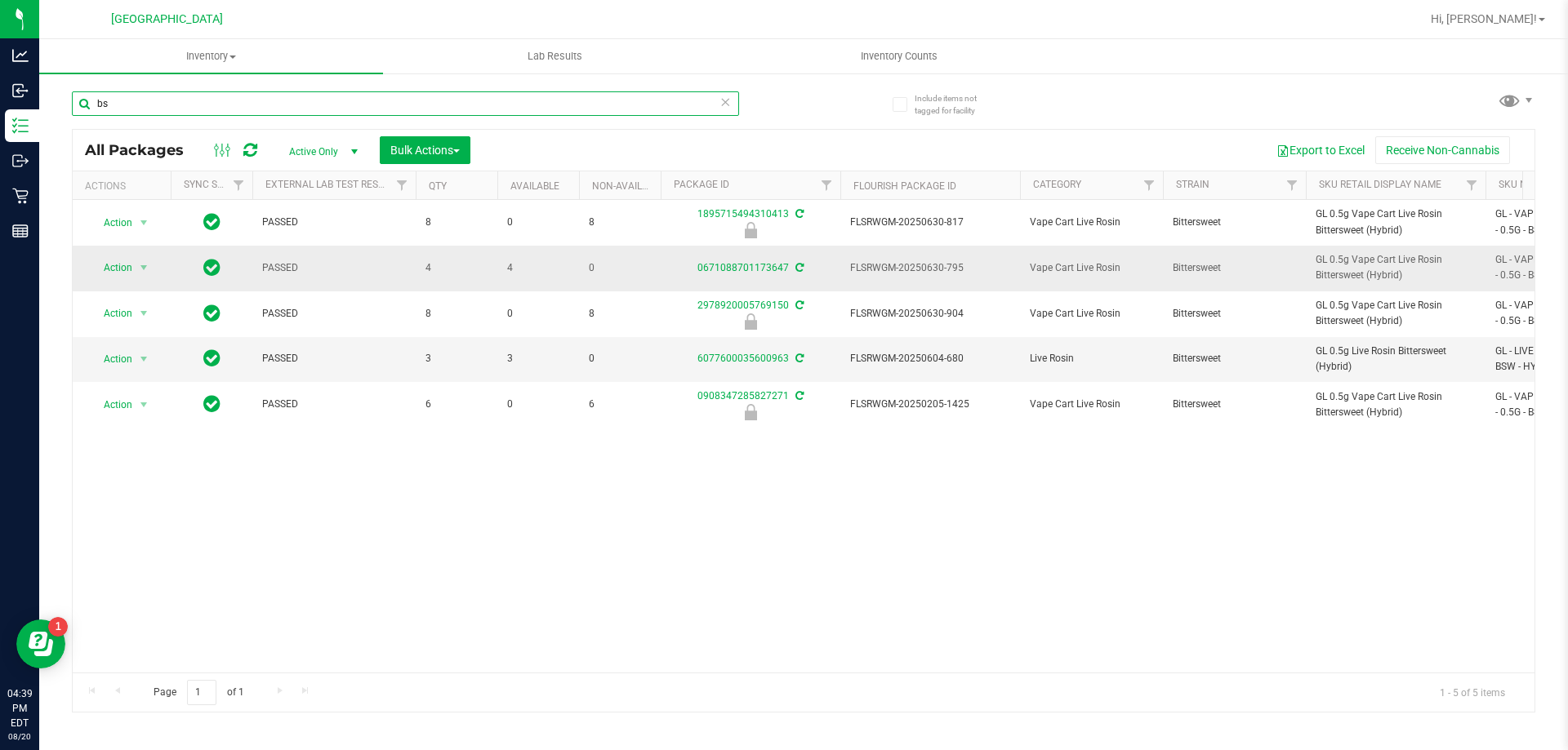
type input "b"
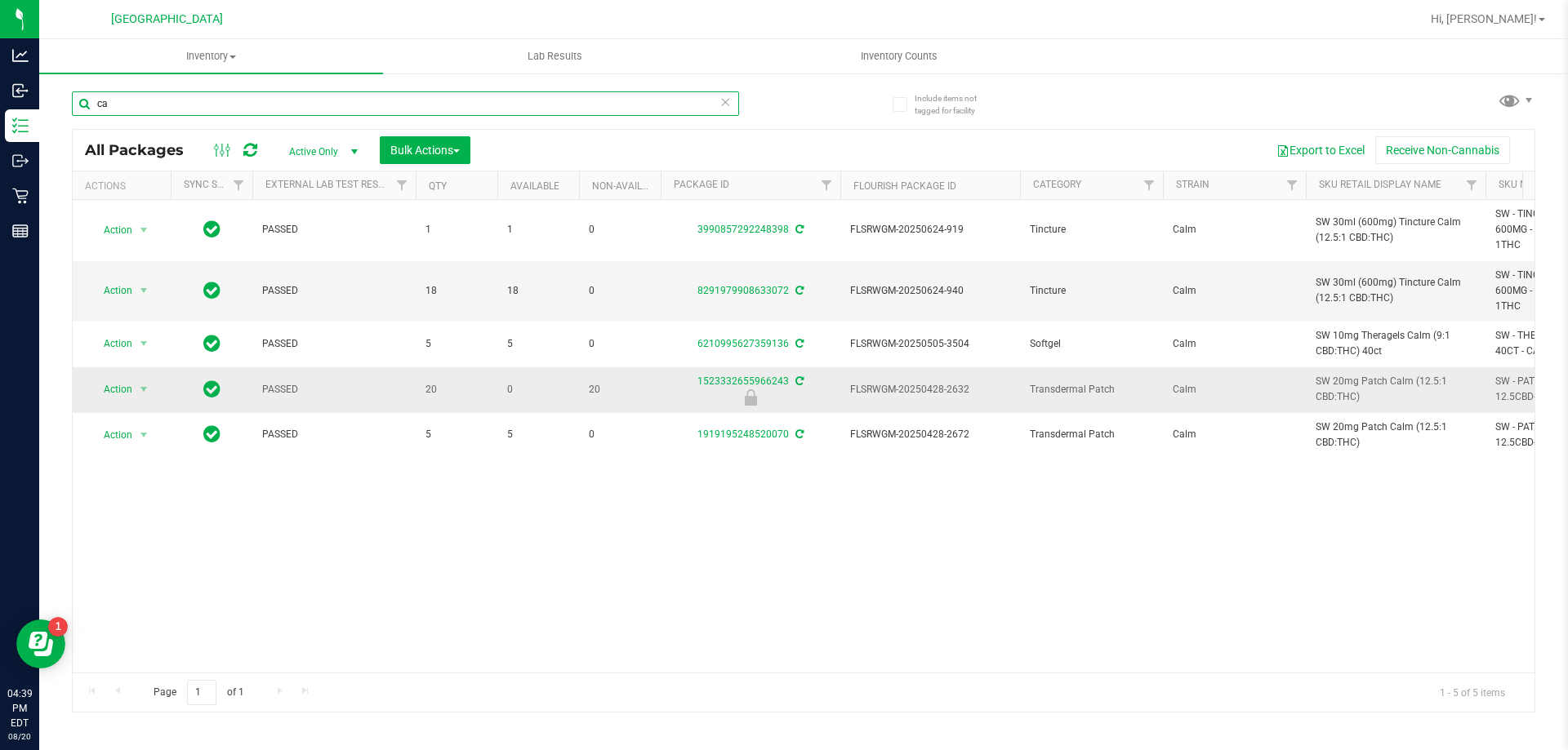
type input "c"
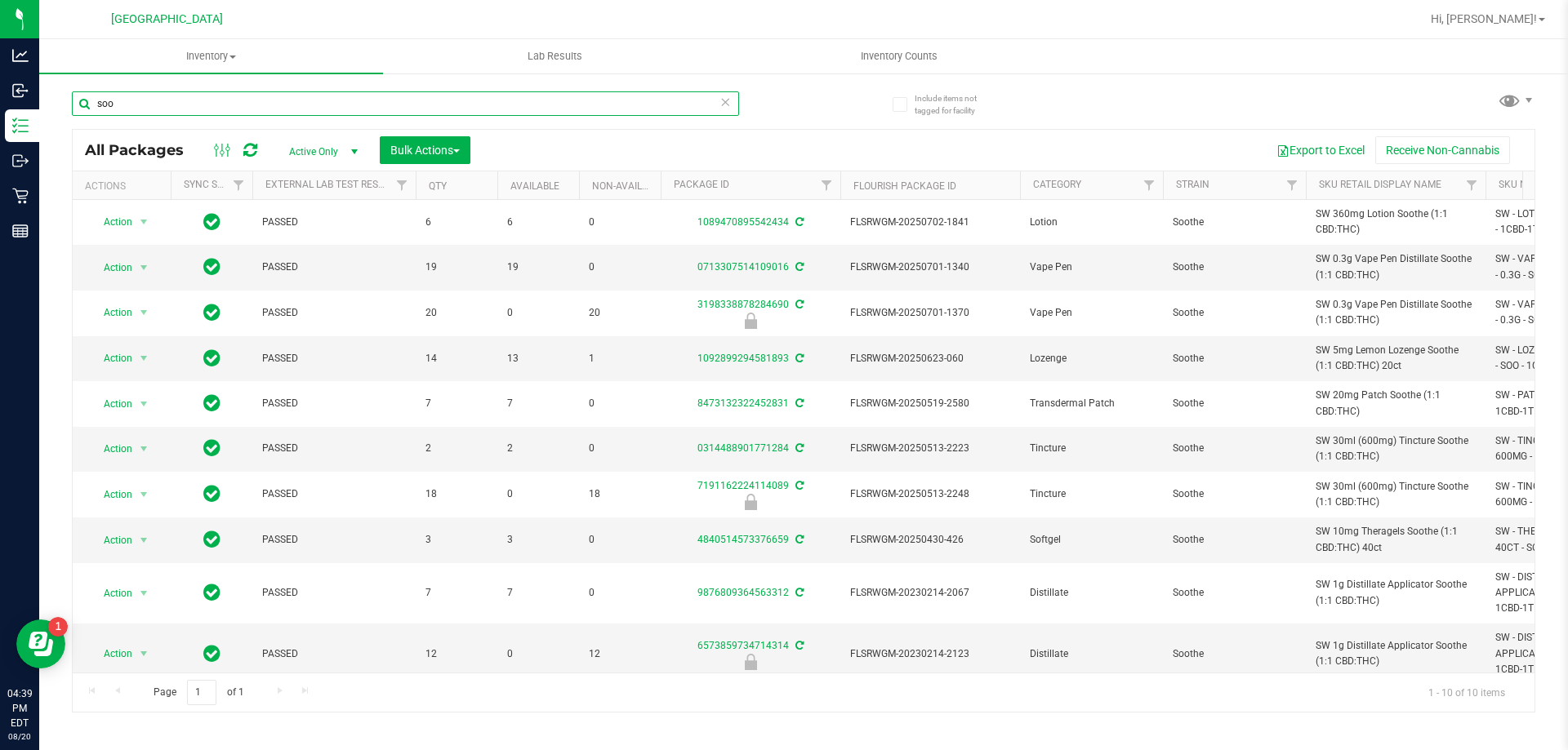
click at [115, 107] on input "soo" at bounding box center [405, 103] width 668 height 24
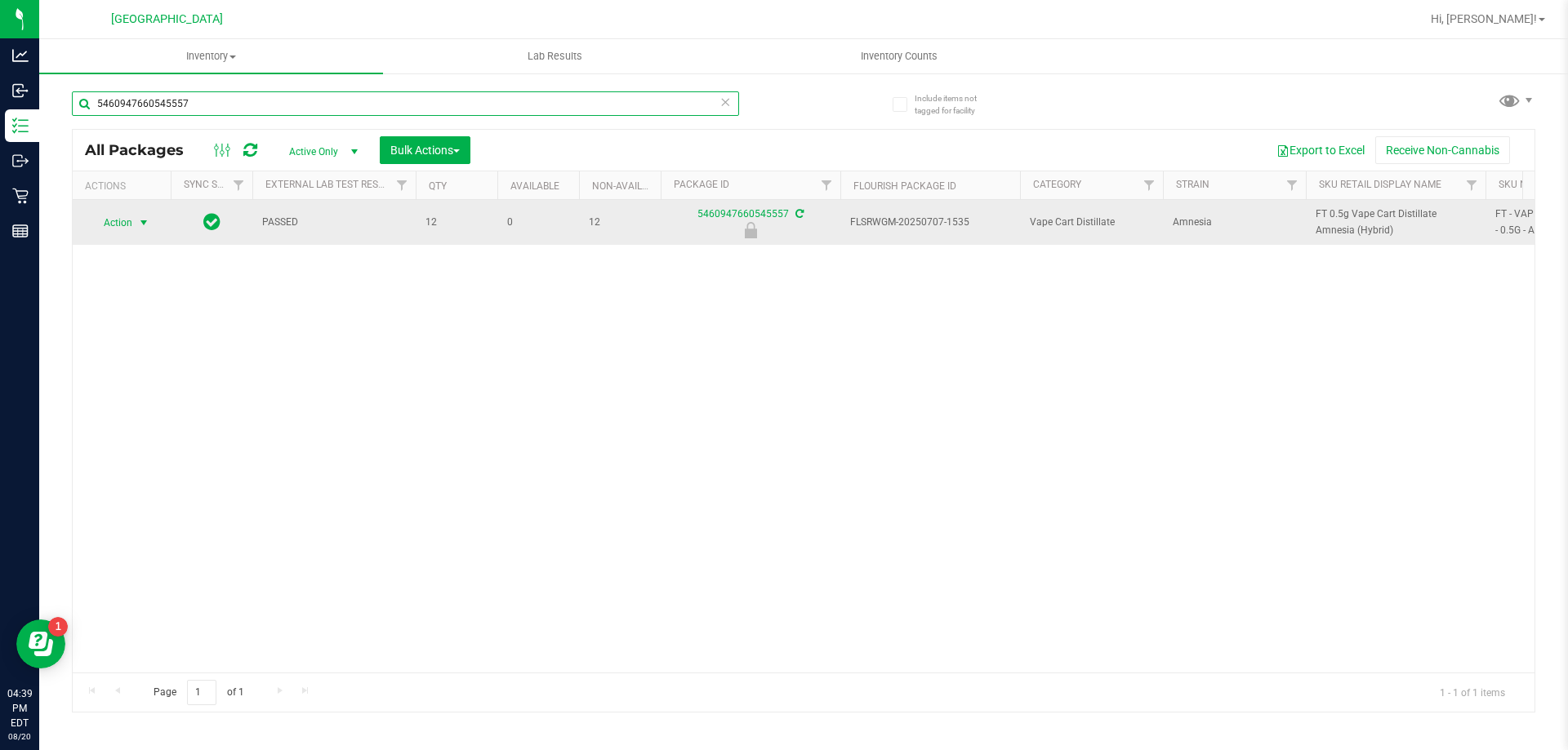
type input "5460947660545557"
click at [134, 217] on span "select" at bounding box center [144, 222] width 21 height 22
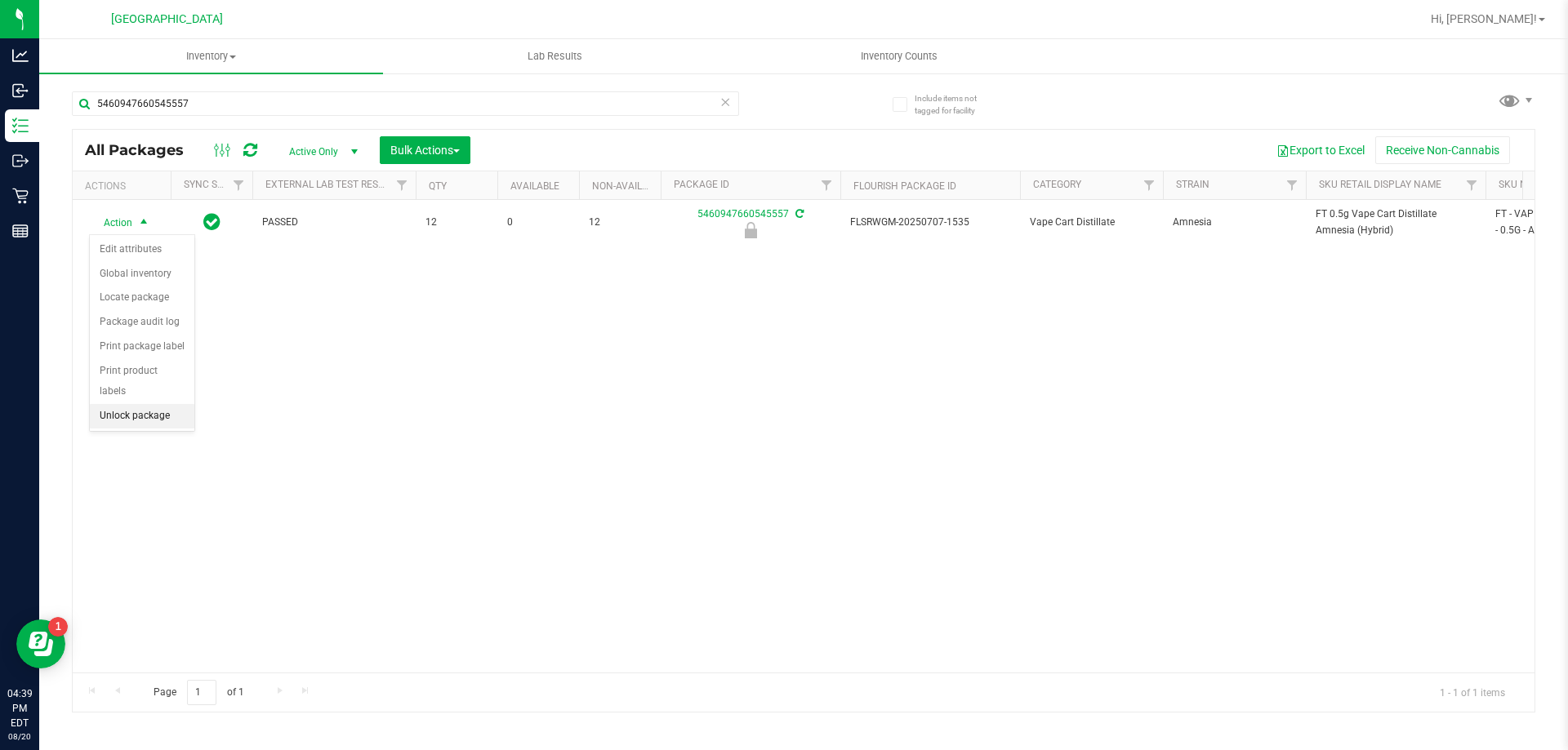
click at [126, 404] on li "Unlock package" at bounding box center [142, 416] width 104 height 24
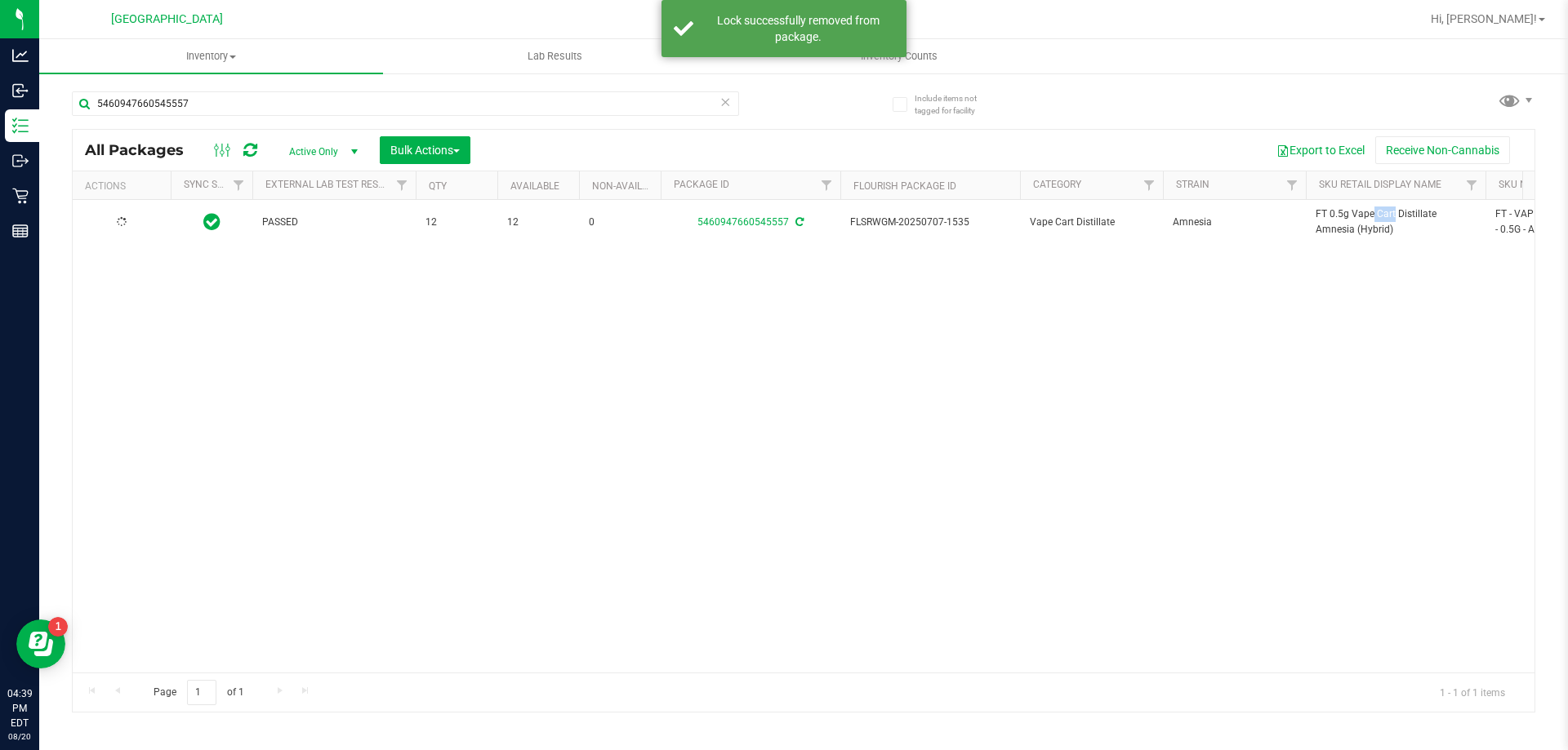
click at [782, 216] on span "FT 0.5g Vape Cart Distillate Amnesia (Hybrid)" at bounding box center [1395, 222] width 160 height 31
click at [425, 101] on input "5460947660545557" at bounding box center [405, 103] width 668 height 24
click at [427, 101] on input "5460947660545557" at bounding box center [405, 103] width 668 height 24
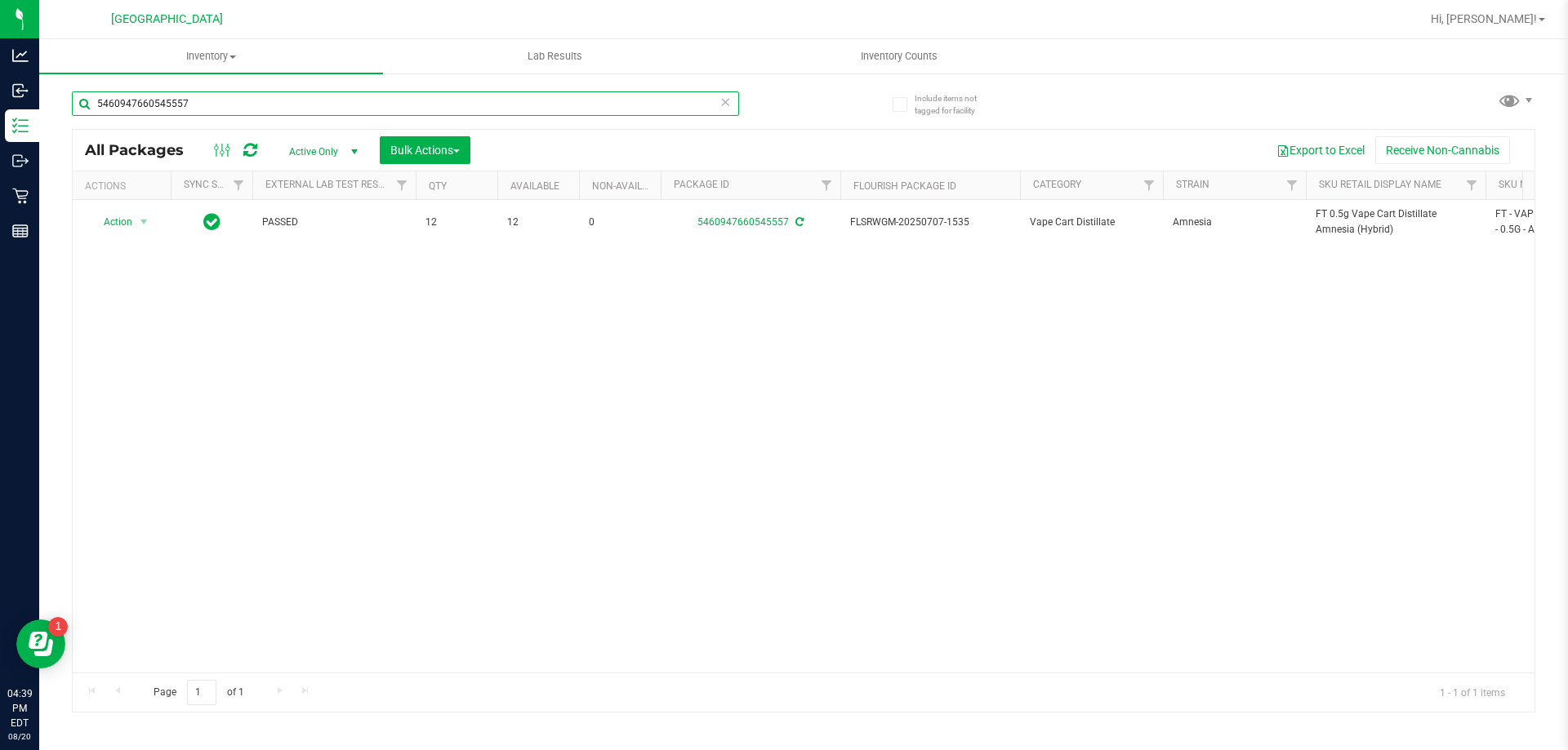
drag, startPoint x: 433, startPoint y: 97, endPoint x: 420, endPoint y: 97, distance: 13.0
click at [420, 97] on input "5460947660545557" at bounding box center [405, 103] width 668 height 24
paste input "FT 0.5g Vape Cart Distillate Amnesia (Hybrid)"
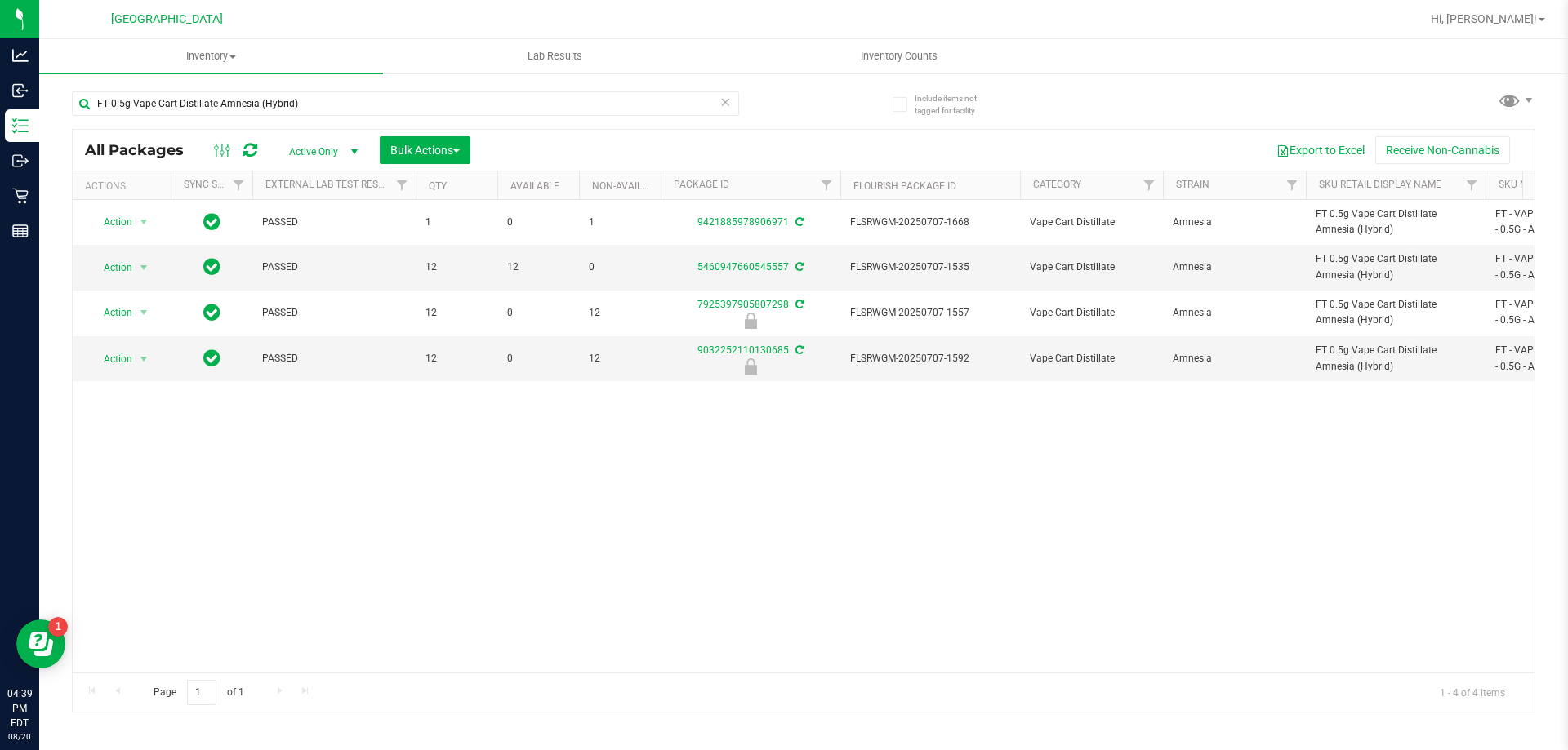
click at [586, 500] on div "Action Action Adjust qty Create package Edit attributes Global inventory Locate…" at bounding box center [803, 437] width 1462 height 472
click at [192, 98] on input "FT 0.5g Vape Cart Distillate Amnesia (Hybrid)" at bounding box center [405, 103] width 668 height 24
click at [191, 99] on input "FT 0.5g Vape Cart Distillate Amnesia (Hybrid)" at bounding box center [405, 103] width 668 height 24
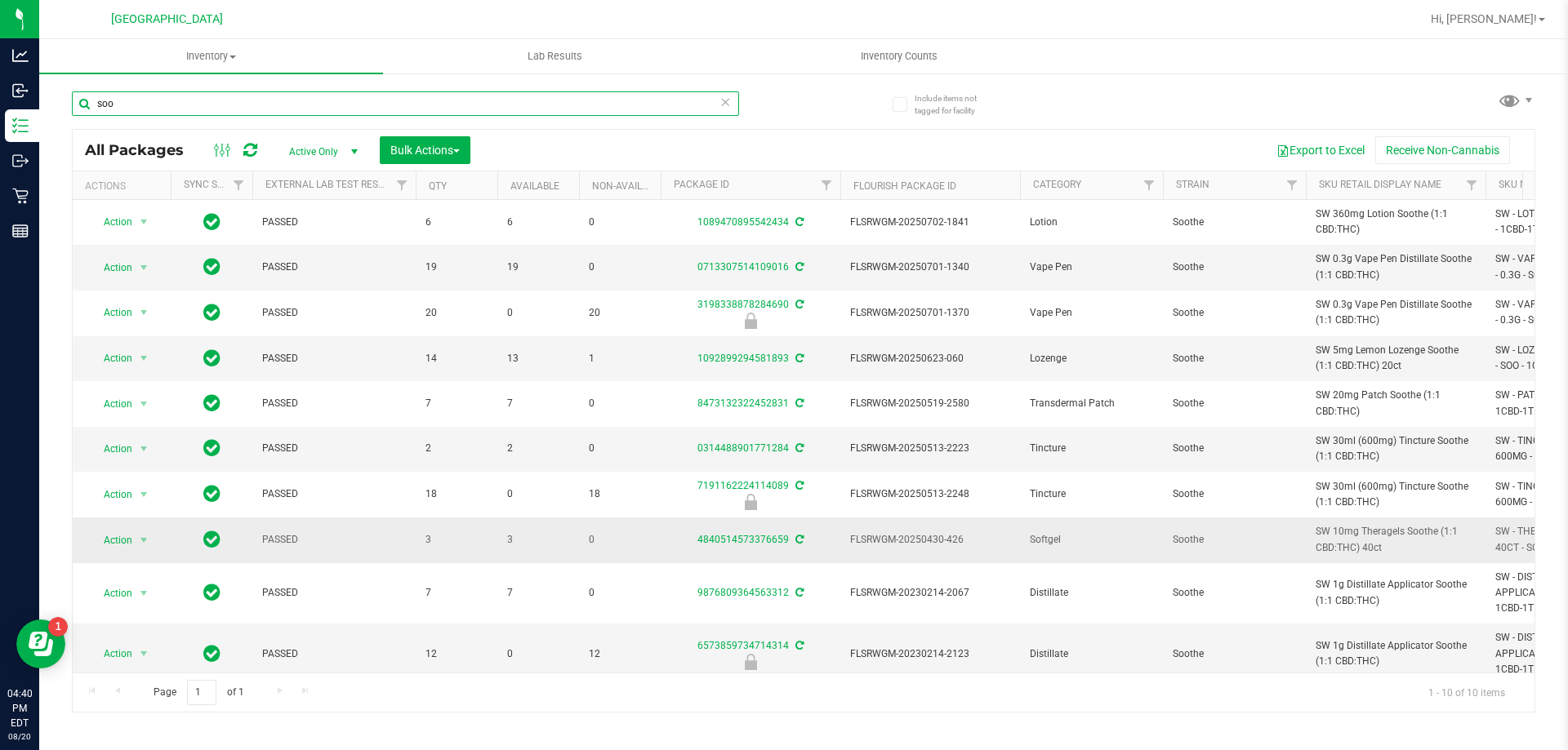
scroll to position [40, 0]
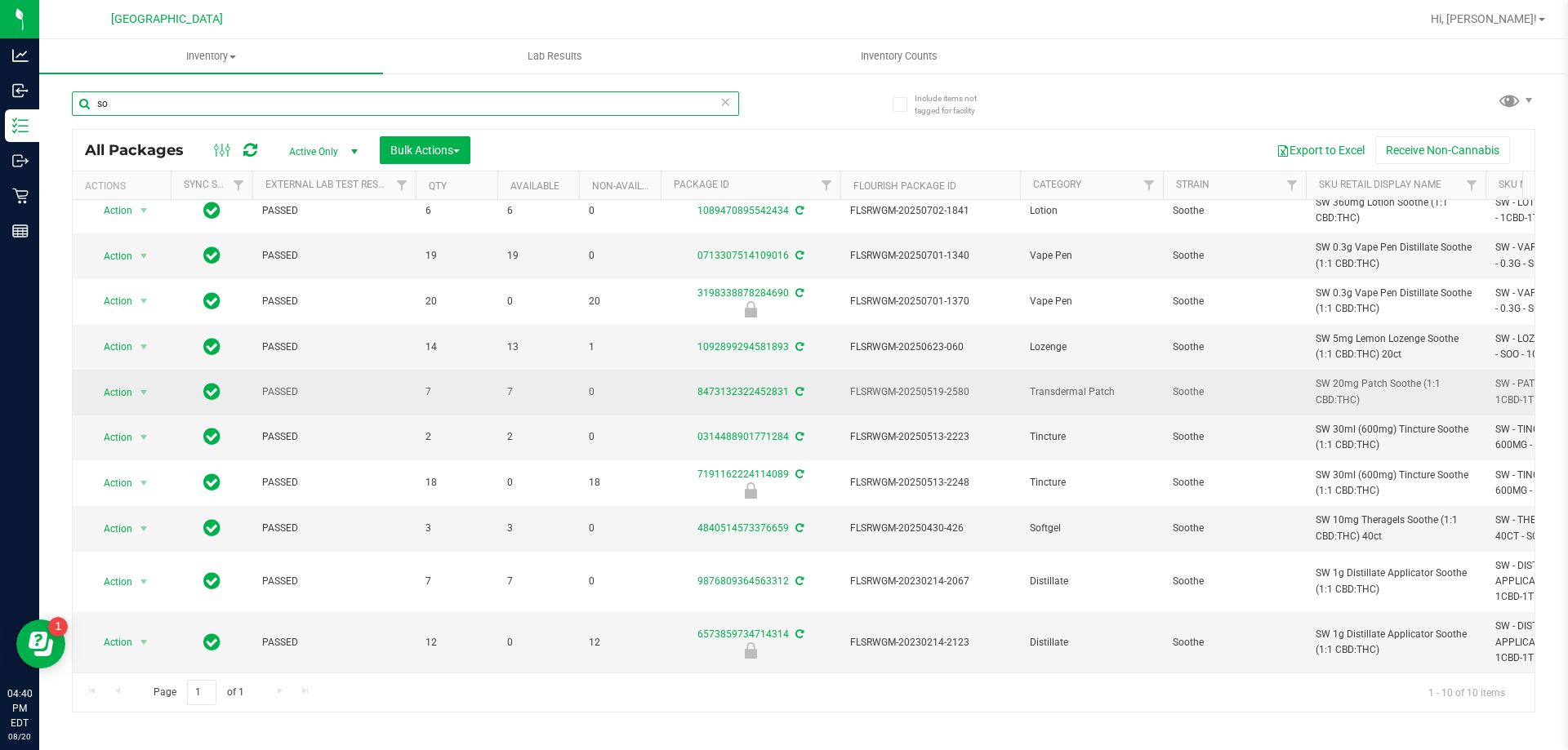
type input "s"
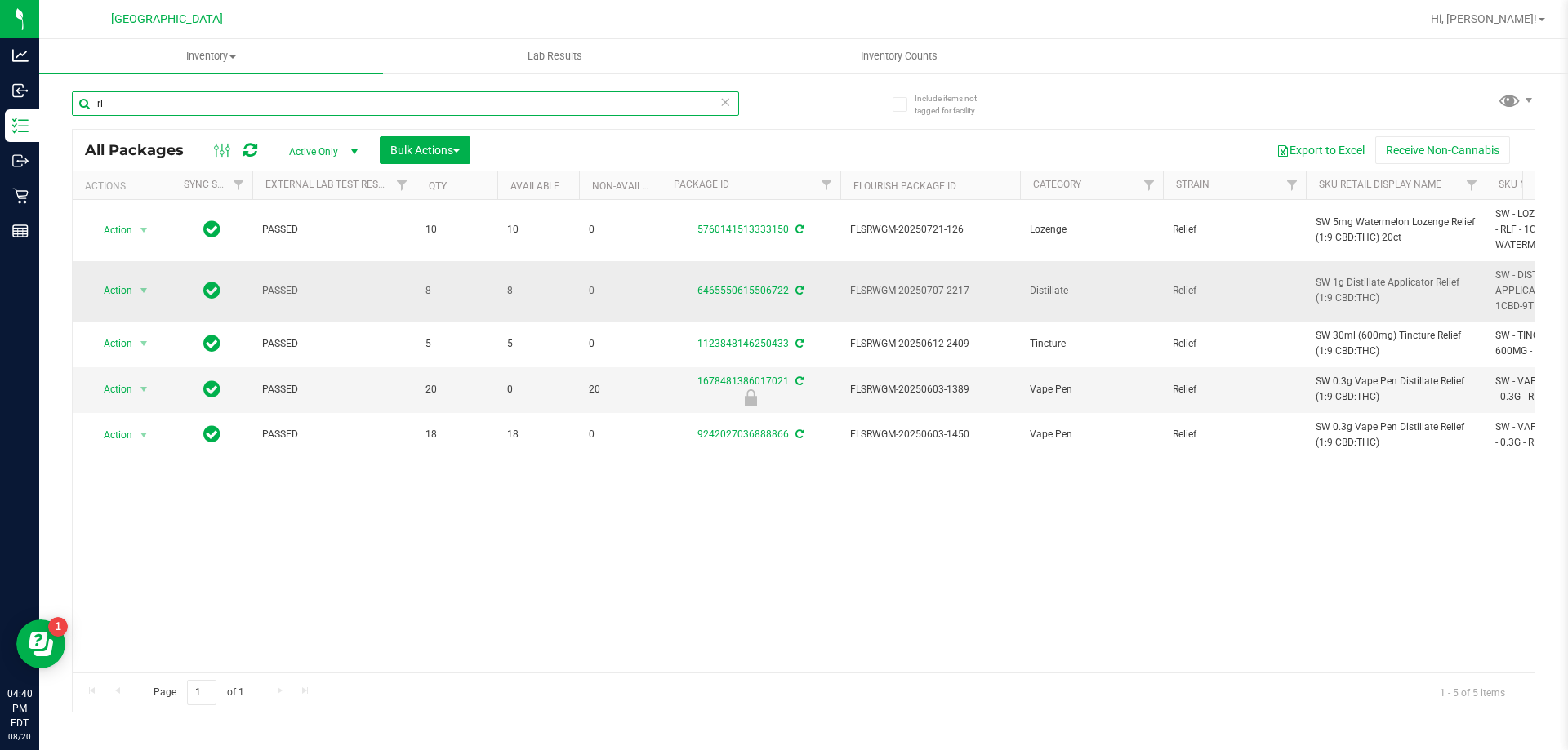
type input "r"
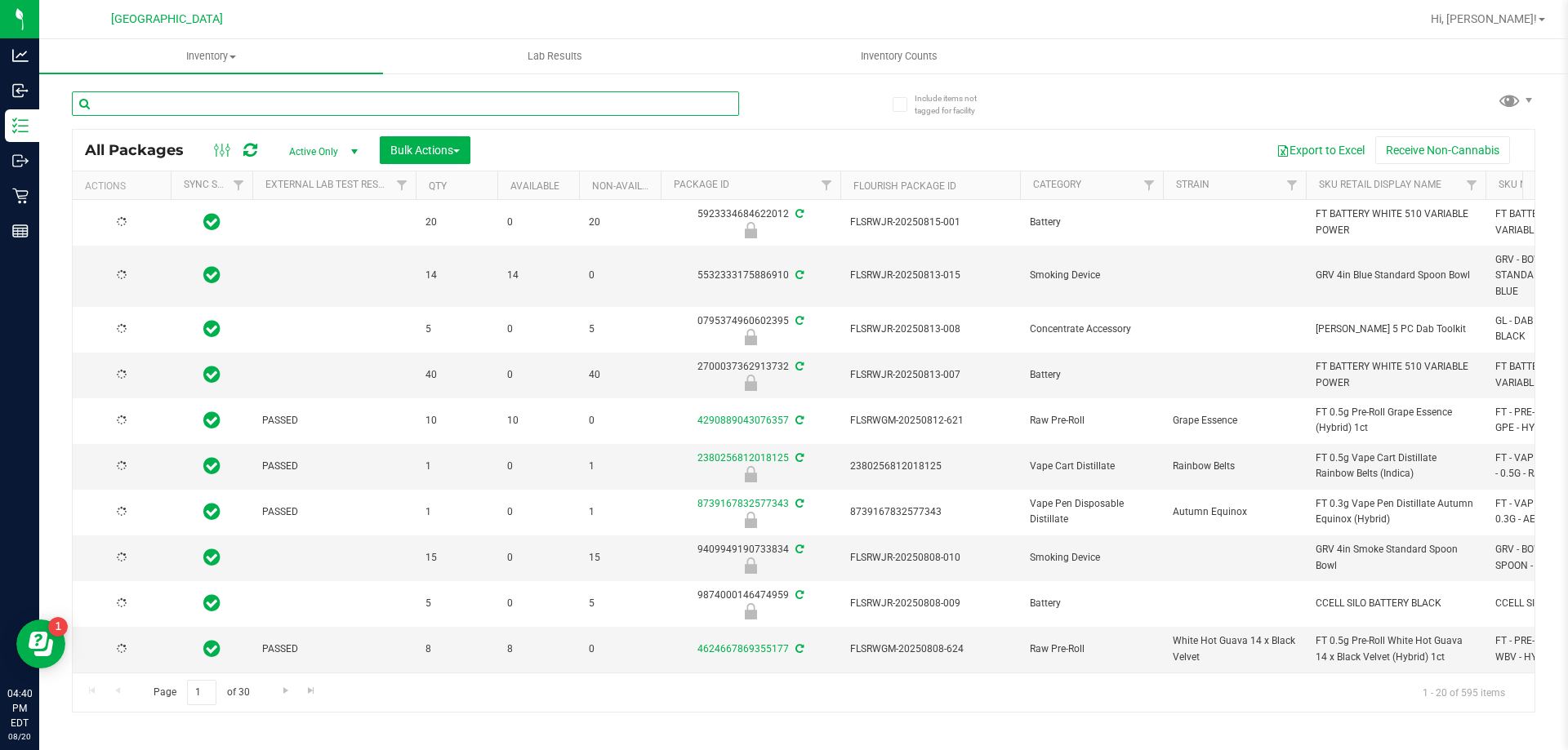
type input "a"
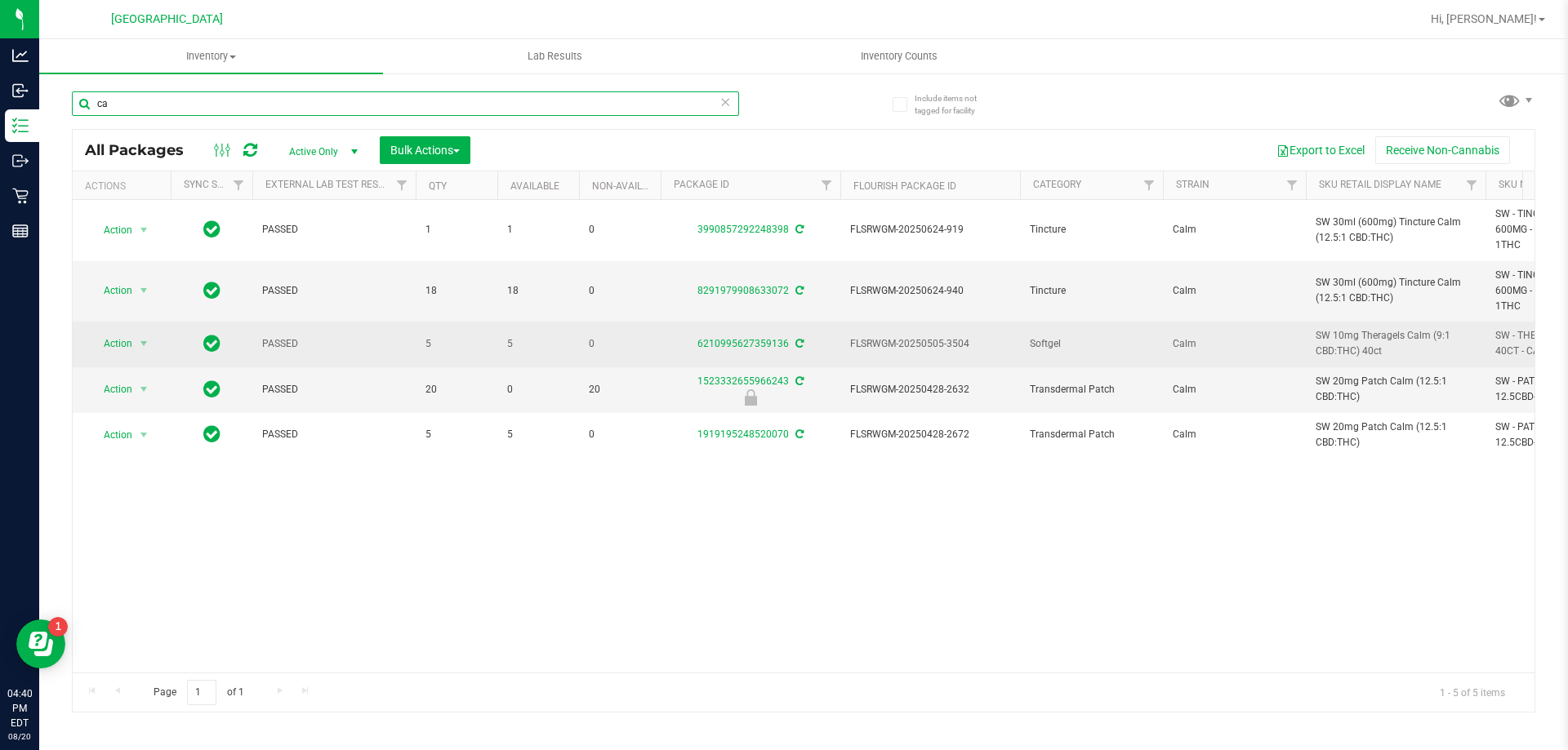
type input "c"
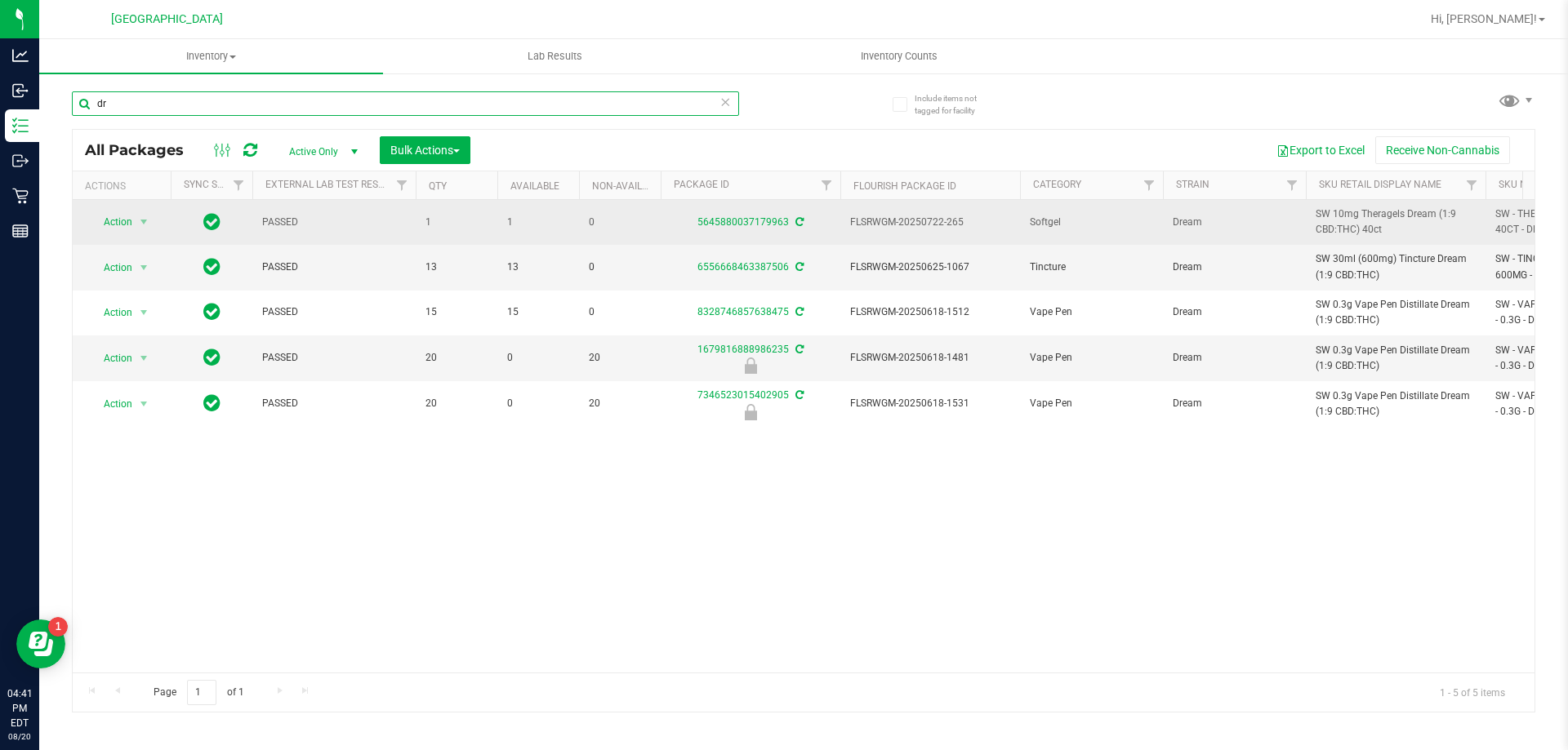
type input "d"
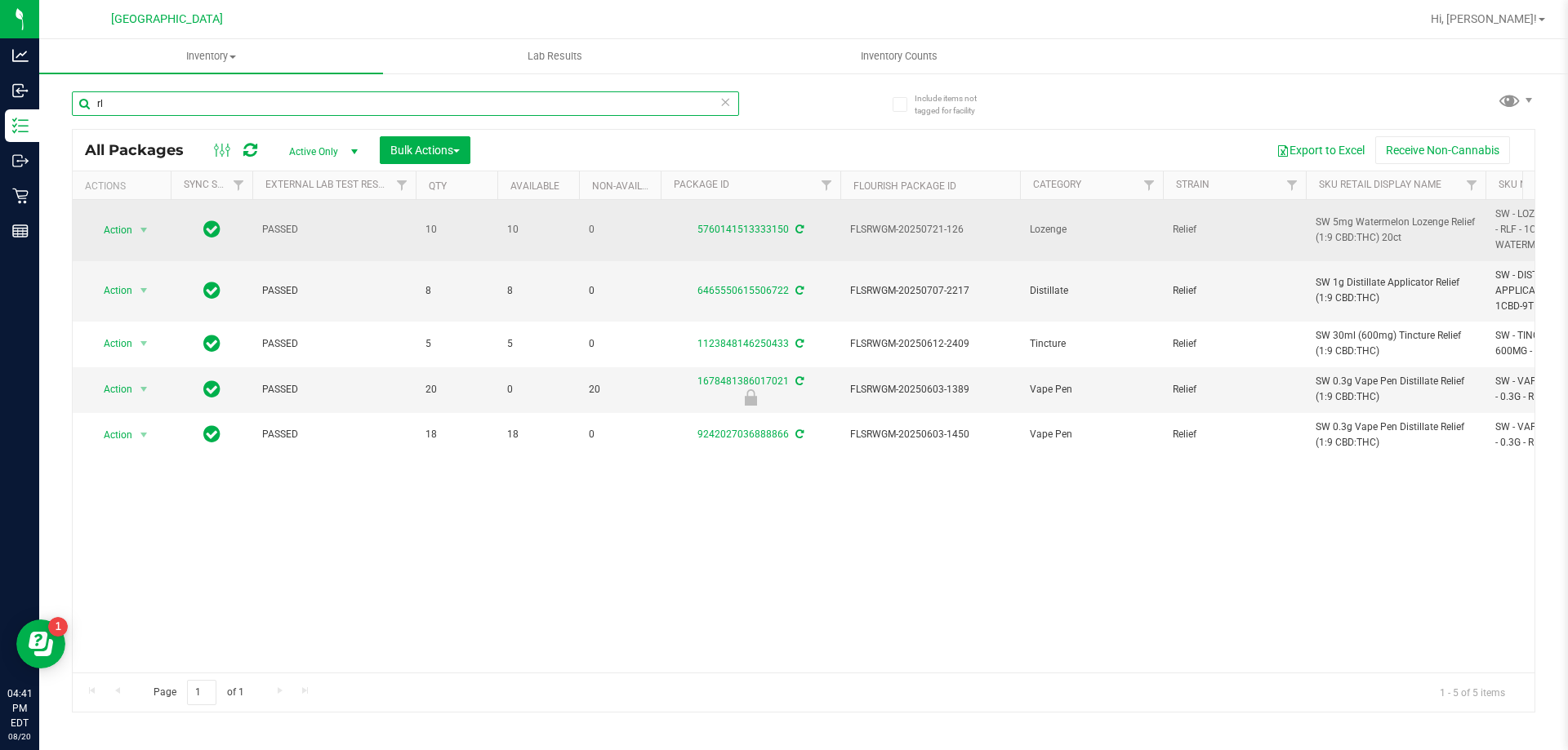
type input "r"
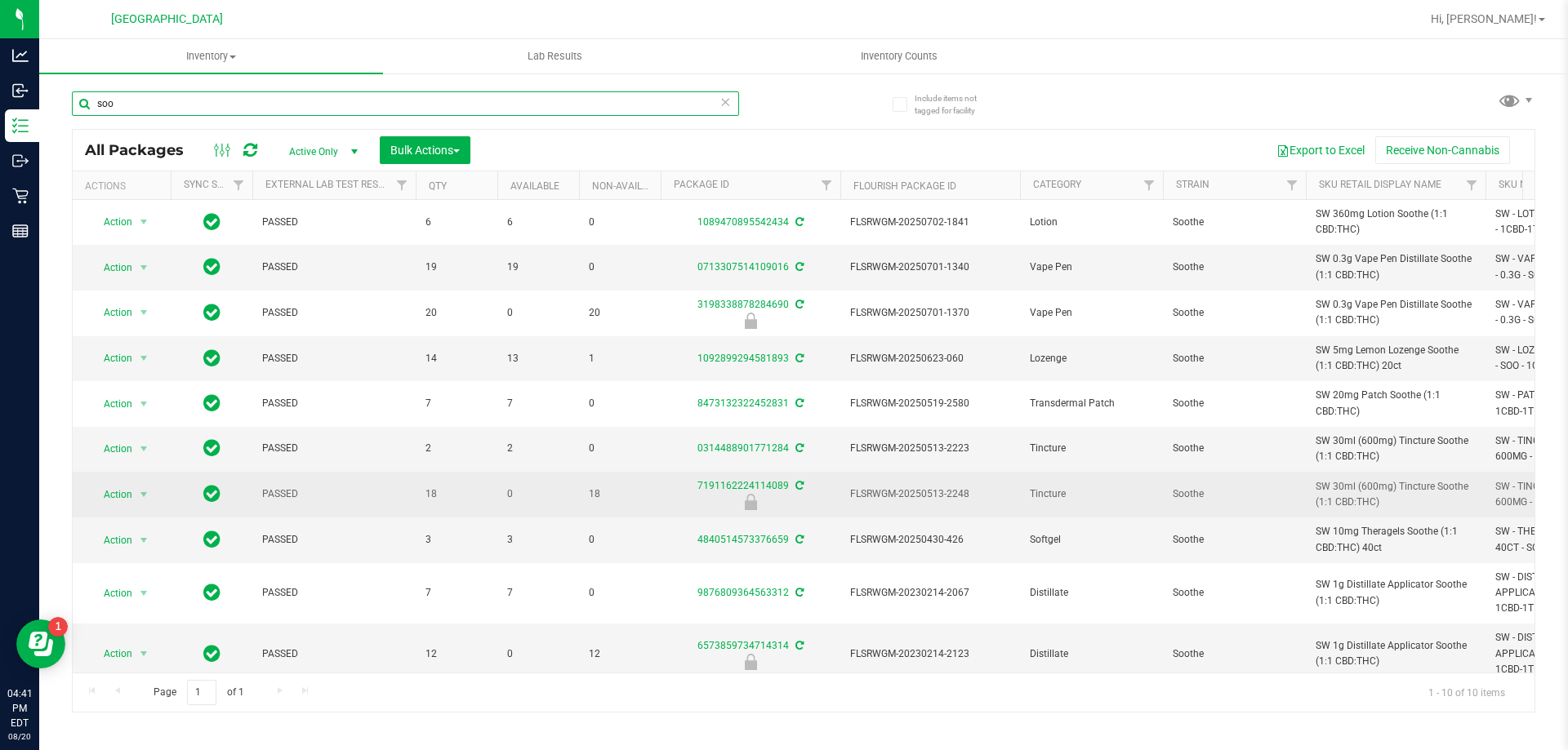
scroll to position [40, 0]
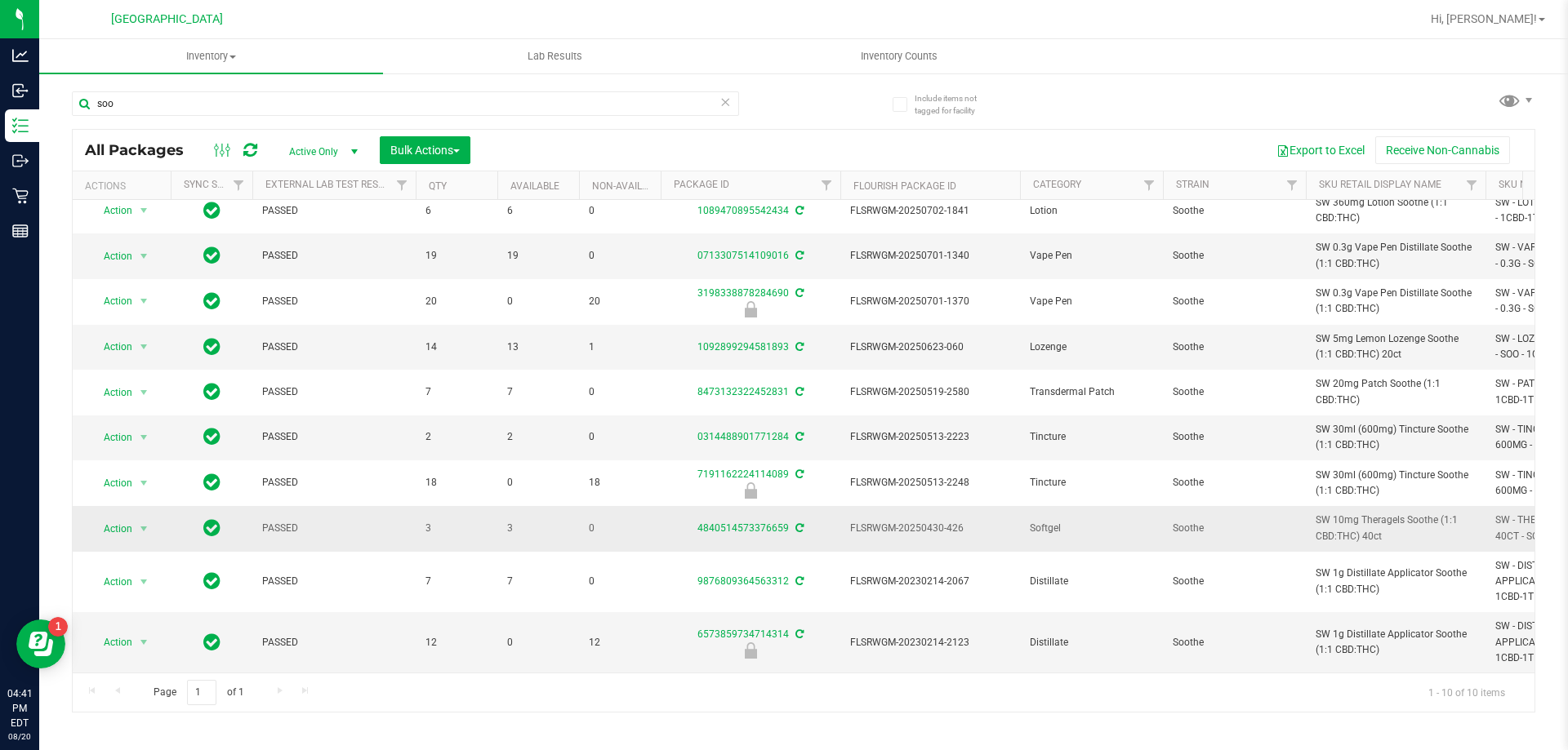
click at [782, 513] on span "SW 10mg Theragels Soothe (1:1 CBD:THC) 40ct" at bounding box center [1395, 528] width 160 height 31
copy tr "SW 10mg Theragels Soothe (1:1 CBD:THC) 40ct"
click at [144, 99] on input "soo" at bounding box center [405, 103] width 668 height 24
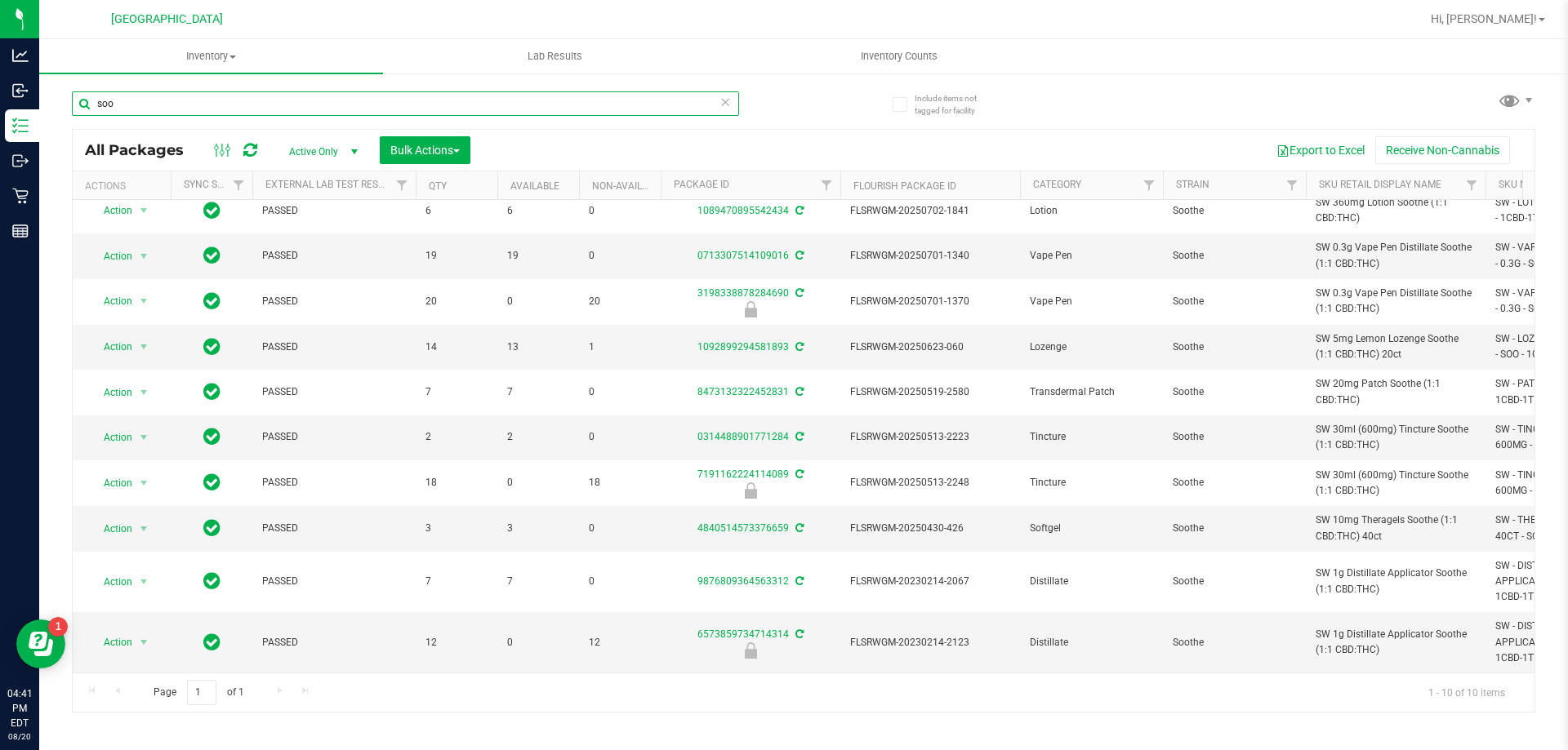
click at [144, 99] on input "soo" at bounding box center [405, 103] width 668 height 24
paste input "SW 10mg Theragels Soothe (1:1 CBD:THC) 40ct"
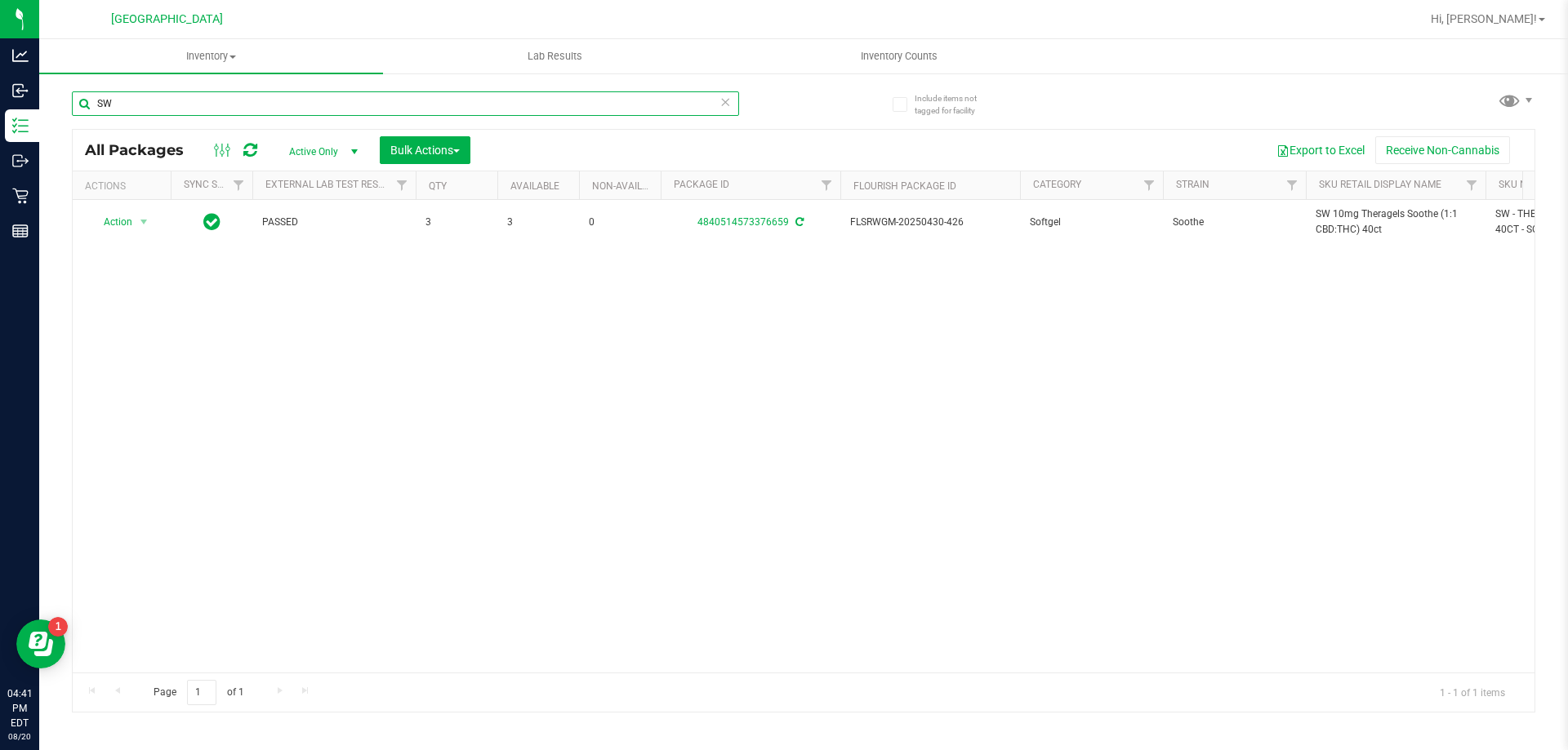
type input "S"
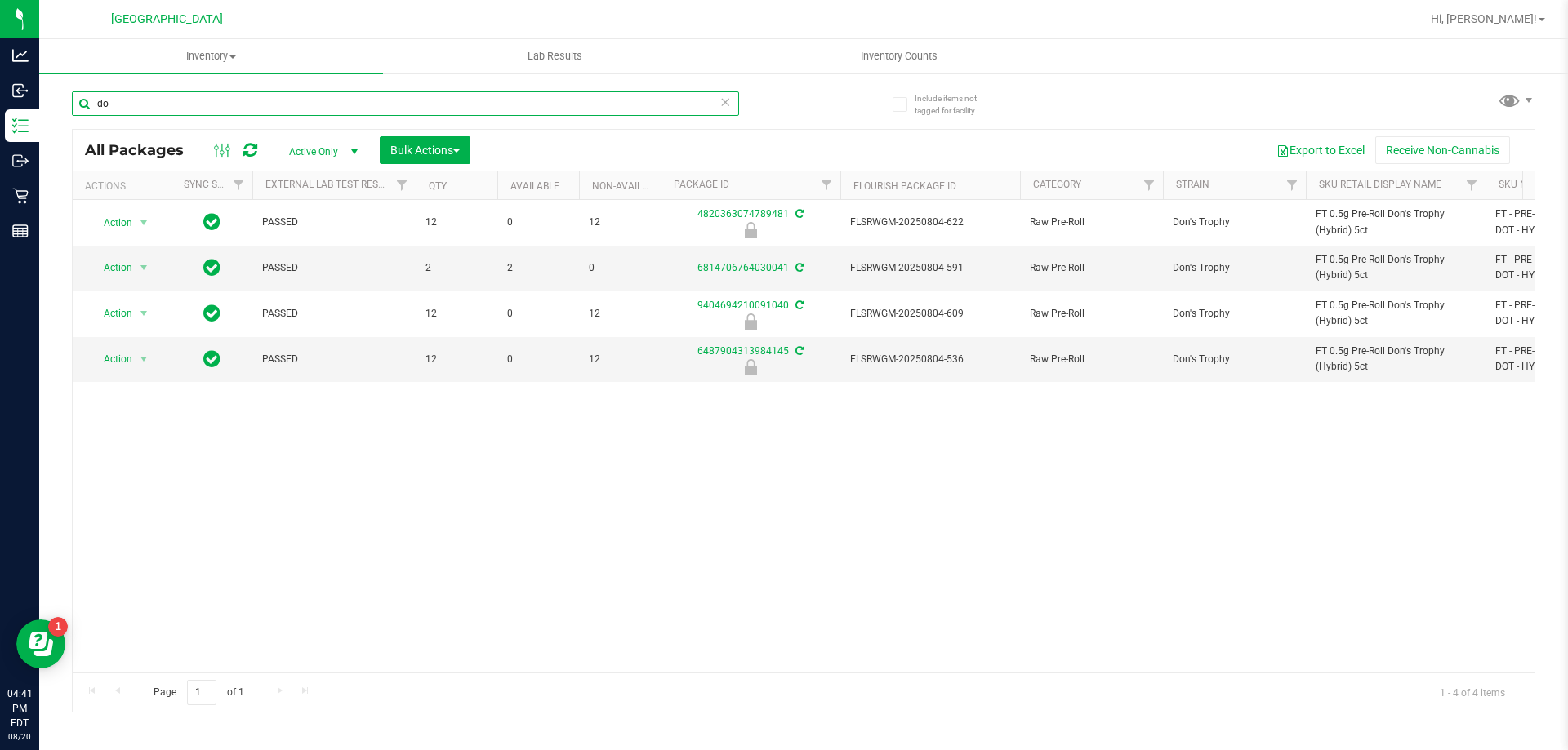
type input "d"
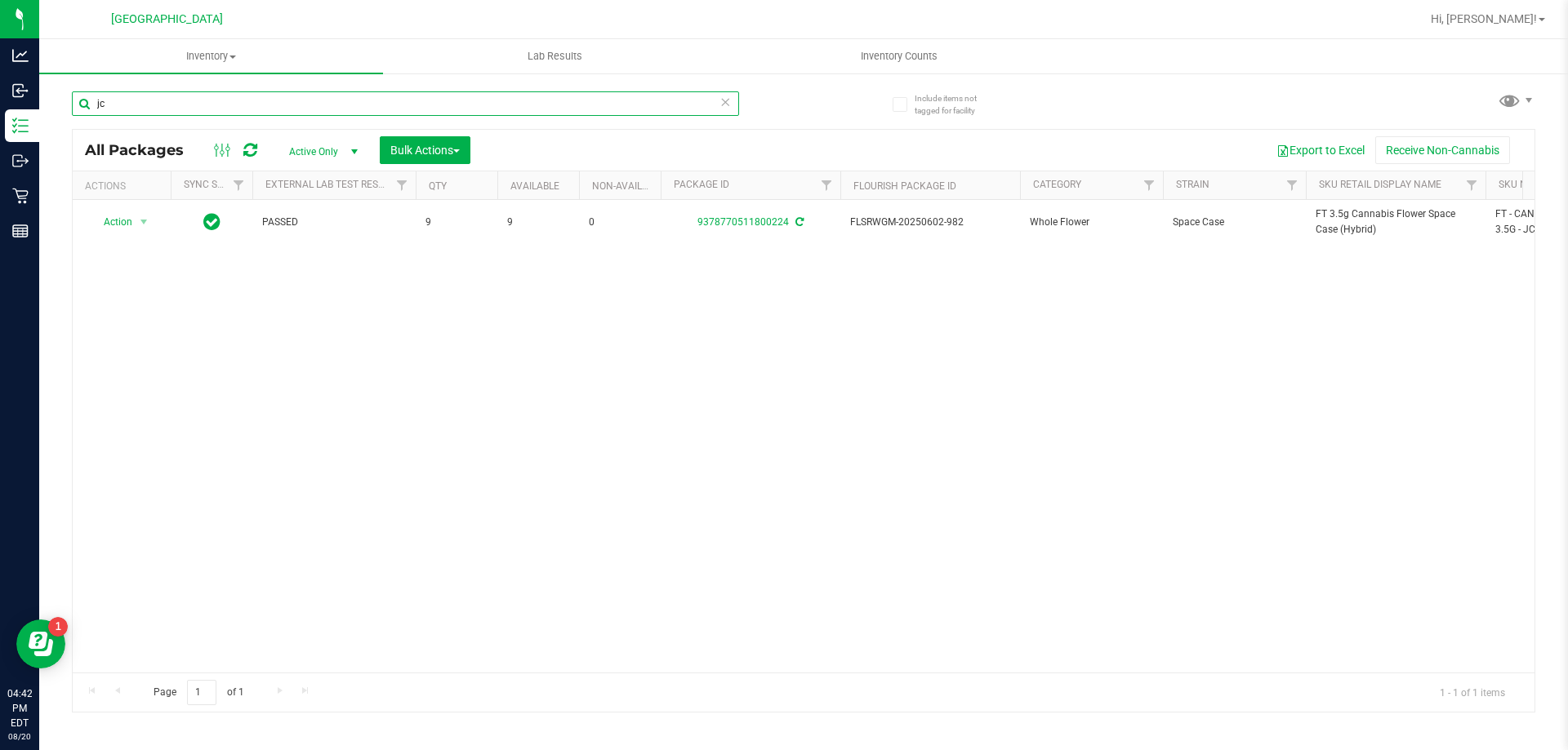
type input "j"
type input "f"
type input "j"
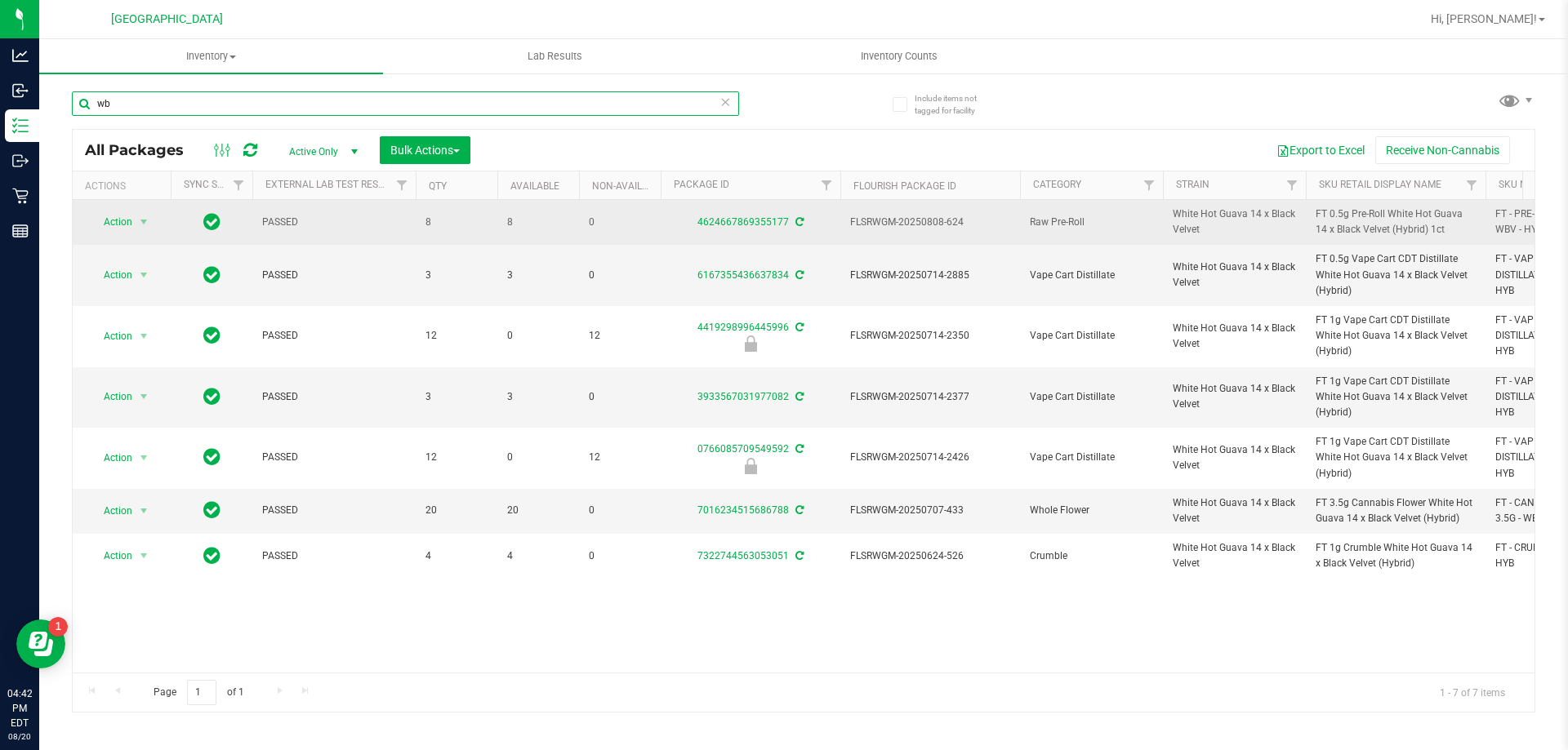
type input "w"
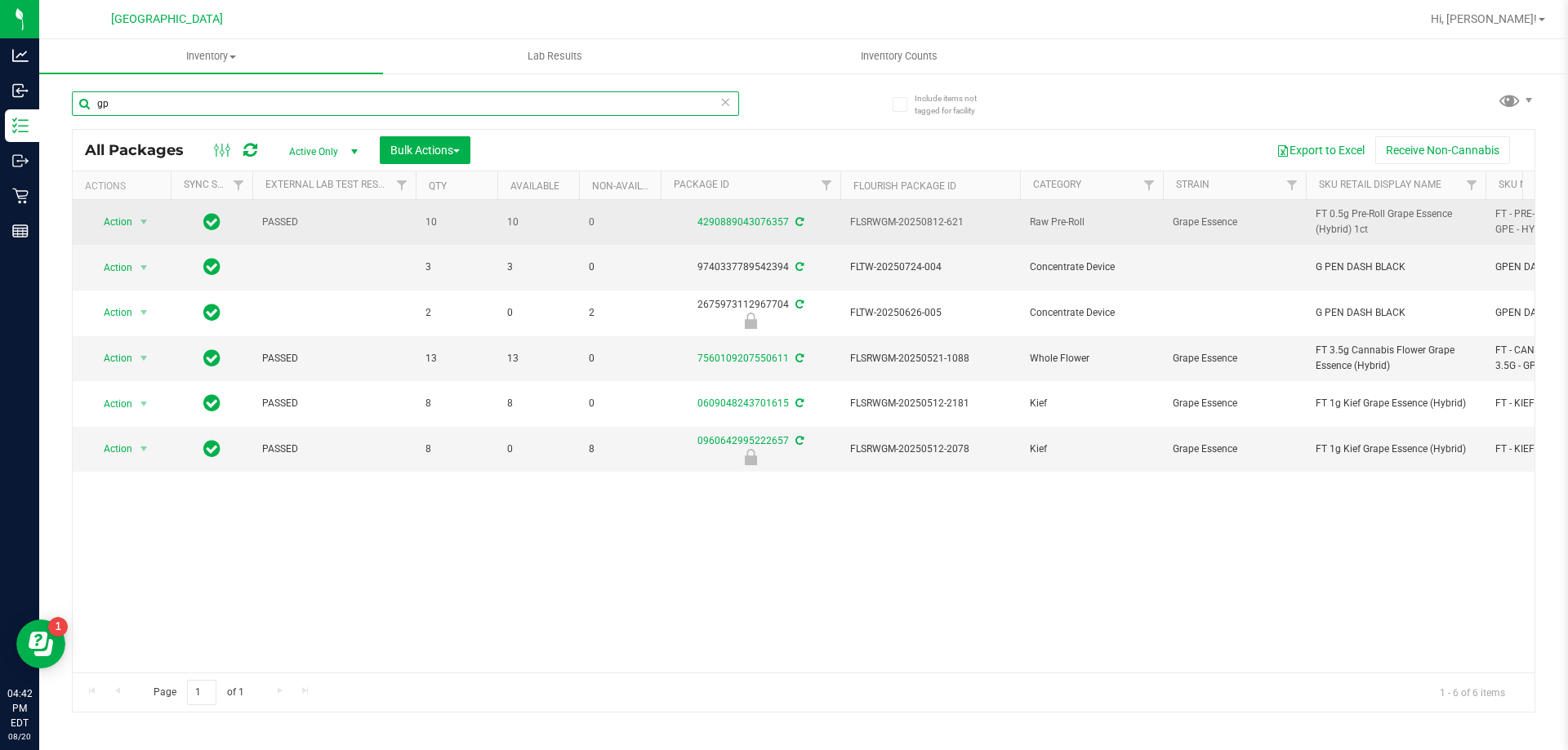
type input "g"
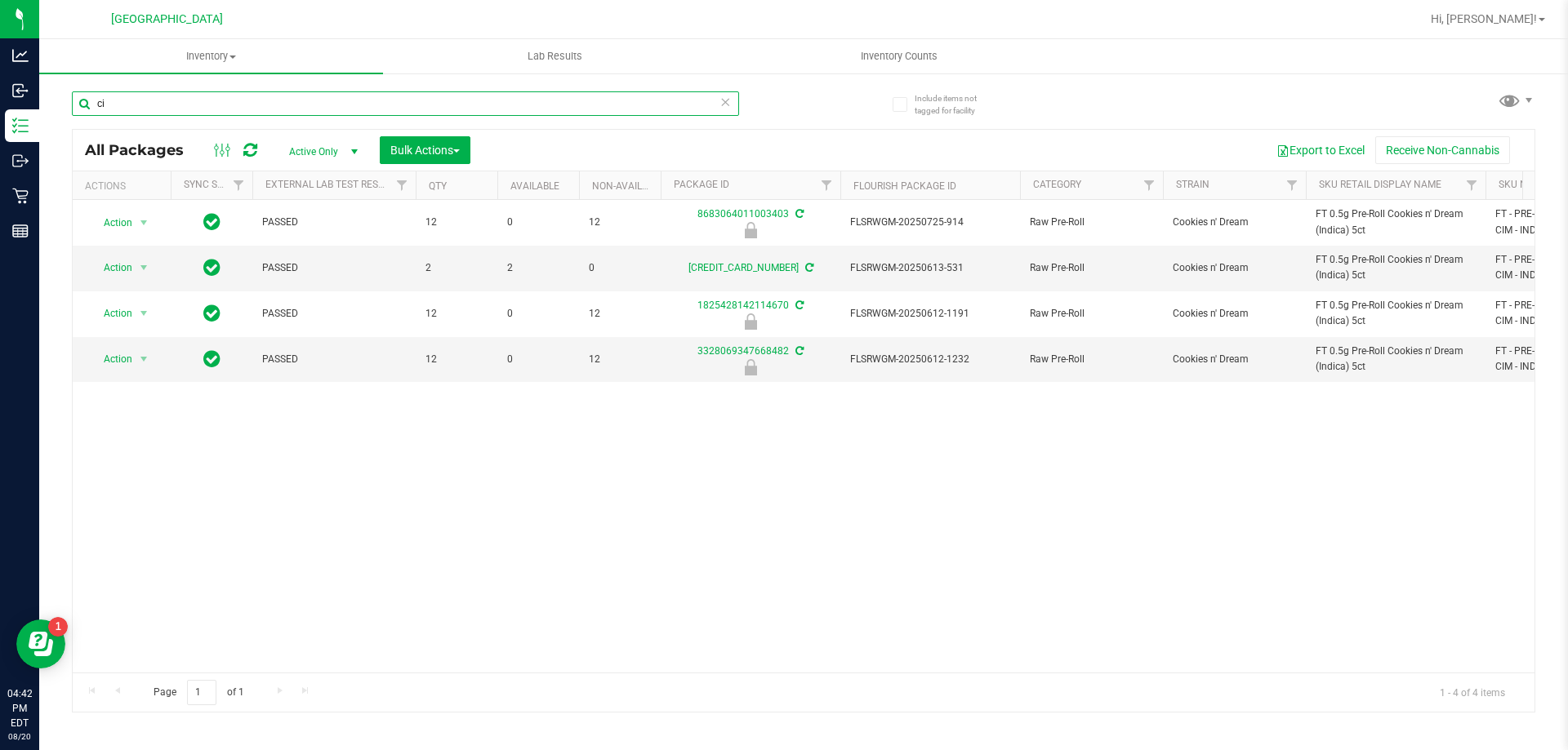
type input "c"
type input "b"
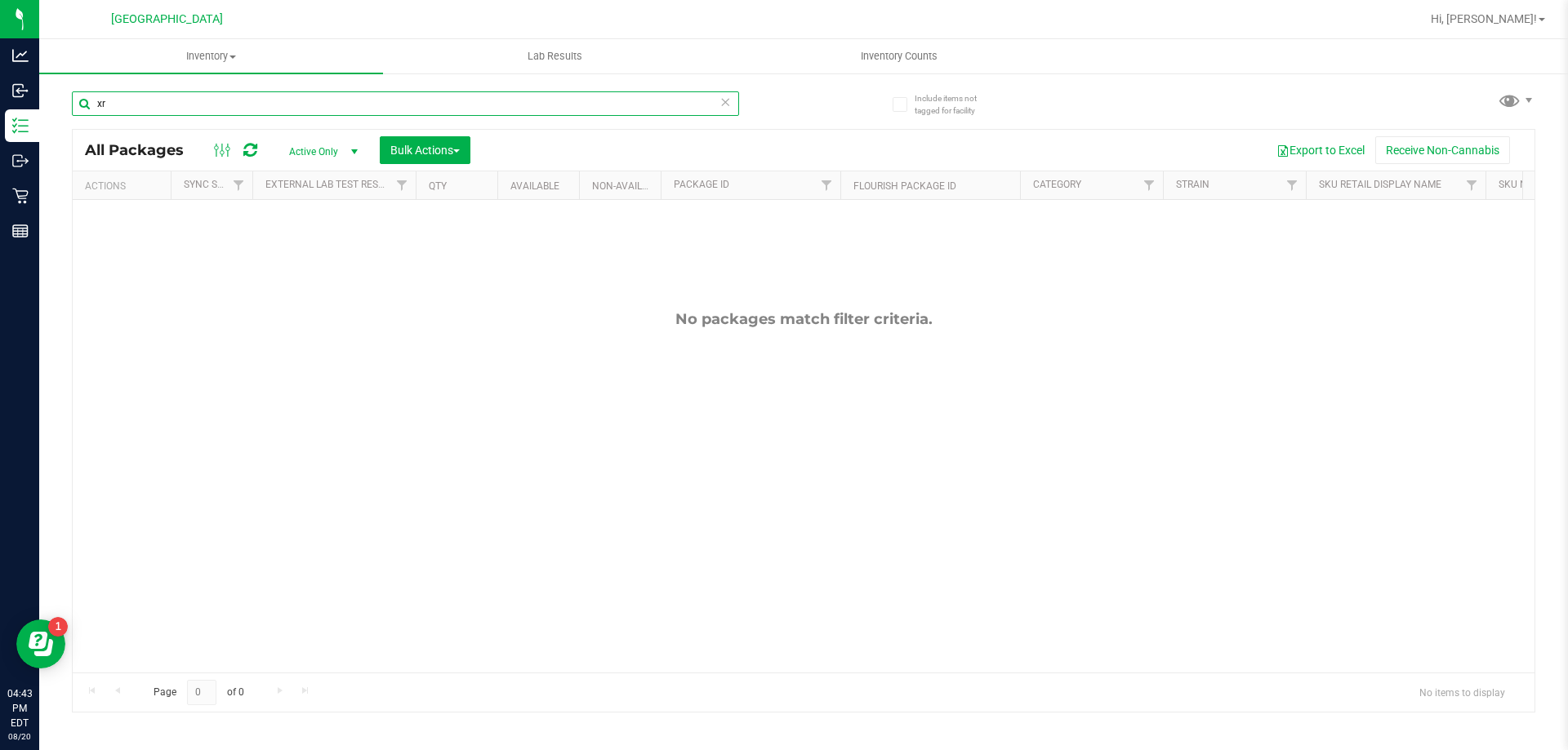
type input "x"
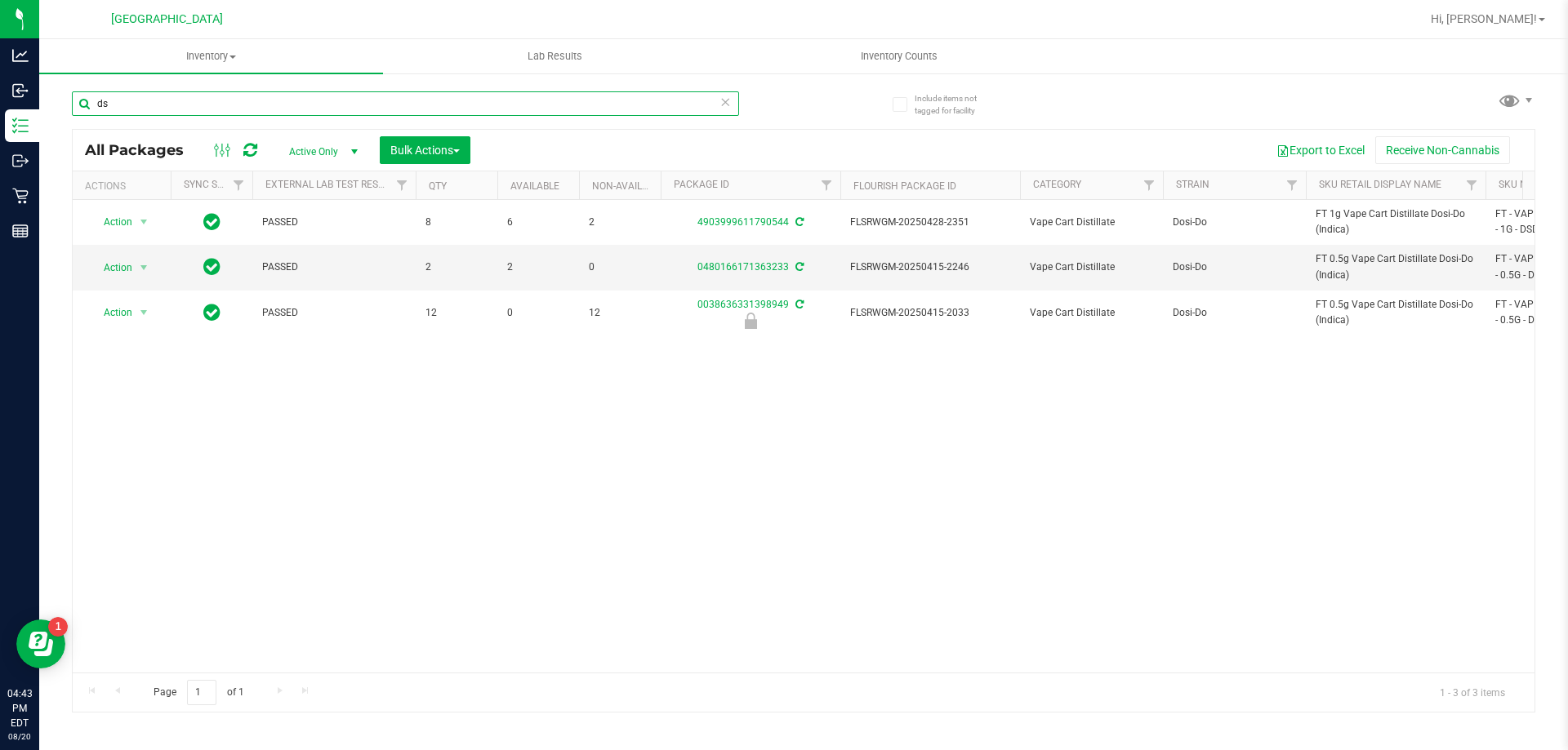
type input "d"
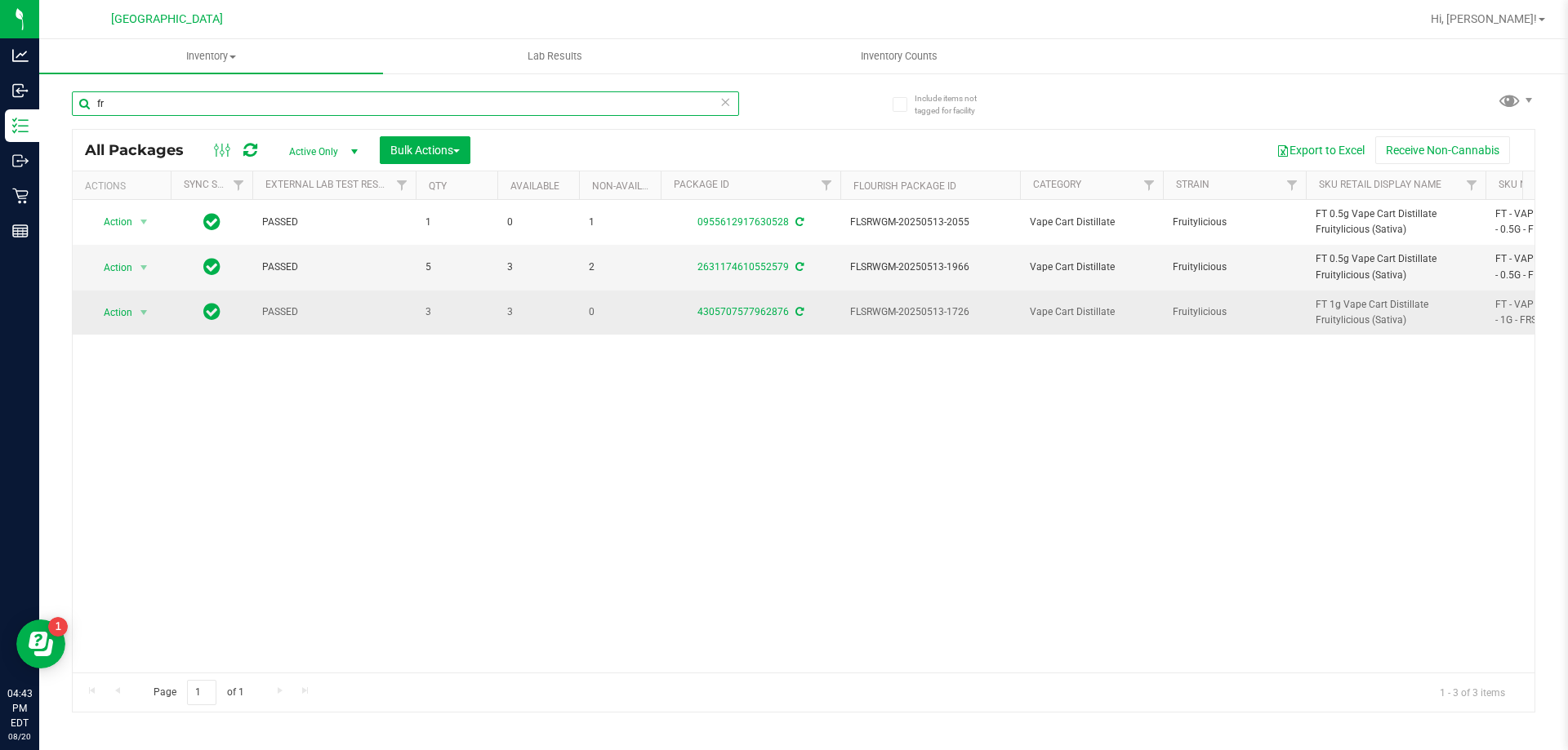
type input "f"
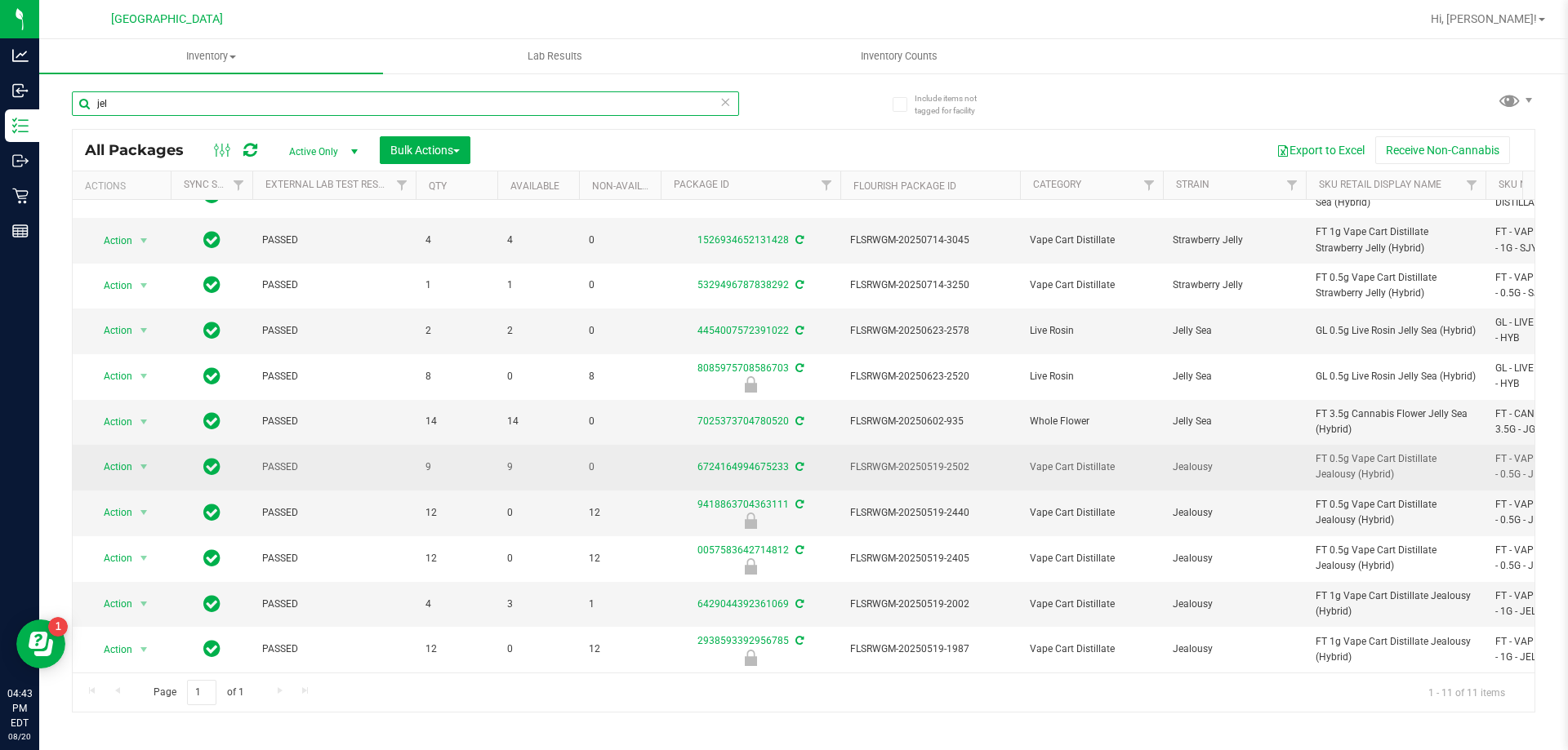
scroll to position [55, 0]
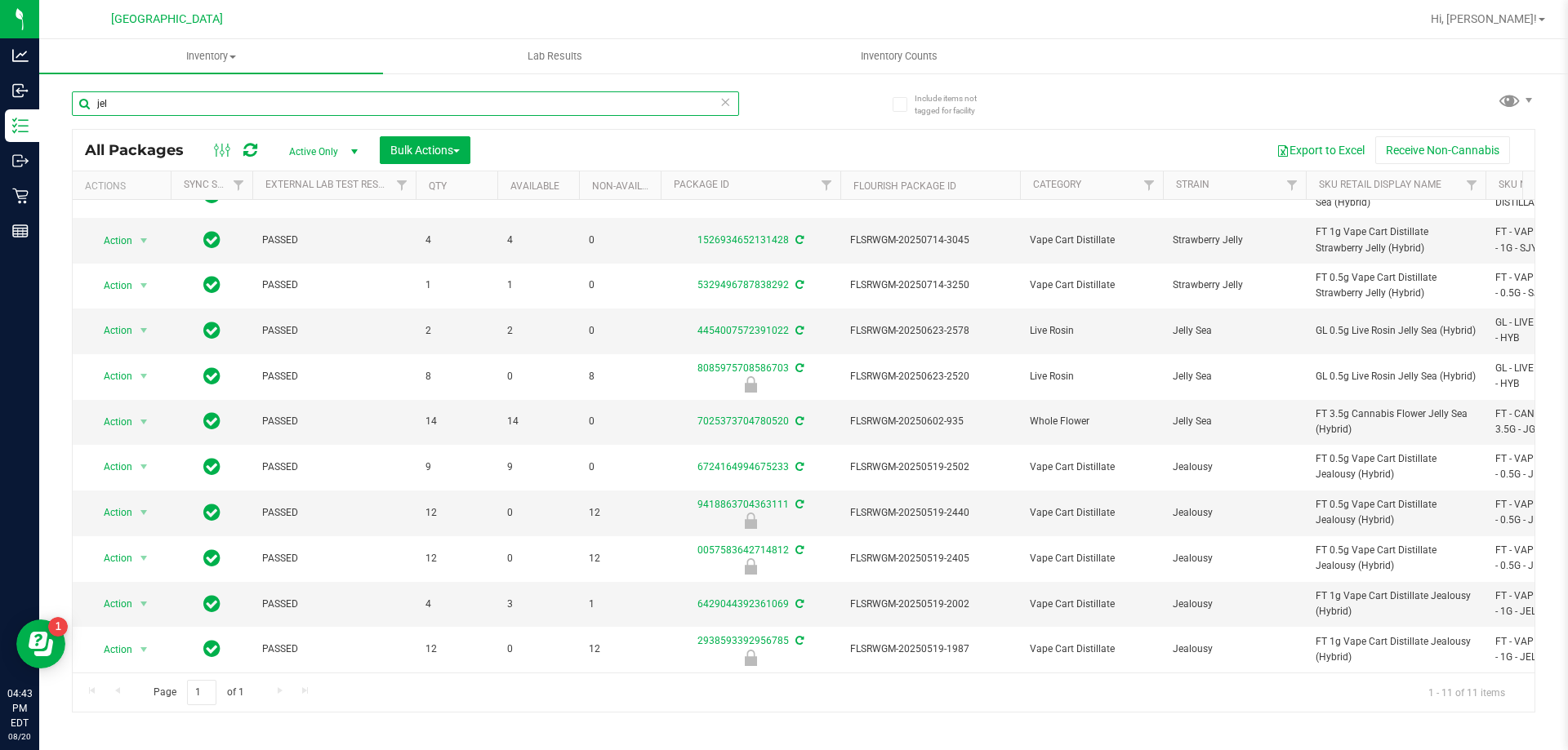
click at [128, 104] on input "jel" at bounding box center [405, 103] width 668 height 24
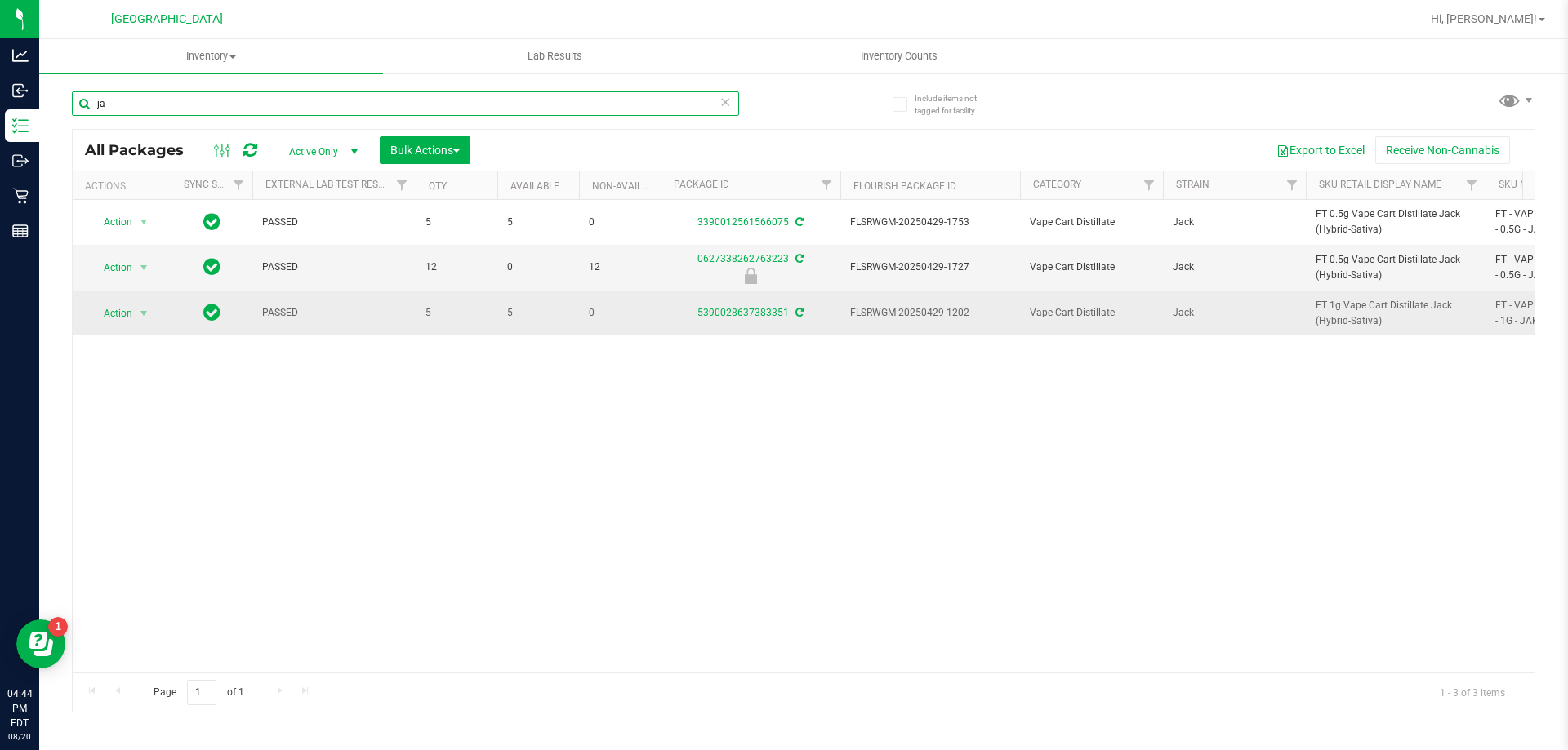
type input "j"
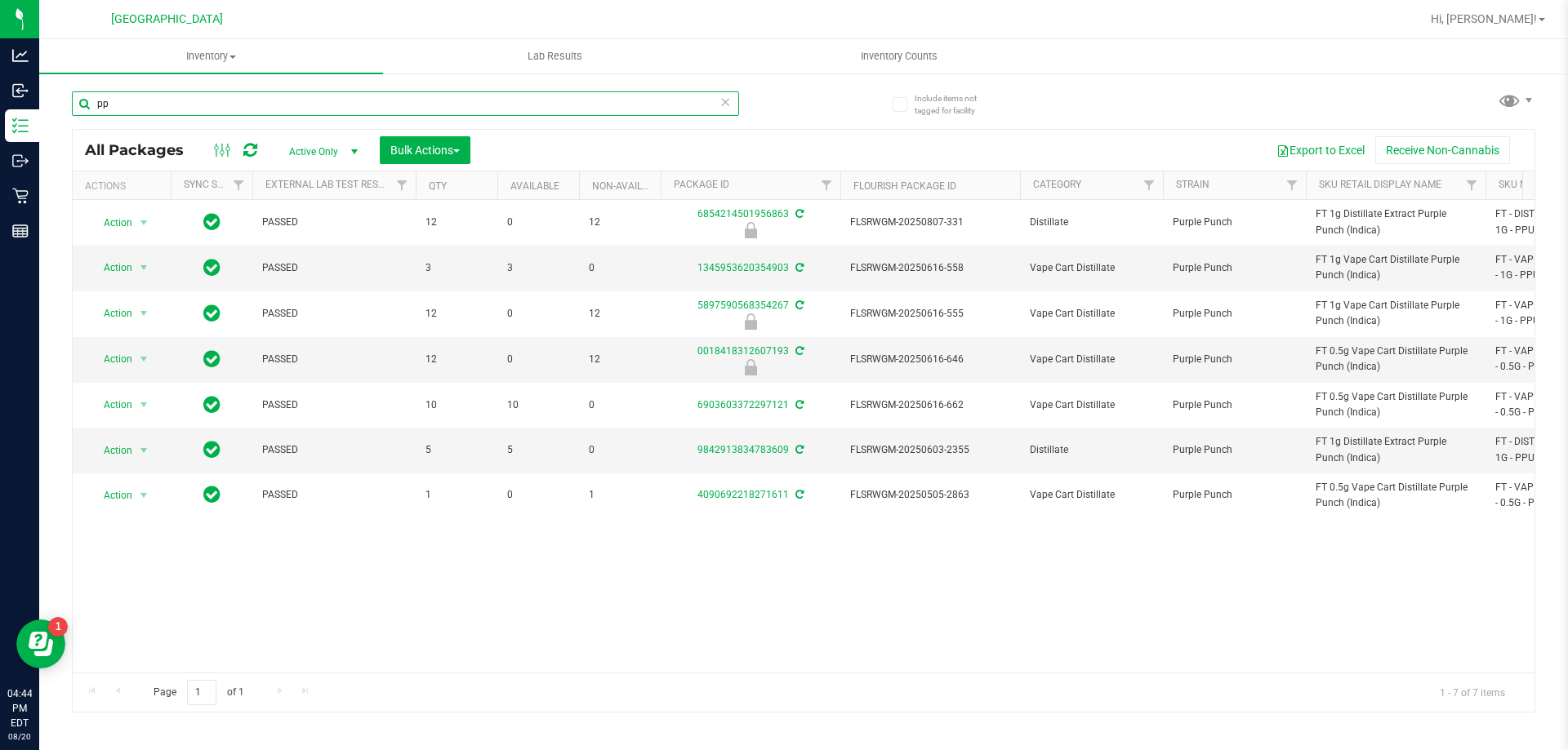
type input "p"
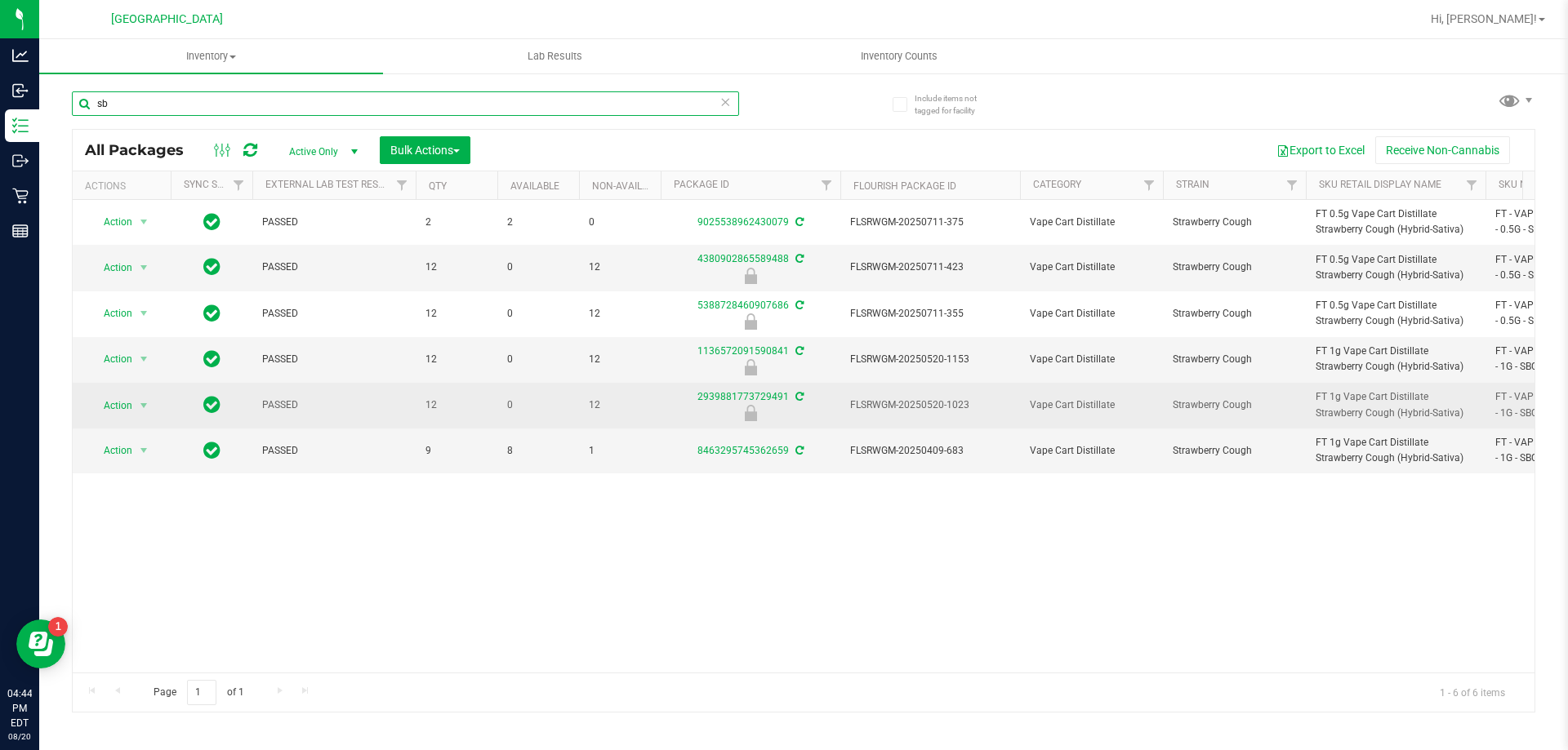
type input "s"
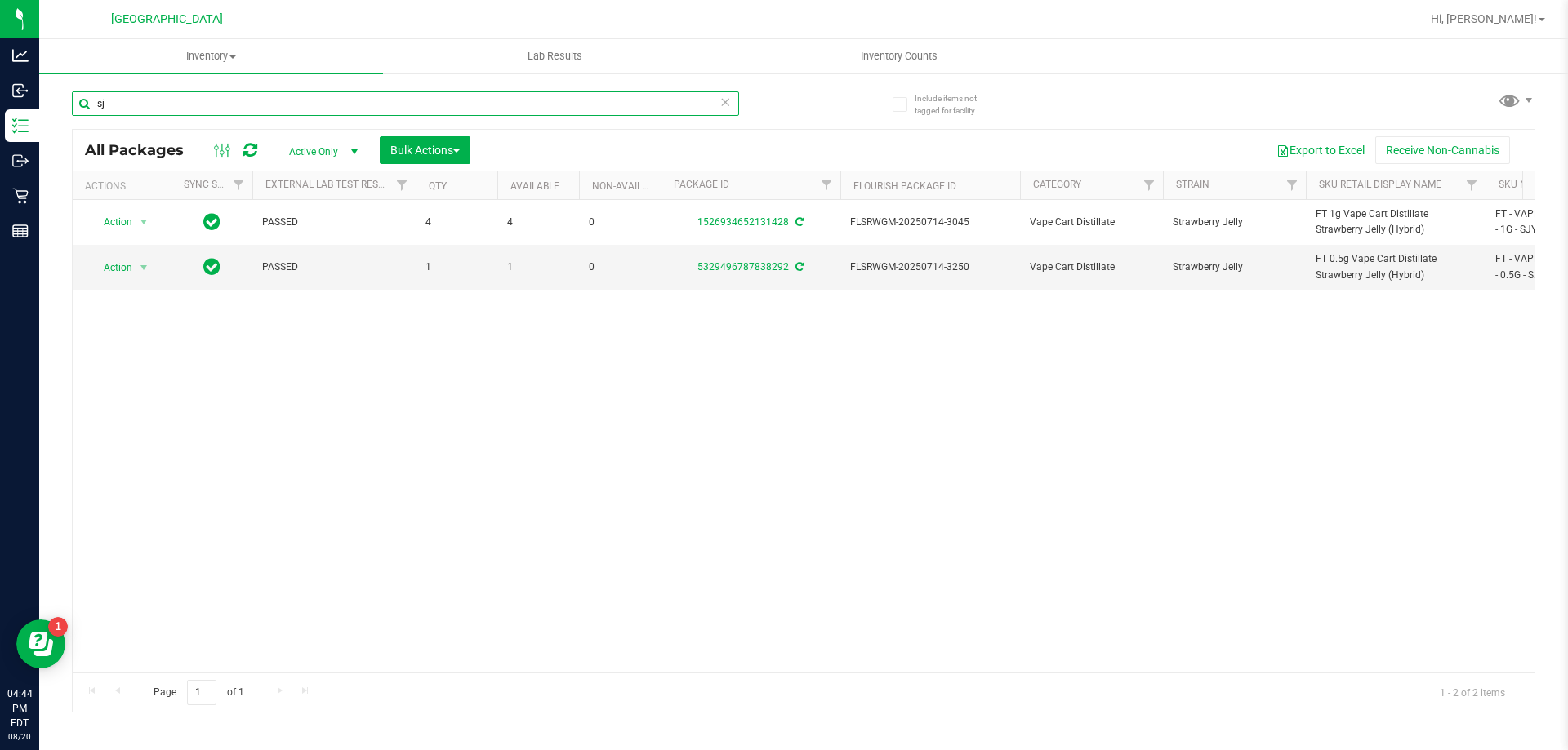
type input "s"
type input "w"
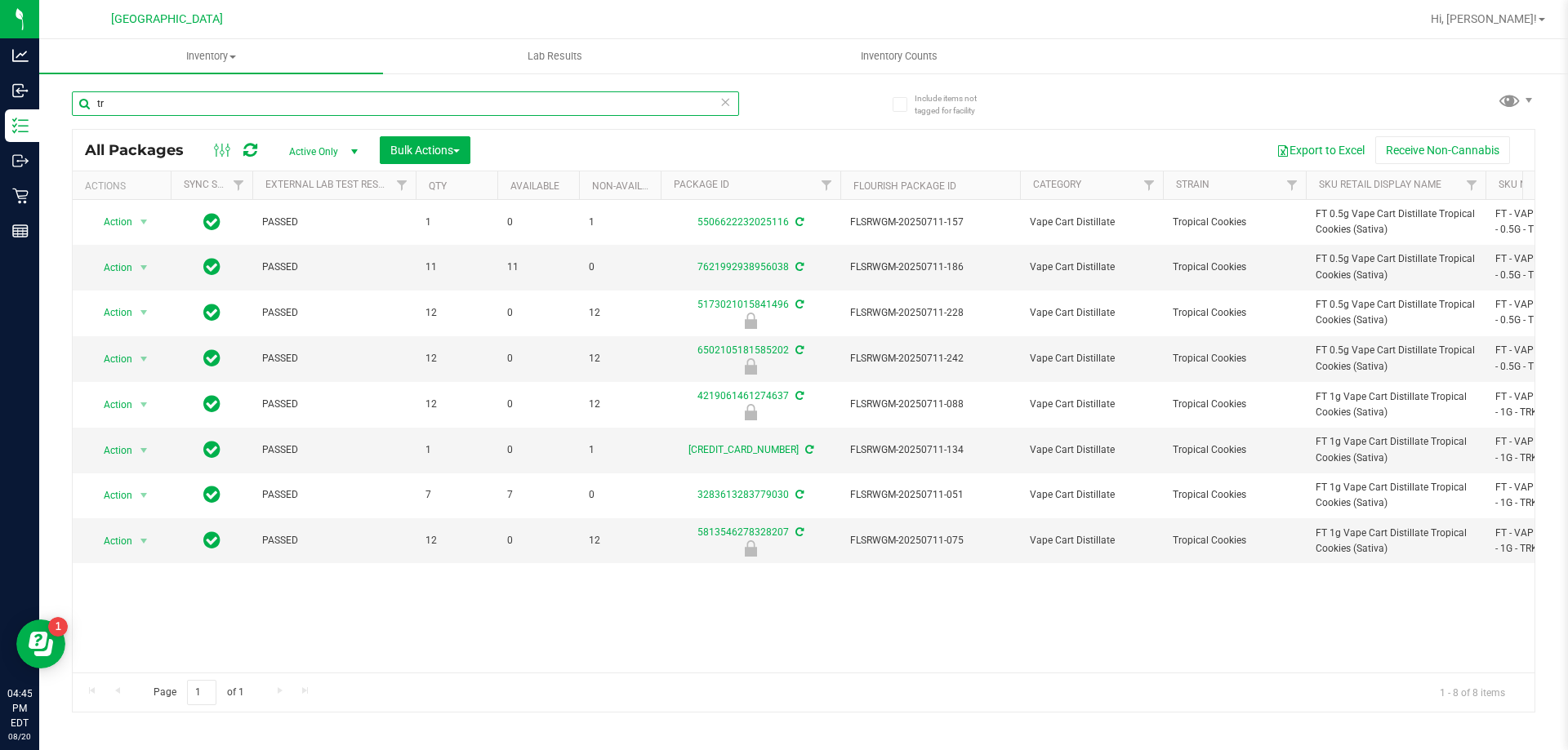
type input "t"
type input "wzl"
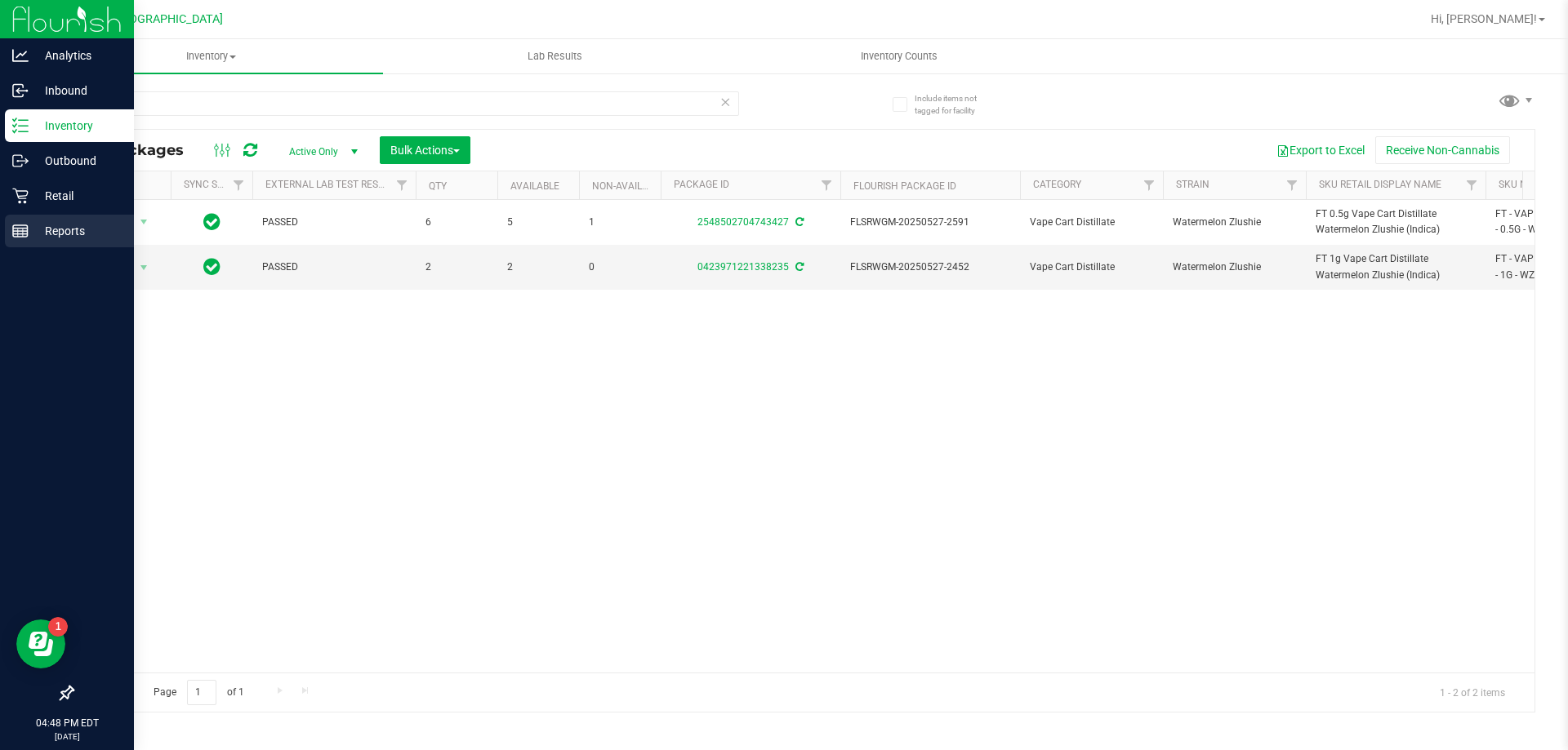
click at [60, 227] on p "Reports" at bounding box center [77, 231] width 98 height 20
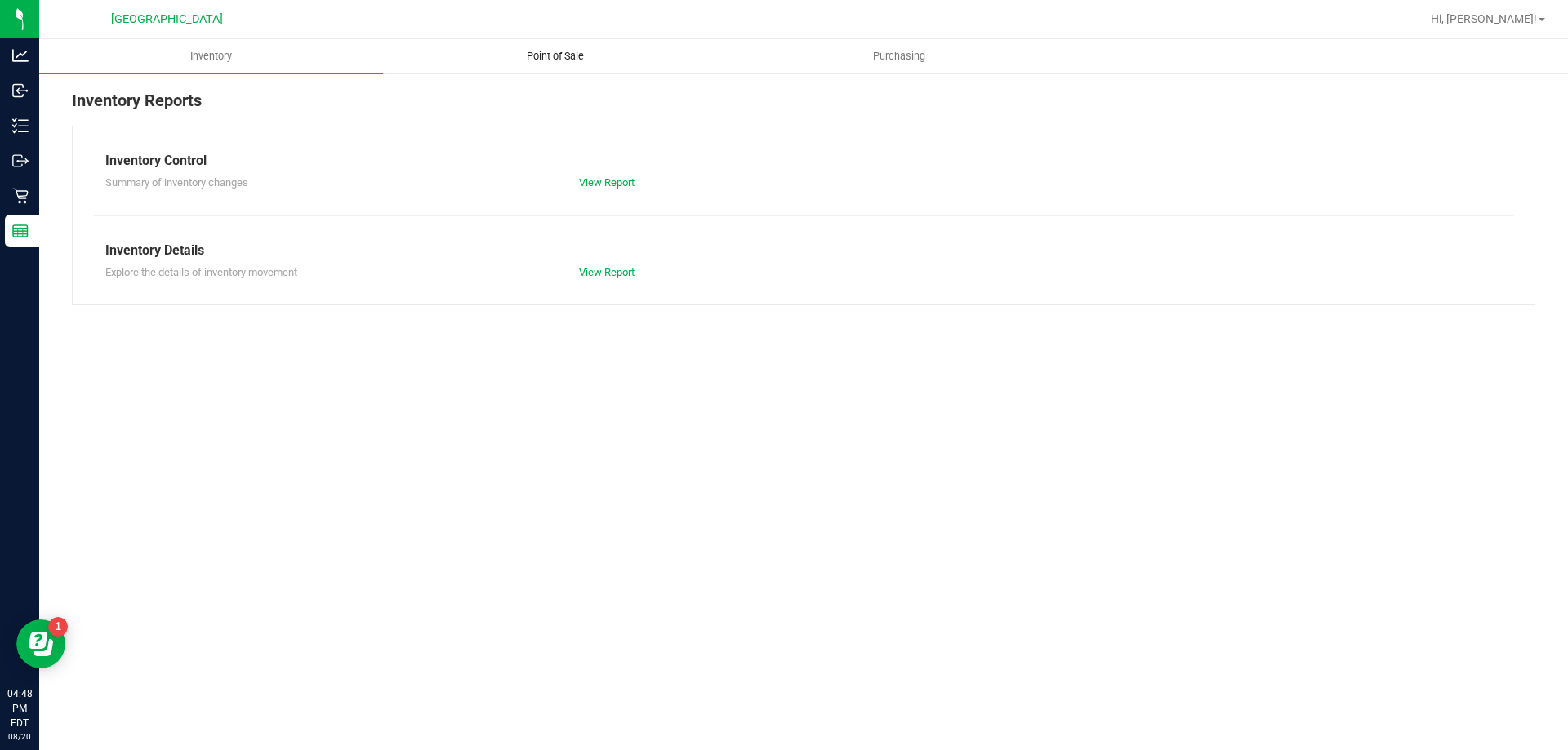
click at [535, 58] on span "Point of Sale" at bounding box center [555, 57] width 102 height 14
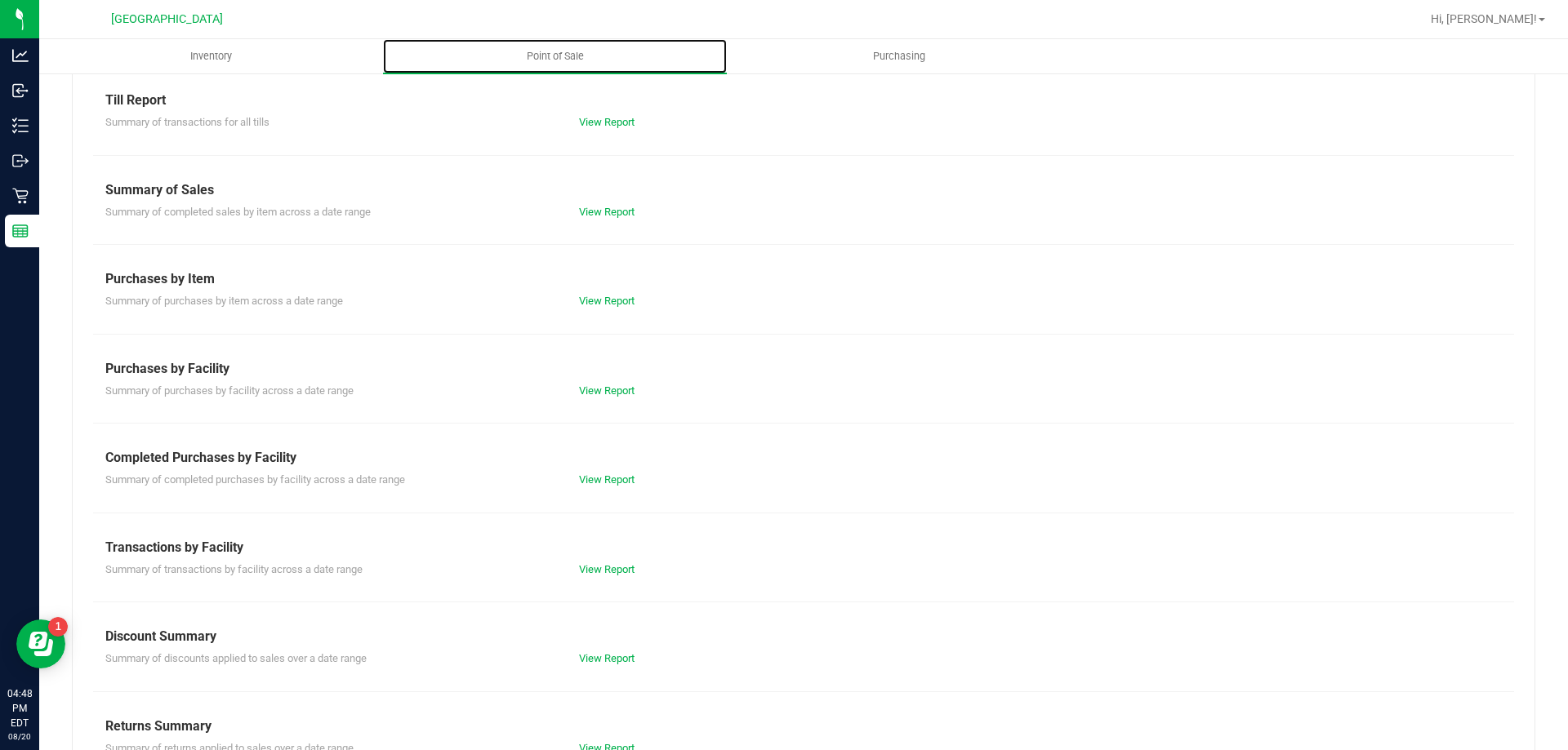
scroll to position [108, 0]
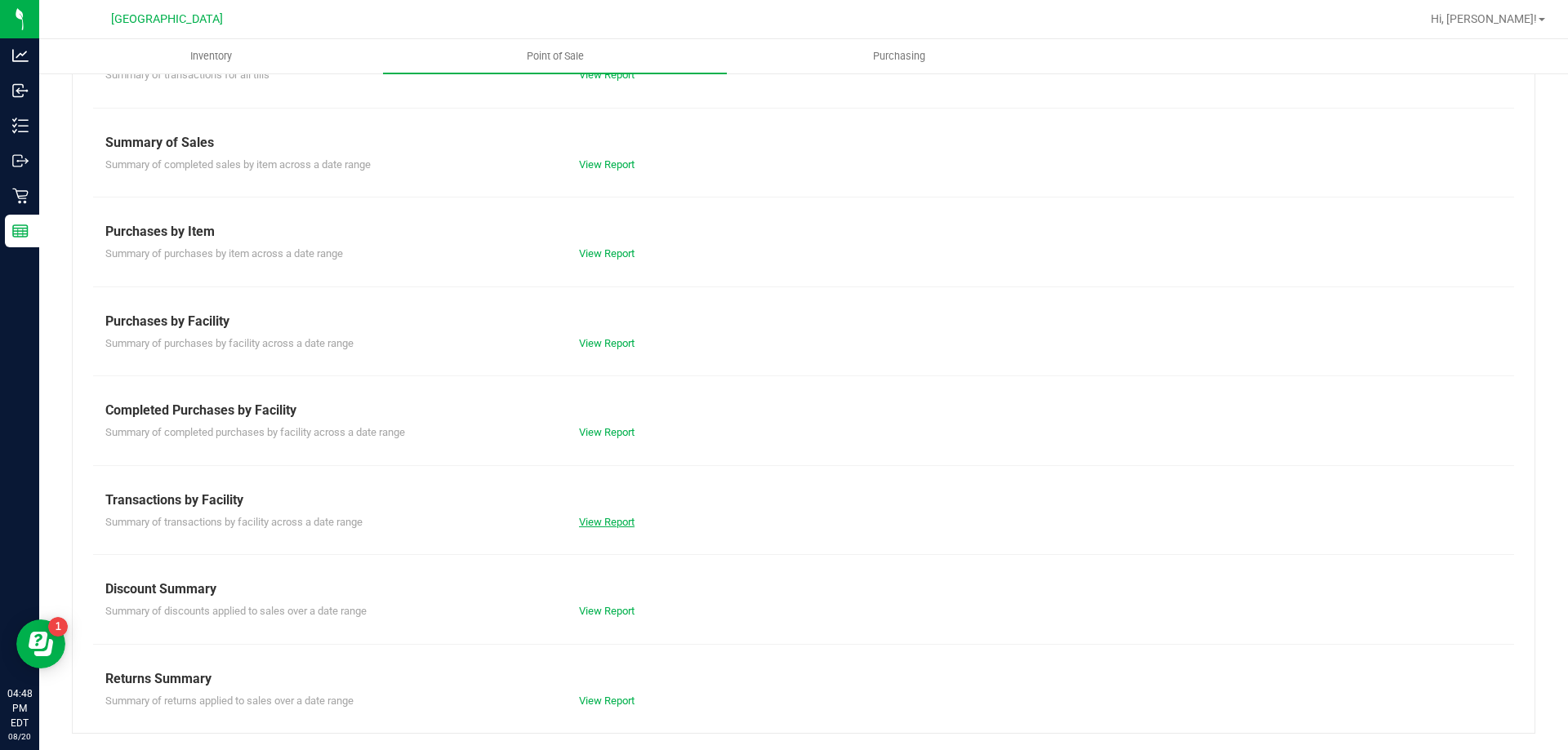
click at [596, 516] on link "View Report" at bounding box center [607, 522] width 56 height 13
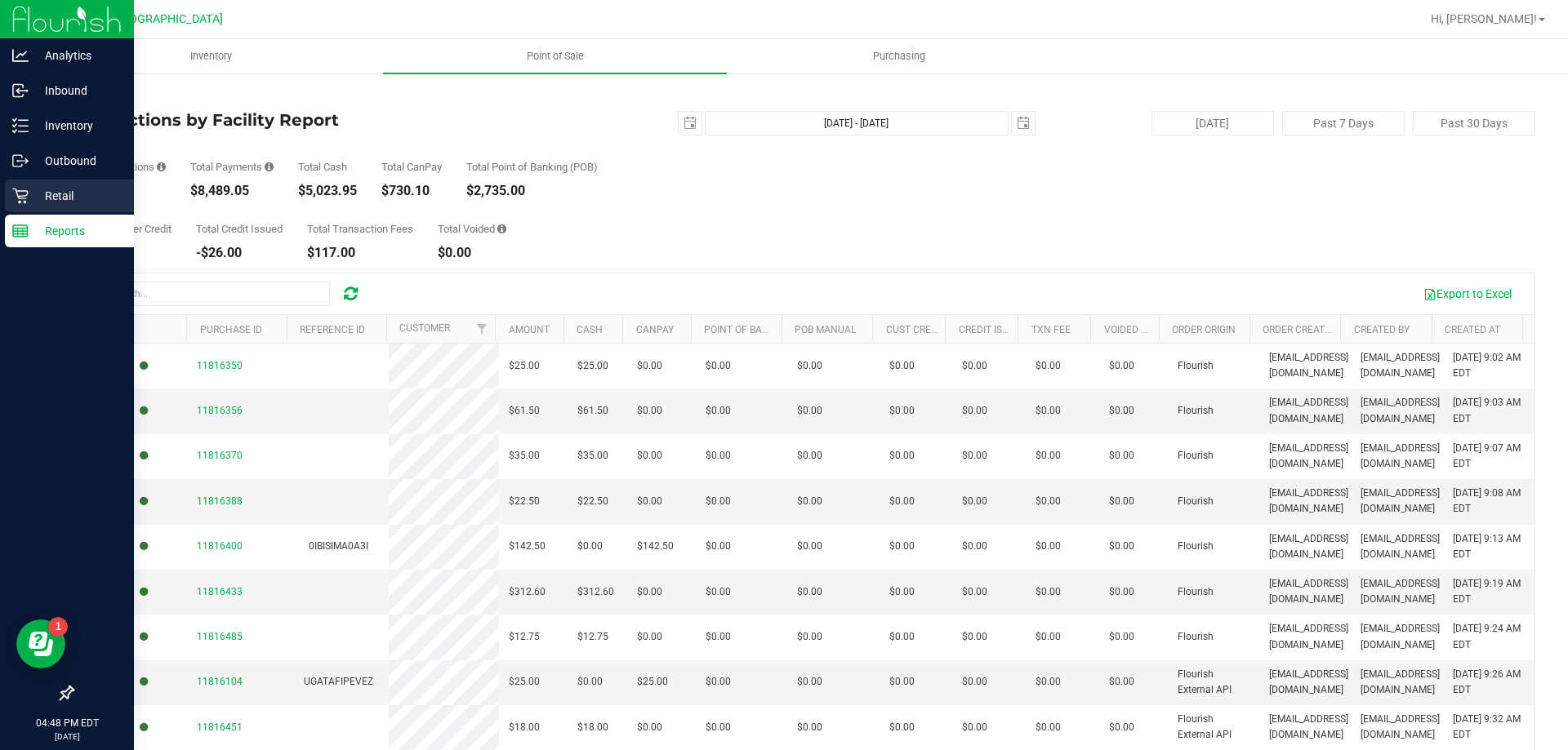
click at [60, 190] on p "Retail" at bounding box center [77, 196] width 98 height 20
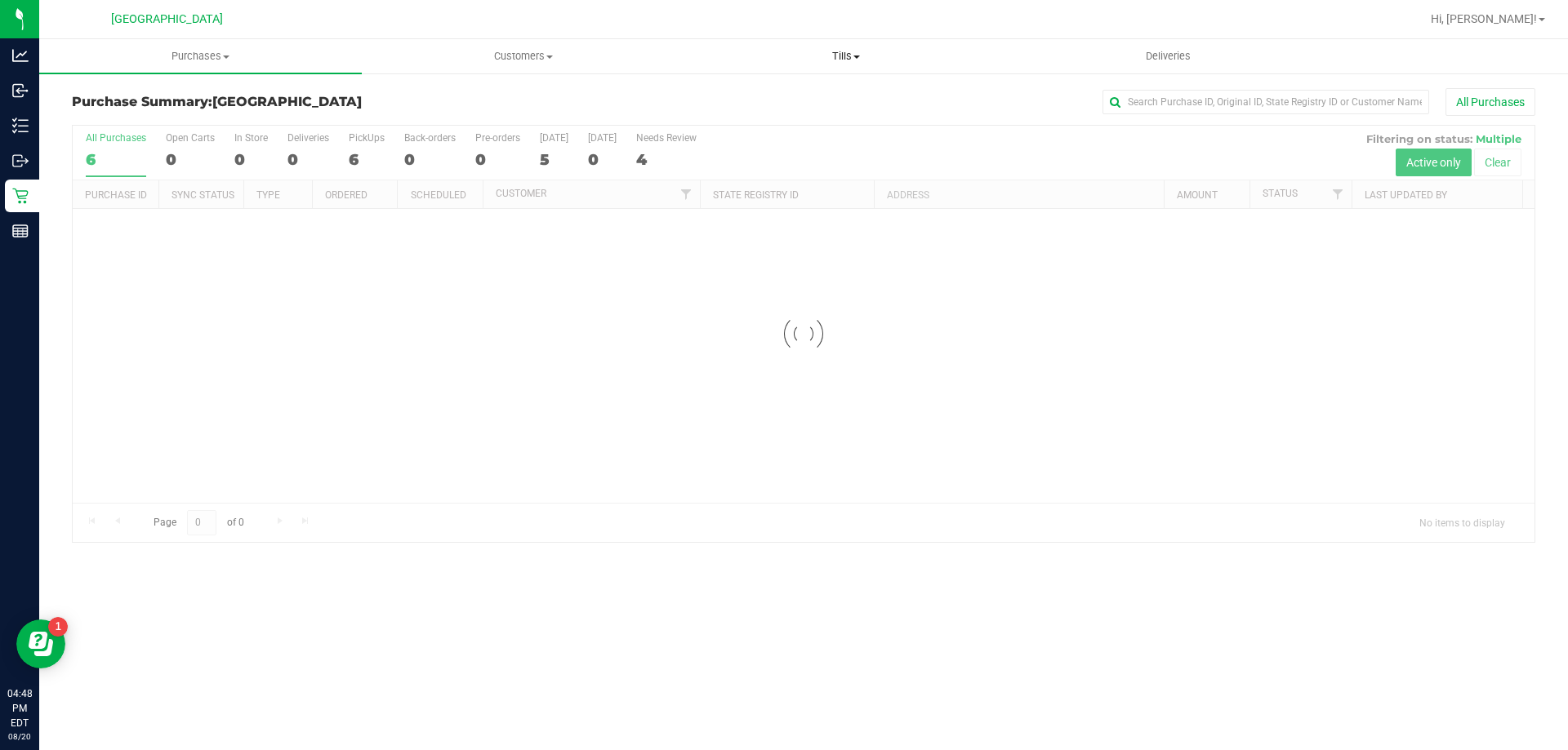
click at [782, 61] on span "Tills" at bounding box center [846, 57] width 321 height 14
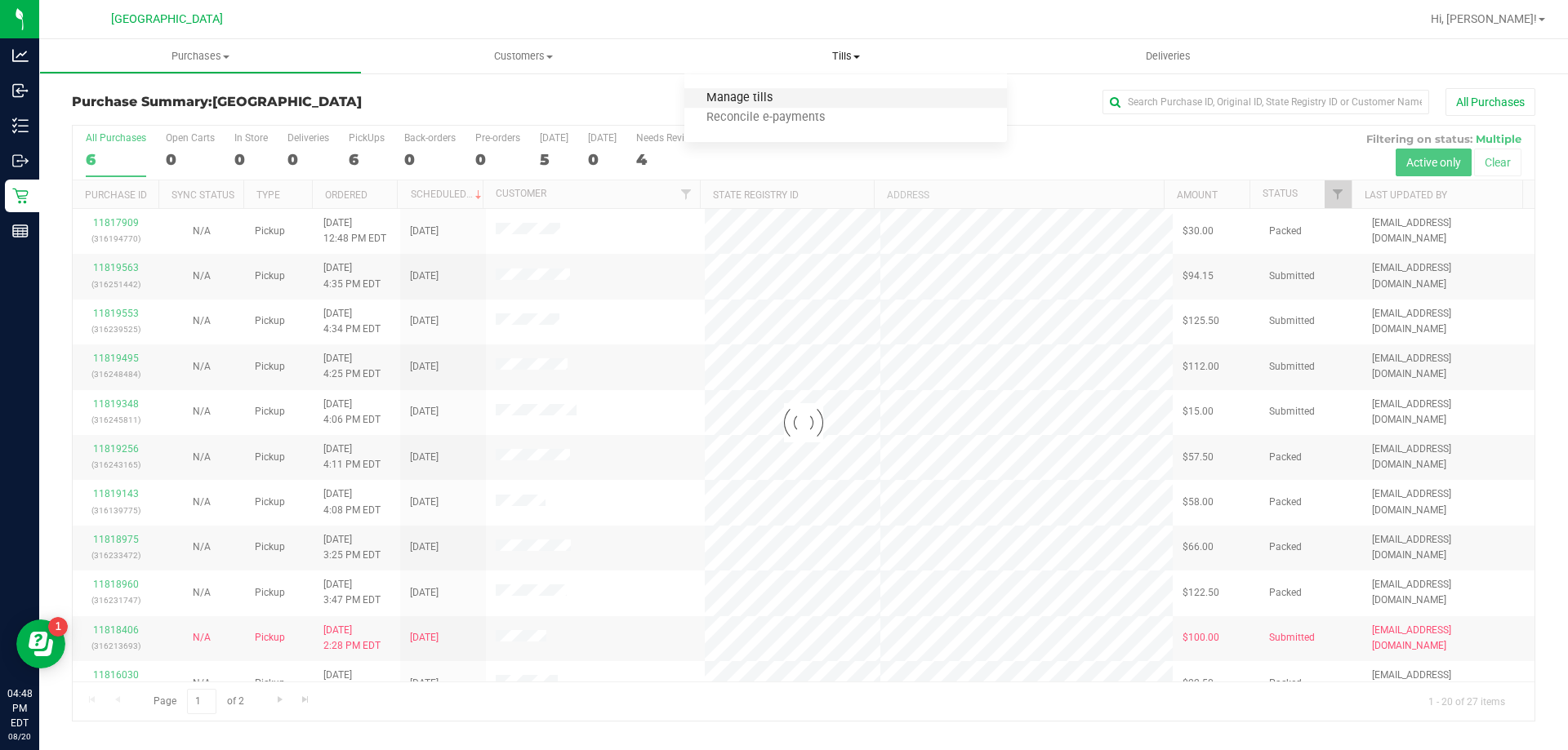
click at [778, 99] on span "Manage tills" at bounding box center [740, 98] width 111 height 13
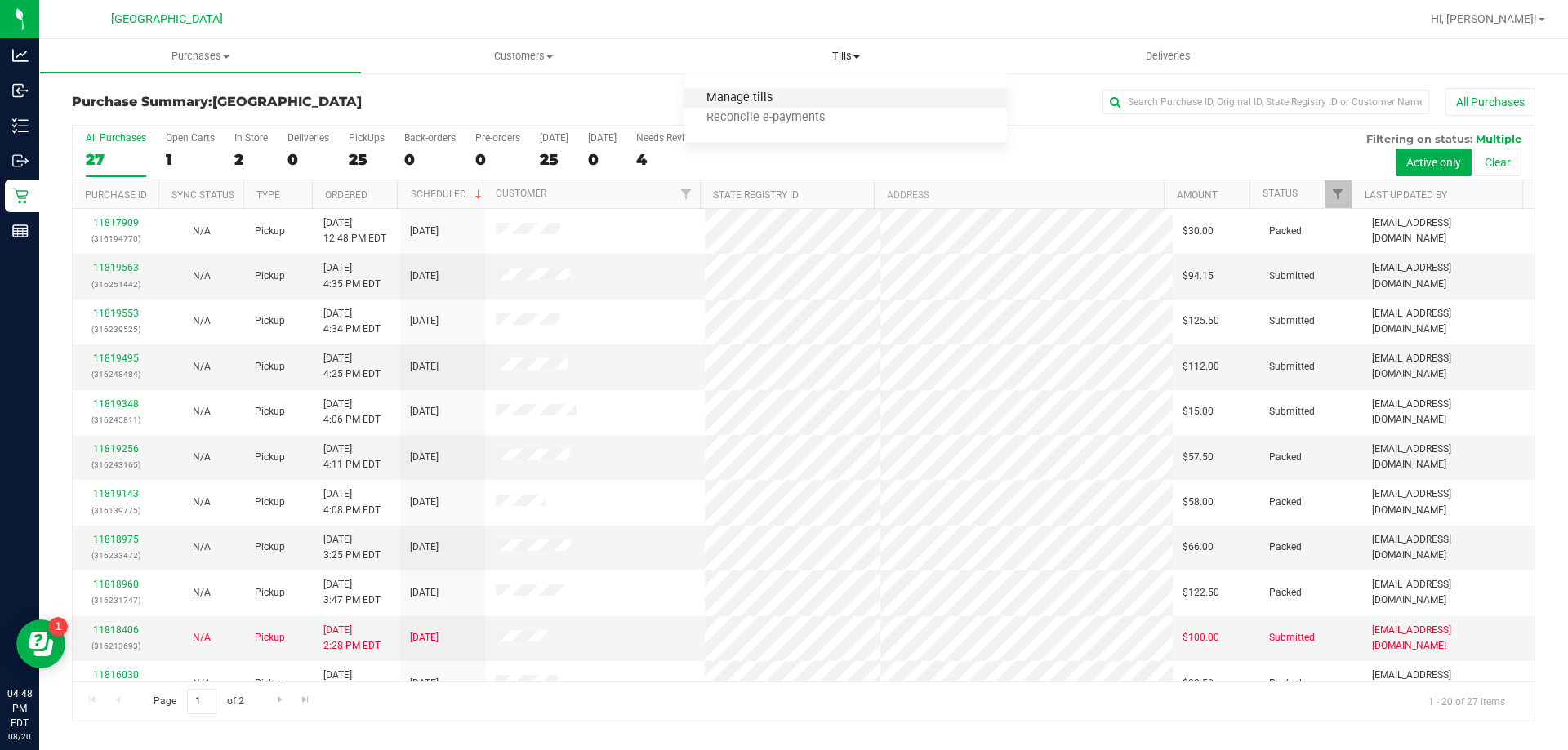
click at [766, 95] on span "Manage tills" at bounding box center [740, 98] width 111 height 13
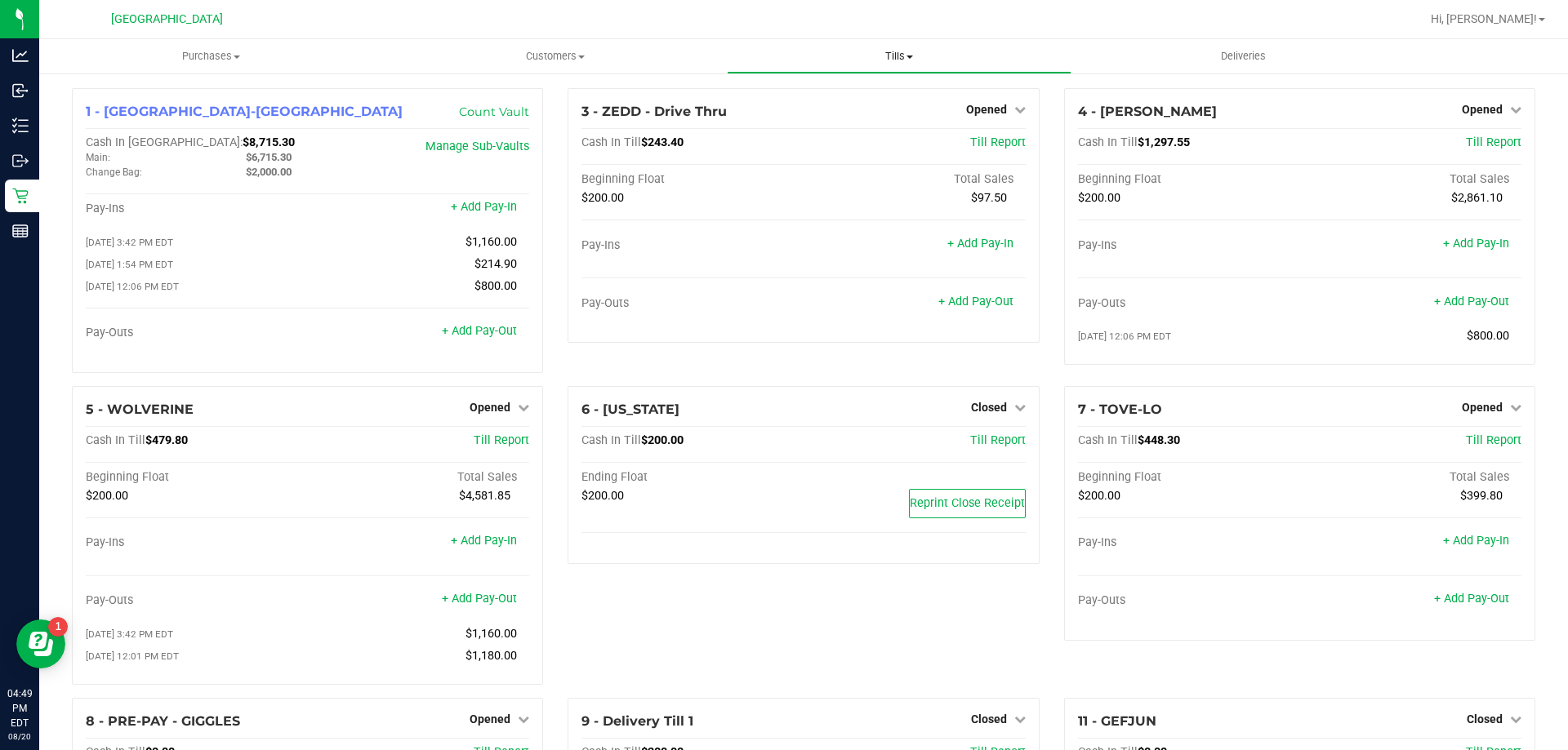
click at [782, 50] on span "Tills" at bounding box center [899, 57] width 342 height 14
click at [782, 92] on span "Manage tills" at bounding box center [782, 98] width 111 height 13
click at [202, 53] on span "Purchases" at bounding box center [211, 57] width 344 height 14
click at [158, 125] on li "Fulfillment" at bounding box center [211, 119] width 344 height 20
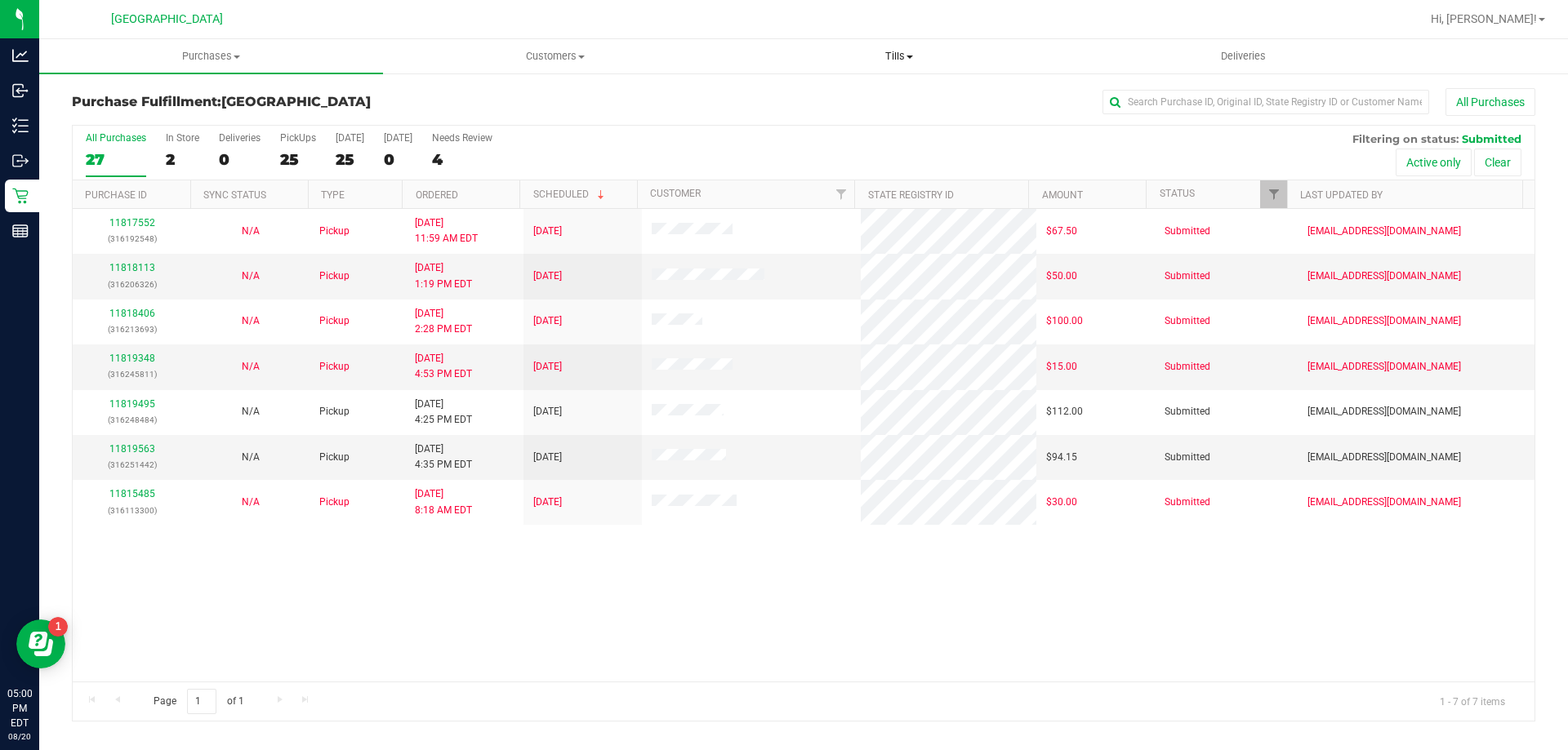
click at [782, 50] on span "Tills" at bounding box center [899, 57] width 342 height 14
click at [782, 94] on li "Manage tills" at bounding box center [899, 99] width 344 height 20
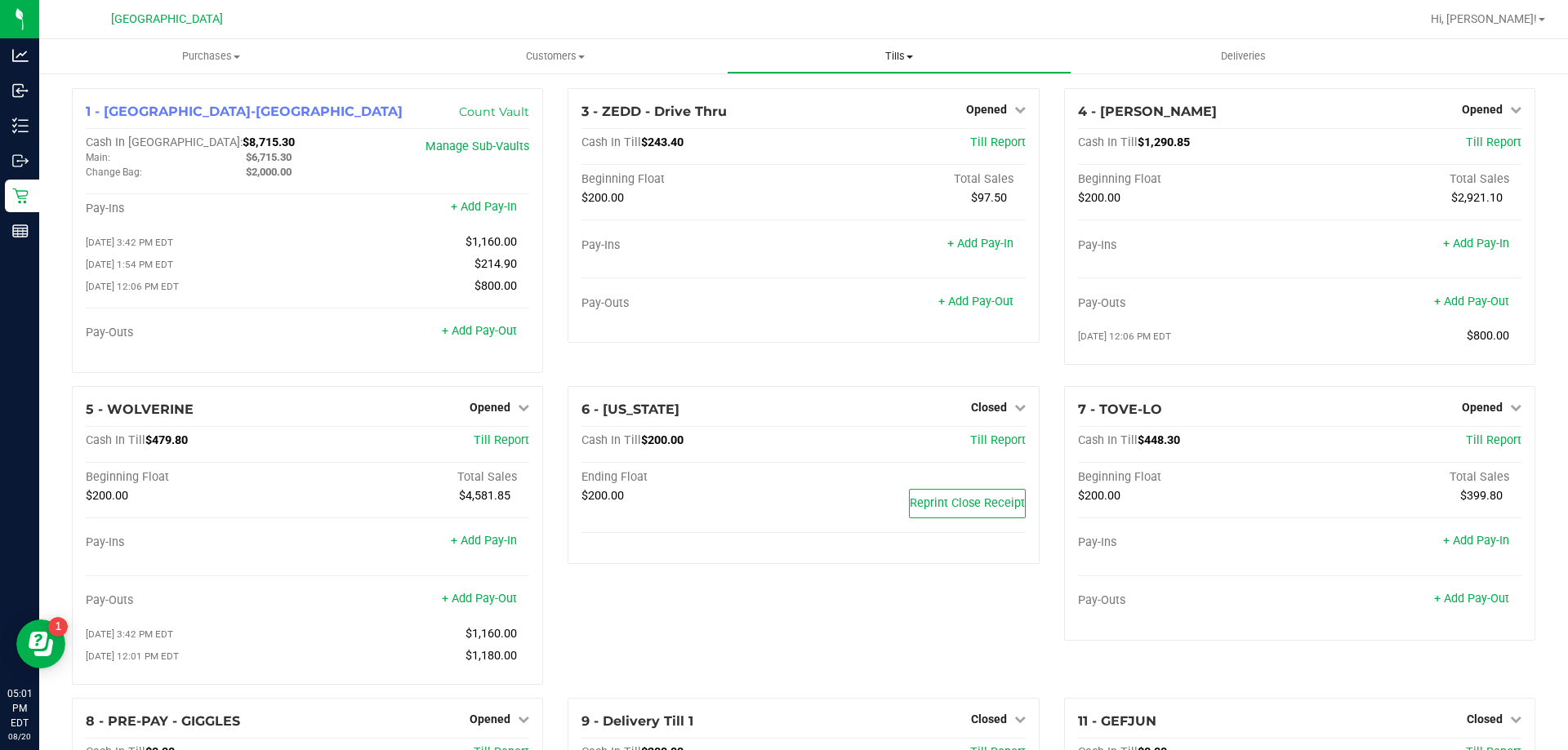
click at [782, 54] on span "Tills" at bounding box center [899, 57] width 342 height 14
click at [782, 101] on li "Manage tills" at bounding box center [899, 99] width 344 height 20
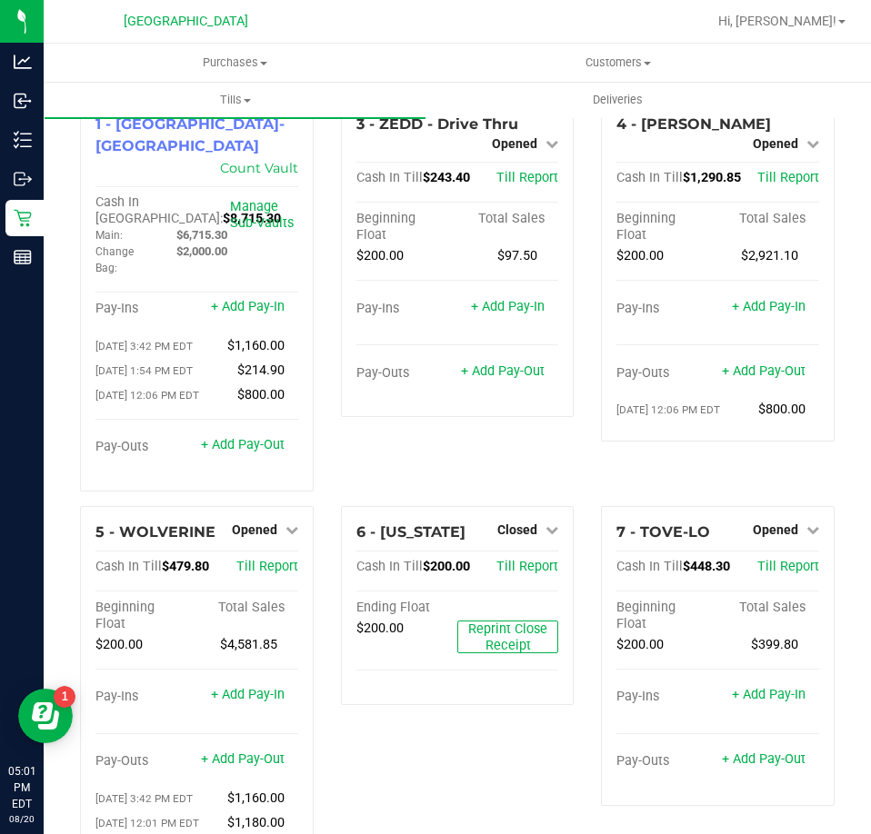
click at [587, 267] on div "4 - [PERSON_NAME] Opened Close Till Cash In Till $1,290.85 Till Report Beginnin…" at bounding box center [717, 302] width 261 height 408
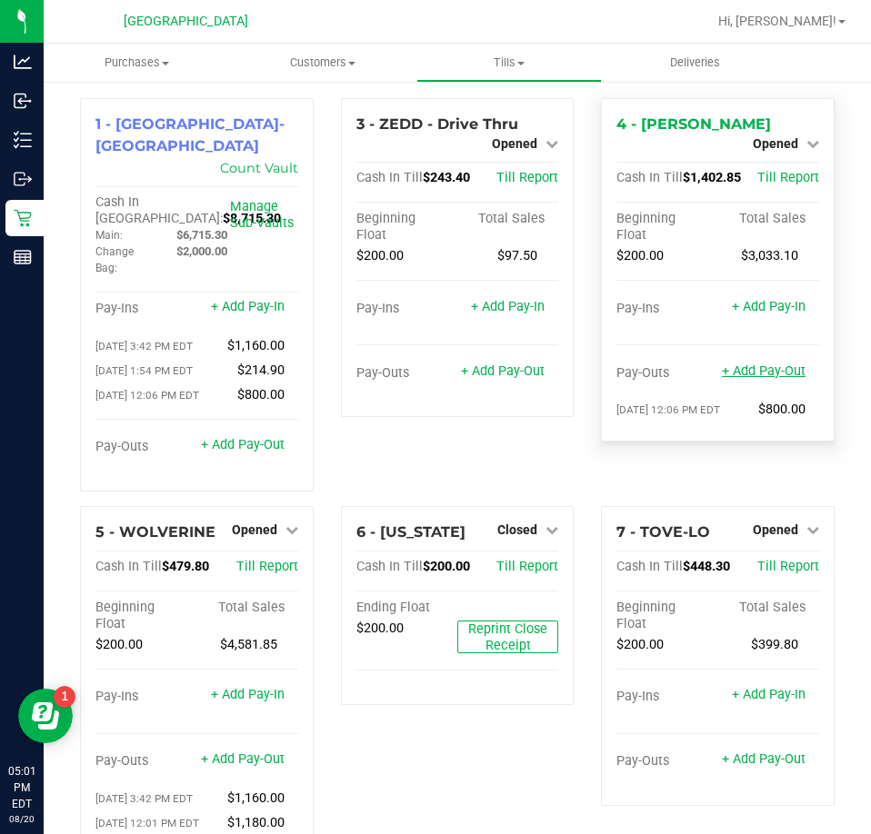
click at [767, 364] on link "+ Add Pay-Out" at bounding box center [764, 371] width 84 height 15
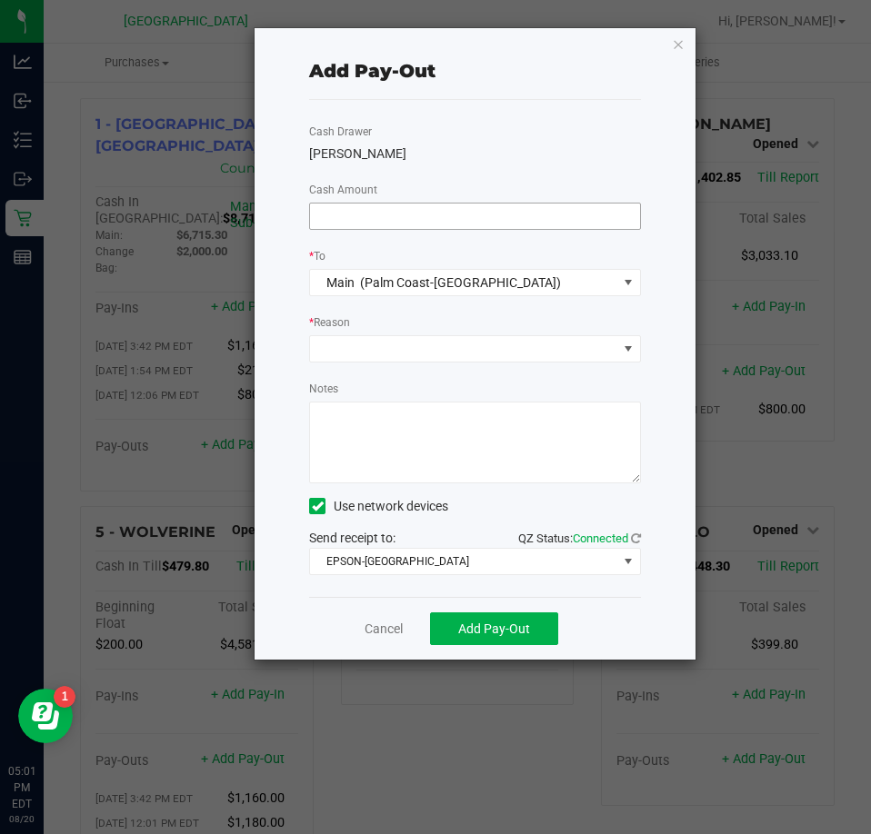
click at [540, 211] on input at bounding box center [475, 216] width 330 height 25
type input "$940.00"
click at [504, 180] on div "Cash Drawer YIRUMA Cash Amount $940.00 * To Main (Palm Coast-Vault) * Reason No…" at bounding box center [475, 348] width 332 height 497
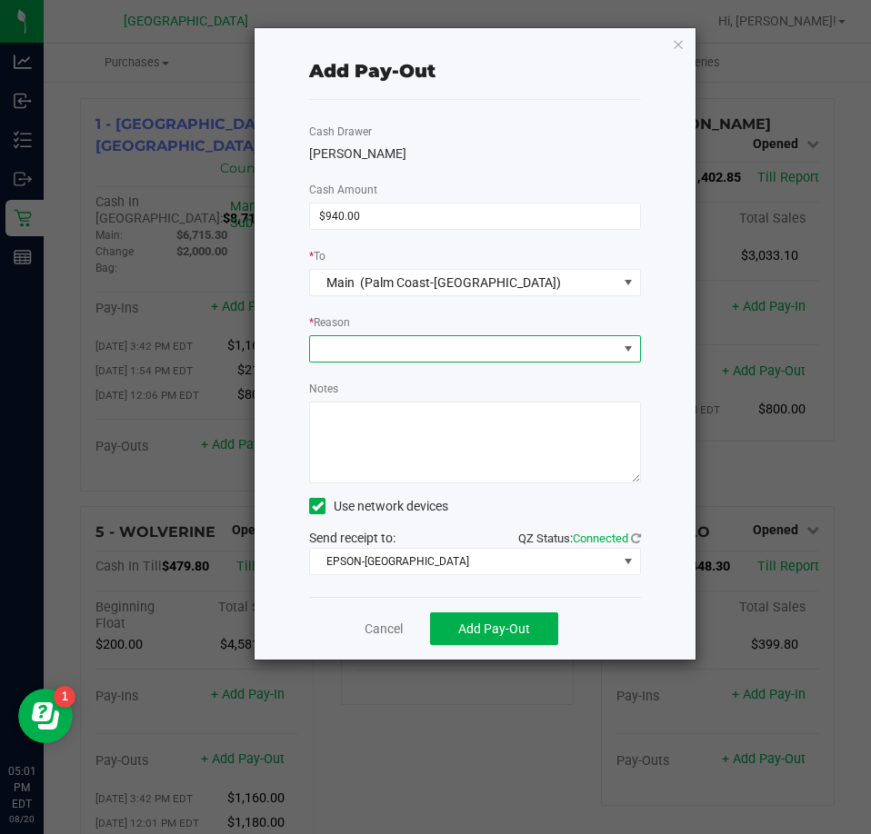
click at [454, 345] on span at bounding box center [463, 348] width 307 height 25
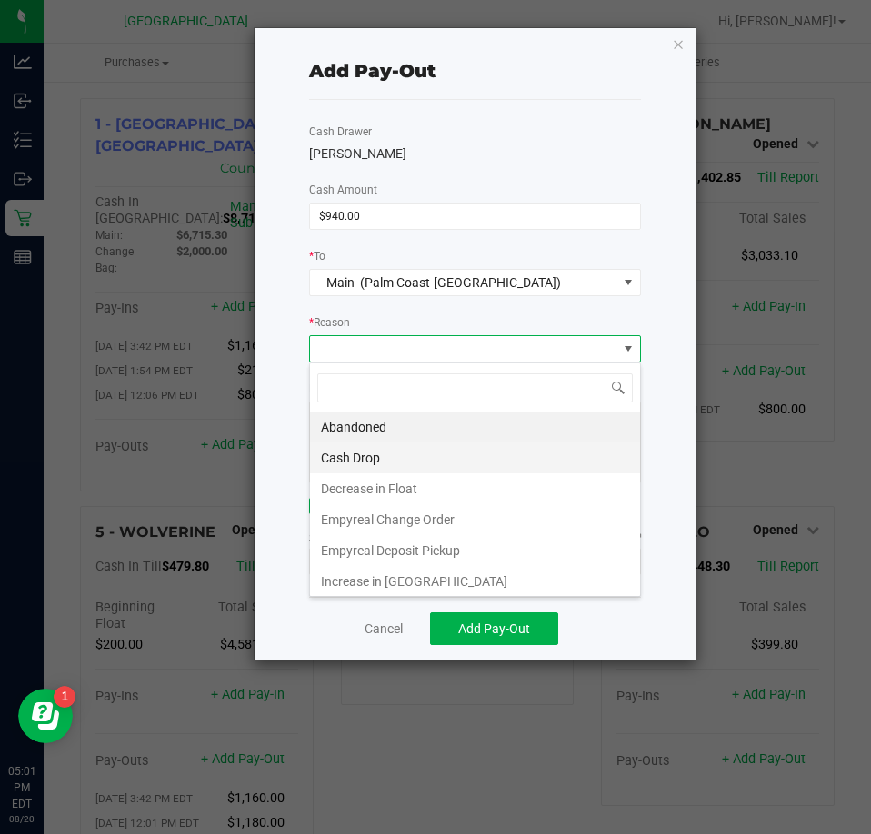
scroll to position [27, 331]
click at [372, 453] on li "Cash Drop" at bounding box center [475, 458] width 330 height 31
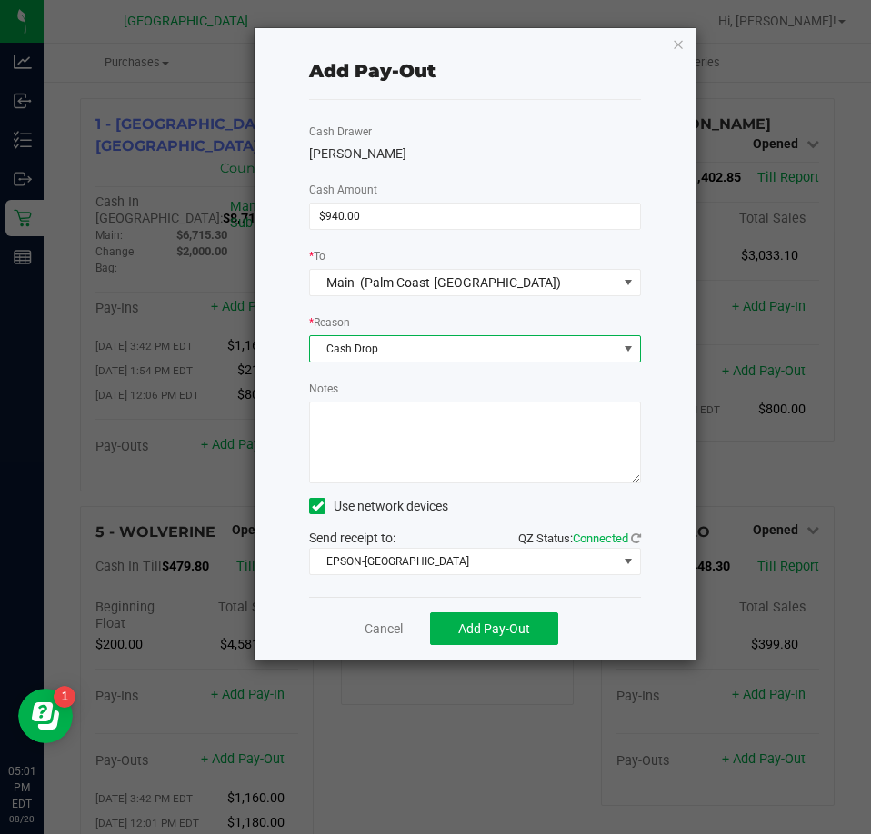
click at [451, 457] on textarea "Notes" at bounding box center [475, 443] width 332 height 82
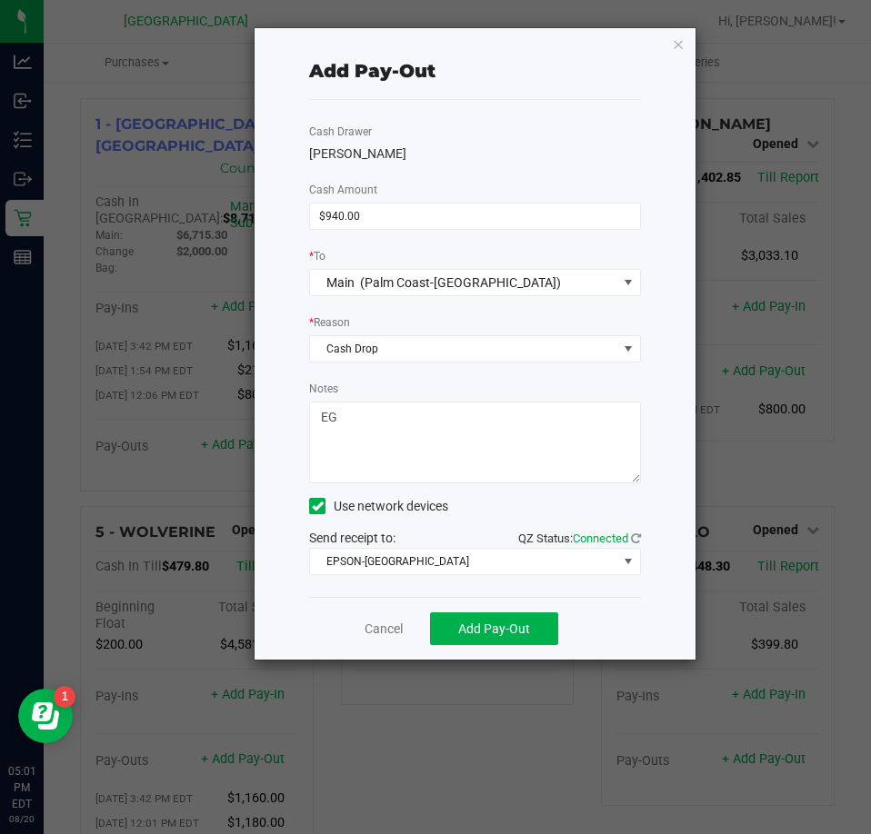
type textarea "EG"
click at [479, 385] on div "Notes" at bounding box center [475, 431] width 332 height 105
click at [500, 627] on span "Add Pay-Out" at bounding box center [494, 629] width 72 height 15
click at [682, 36] on icon "button" at bounding box center [678, 44] width 13 height 22
